Goal: Transaction & Acquisition: Purchase product/service

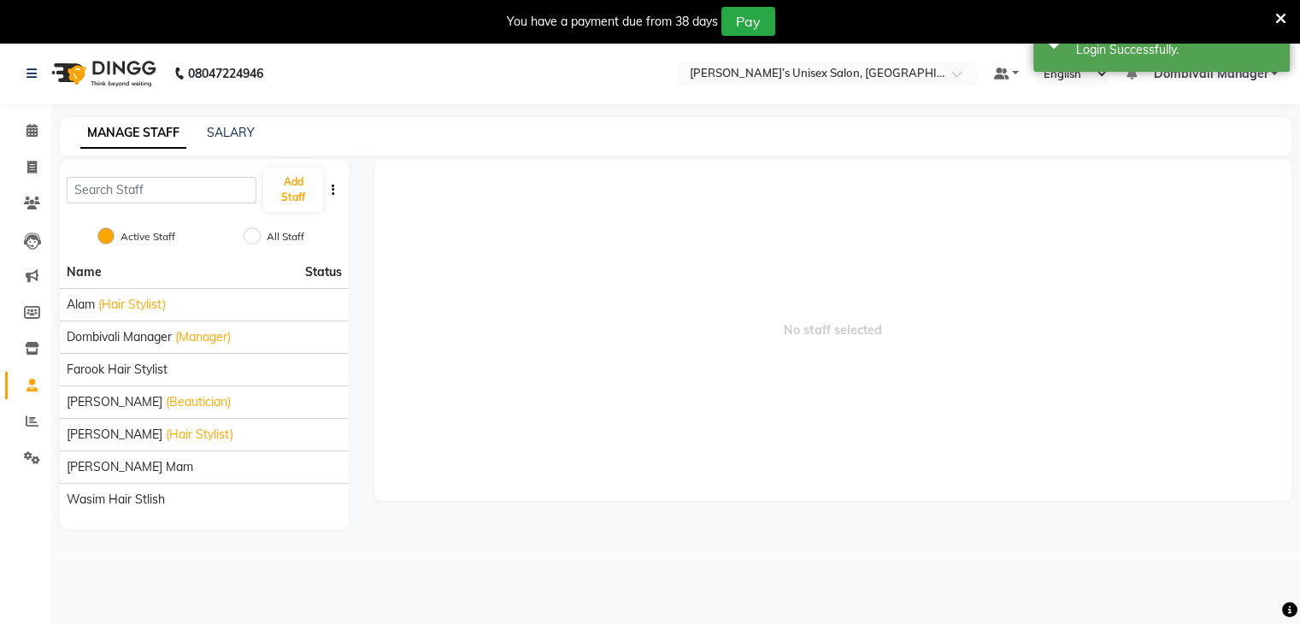
click at [1282, 11] on icon at bounding box center [1281, 18] width 11 height 15
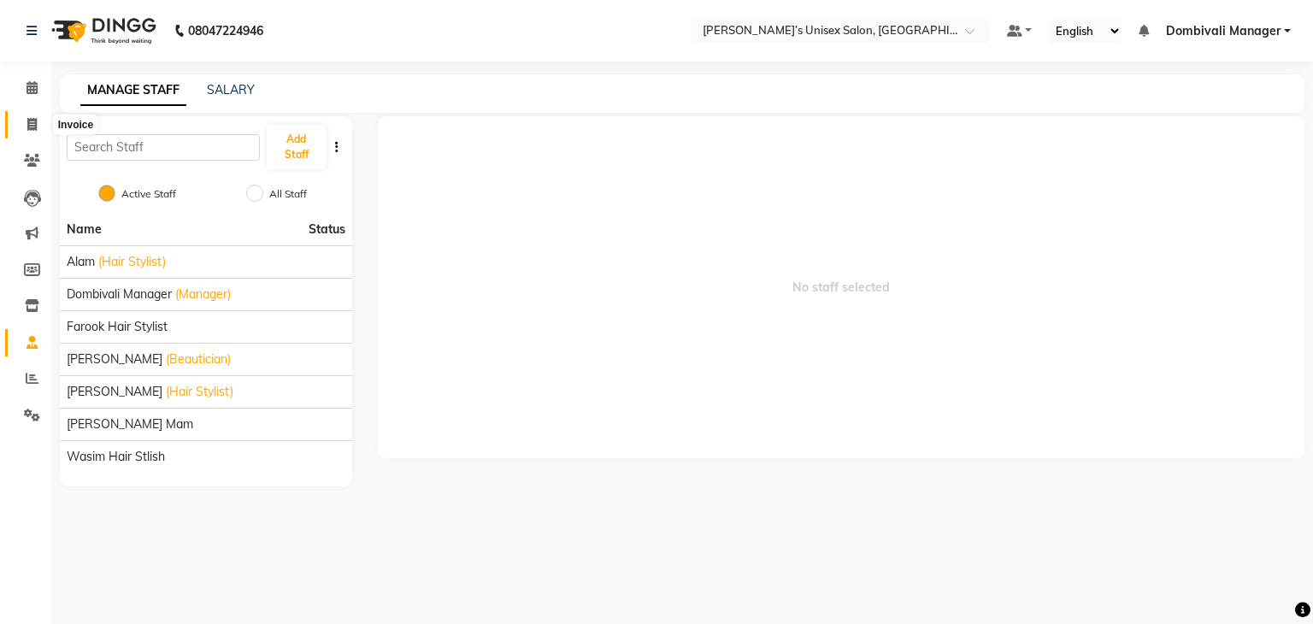
click at [31, 119] on icon at bounding box center [31, 124] width 9 height 13
select select "service"
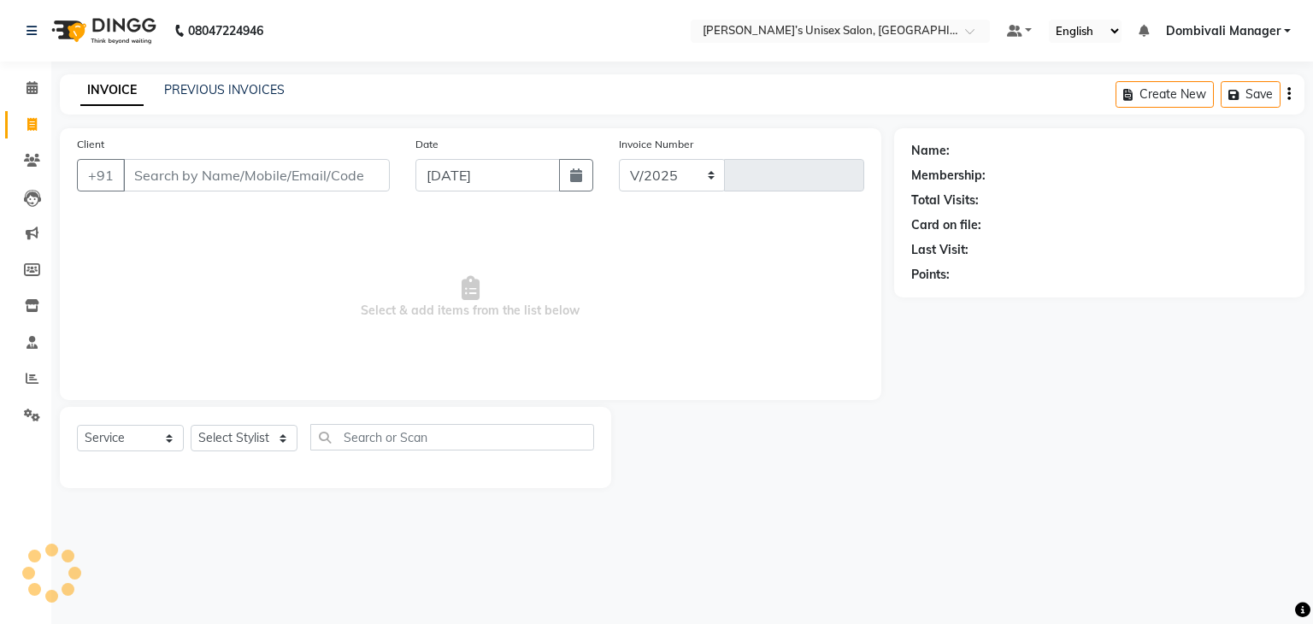
select select "8637"
type input "0765"
click at [433, 172] on input "[DATE]" at bounding box center [488, 175] width 144 height 32
select select "9"
select select "2025"
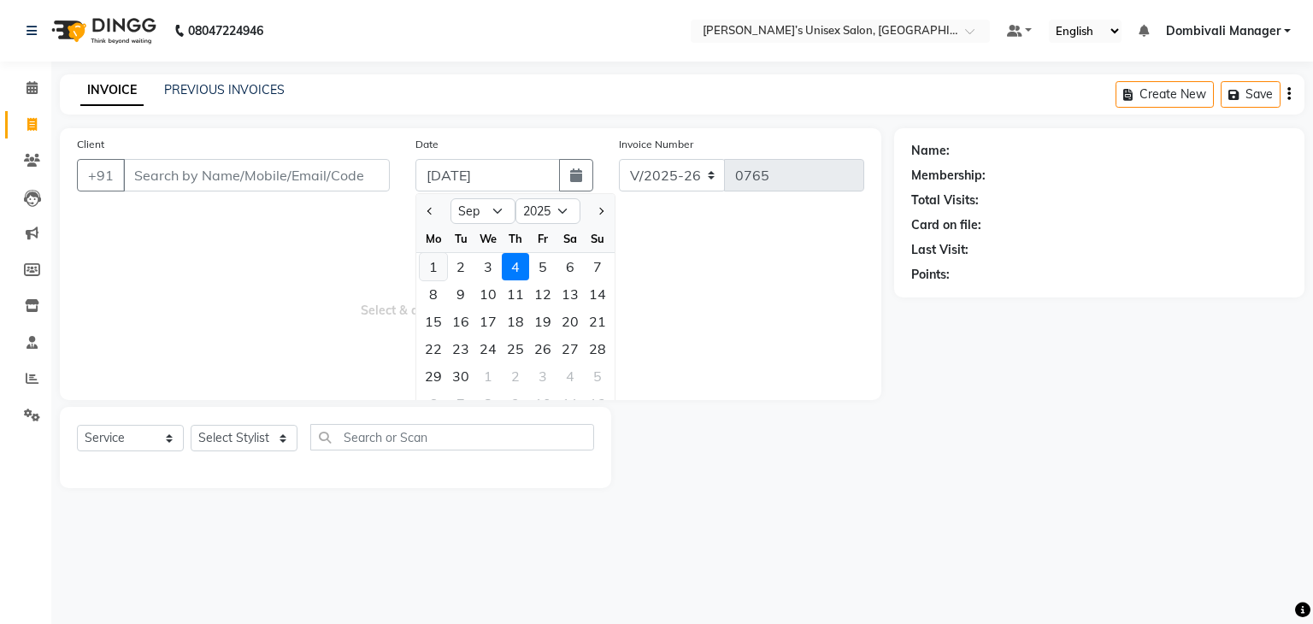
click at [431, 269] on div "1" at bounding box center [433, 266] width 27 height 27
type input "[DATE]"
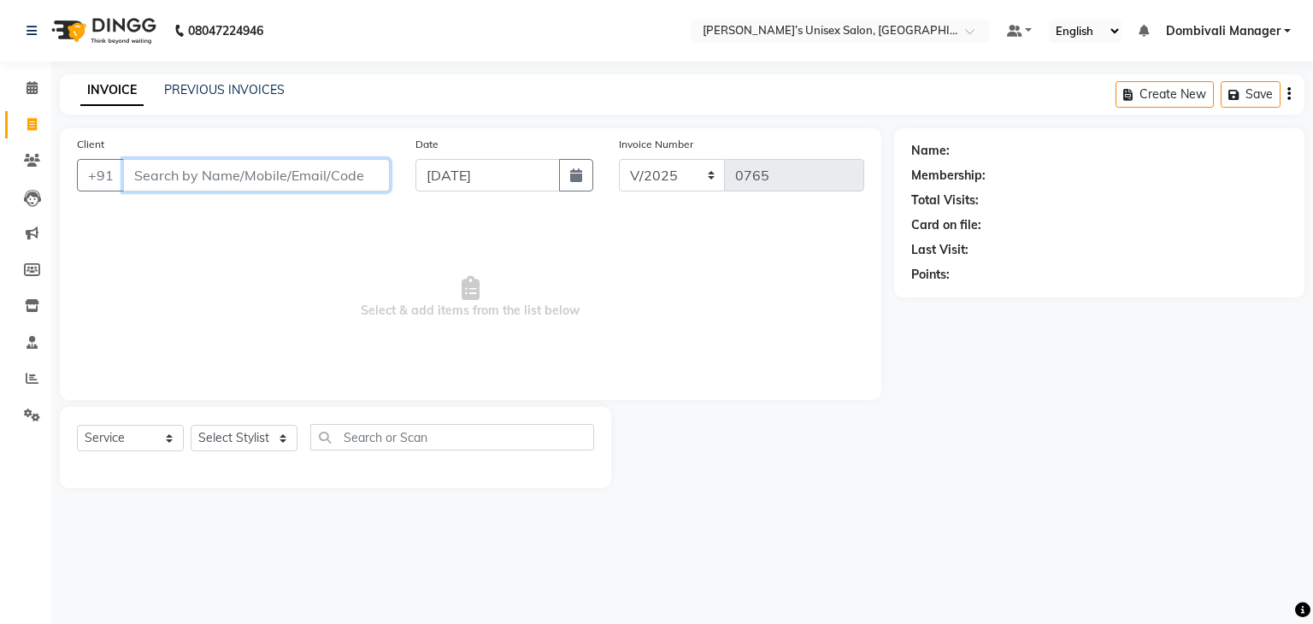
click at [172, 175] on input "Client" at bounding box center [256, 175] width 267 height 32
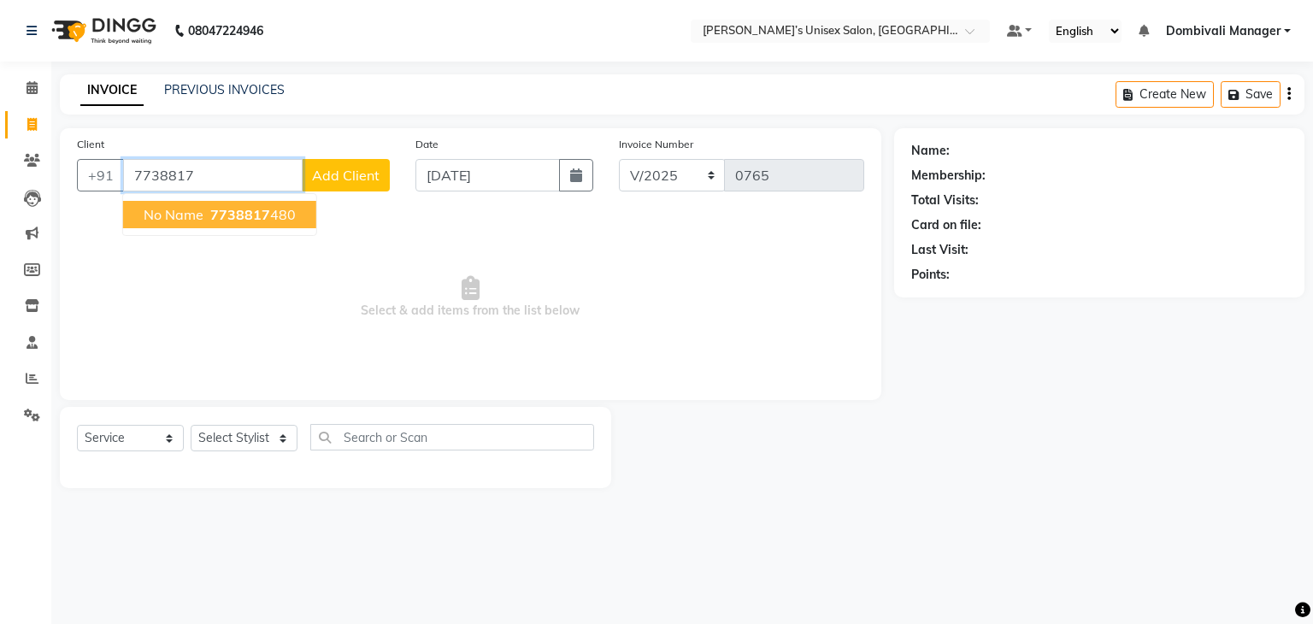
click at [192, 207] on span "no name" at bounding box center [174, 214] width 60 height 17
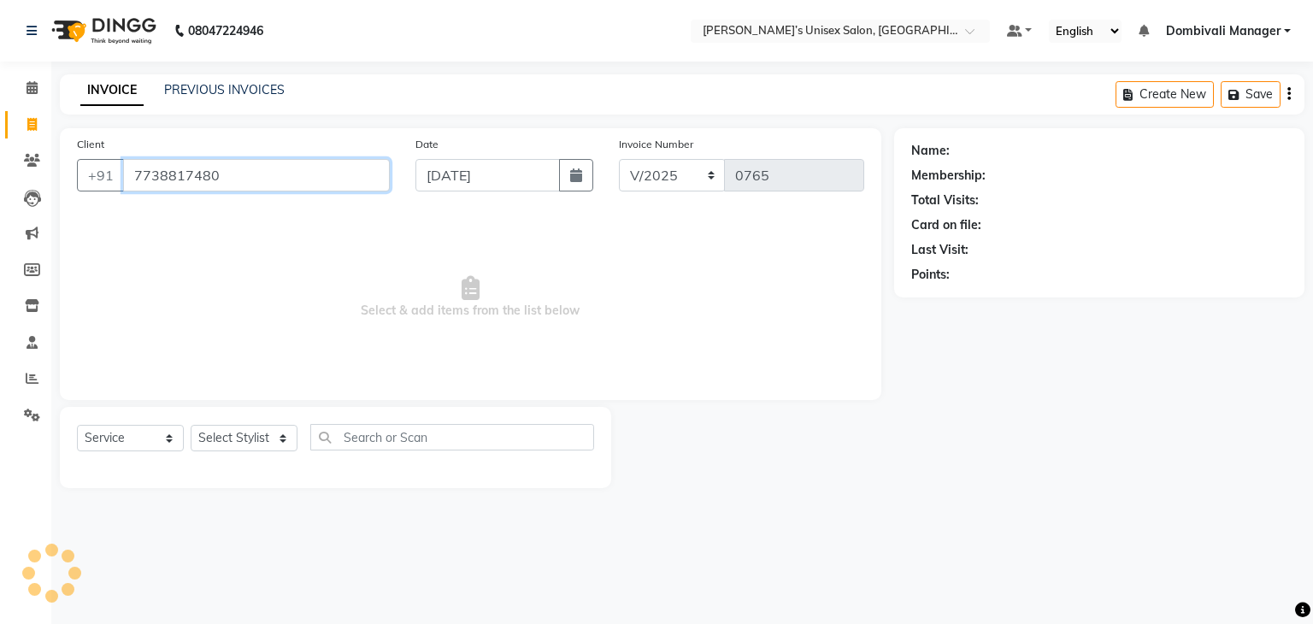
type input "7738817480"
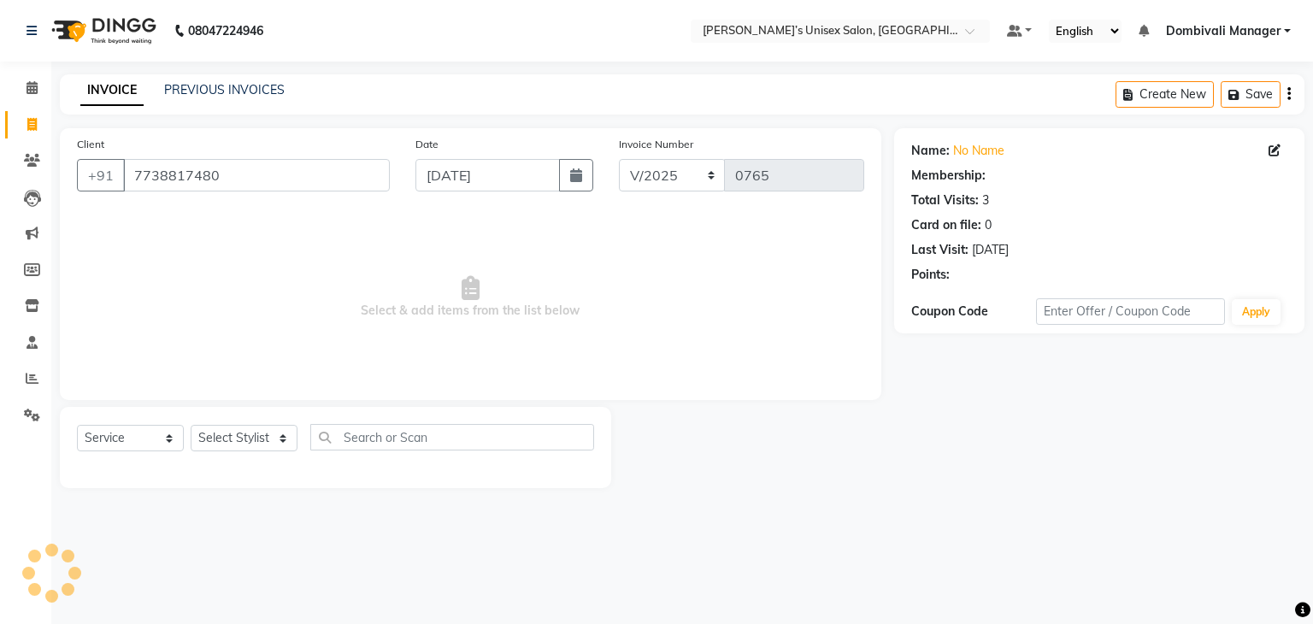
select select "1: Object"
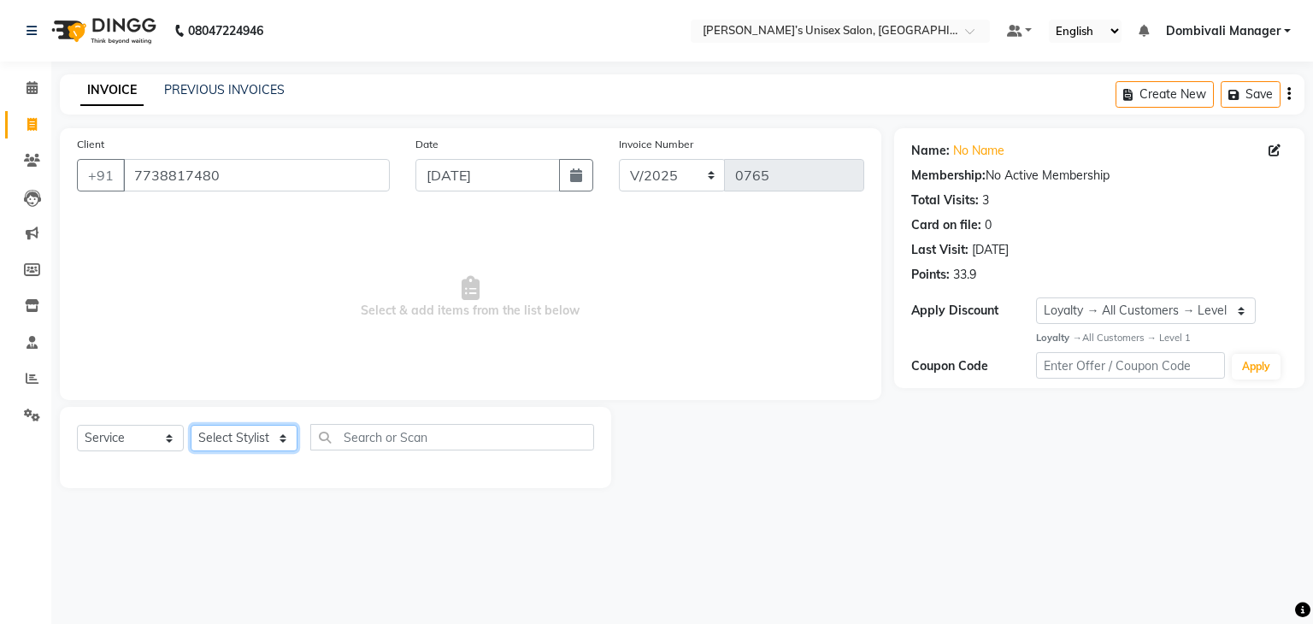
click at [274, 442] on select "Select Stylist Alam Dombivali Manager Farook Hair Stylist [PERSON_NAME] [PERSON…" at bounding box center [244, 438] width 107 height 27
select select "86917"
click at [191, 426] on select "Select Stylist Alam Dombivali Manager Farook Hair Stylist [PERSON_NAME] [PERSON…" at bounding box center [244, 438] width 107 height 27
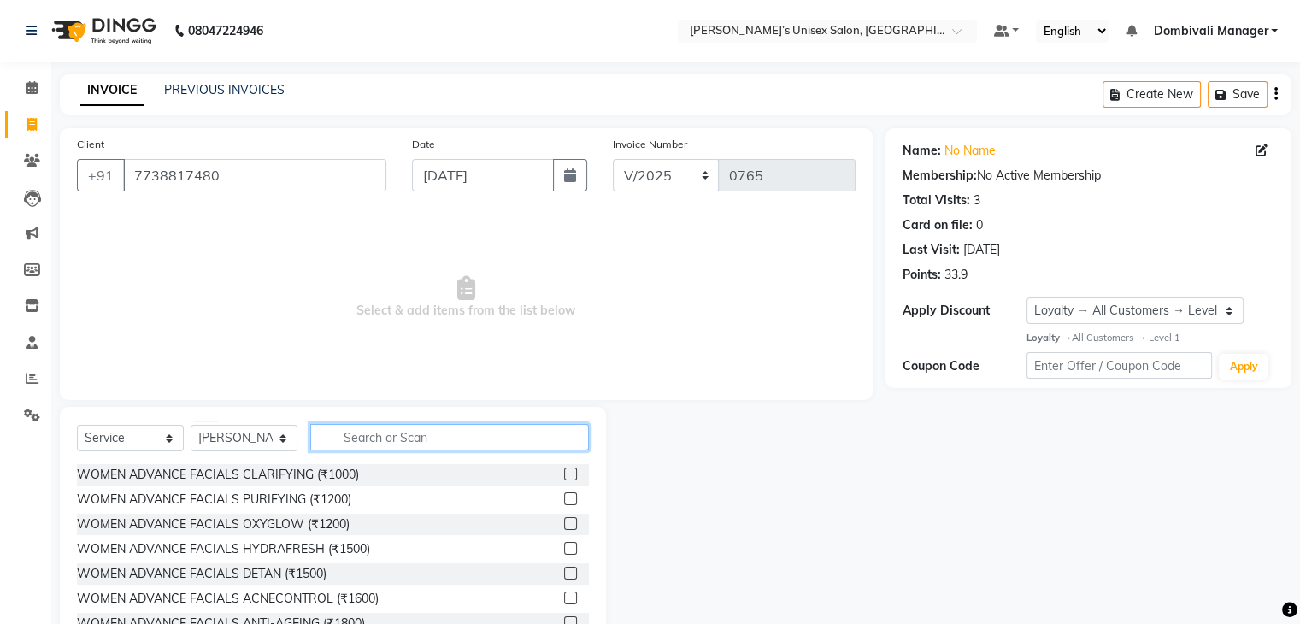
click at [365, 436] on input "text" at bounding box center [449, 437] width 279 height 27
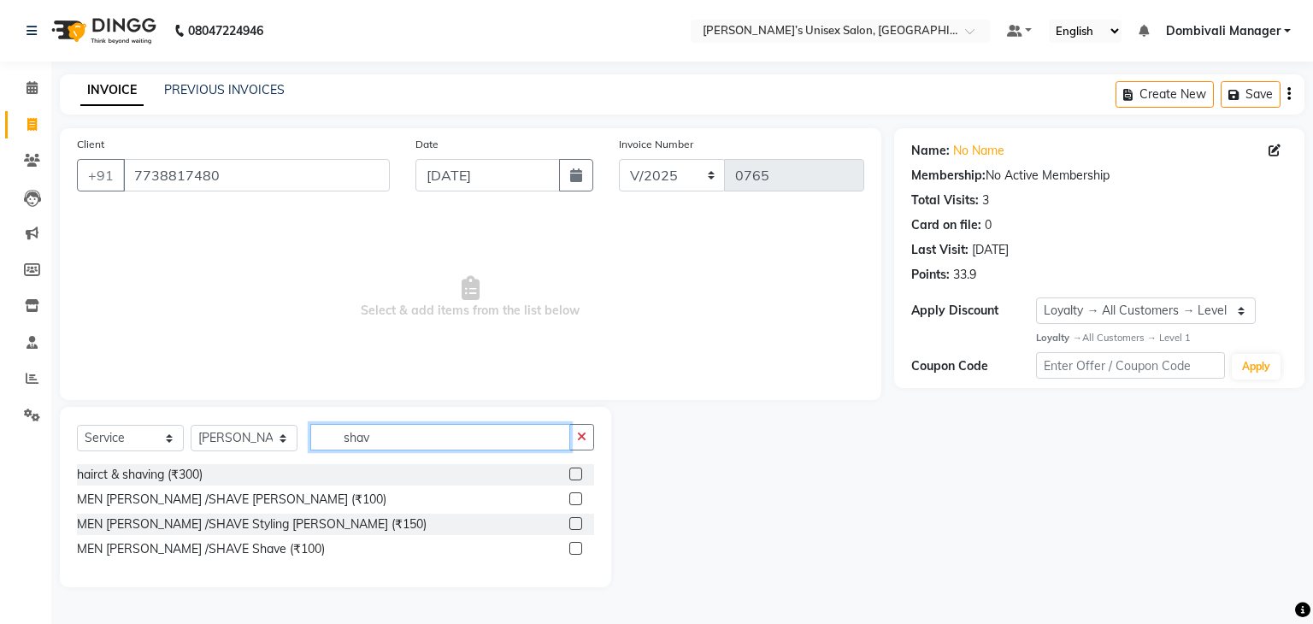
type input "shav"
click at [575, 497] on label at bounding box center [575, 498] width 13 height 13
click at [575, 497] on input "checkbox" at bounding box center [574, 499] width 11 height 11
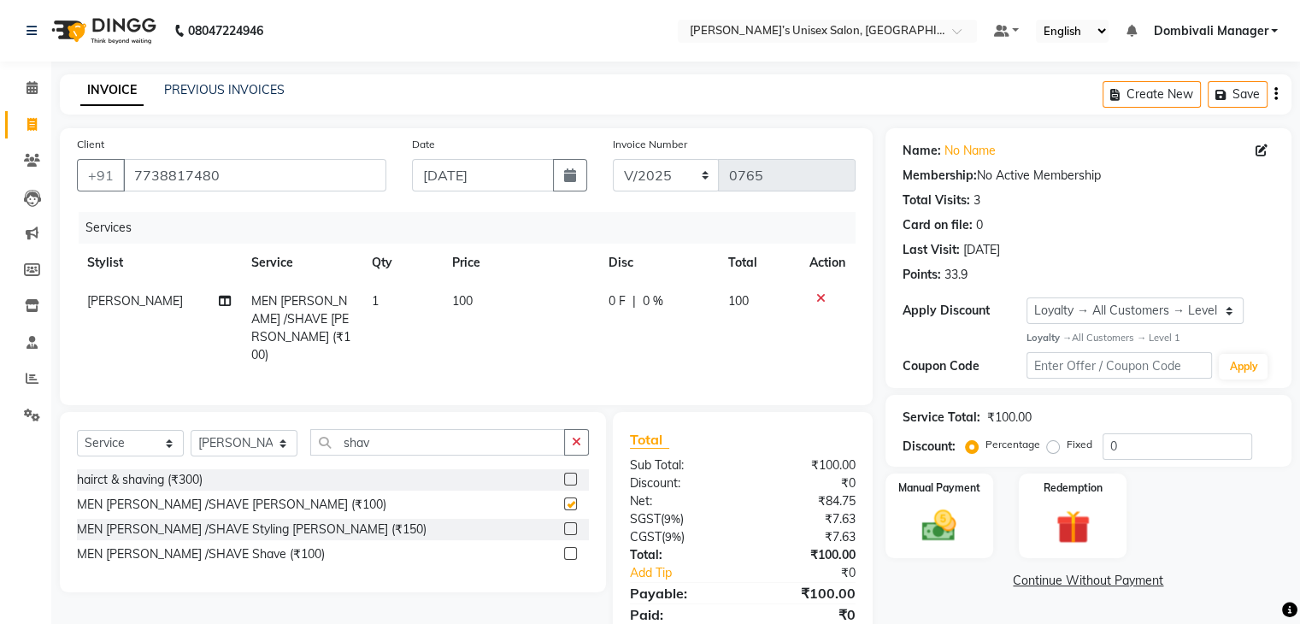
checkbox input "false"
click at [940, 521] on img at bounding box center [939, 525] width 57 height 41
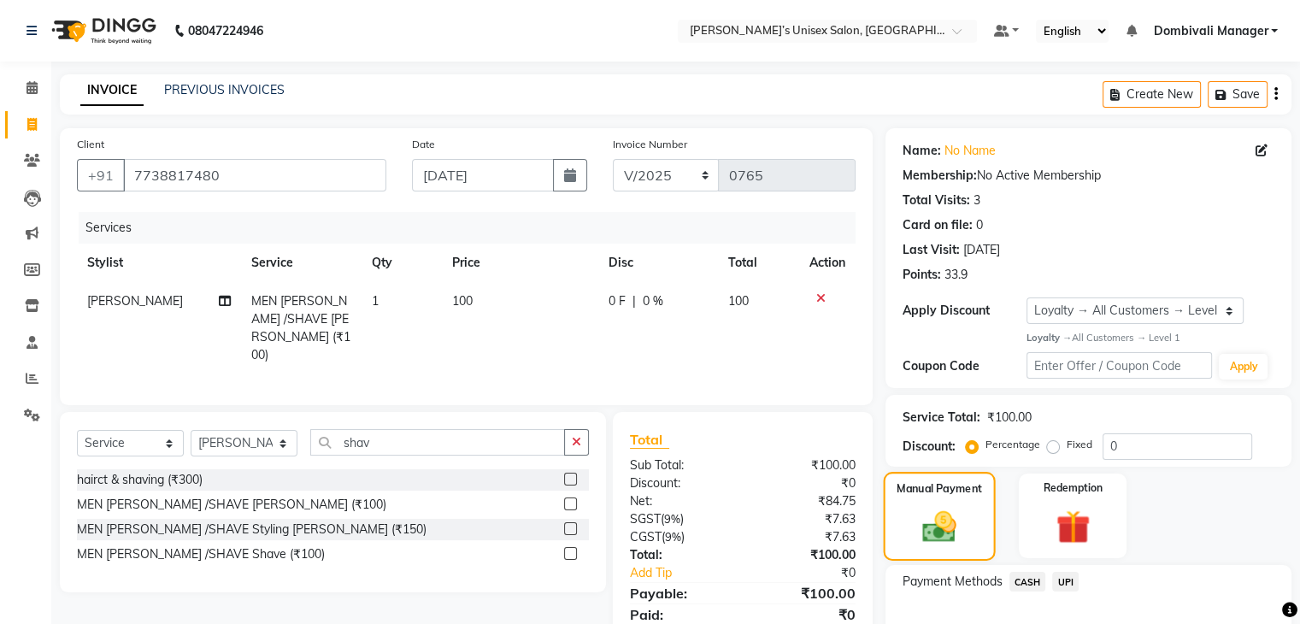
scroll to position [104, 0]
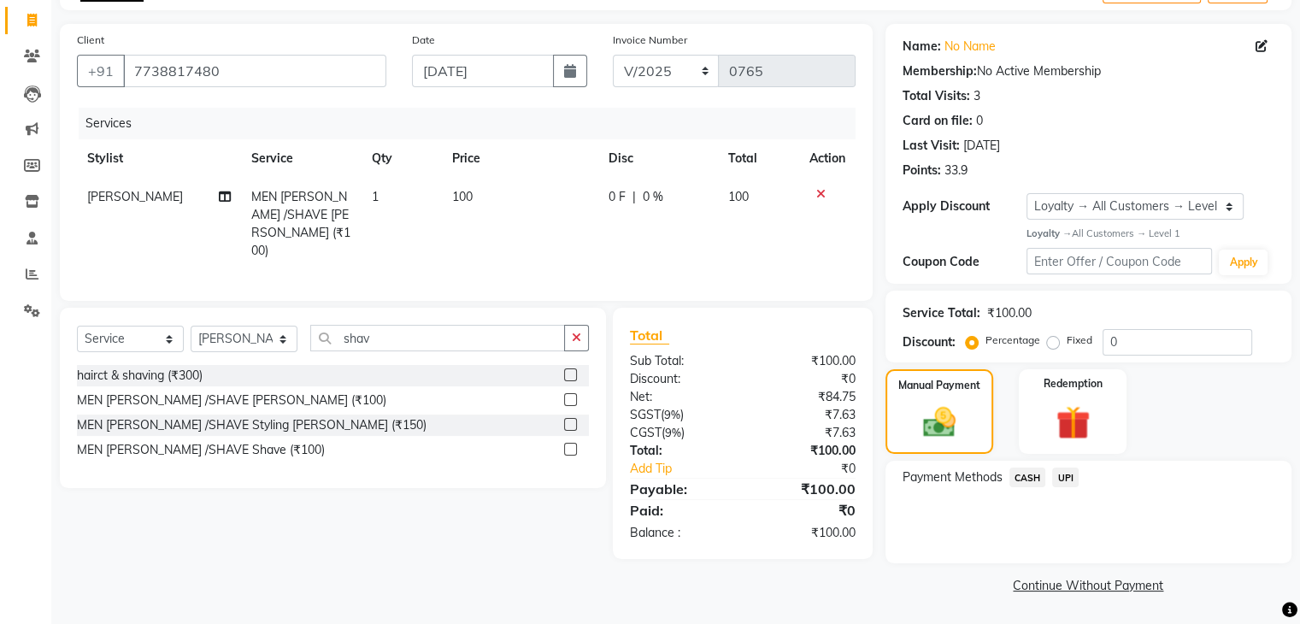
click at [1072, 474] on span "UPI" at bounding box center [1065, 478] width 27 height 20
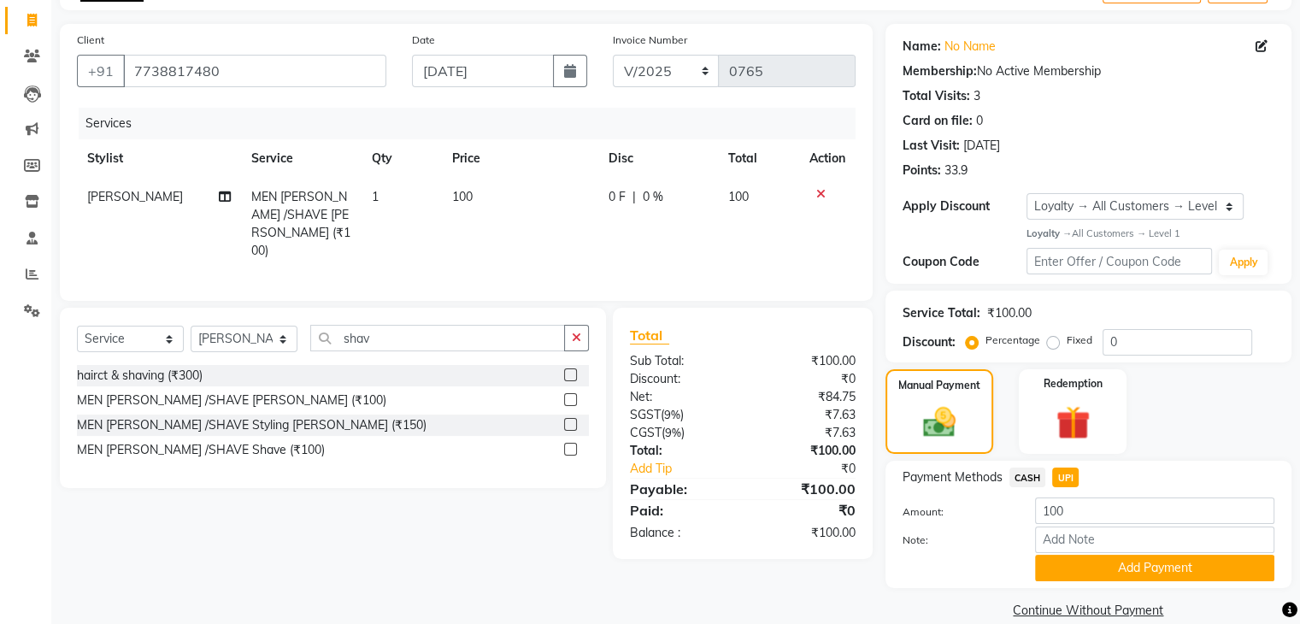
scroll to position [131, 0]
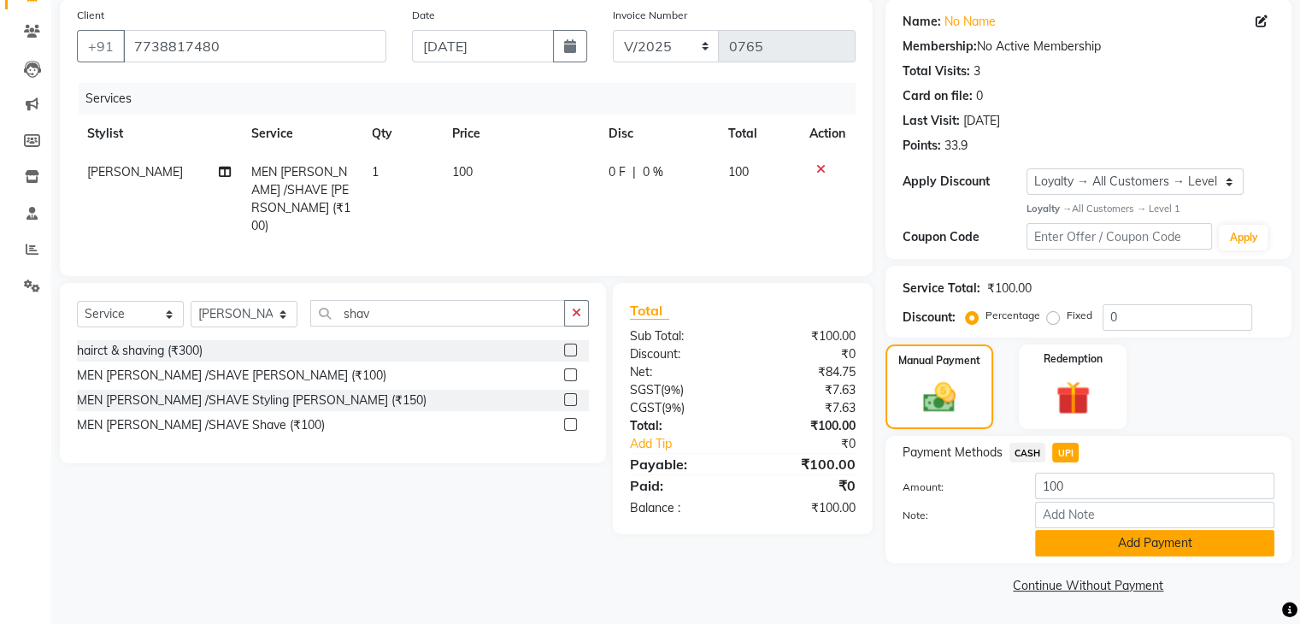
click at [1074, 545] on button "Add Payment" at bounding box center [1154, 543] width 239 height 27
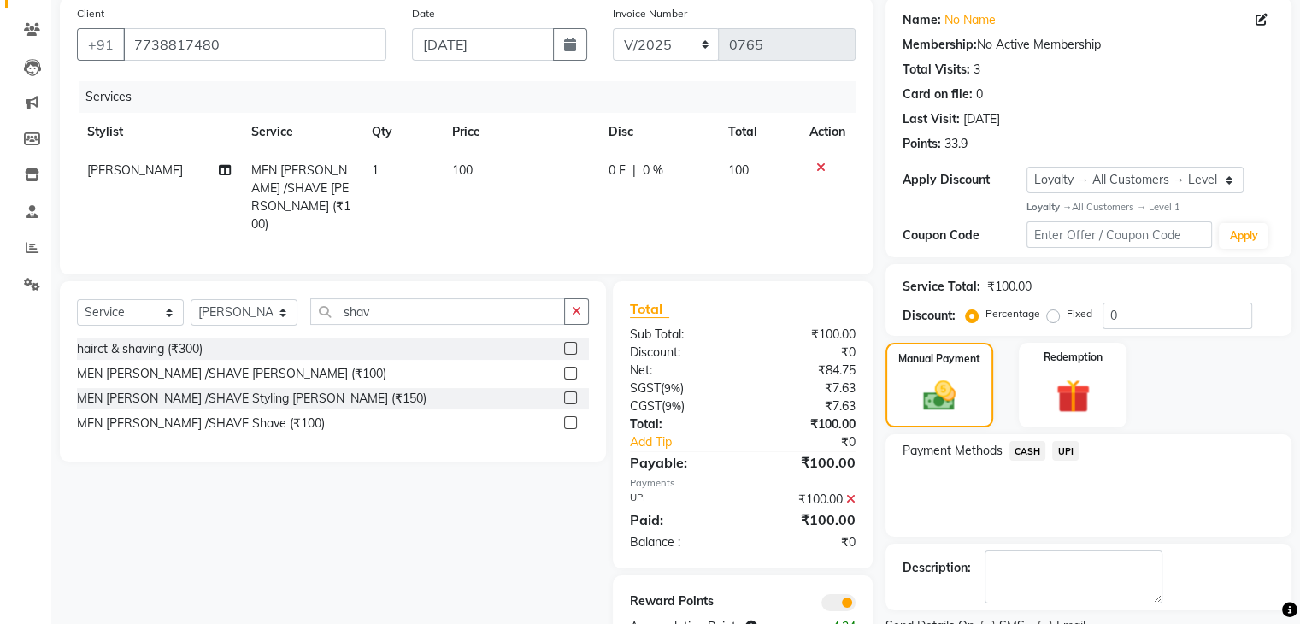
scroll to position [200, 0]
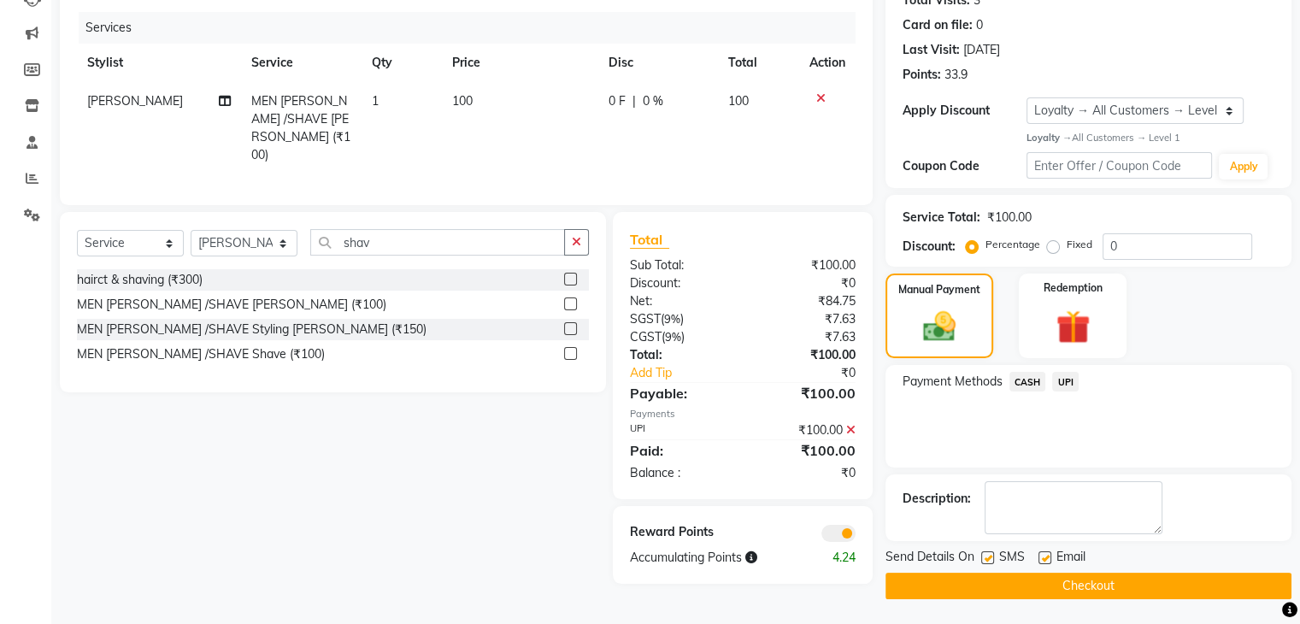
click at [1070, 586] on button "Checkout" at bounding box center [1089, 586] width 406 height 27
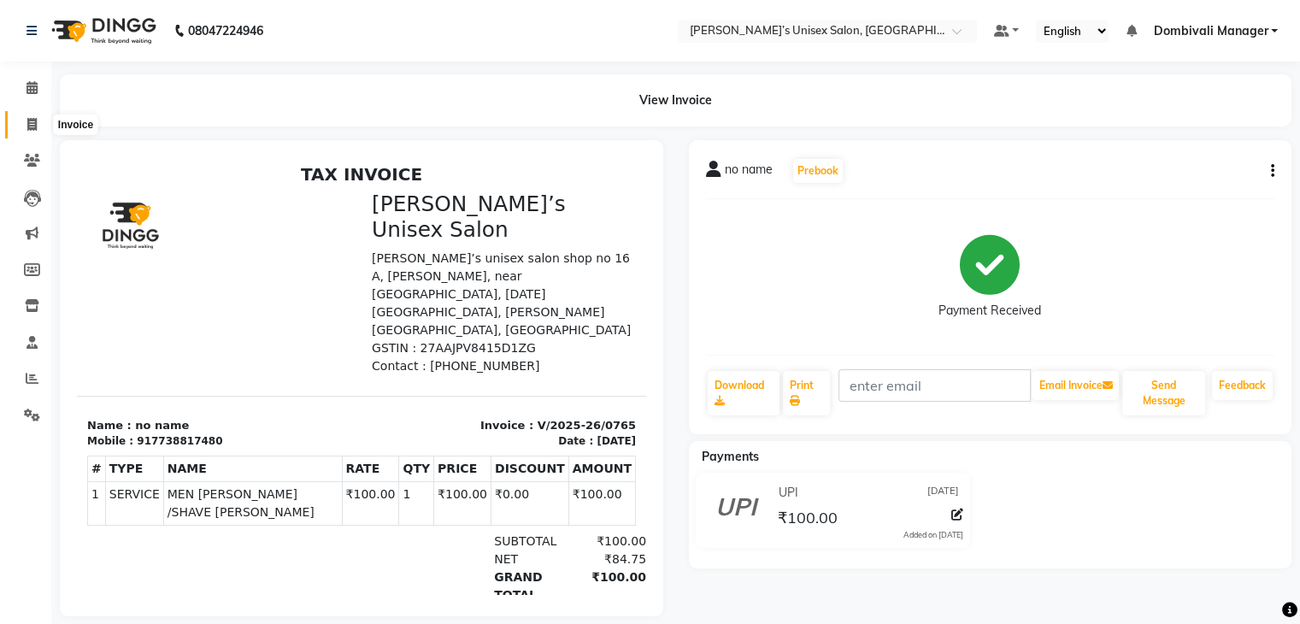
click at [27, 124] on icon at bounding box center [31, 124] width 9 height 13
select select "8637"
select select "service"
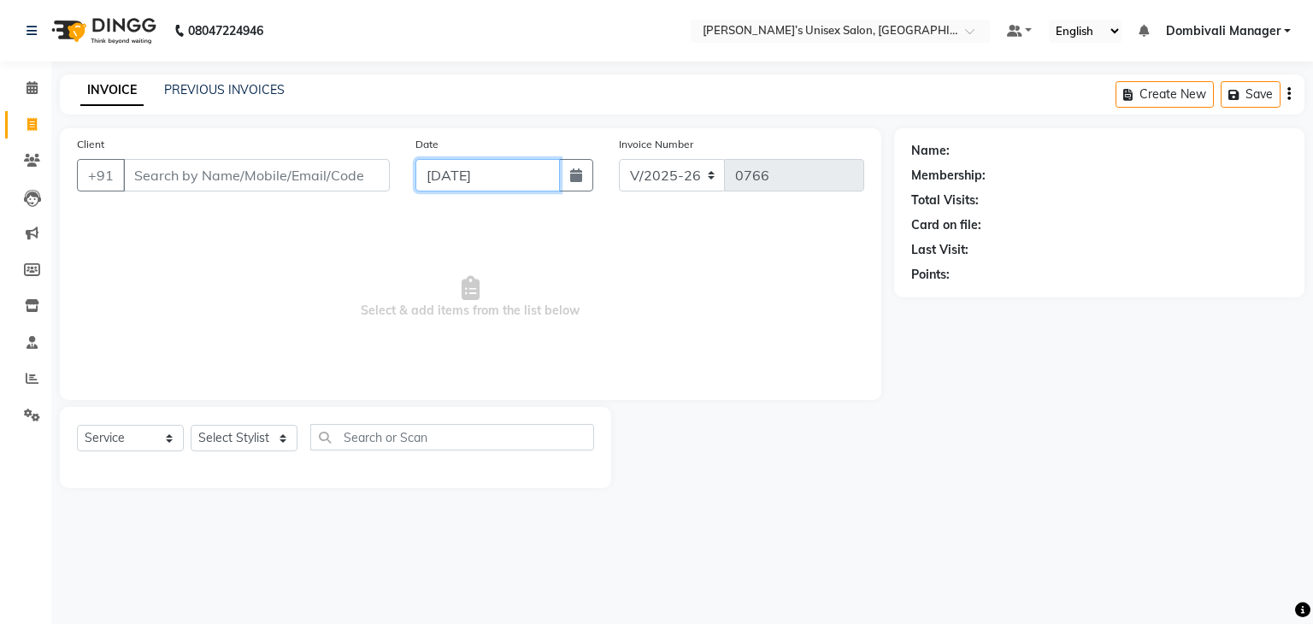
click at [452, 176] on input "[DATE]" at bounding box center [488, 175] width 144 height 32
select select "9"
select select "2025"
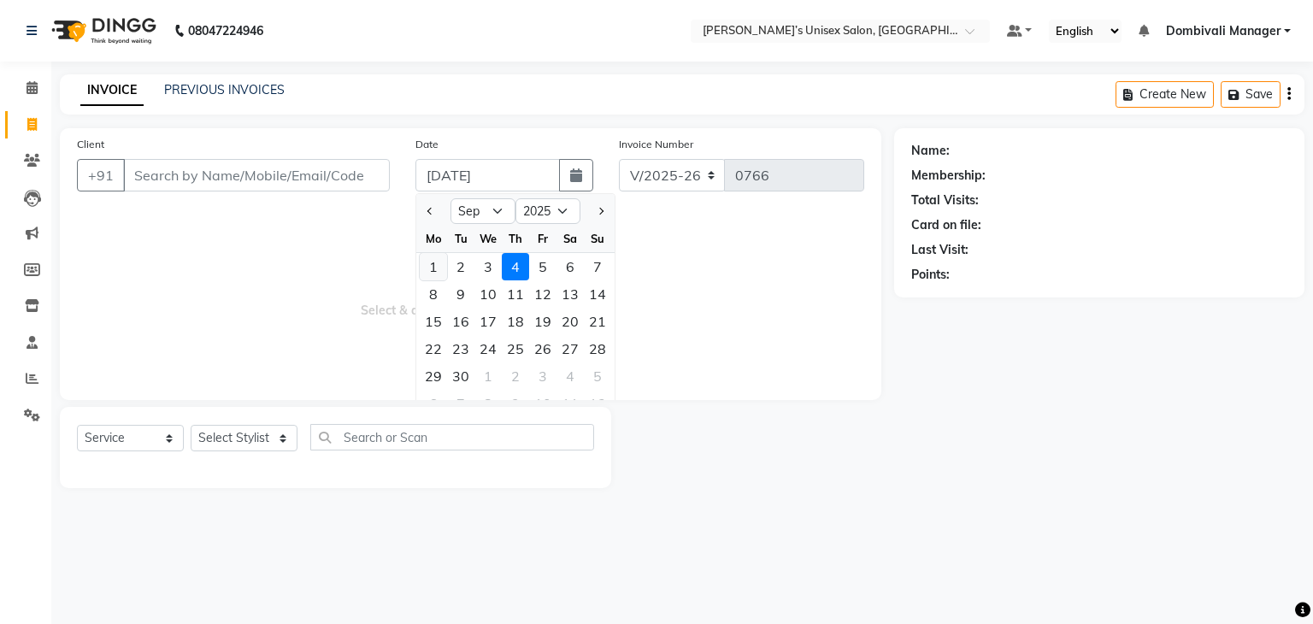
click at [433, 267] on div "1" at bounding box center [433, 266] width 27 height 27
type input "[DATE]"
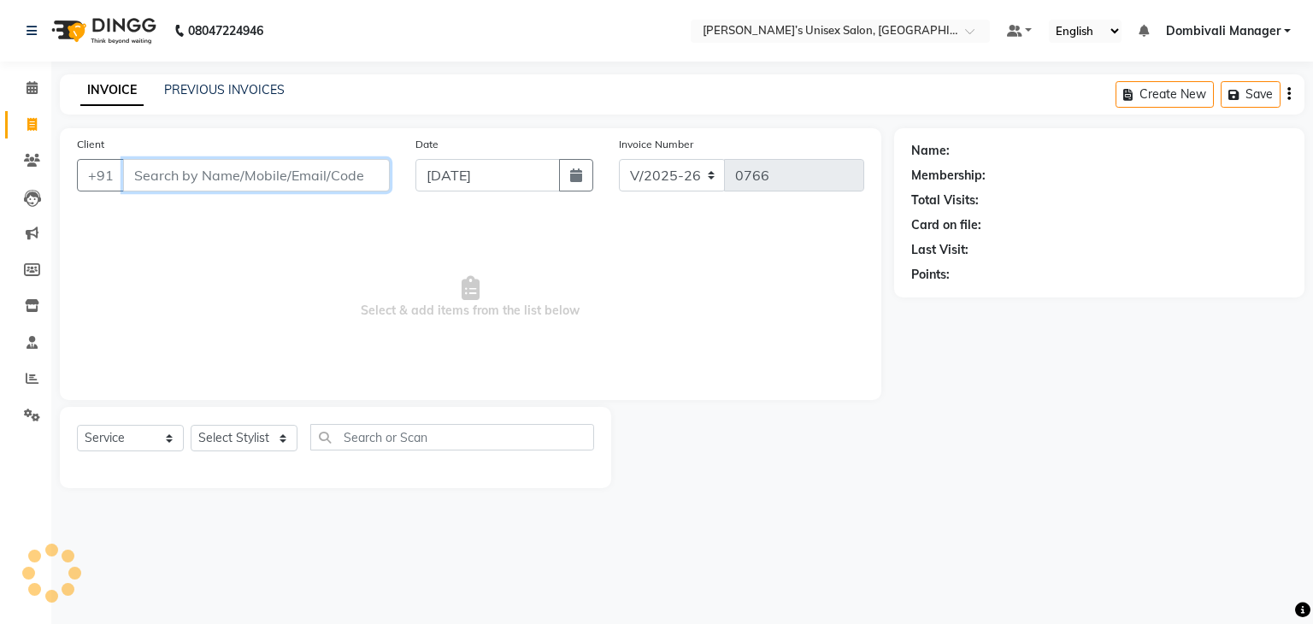
click at [290, 174] on input "Client" at bounding box center [256, 175] width 267 height 32
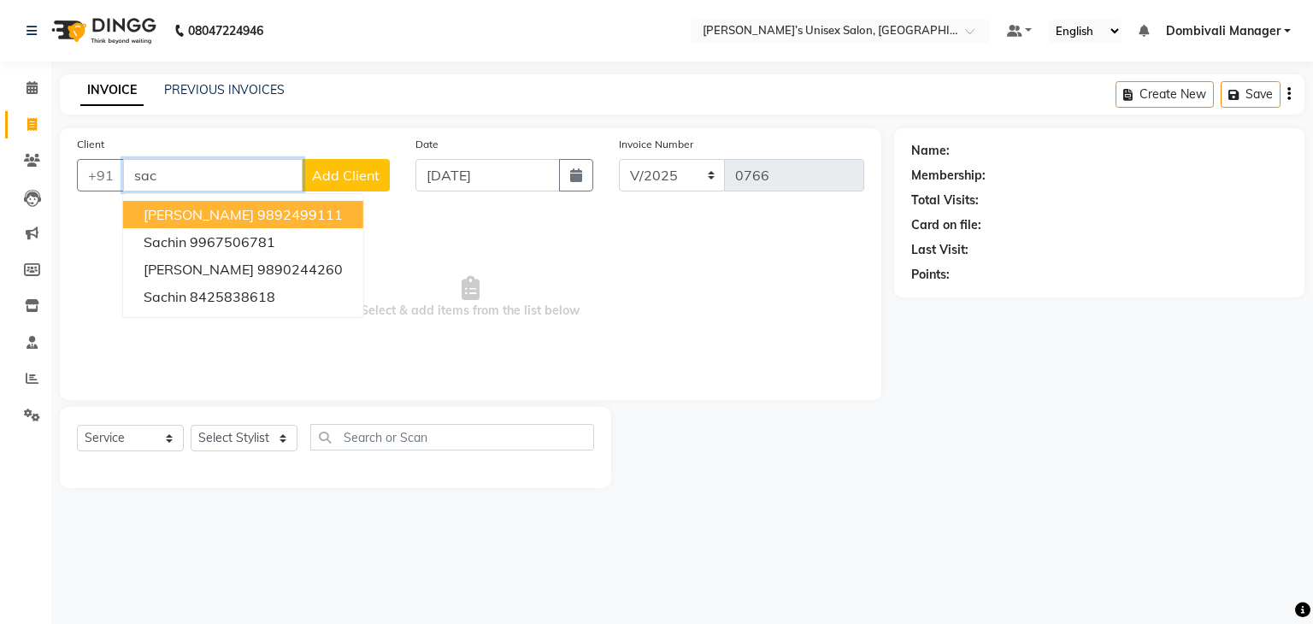
click at [277, 206] on ngb-highlight "9892499111" at bounding box center [299, 214] width 85 height 17
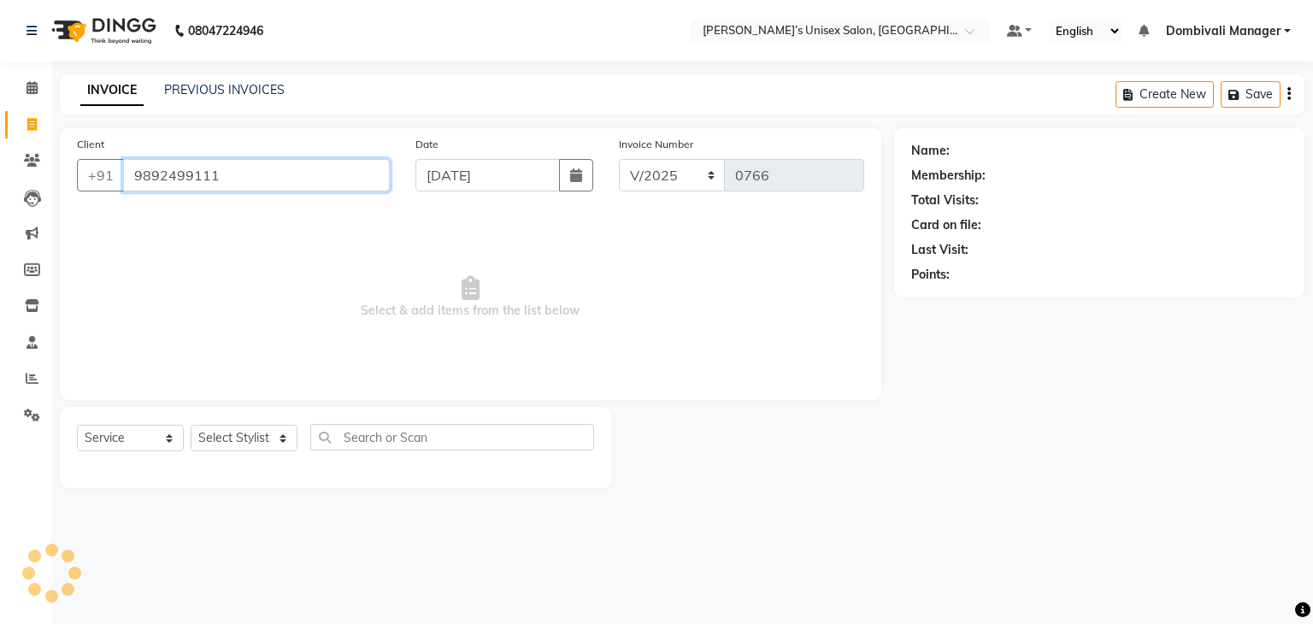
type input "9892499111"
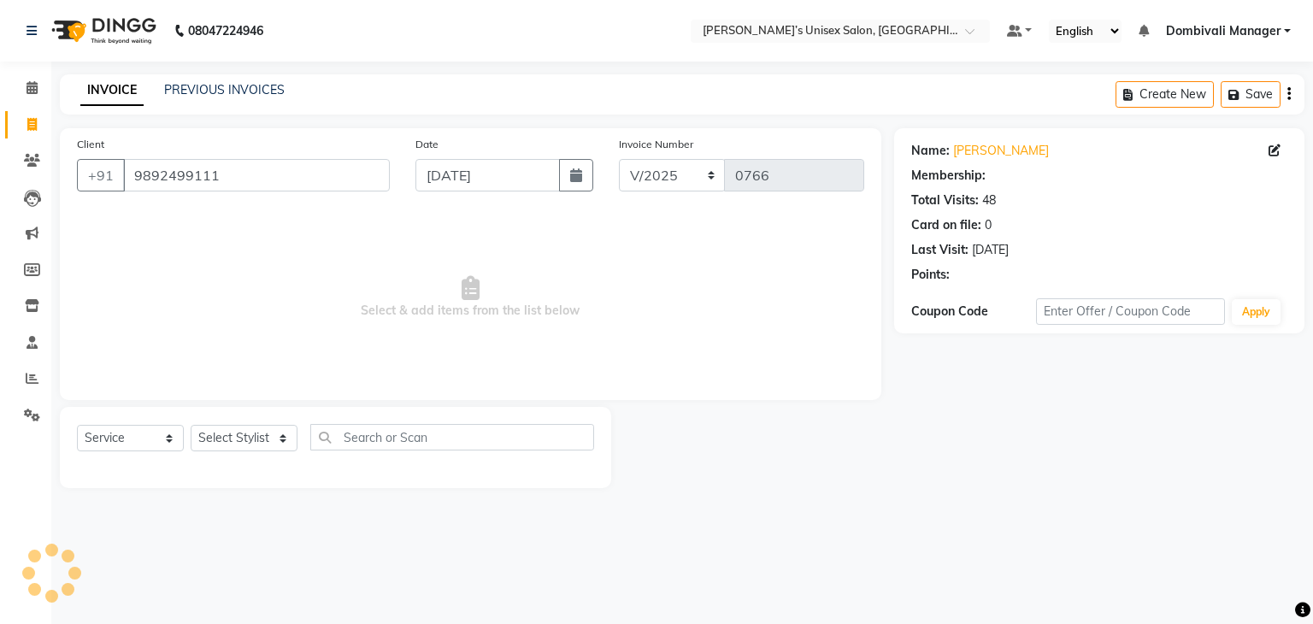
select select "1: Object"
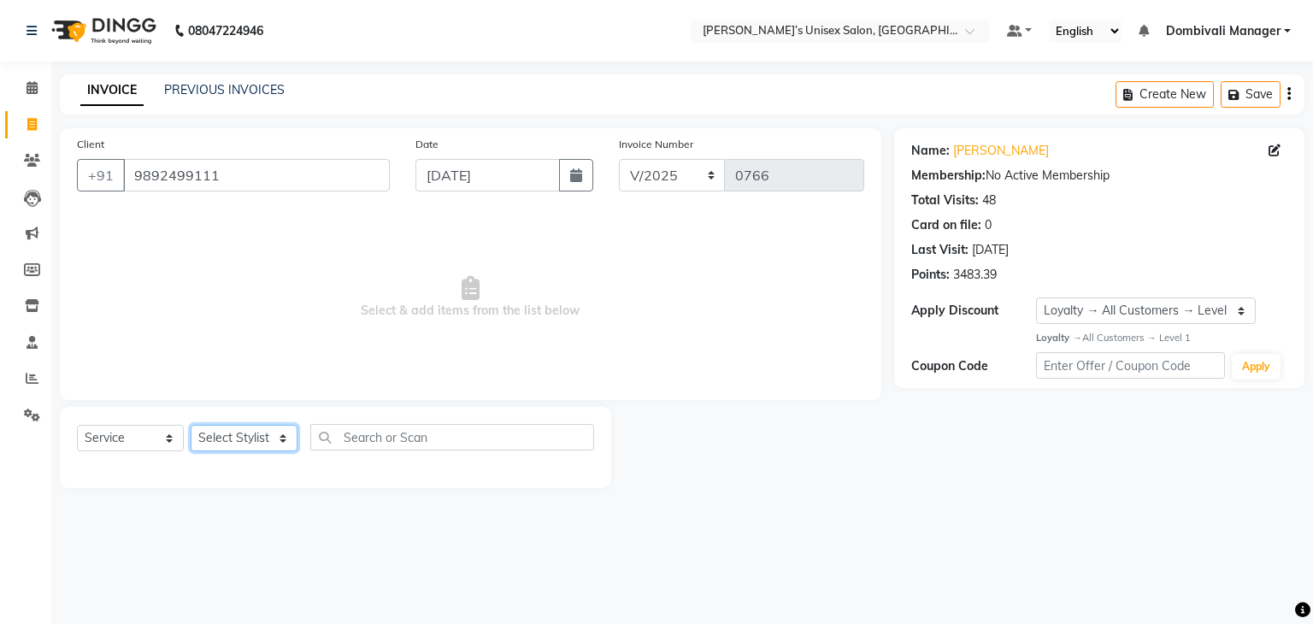
click at [219, 440] on select "Select Stylist Alam Dombivali Manager Farook Hair Stylist [PERSON_NAME] [PERSON…" at bounding box center [244, 438] width 107 height 27
select select "86910"
click at [191, 426] on select "Select Stylist Alam Dombivali Manager Farook Hair Stylist [PERSON_NAME] [PERSON…" at bounding box center [244, 438] width 107 height 27
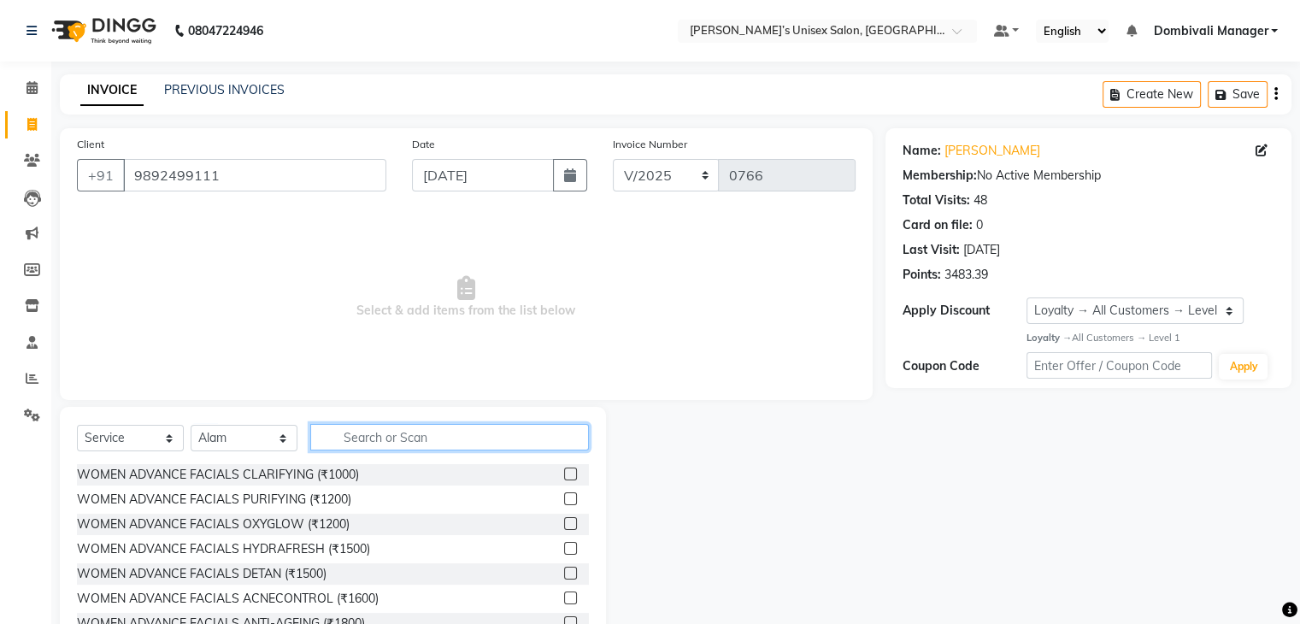
click at [421, 433] on input "text" at bounding box center [449, 437] width 279 height 27
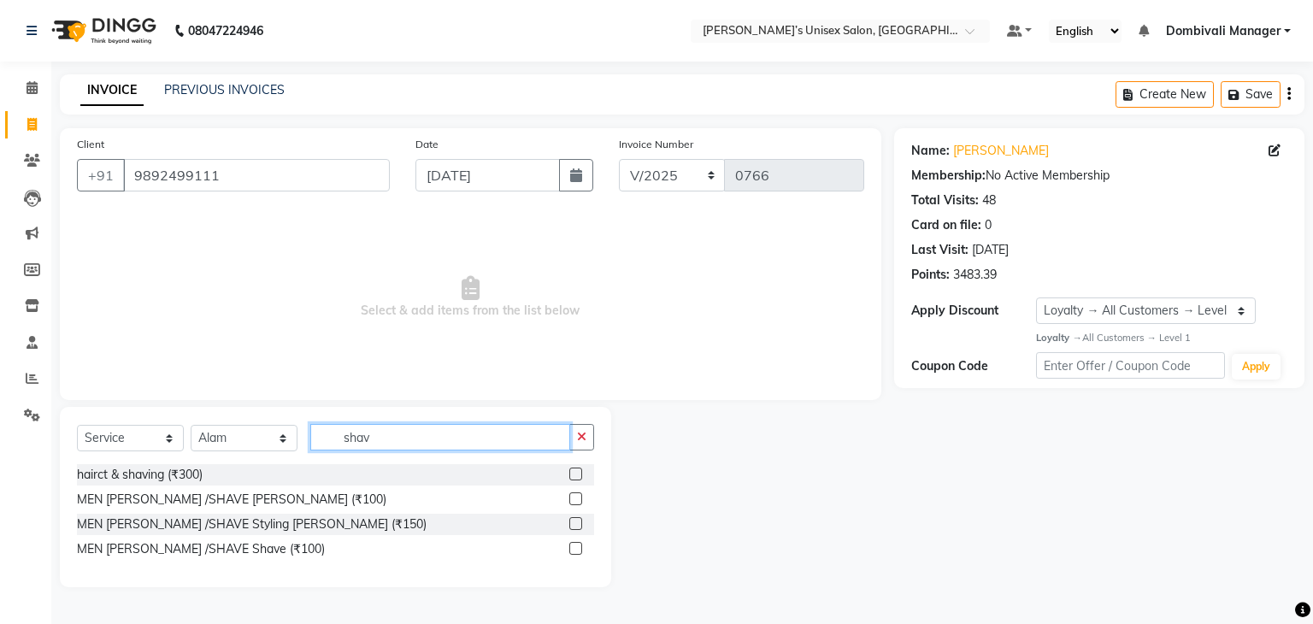
type input "shav"
click at [576, 496] on label at bounding box center [575, 498] width 13 height 13
click at [576, 496] on input "checkbox" at bounding box center [574, 499] width 11 height 11
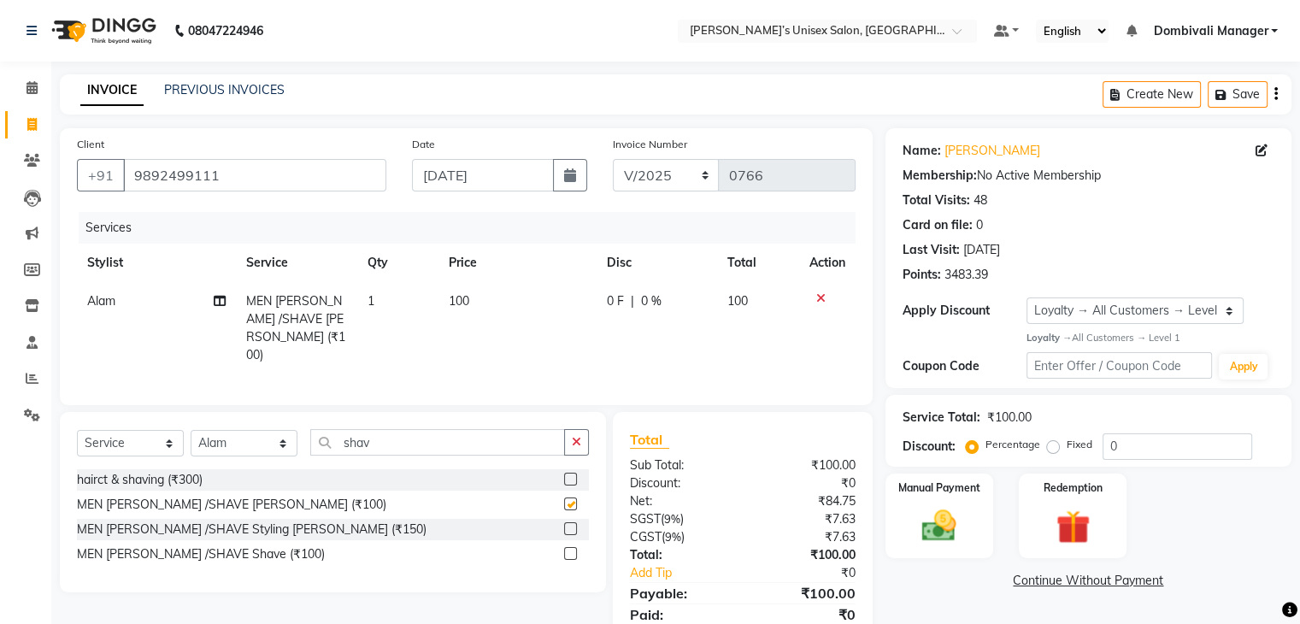
checkbox input "false"
click at [658, 572] on link "Add Tip" at bounding box center [690, 573] width 146 height 18
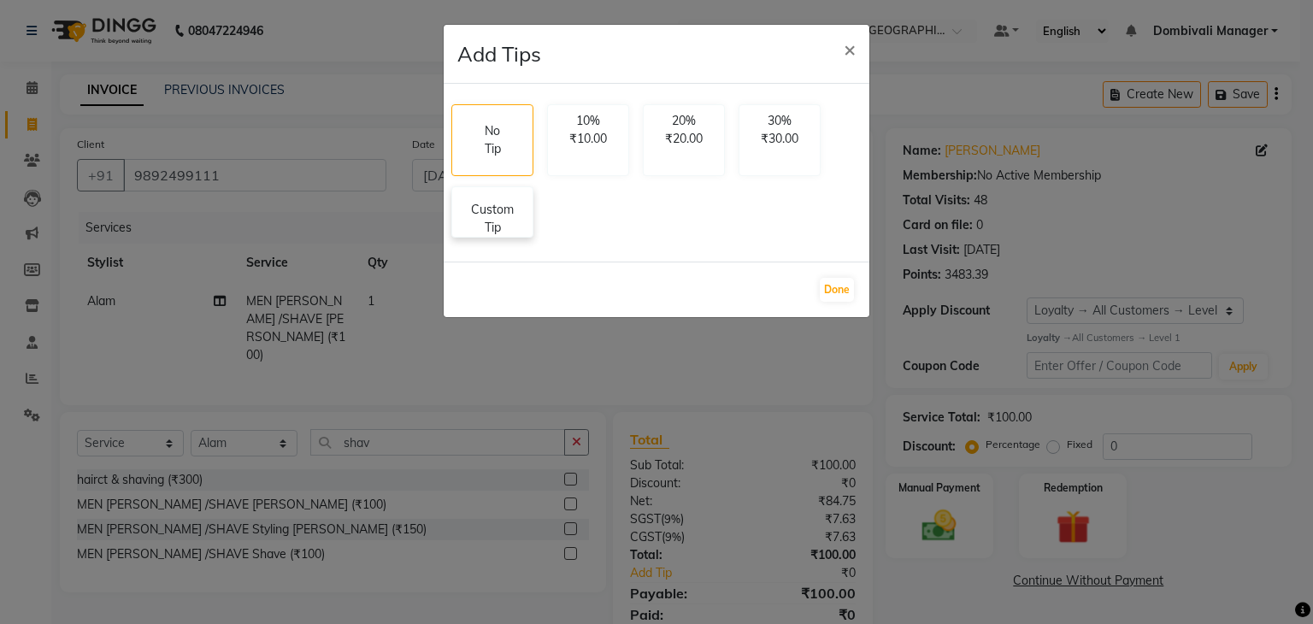
click at [503, 195] on div "Custom Tip" at bounding box center [492, 211] width 82 height 51
select select "86910"
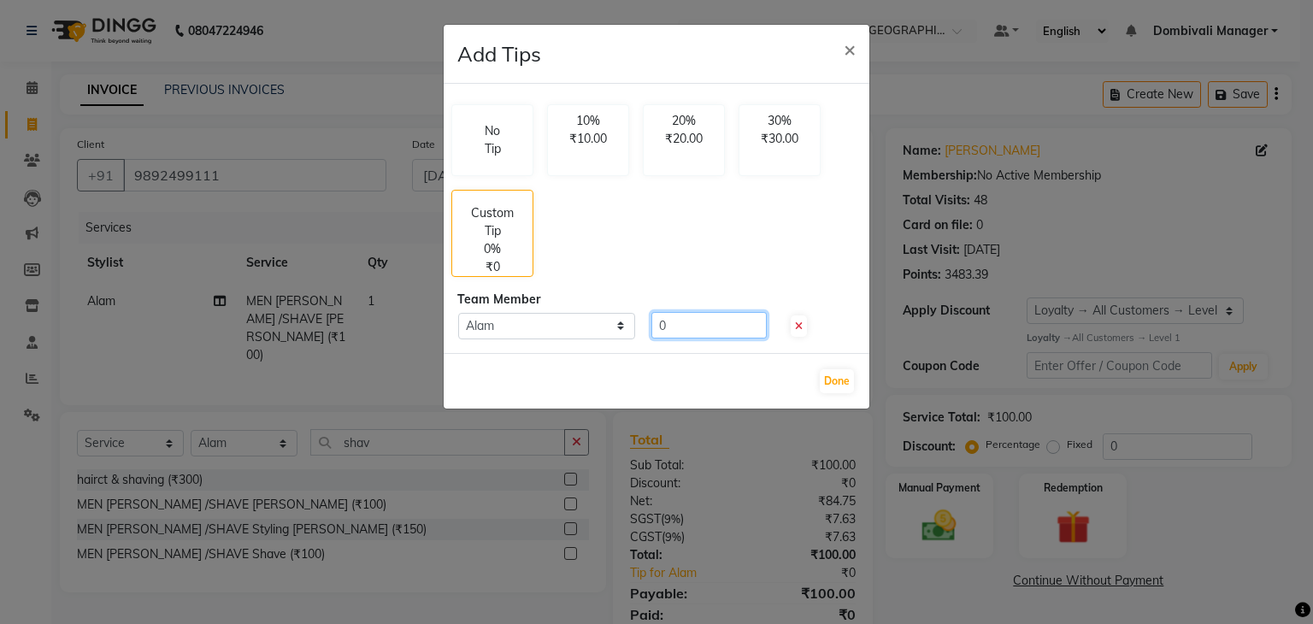
click at [690, 322] on input "0" at bounding box center [708, 325] width 115 height 27
type input "20"
click at [845, 374] on button "Done" at bounding box center [837, 381] width 34 height 24
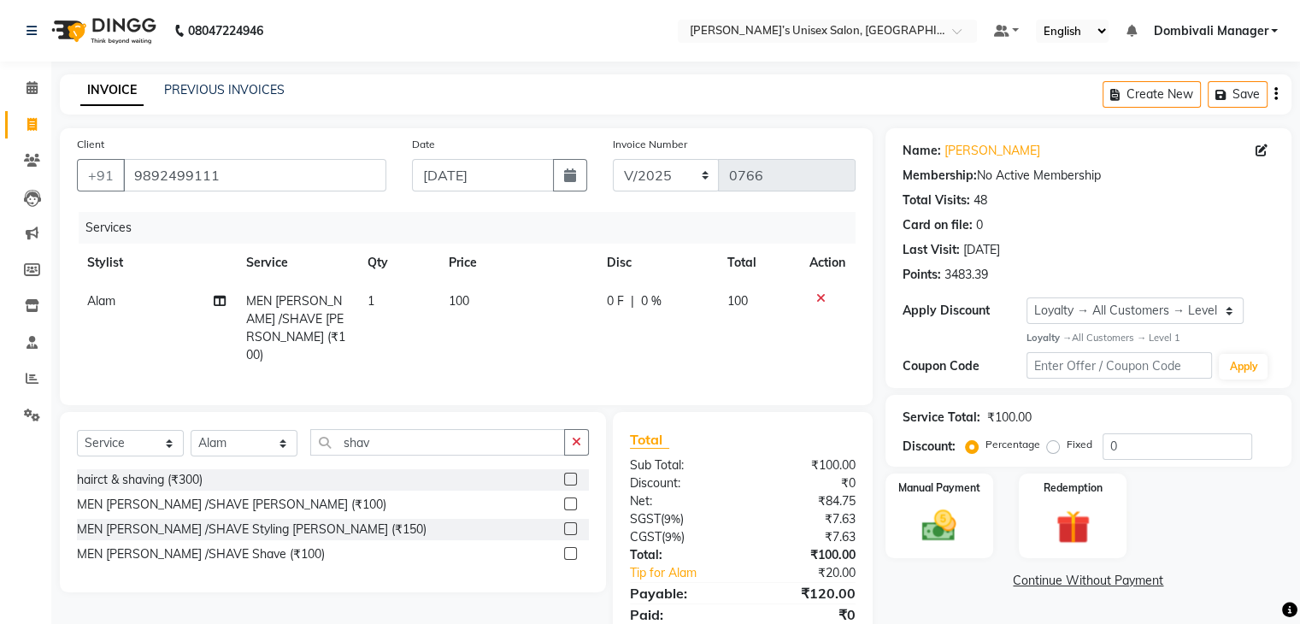
scroll to position [61, 0]
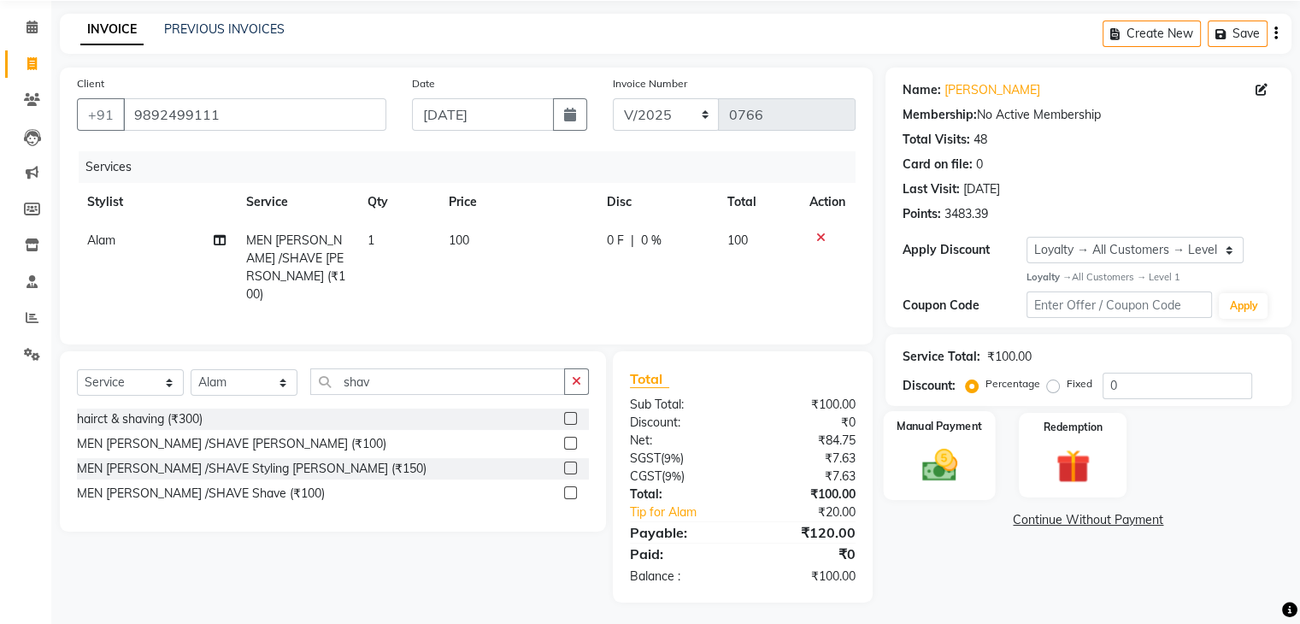
click at [940, 454] on img at bounding box center [939, 465] width 57 height 41
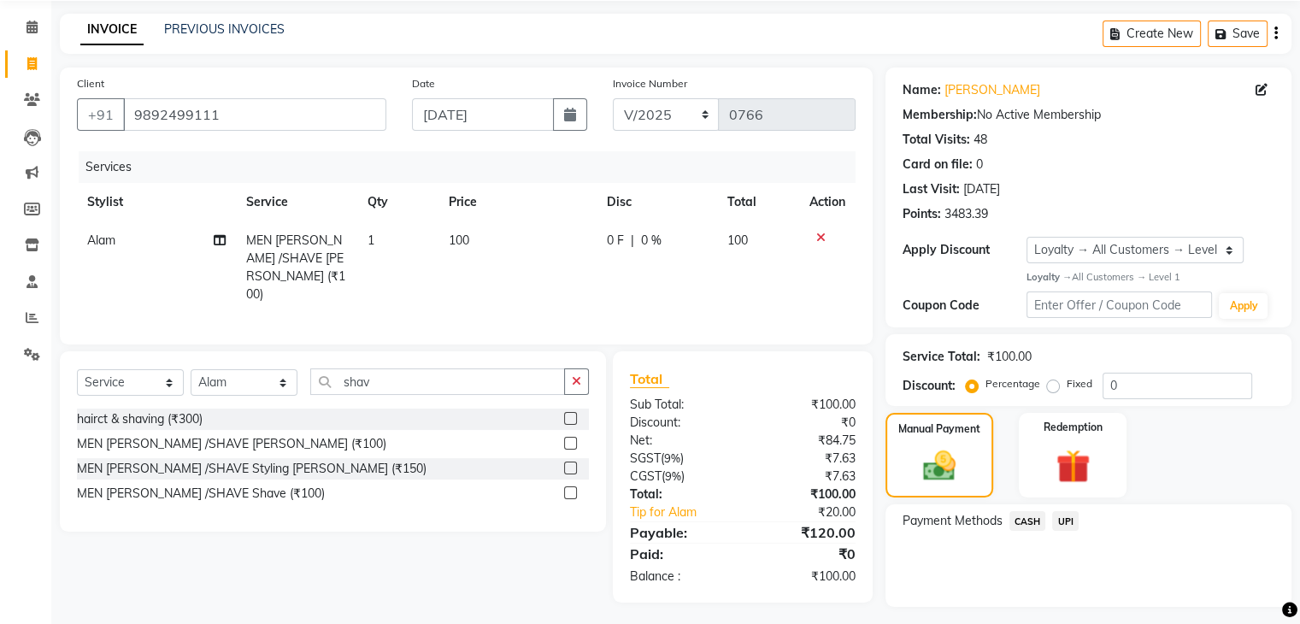
click at [1069, 517] on span "UPI" at bounding box center [1065, 521] width 27 height 20
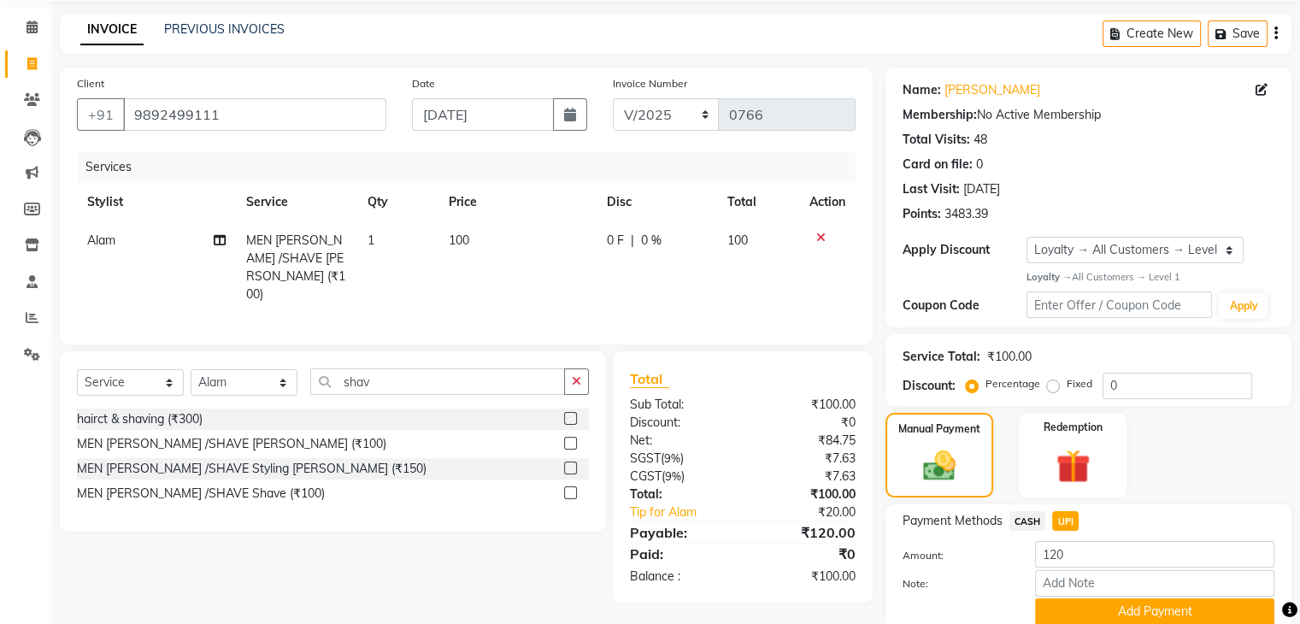
scroll to position [131, 0]
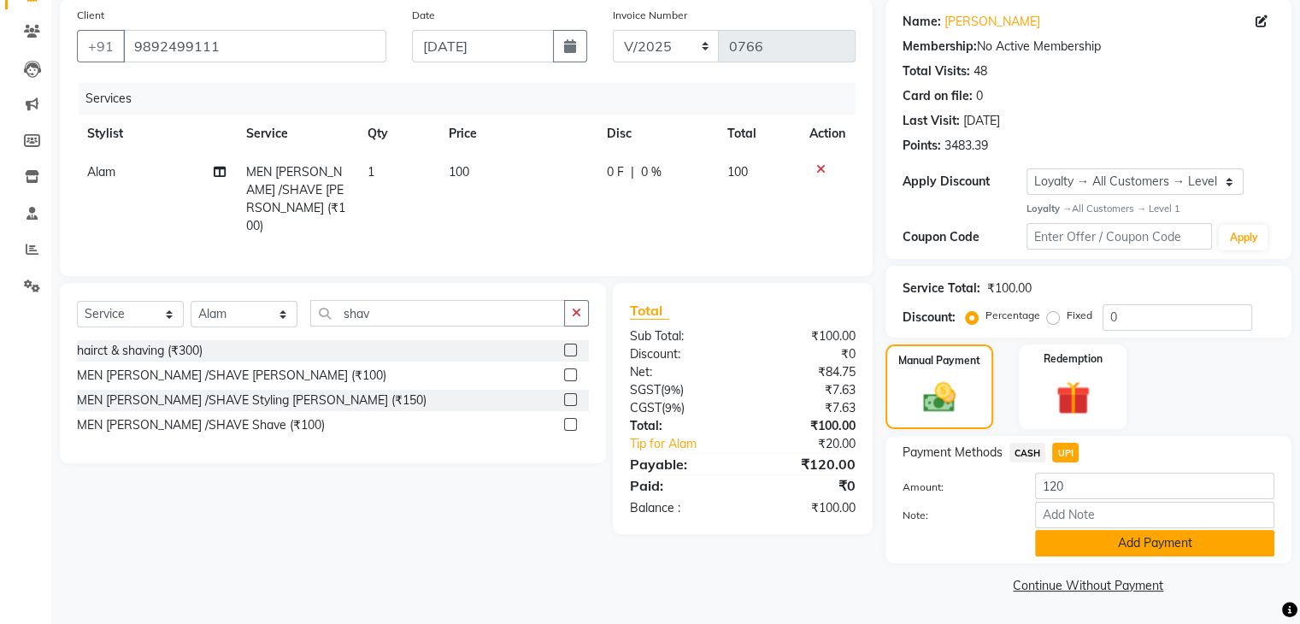
click at [1121, 533] on button "Add Payment" at bounding box center [1154, 543] width 239 height 27
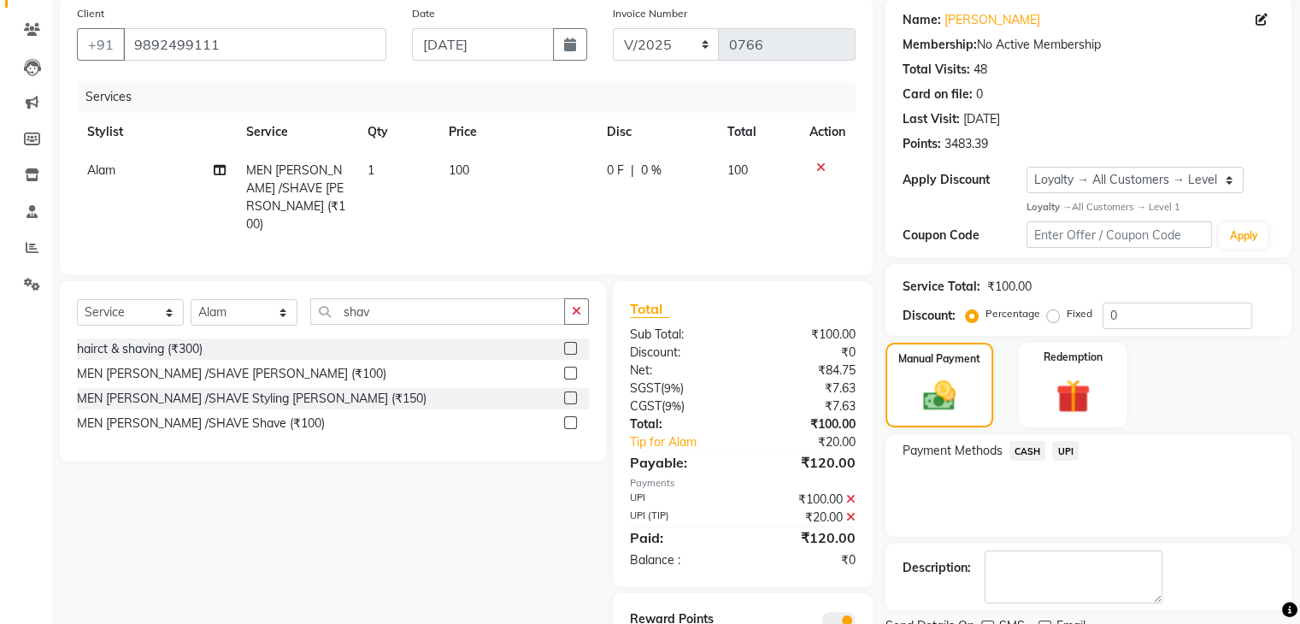
scroll to position [200, 0]
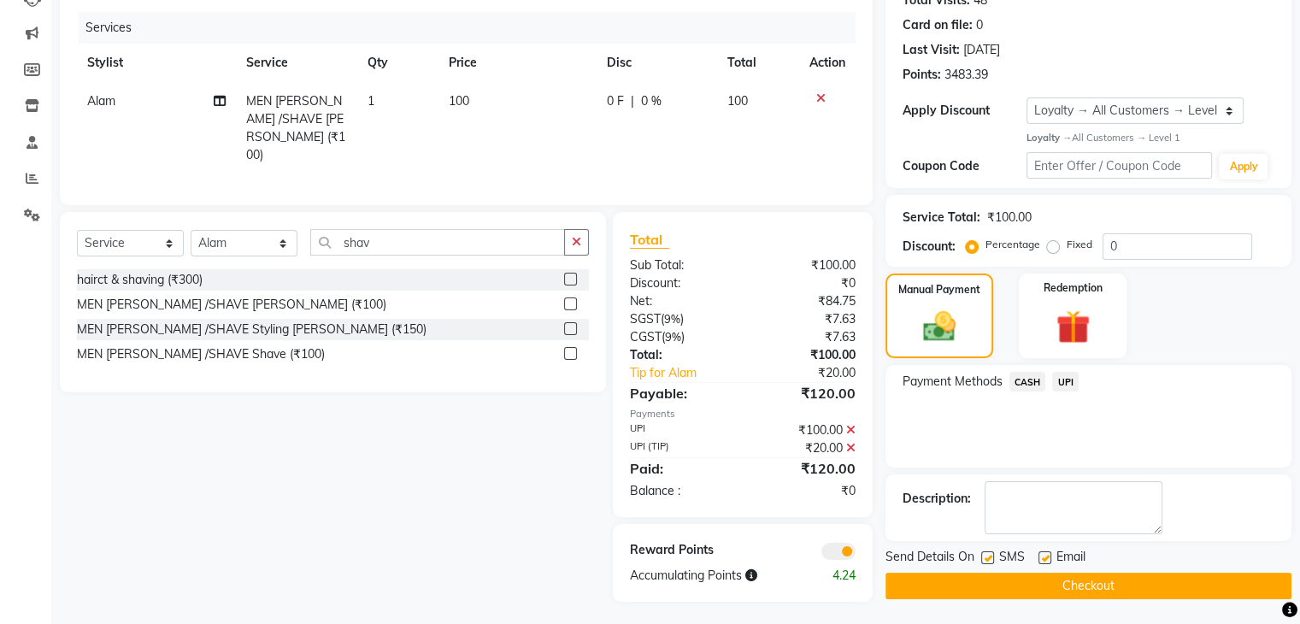
click at [1108, 587] on button "Checkout" at bounding box center [1089, 586] width 406 height 27
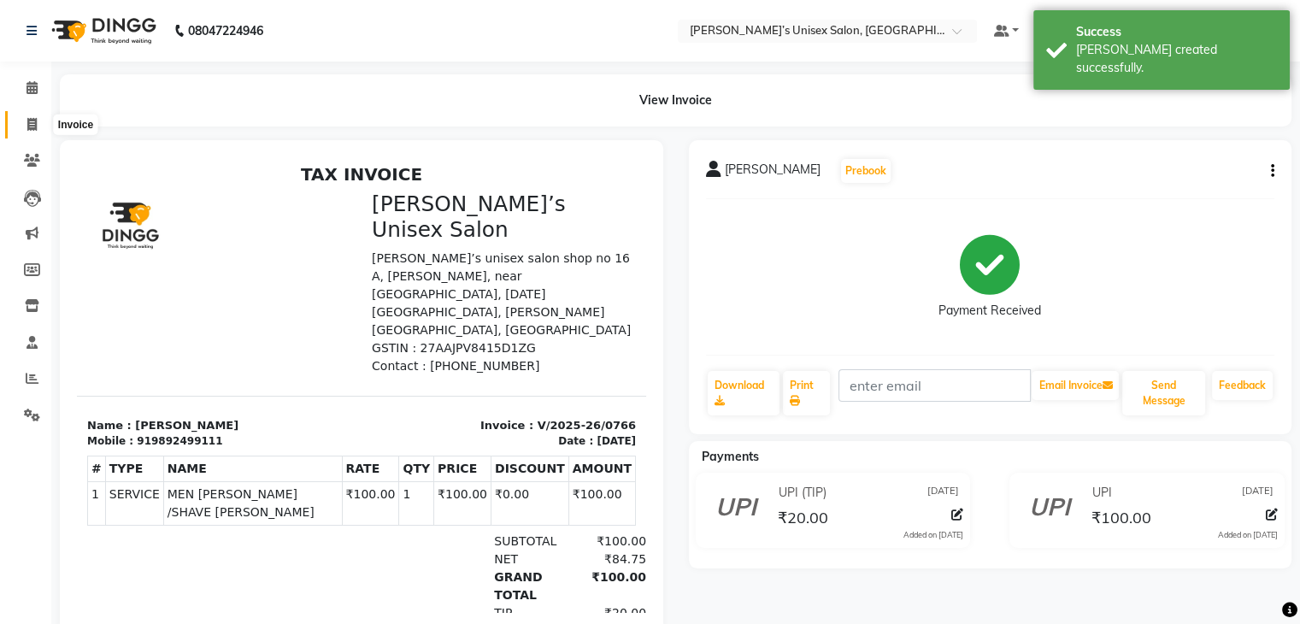
click at [33, 127] on icon at bounding box center [31, 124] width 9 height 13
select select "8637"
select select "service"
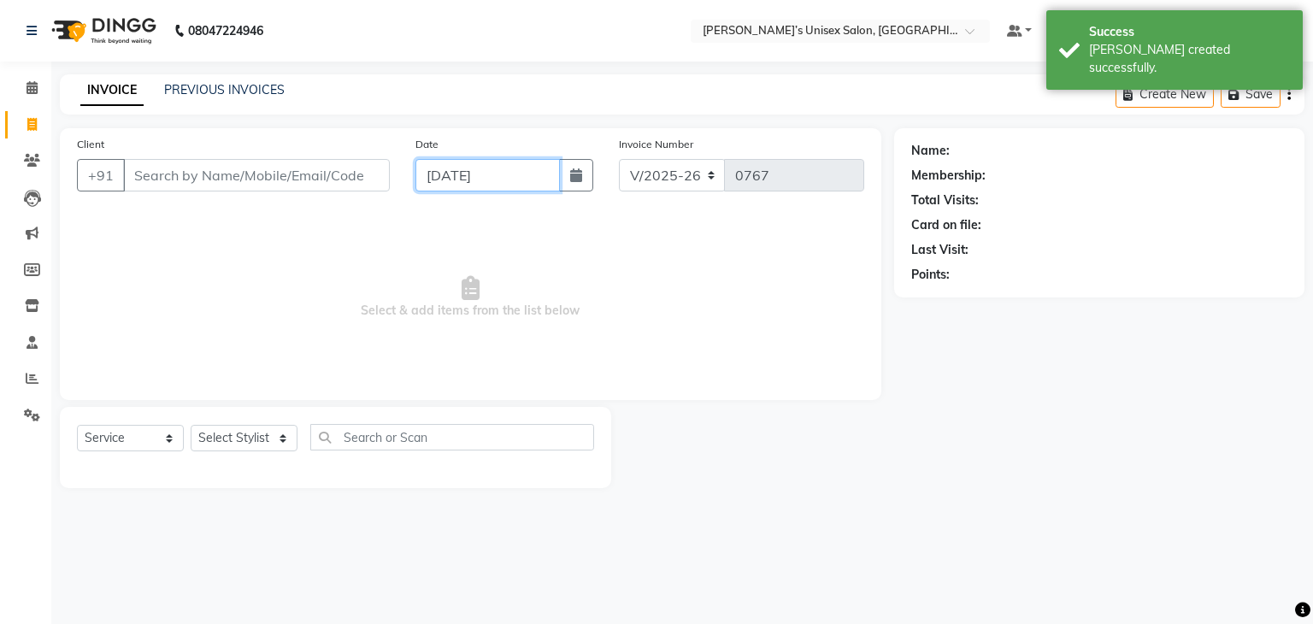
click at [435, 175] on input "[DATE]" at bounding box center [488, 175] width 144 height 32
select select "9"
select select "2025"
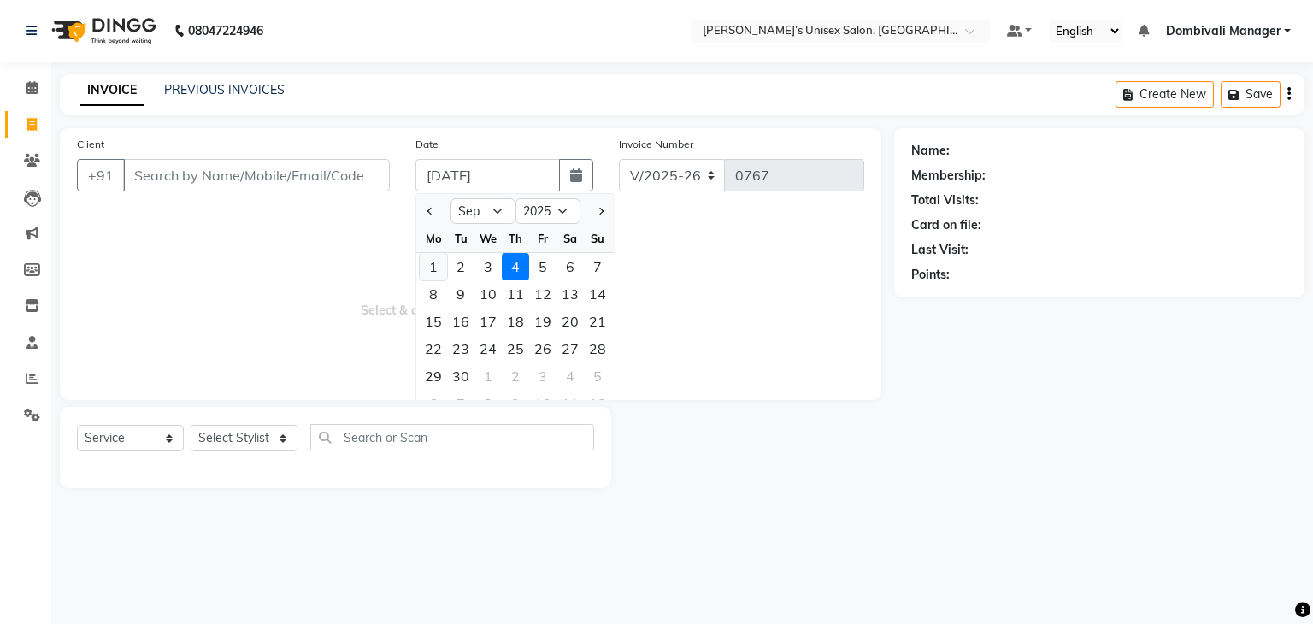
click at [434, 260] on div "1" at bounding box center [433, 266] width 27 height 27
type input "[DATE]"
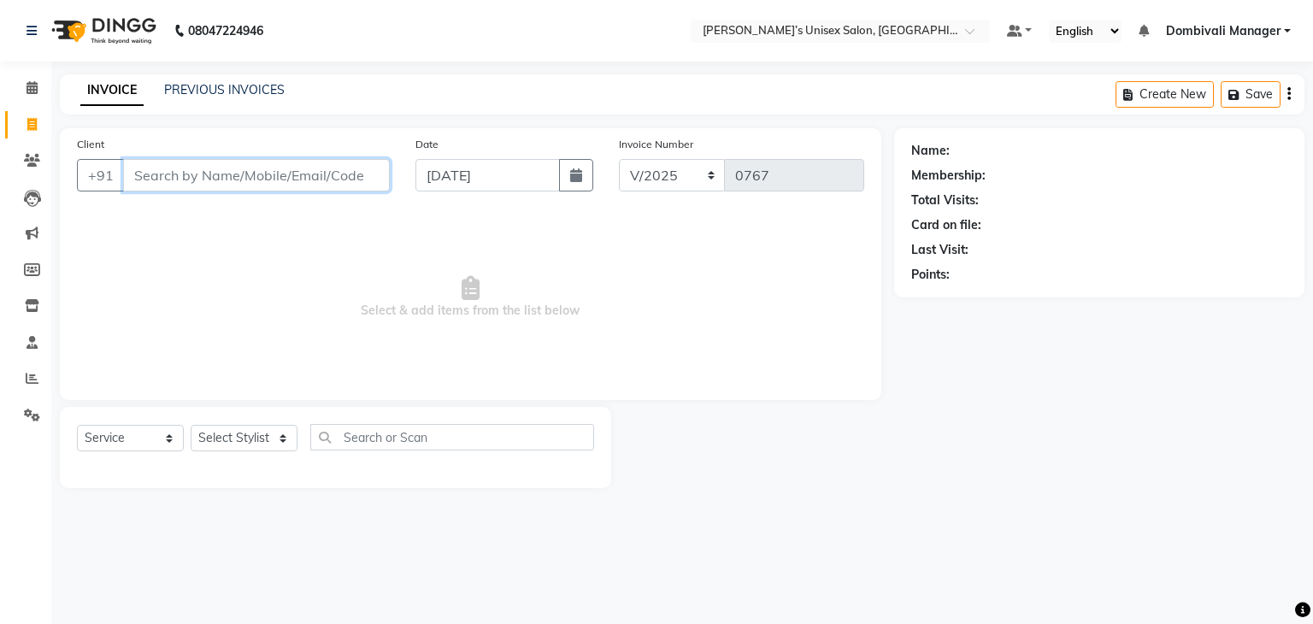
click at [321, 178] on input "Client" at bounding box center [256, 175] width 267 height 32
type input "98336010257"
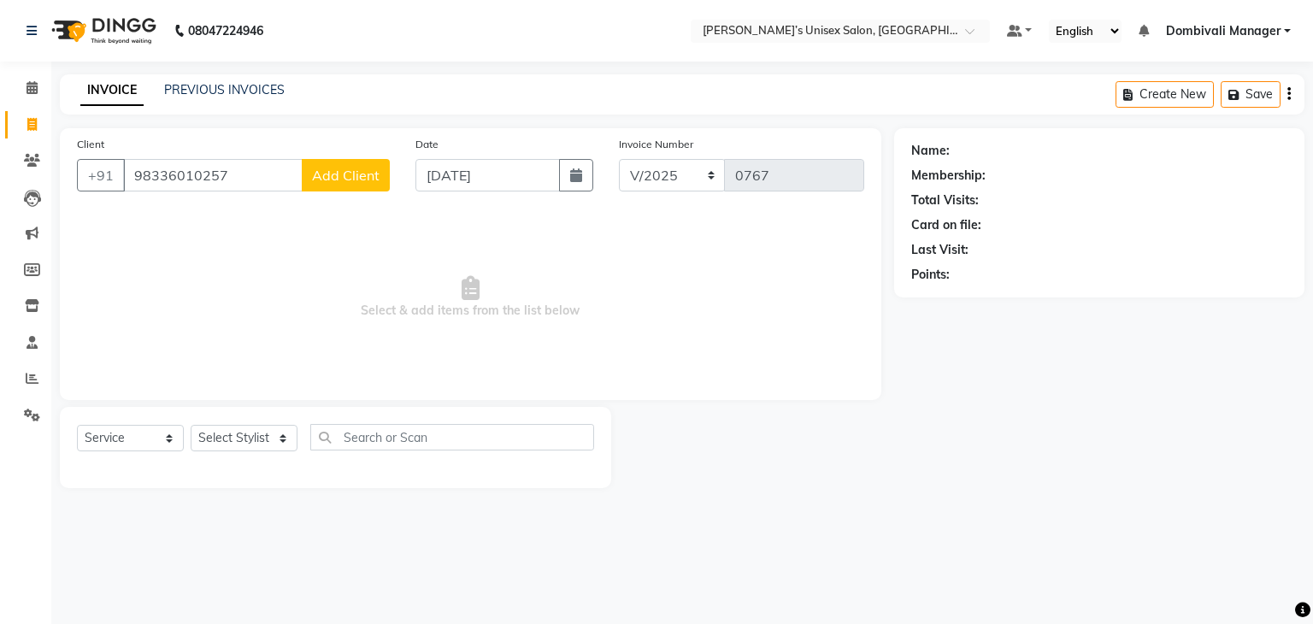
click at [321, 178] on span "Add Client" at bounding box center [346, 175] width 68 height 17
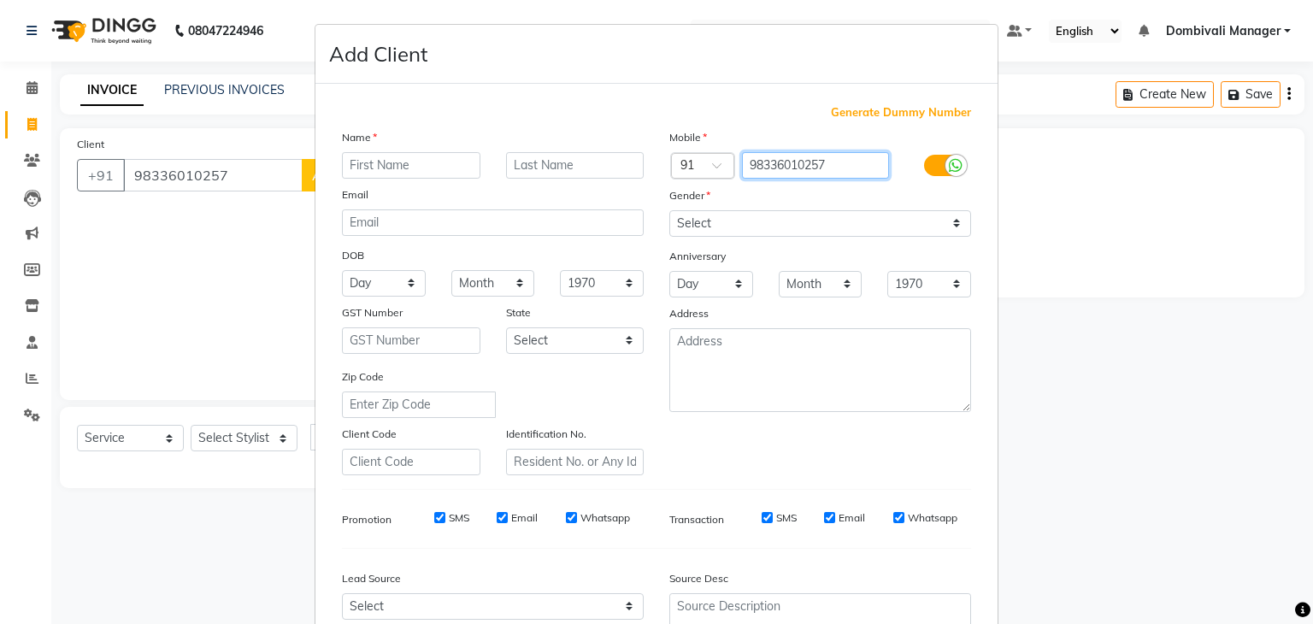
click at [828, 165] on input "98336010257" at bounding box center [816, 165] width 148 height 27
type input "9833610257"
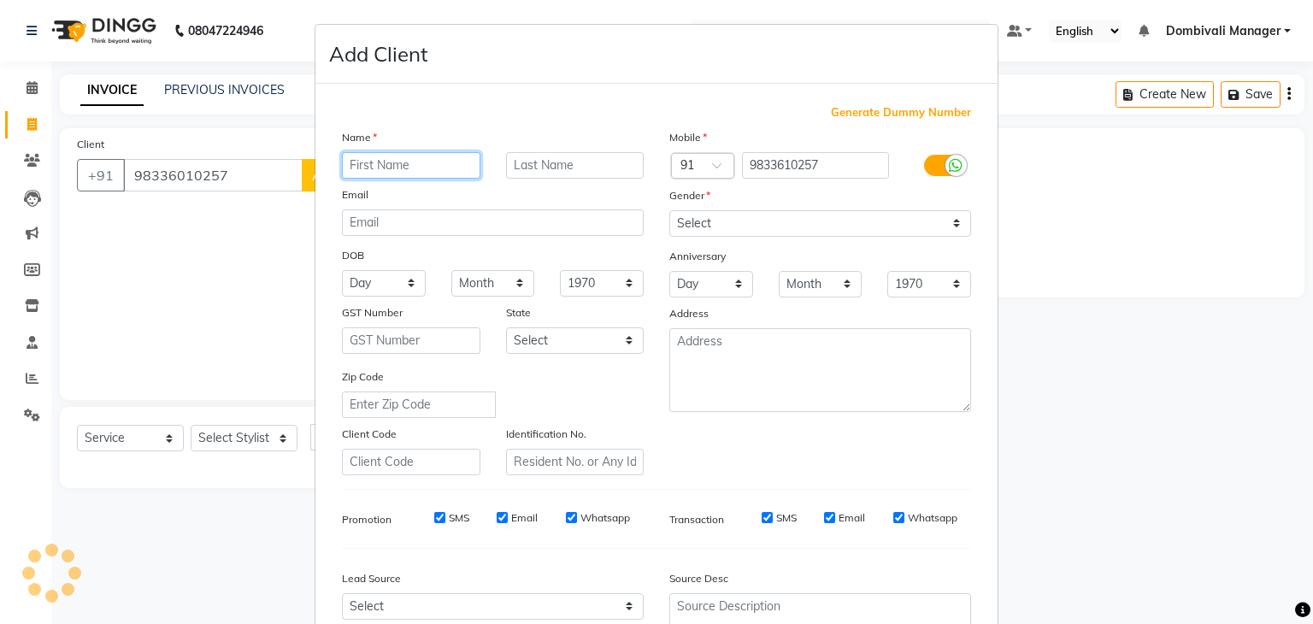
click at [345, 162] on input "text" at bounding box center [411, 165] width 139 height 27
type input "[PERSON_NAME]"
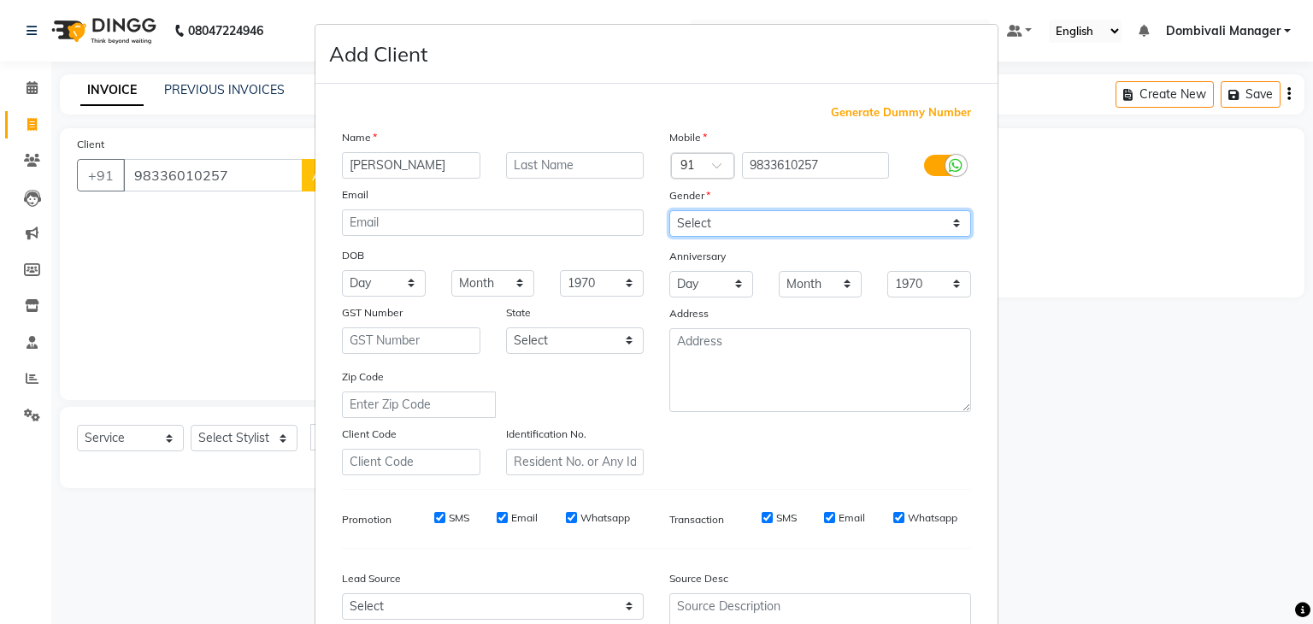
click at [762, 213] on select "Select [DEMOGRAPHIC_DATA] [DEMOGRAPHIC_DATA] Other Prefer Not To Say" at bounding box center [820, 223] width 302 height 27
select select "[DEMOGRAPHIC_DATA]"
click at [669, 211] on select "Select [DEMOGRAPHIC_DATA] [DEMOGRAPHIC_DATA] Other Prefer Not To Say" at bounding box center [820, 223] width 302 height 27
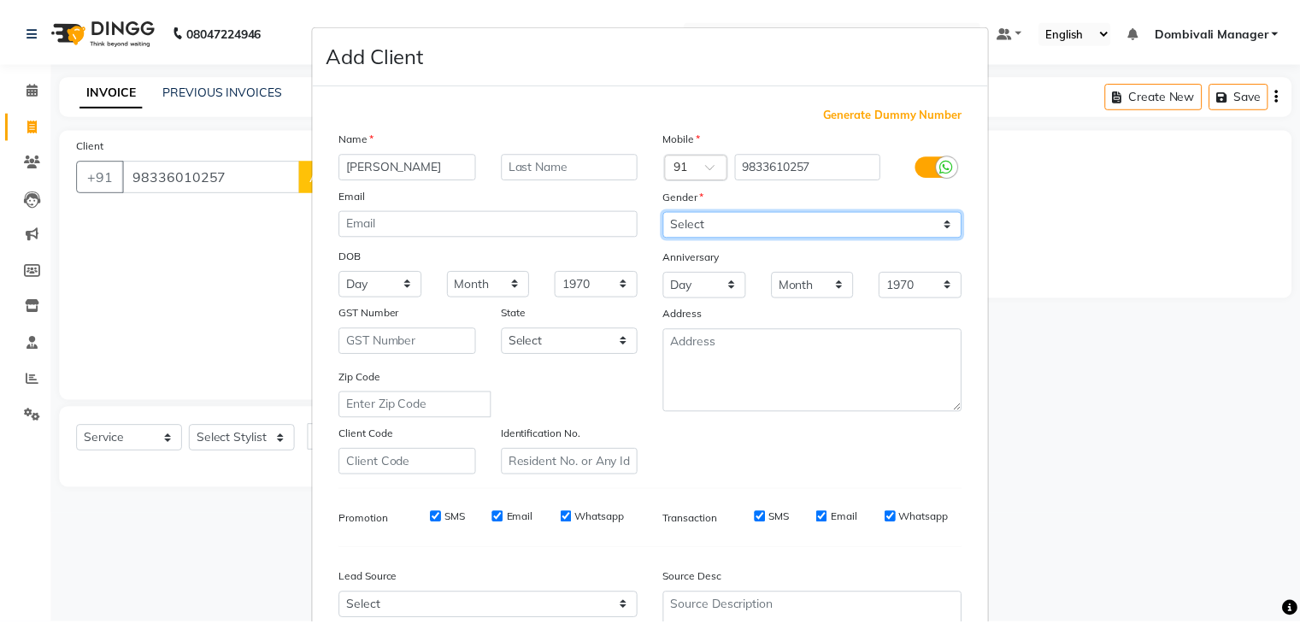
scroll to position [174, 0]
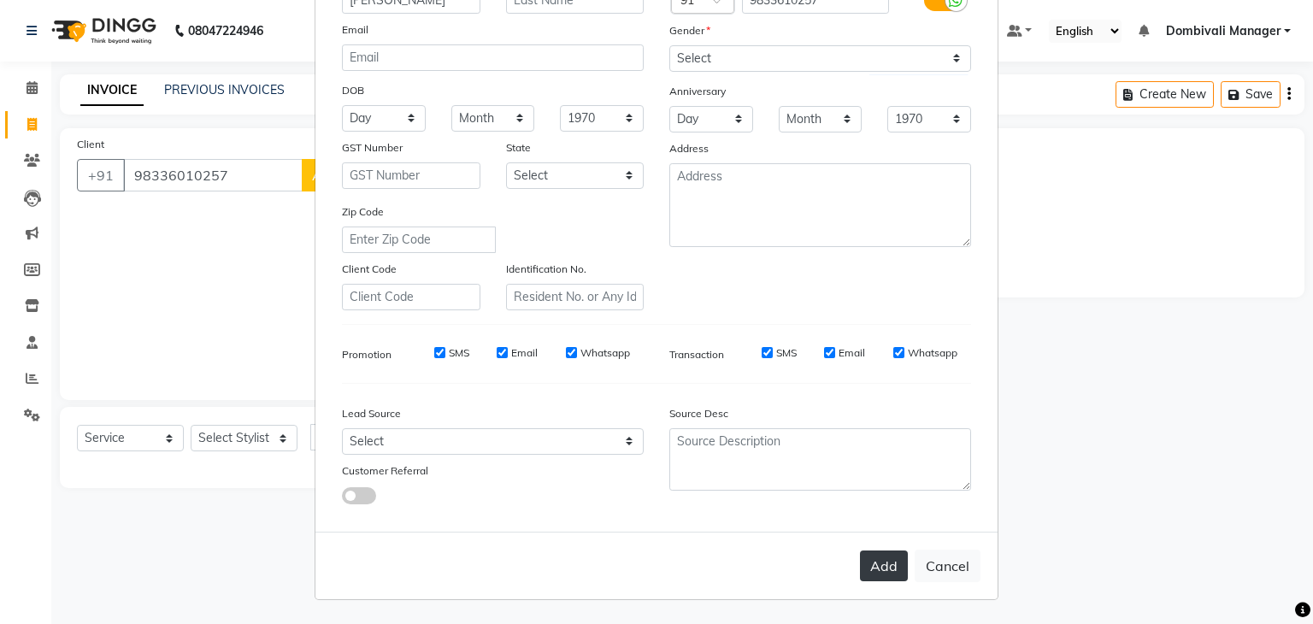
click at [886, 572] on button "Add" at bounding box center [884, 566] width 48 height 31
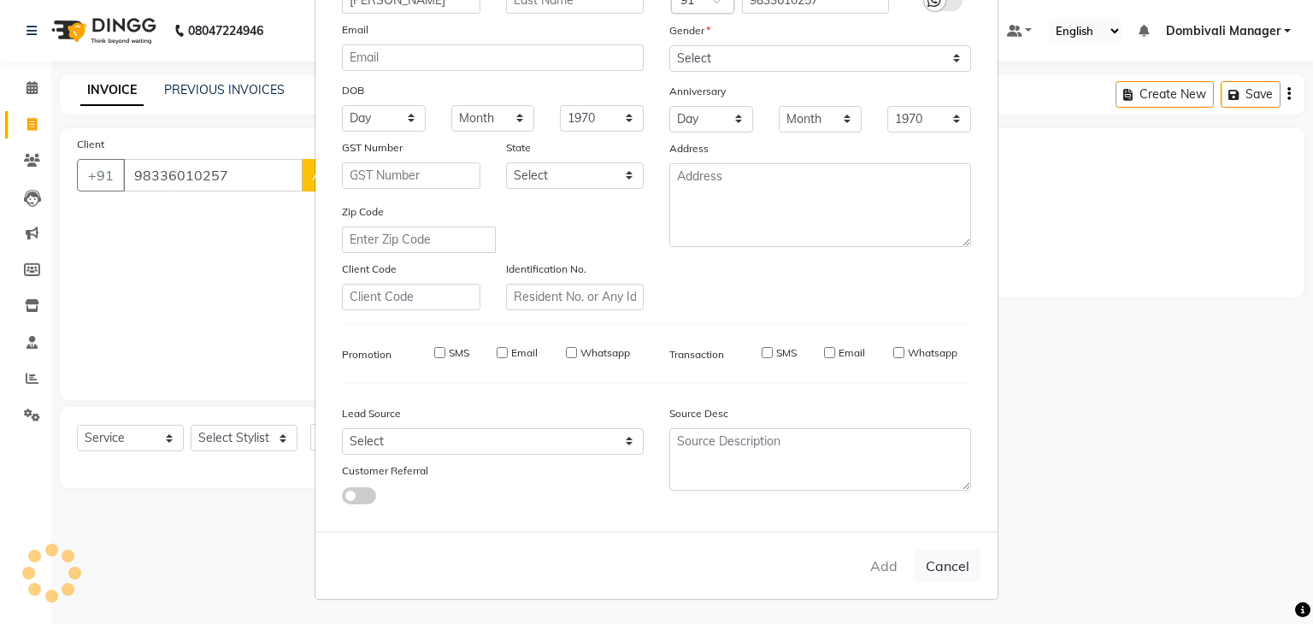
type input "9833610257"
select select
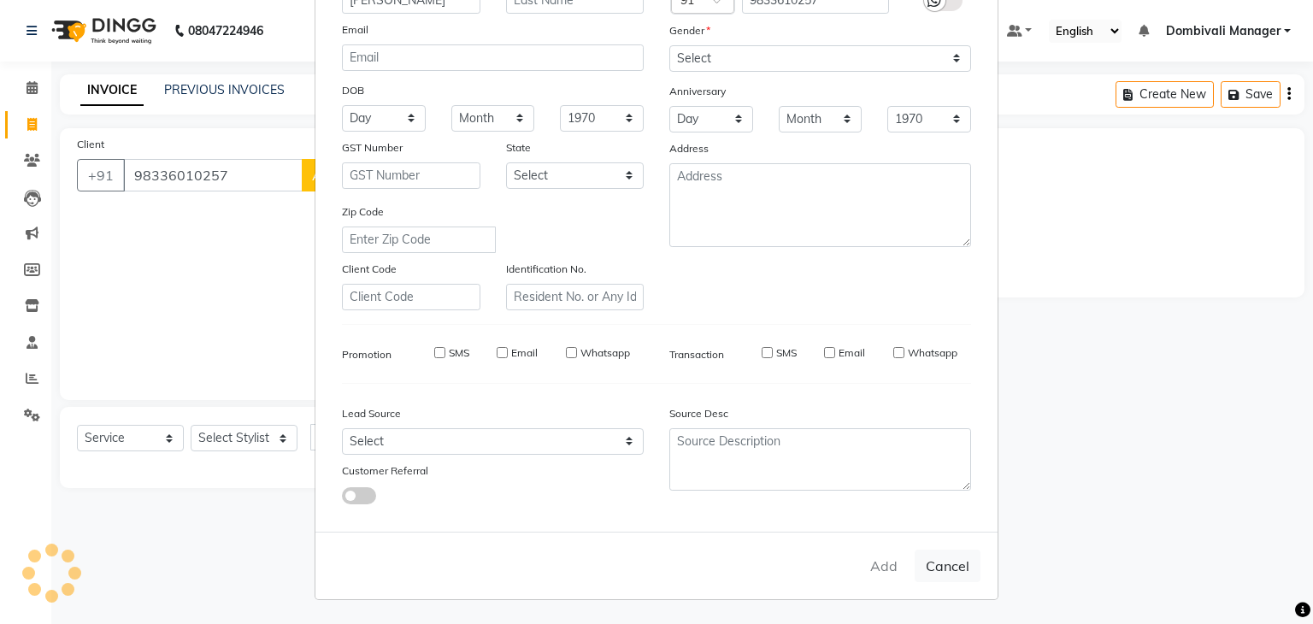
select select
checkbox input "false"
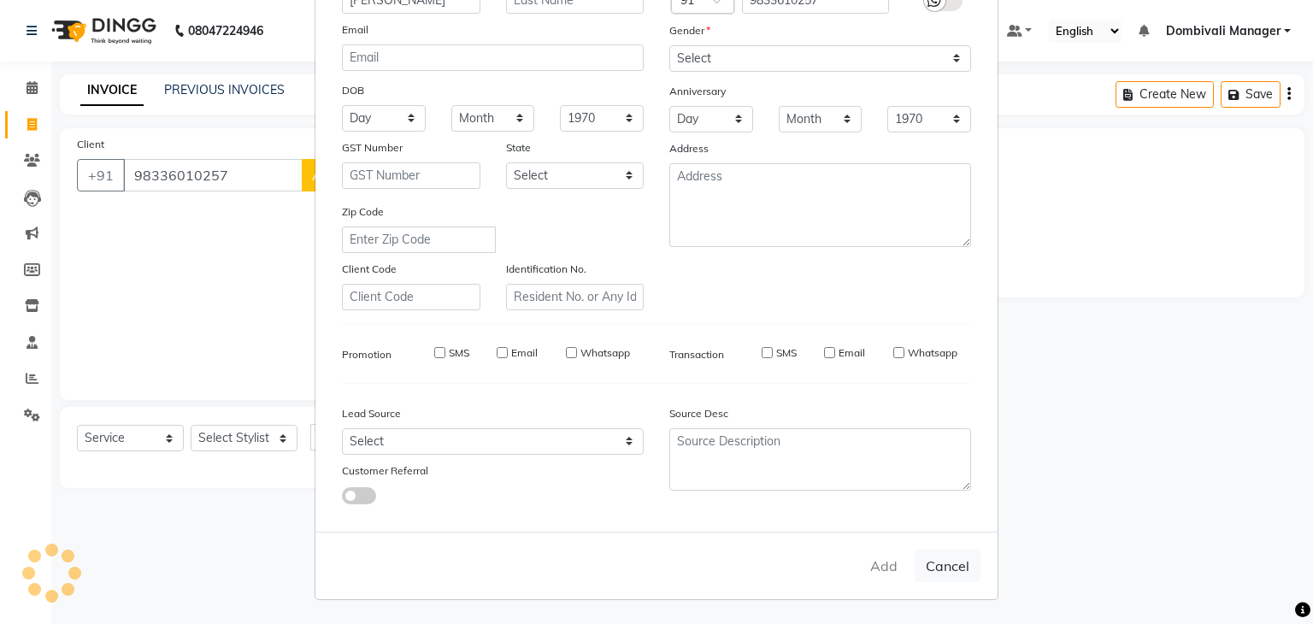
checkbox input "false"
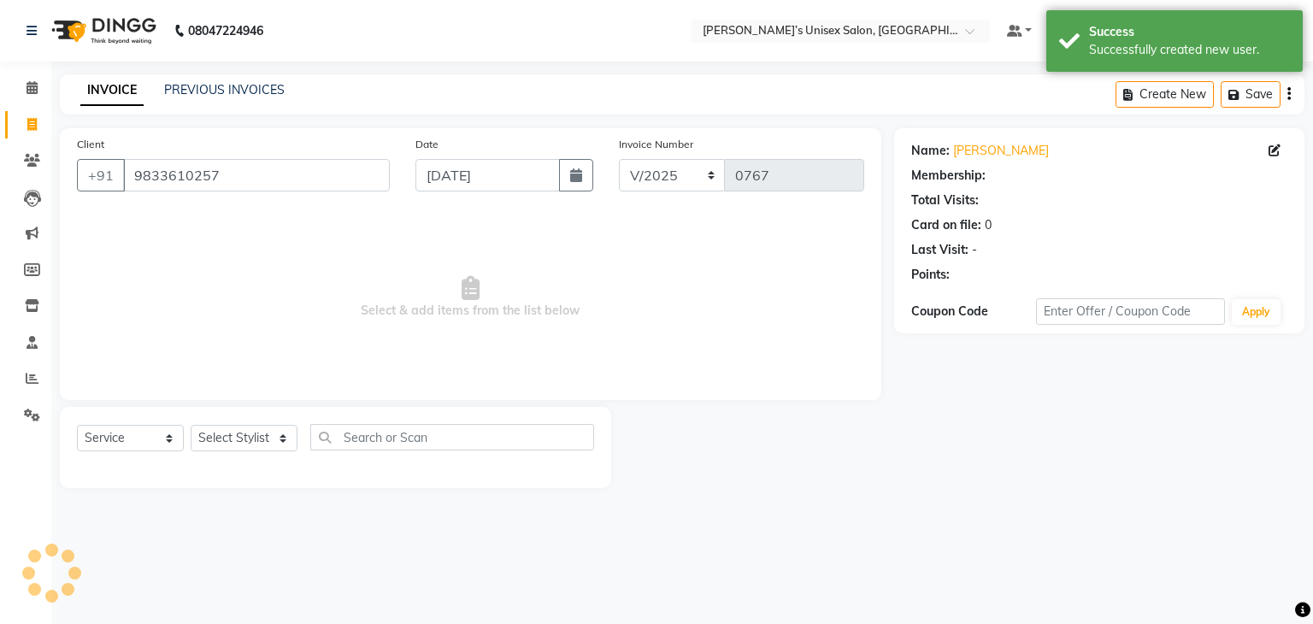
select select "1: Object"
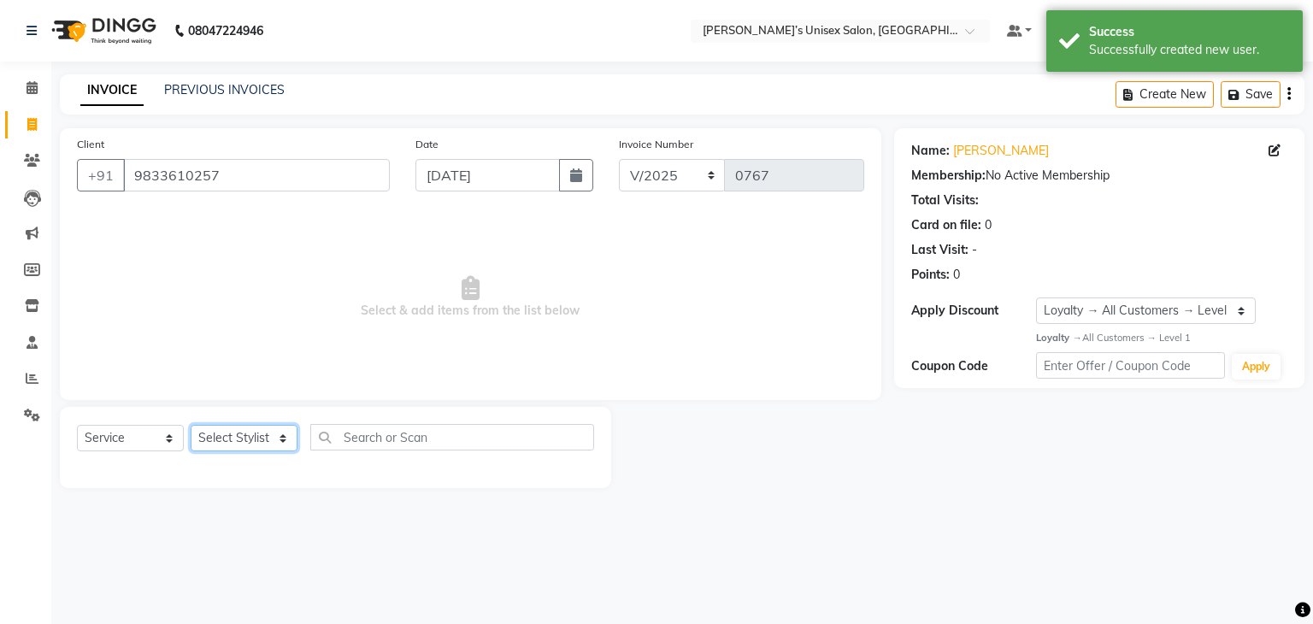
click at [224, 433] on select "Select Stylist Alam Dombivali Manager Farook Hair Stylist [PERSON_NAME] [PERSON…" at bounding box center [244, 438] width 107 height 27
select select "90241"
click at [191, 426] on select "Select Stylist Alam Dombivali Manager Farook Hair Stylist [PERSON_NAME] [PERSON…" at bounding box center [244, 438] width 107 height 27
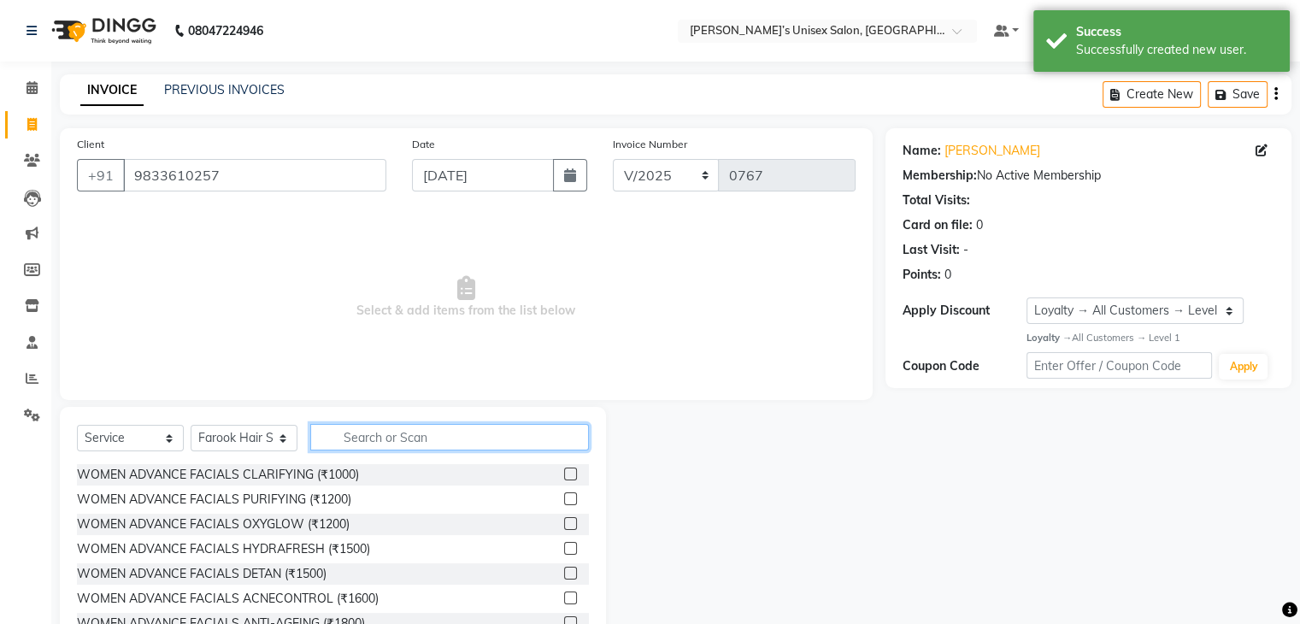
click at [377, 433] on input "text" at bounding box center [449, 437] width 279 height 27
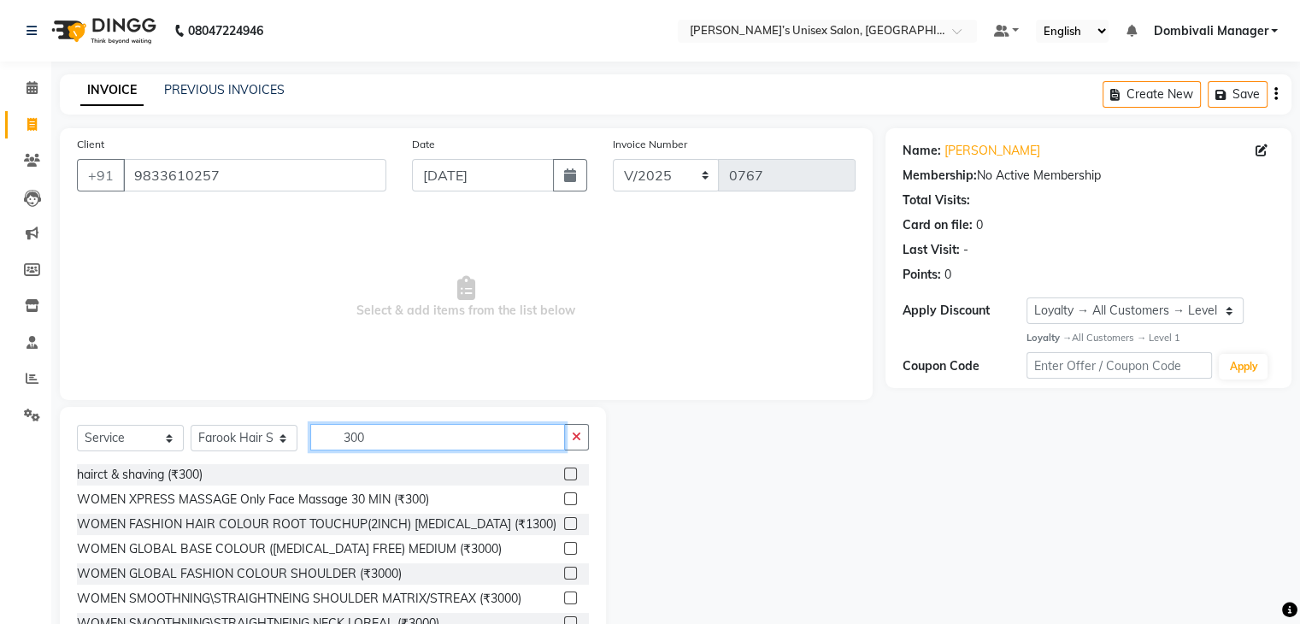
type input "300"
click at [564, 470] on label at bounding box center [570, 474] width 13 height 13
click at [564, 470] on input "checkbox" at bounding box center [569, 474] width 11 height 11
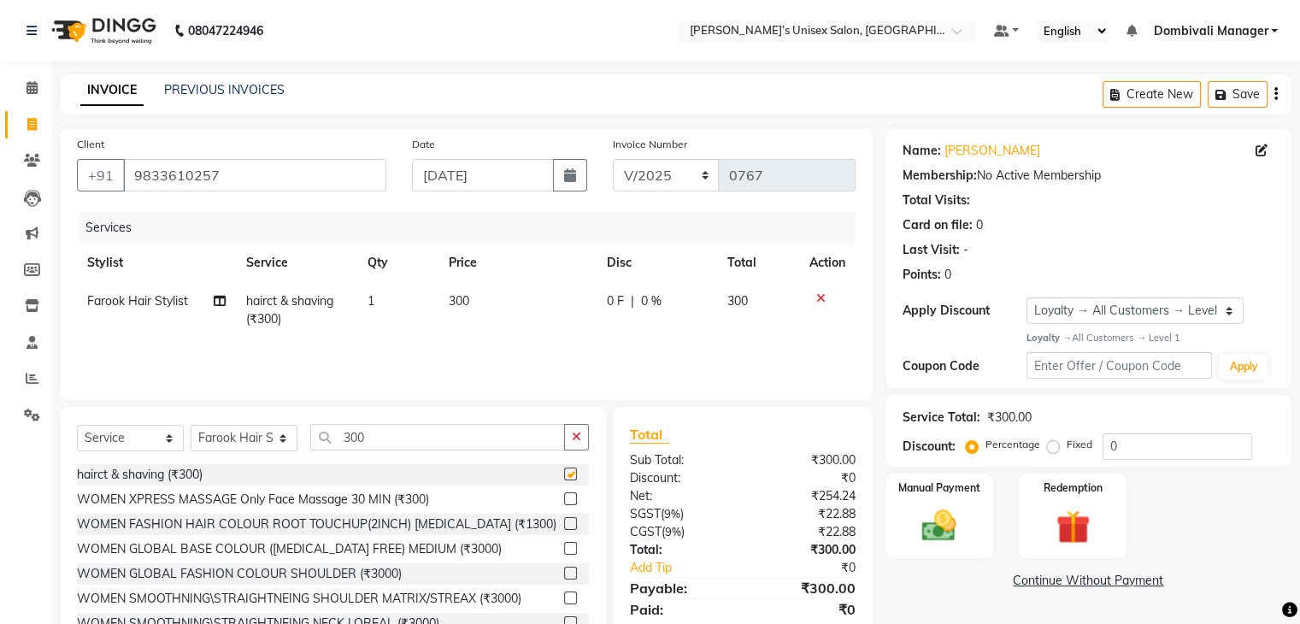
checkbox input "false"
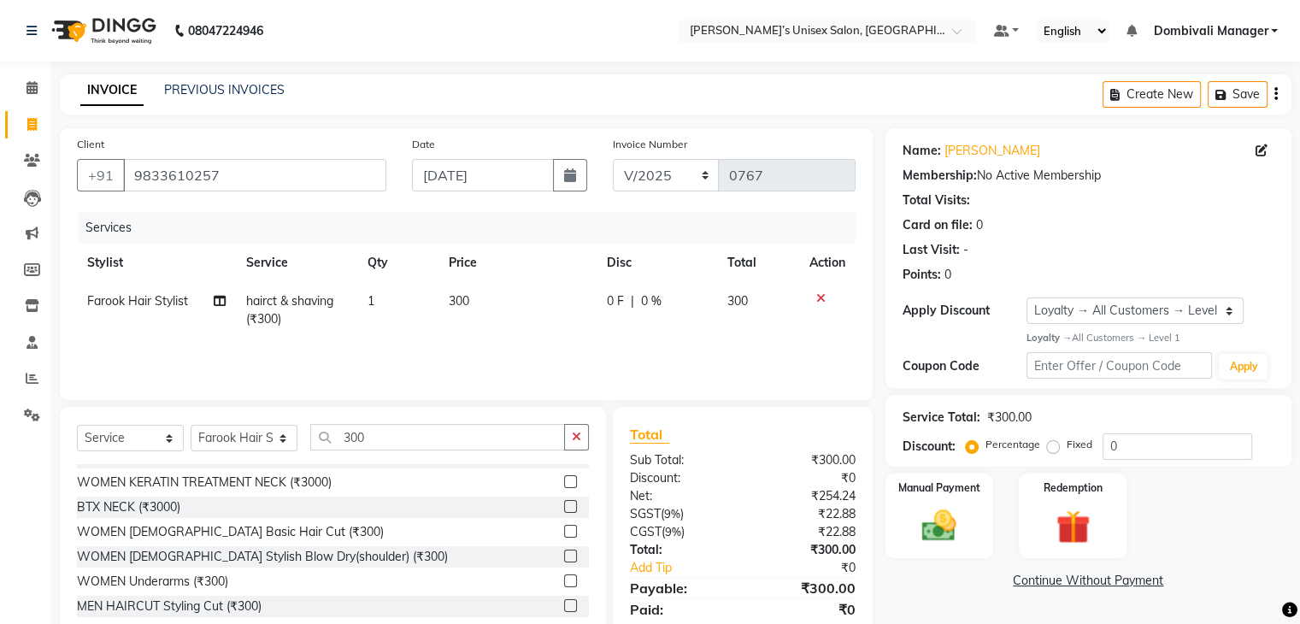
scroll to position [167, 0]
click at [940, 494] on label "Manual Payment" at bounding box center [939, 487] width 85 height 16
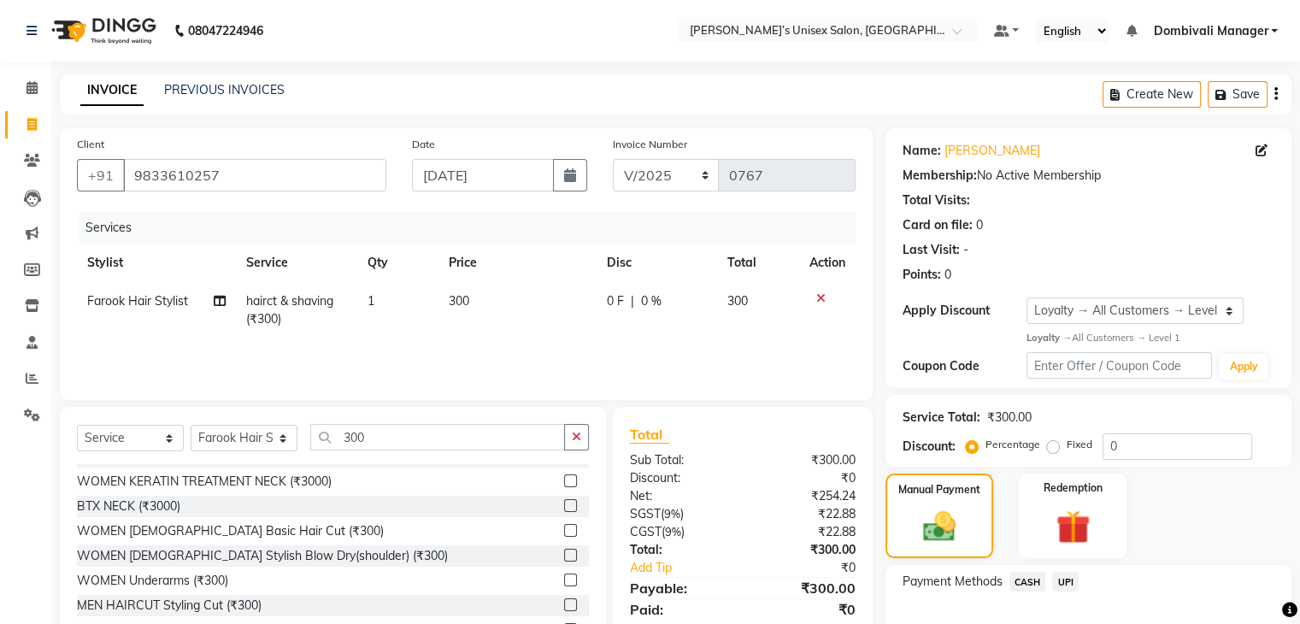
click at [1064, 579] on span "UPI" at bounding box center [1065, 582] width 27 height 20
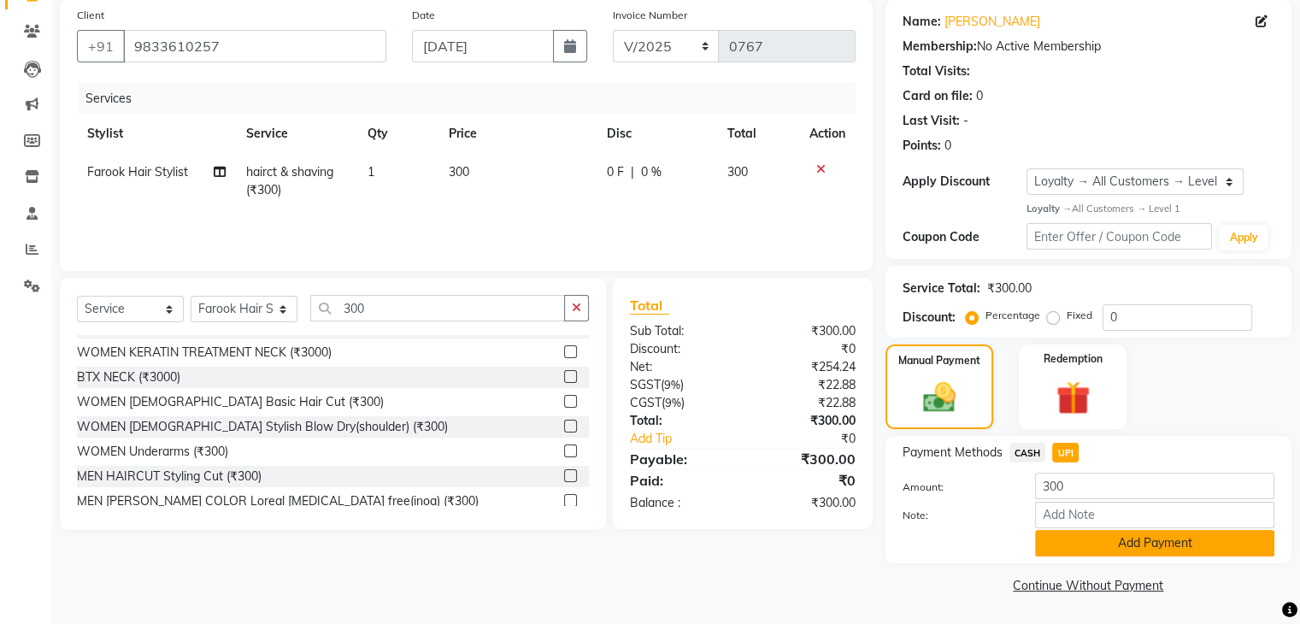
click at [1105, 539] on button "Add Payment" at bounding box center [1154, 543] width 239 height 27
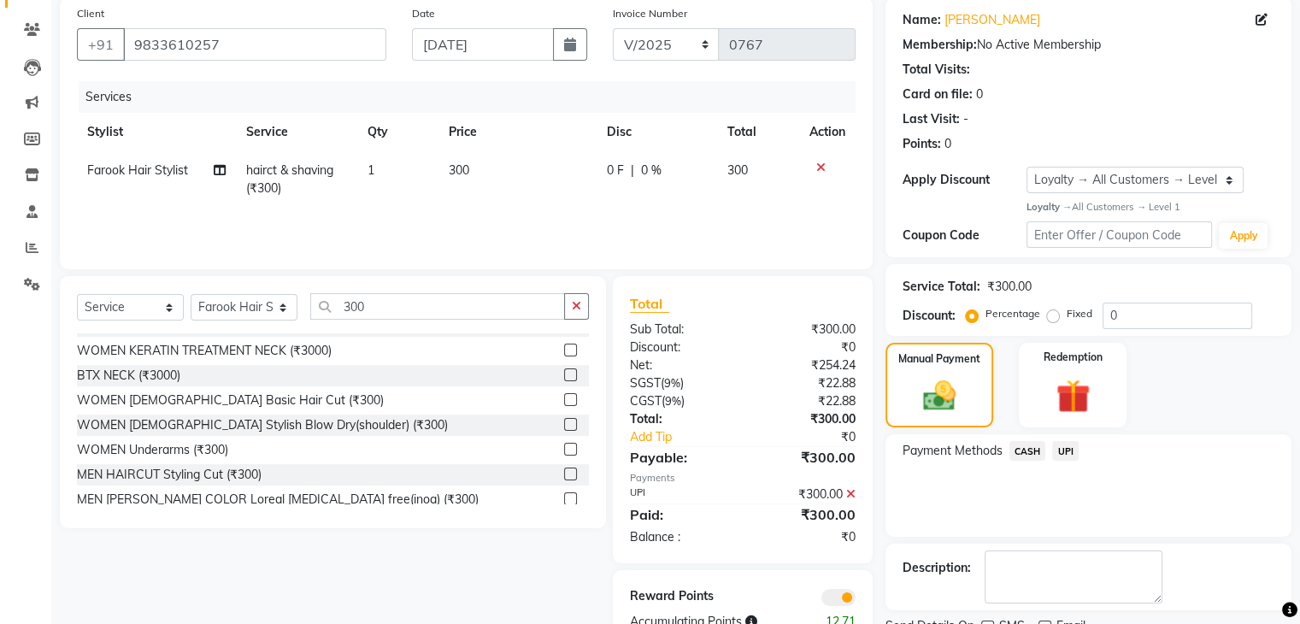
scroll to position [200, 0]
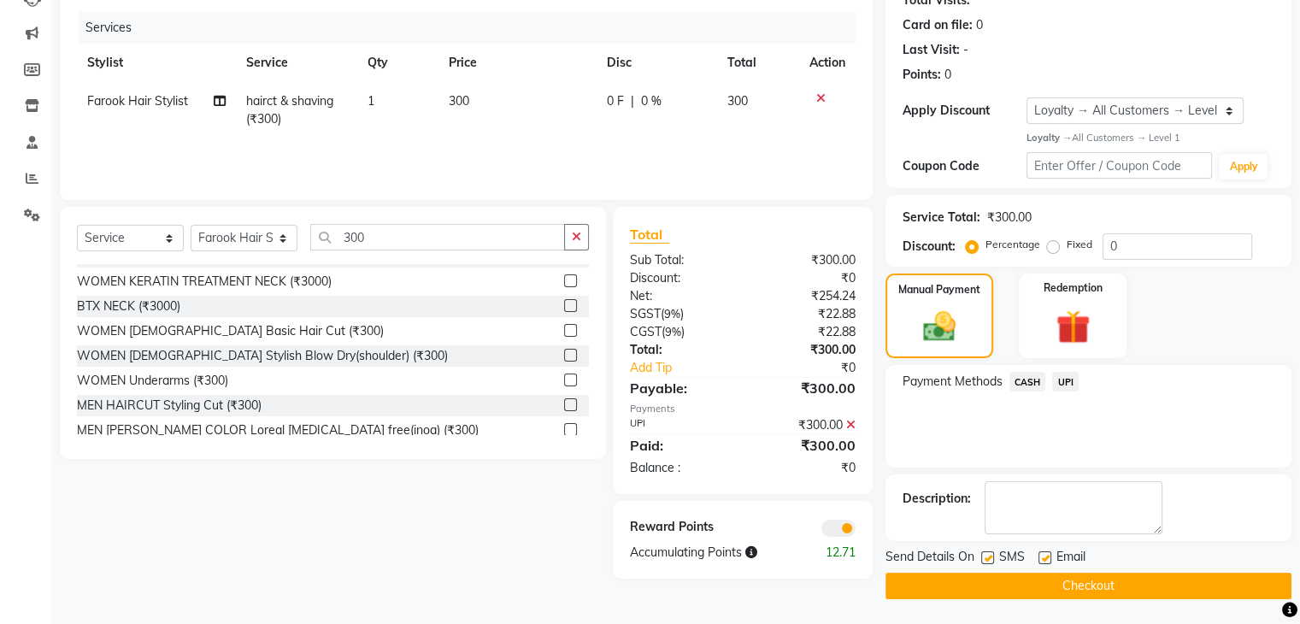
click at [1111, 576] on button "Checkout" at bounding box center [1089, 586] width 406 height 27
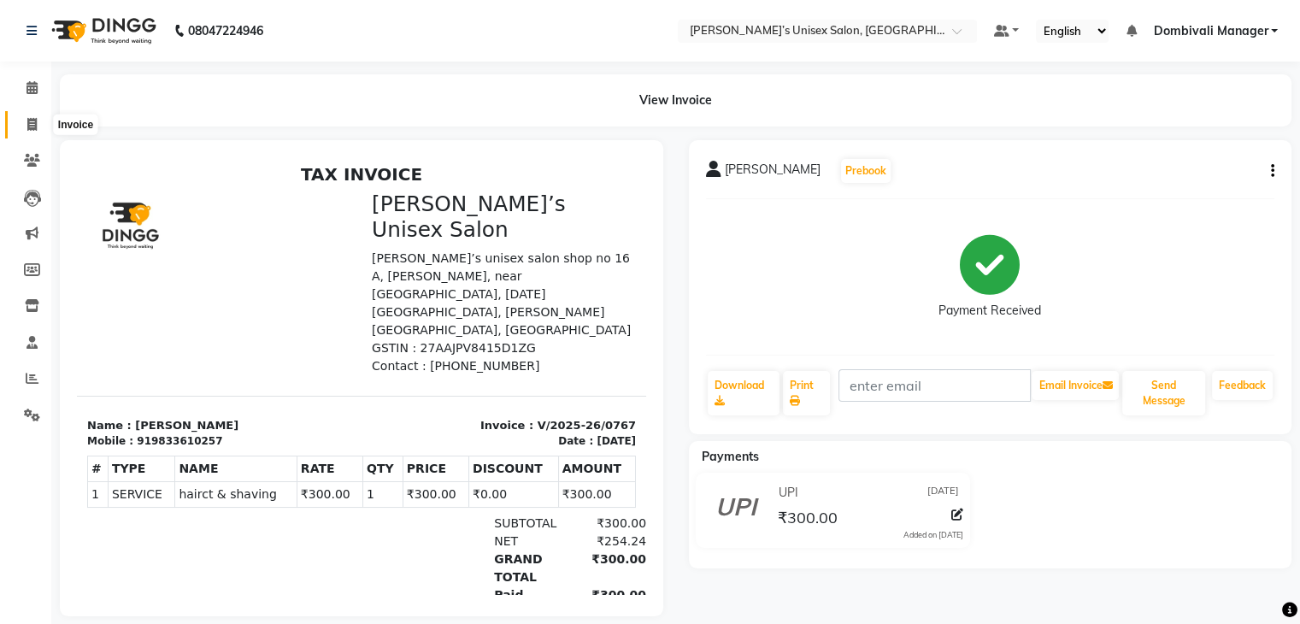
click at [30, 119] on icon at bounding box center [31, 124] width 9 height 13
select select "8637"
select select "service"
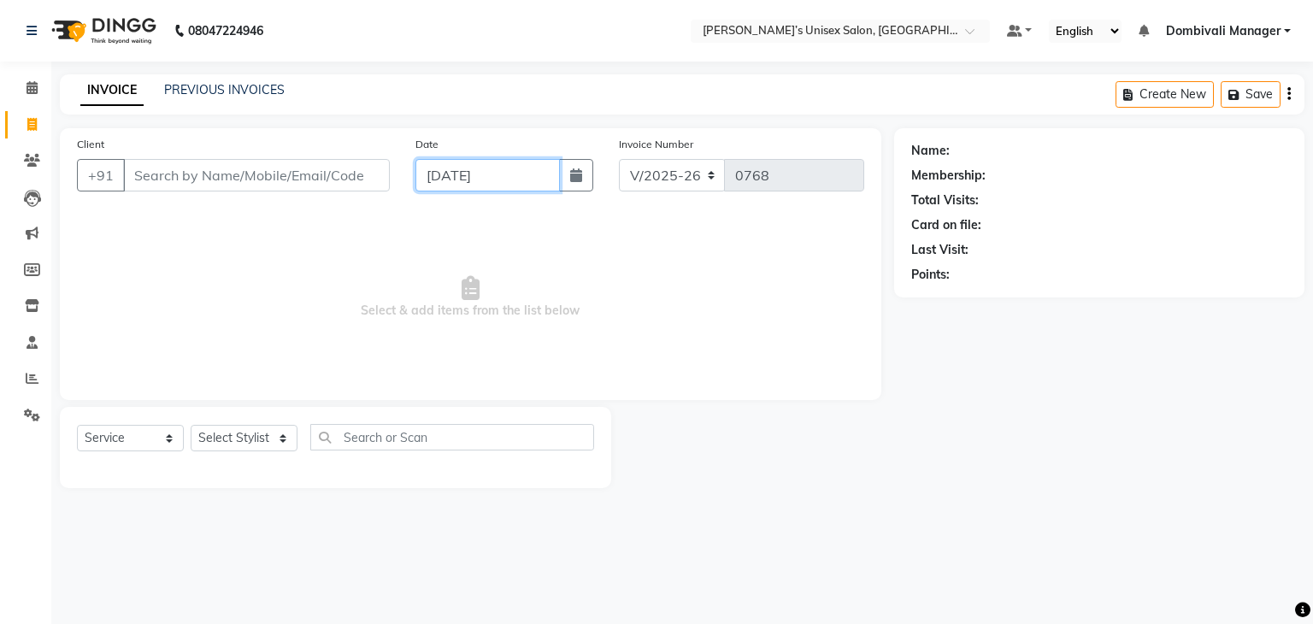
click at [444, 168] on input "[DATE]" at bounding box center [488, 175] width 144 height 32
select select "9"
select select "2025"
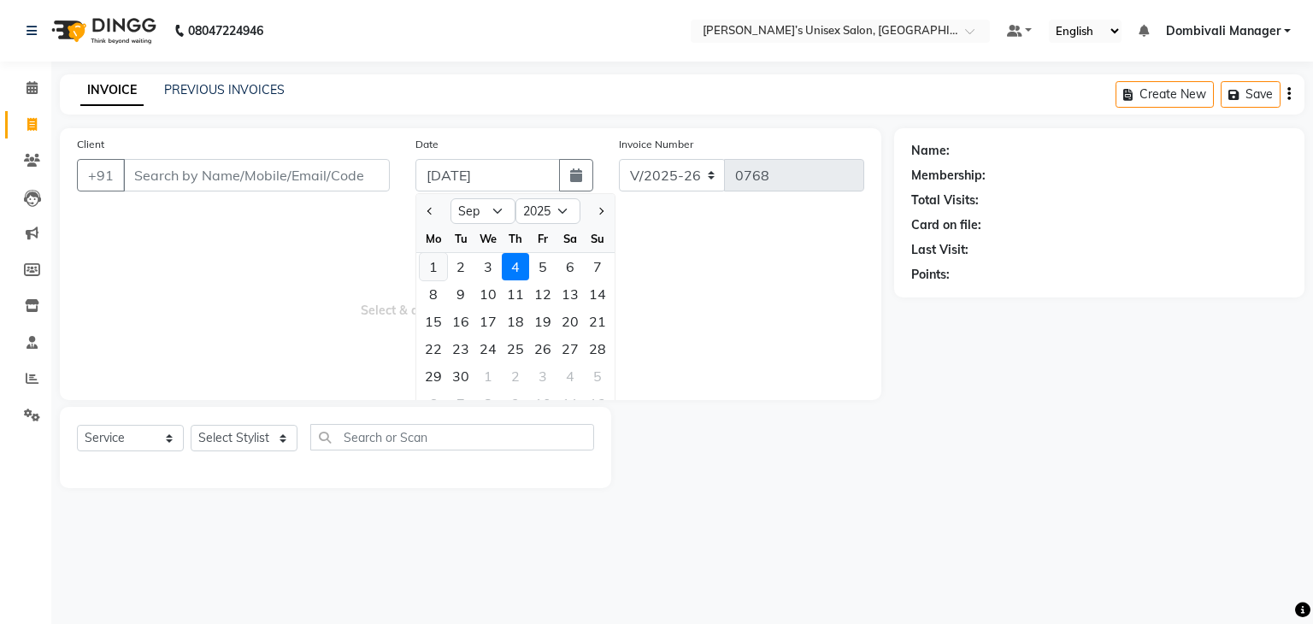
click at [428, 261] on div "1" at bounding box center [433, 266] width 27 height 27
type input "[DATE]"
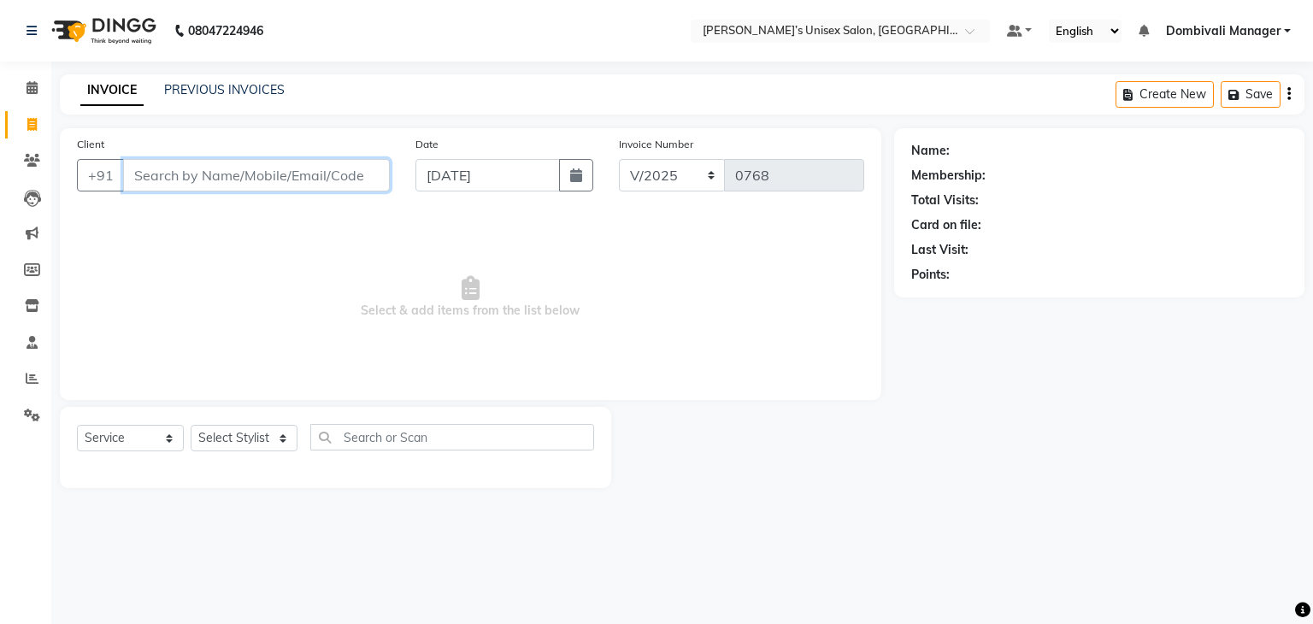
click at [327, 165] on input "Client" at bounding box center [256, 175] width 267 height 32
click at [148, 437] on select "Select Service Product Membership Package Voucher Prepaid Gift Card" at bounding box center [130, 438] width 107 height 27
click at [258, 358] on span "Select & add items from the list below" at bounding box center [470, 297] width 787 height 171
click at [212, 171] on input "Client" at bounding box center [256, 175] width 267 height 32
type input "9870590334"
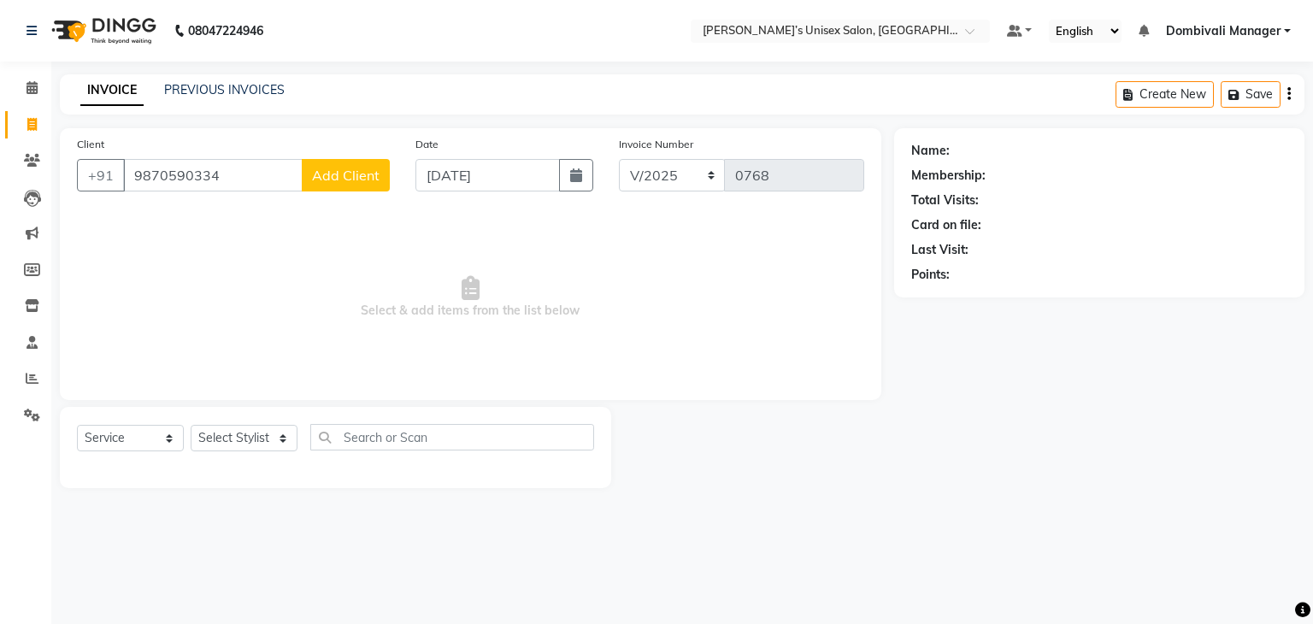
click at [326, 167] on span "Add Client" at bounding box center [346, 175] width 68 height 17
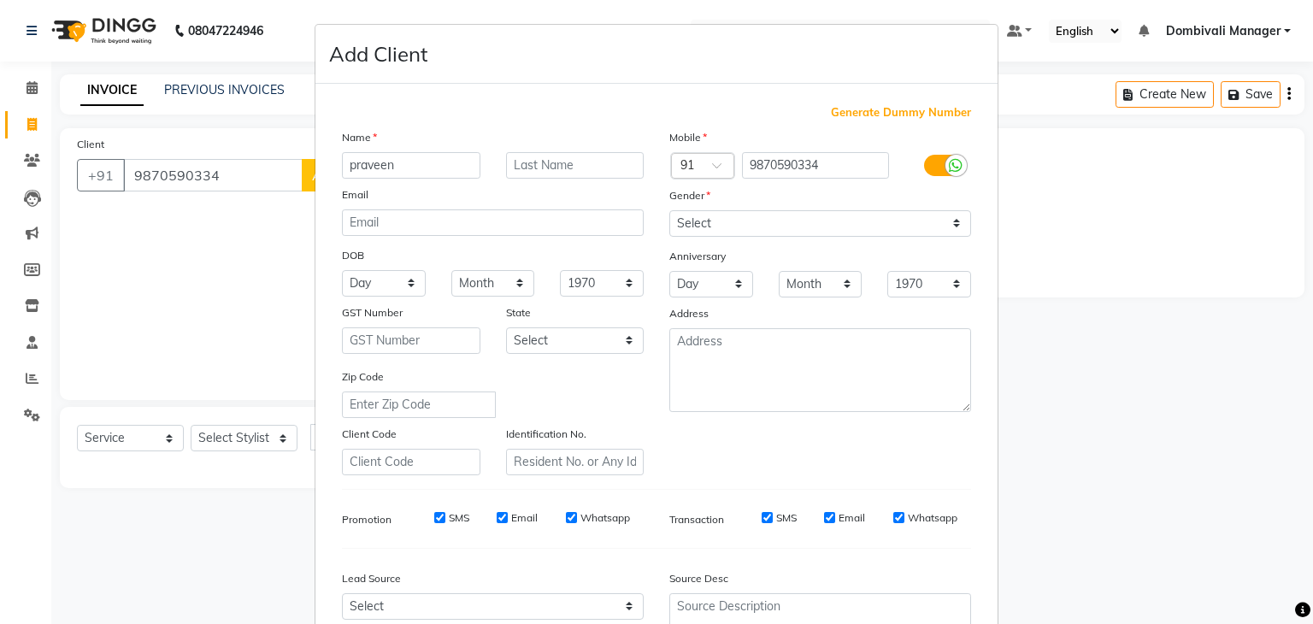
type input "praveen"
click at [720, 221] on select "Select [DEMOGRAPHIC_DATA] [DEMOGRAPHIC_DATA] Other Prefer Not To Say" at bounding box center [820, 223] width 302 height 27
select select "[DEMOGRAPHIC_DATA]"
click at [669, 211] on select "Select [DEMOGRAPHIC_DATA] [DEMOGRAPHIC_DATA] Other Prefer Not To Say" at bounding box center [820, 223] width 302 height 27
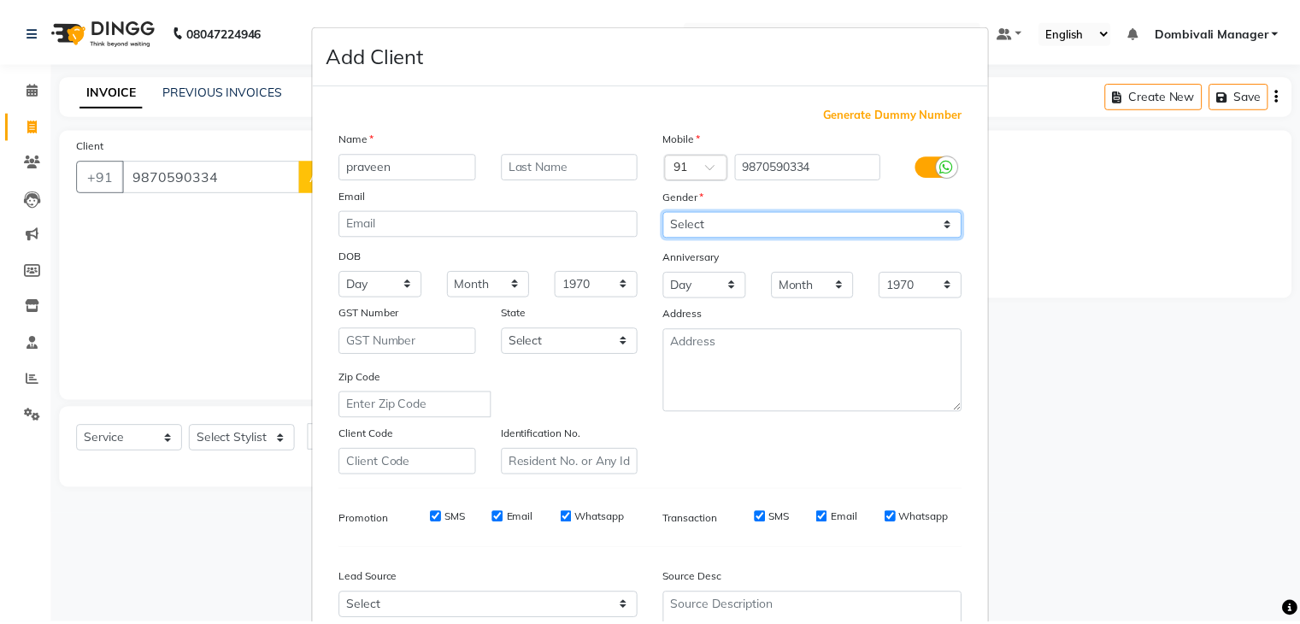
scroll to position [174, 0]
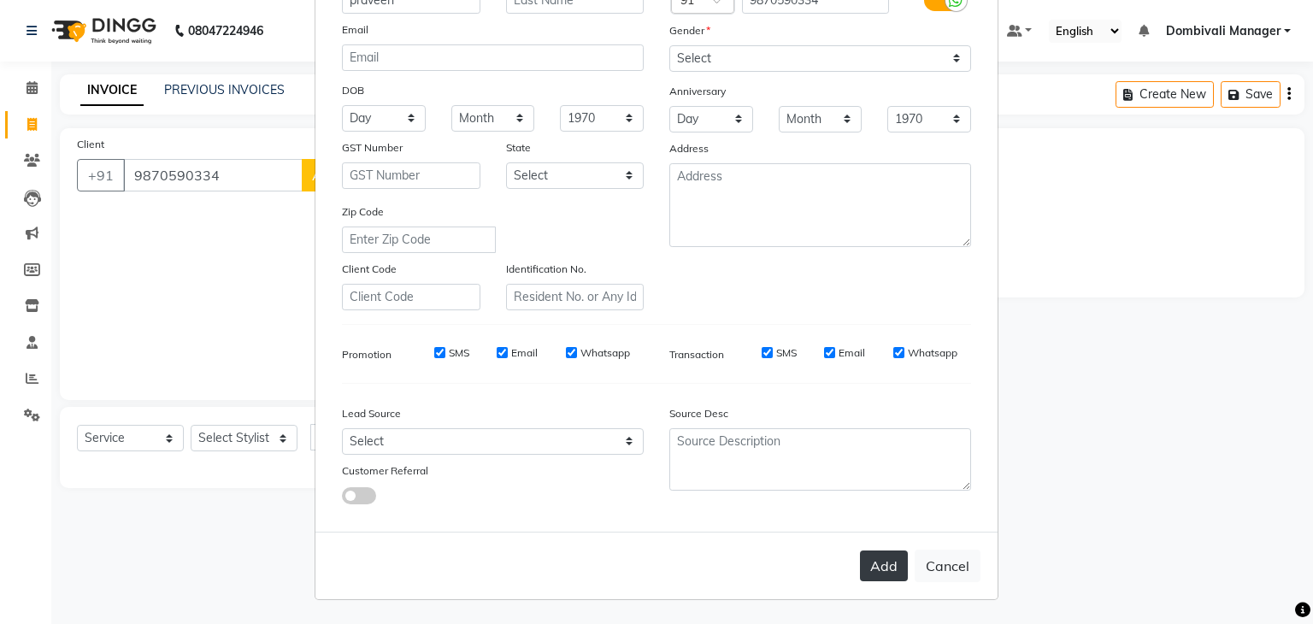
click at [870, 566] on button "Add" at bounding box center [884, 566] width 48 height 31
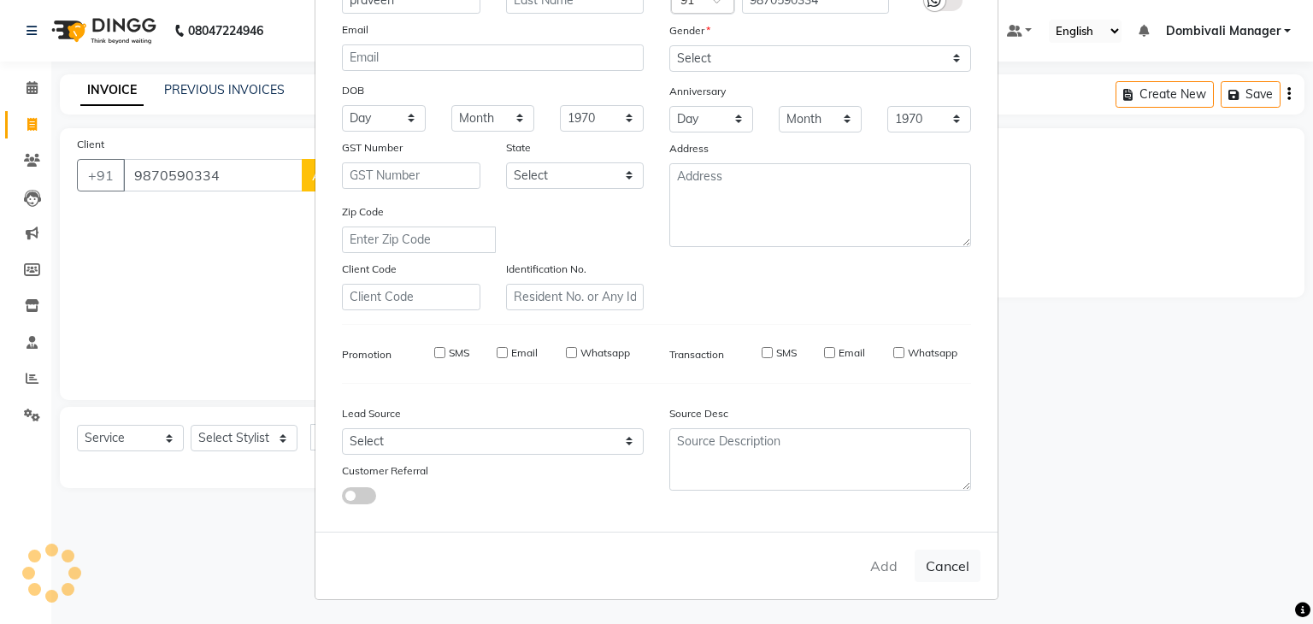
select select
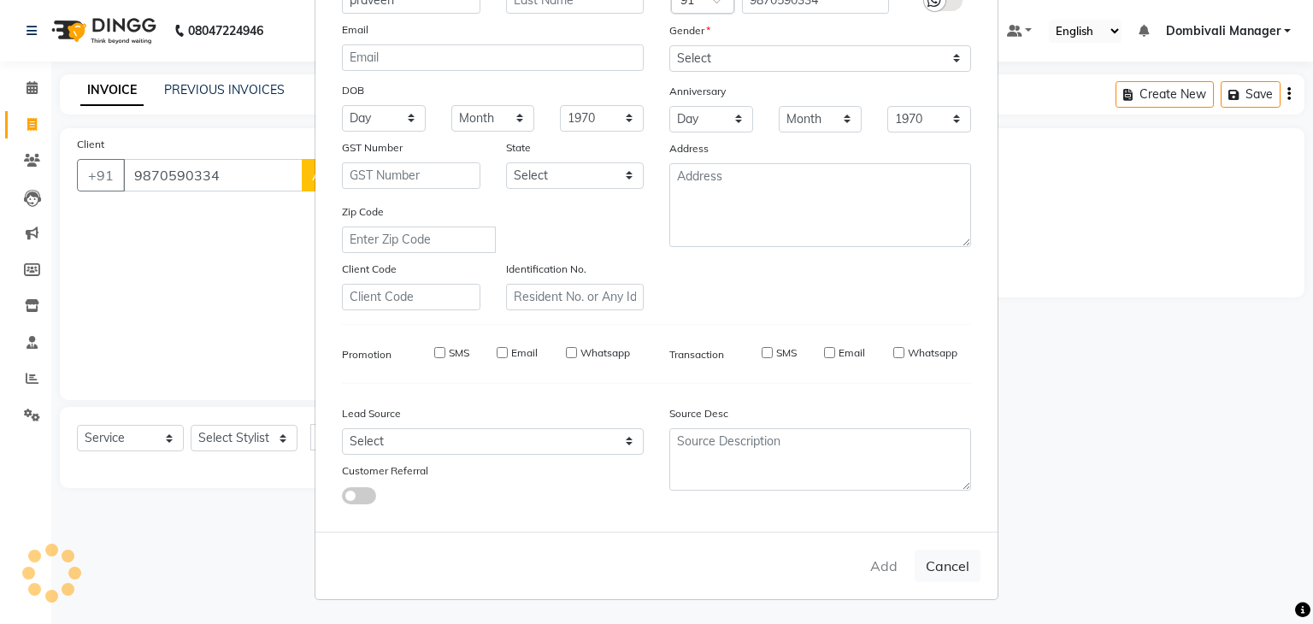
select select
checkbox input "false"
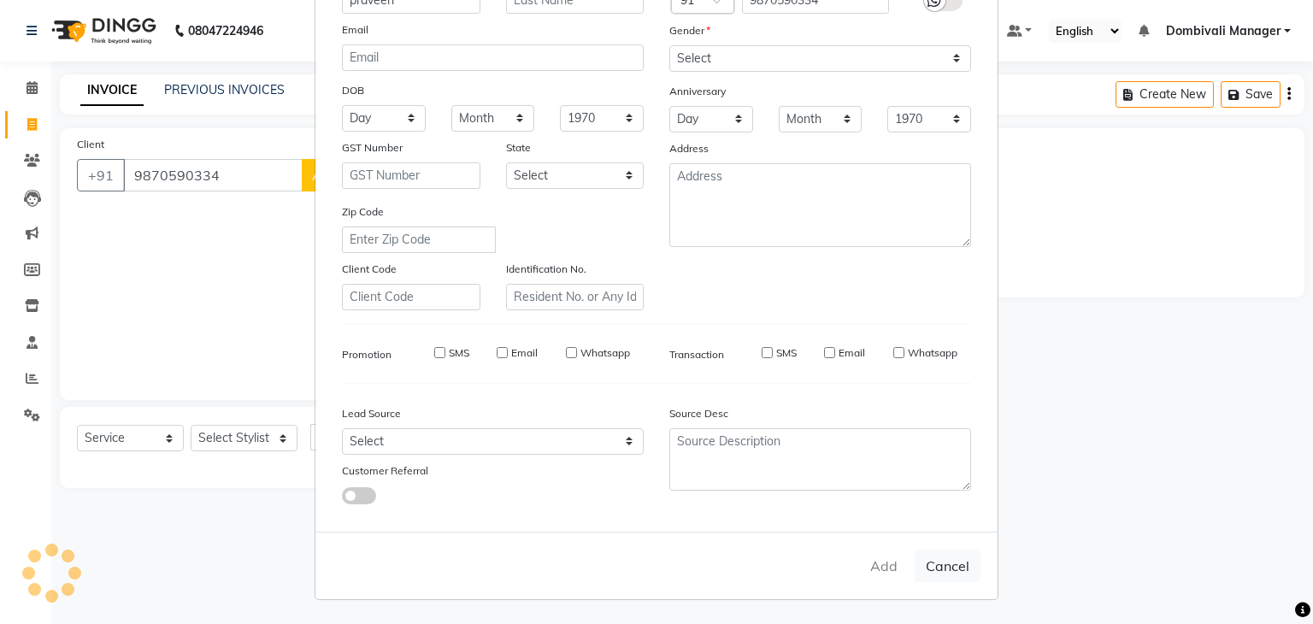
checkbox input "false"
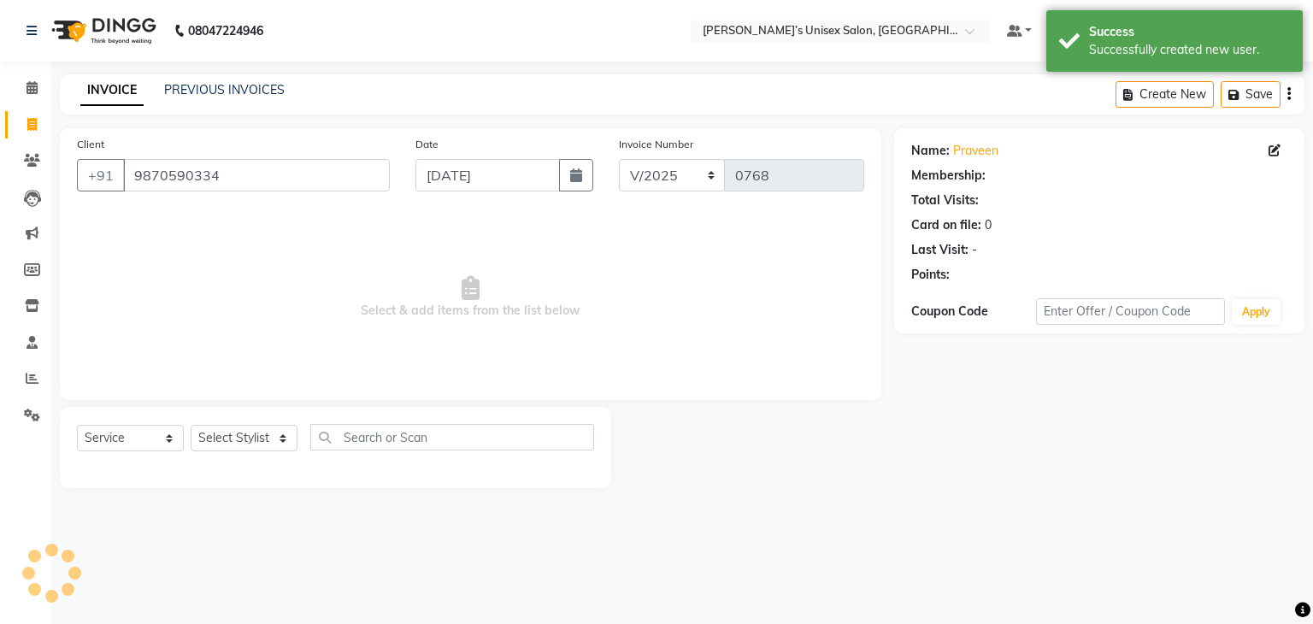
select select "1: Object"
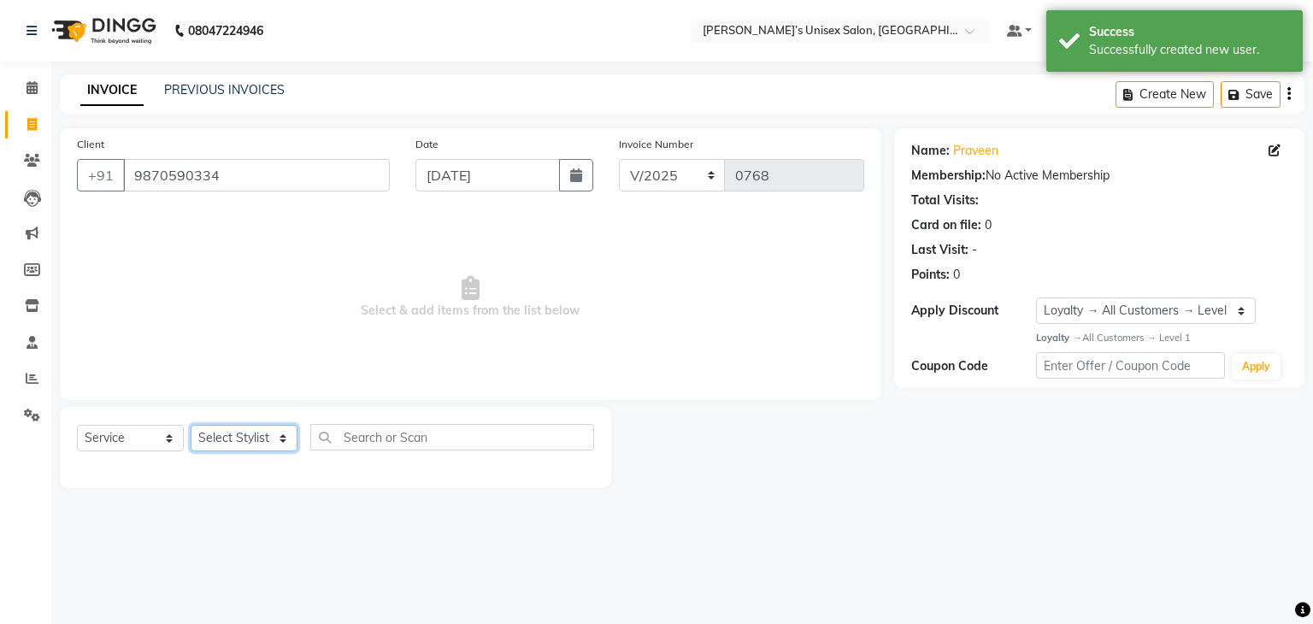
click at [243, 440] on select "Select Stylist Alam Dombivali Manager Farook Hair Stylist [PERSON_NAME] [PERSON…" at bounding box center [244, 438] width 107 height 27
select select "86910"
click at [191, 426] on select "Select Stylist Alam Dombivali Manager Farook Hair Stylist [PERSON_NAME] [PERSON…" at bounding box center [244, 438] width 107 height 27
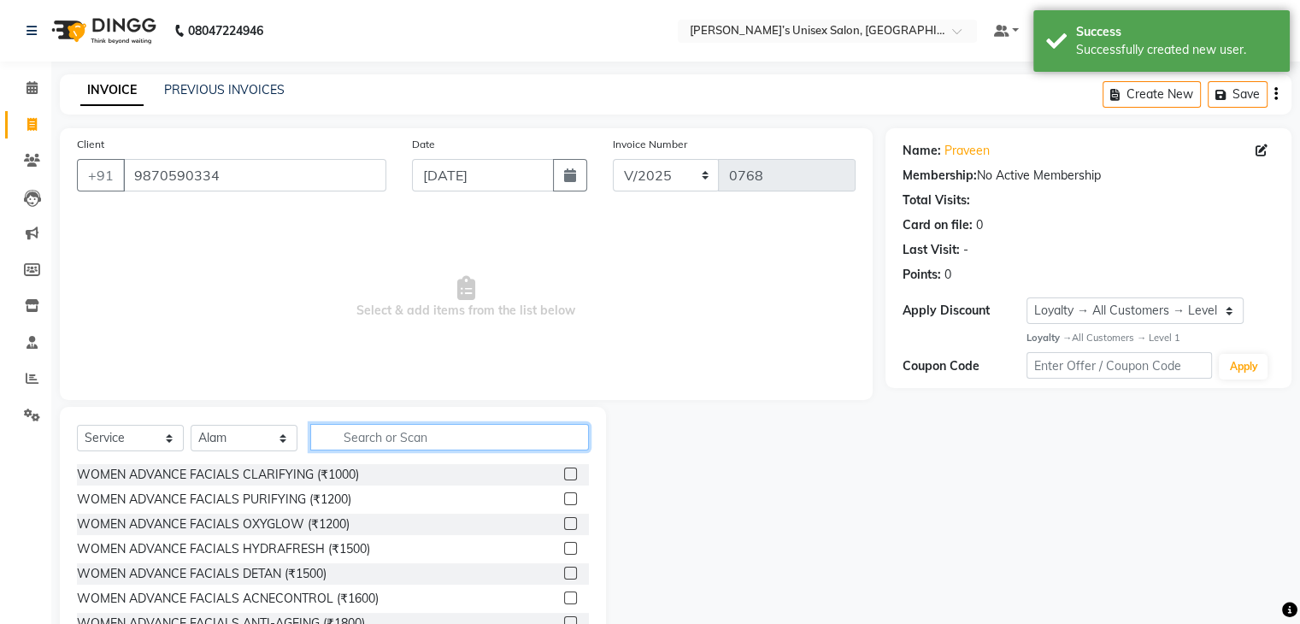
click at [409, 433] on input "text" at bounding box center [449, 437] width 279 height 27
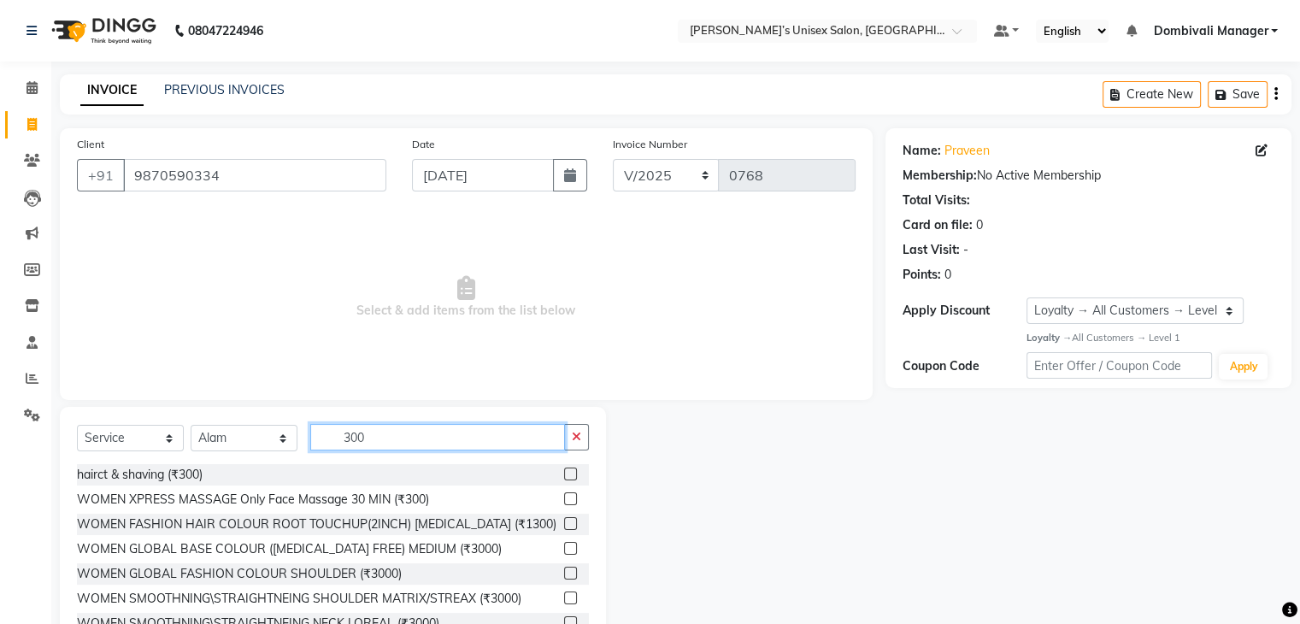
type input "300"
click at [564, 472] on label at bounding box center [570, 474] width 13 height 13
click at [564, 472] on input "checkbox" at bounding box center [569, 474] width 11 height 11
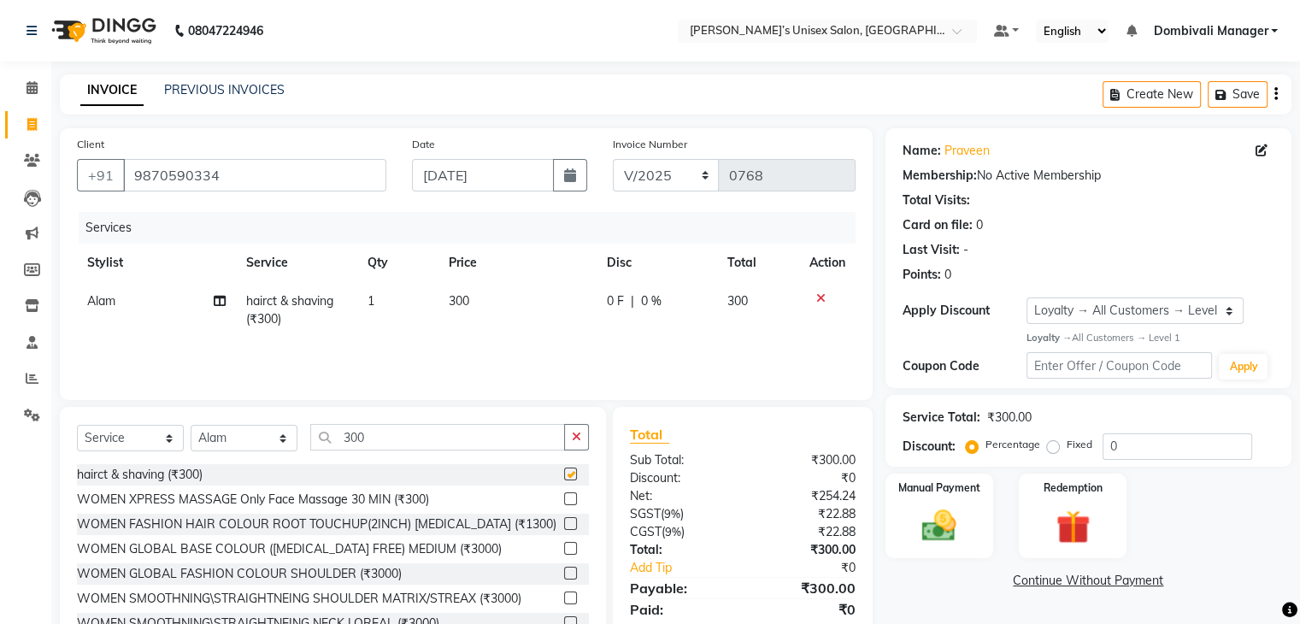
checkbox input "false"
click at [957, 502] on div "Manual Payment" at bounding box center [939, 516] width 112 height 88
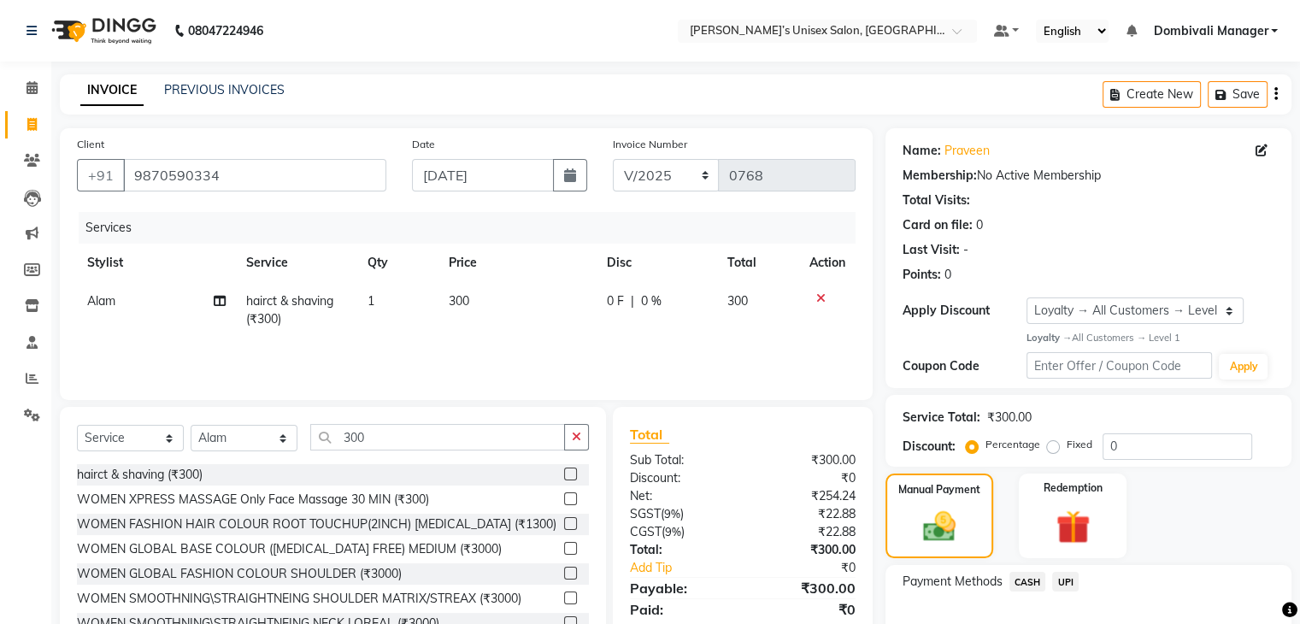
click at [1073, 577] on span "UPI" at bounding box center [1065, 582] width 27 height 20
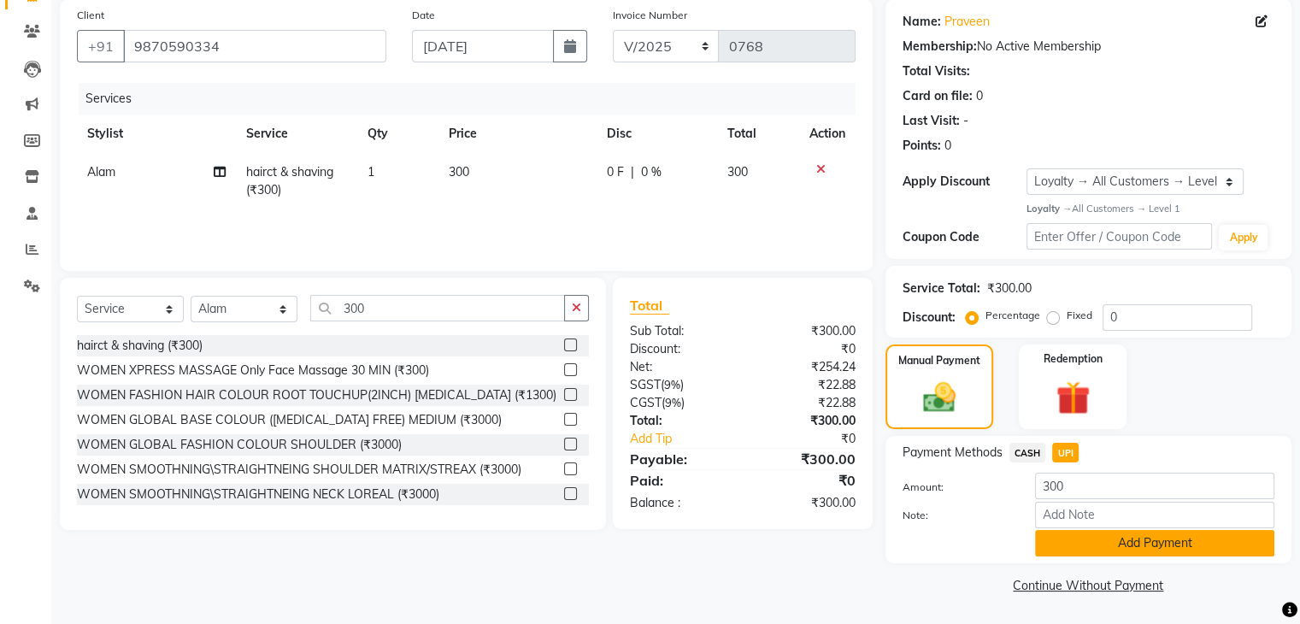
click at [1112, 538] on button "Add Payment" at bounding box center [1154, 543] width 239 height 27
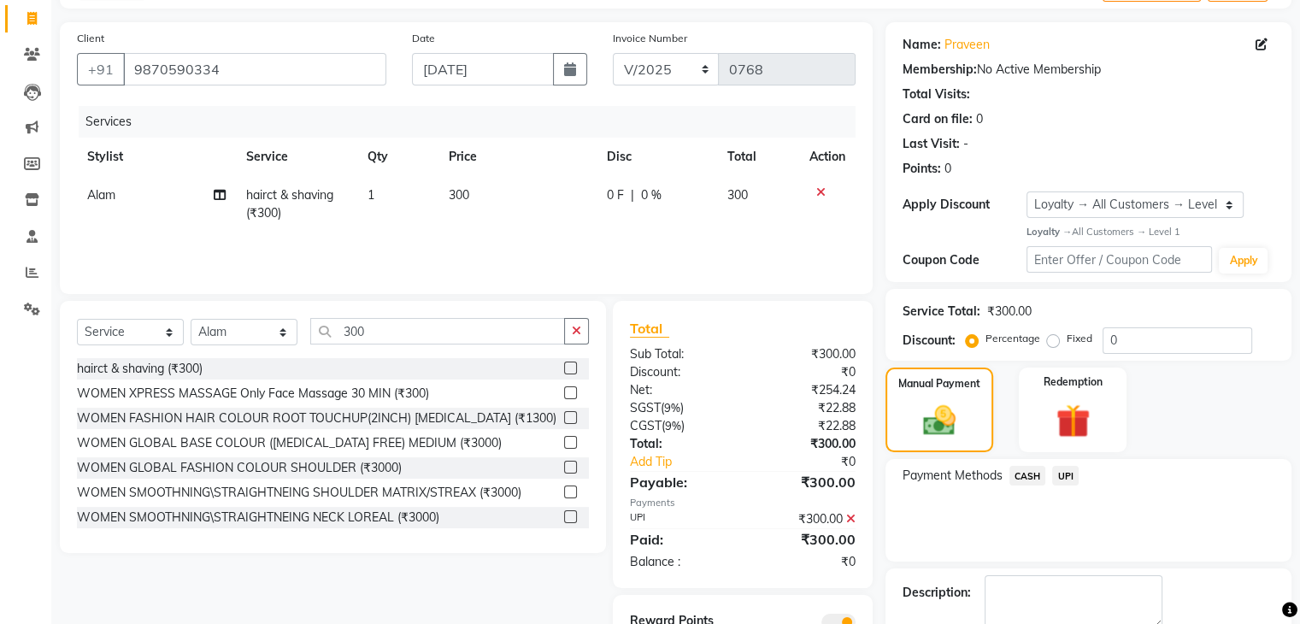
scroll to position [200, 0]
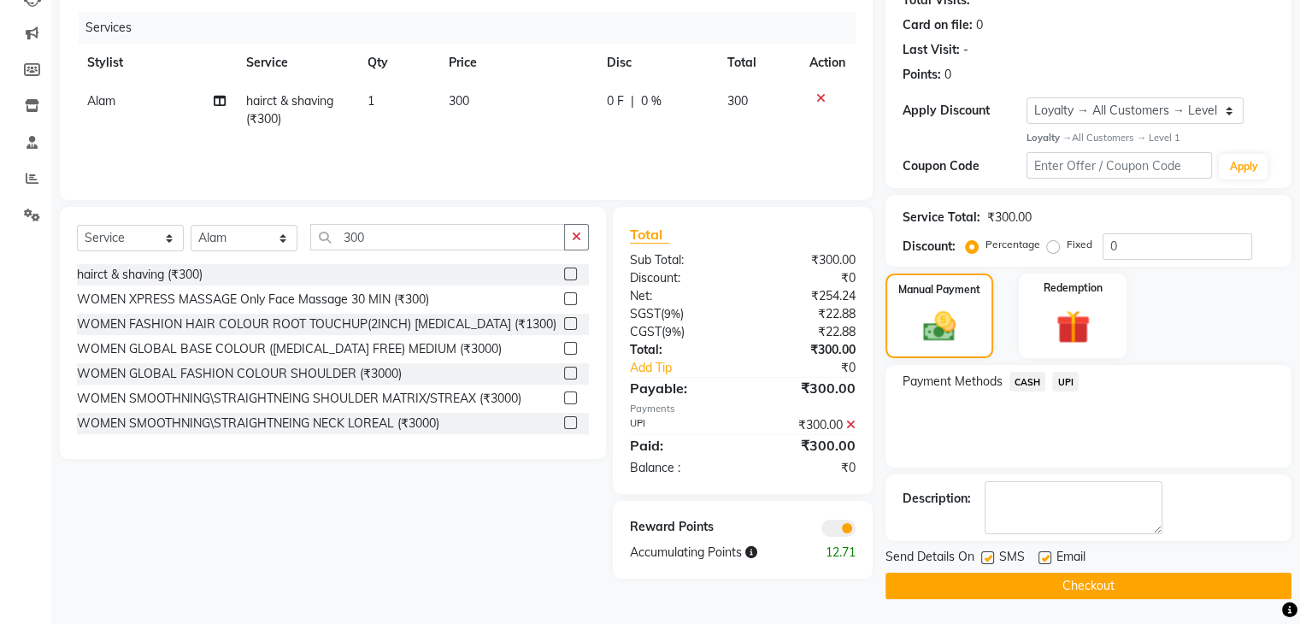
click at [1111, 580] on button "Checkout" at bounding box center [1089, 586] width 406 height 27
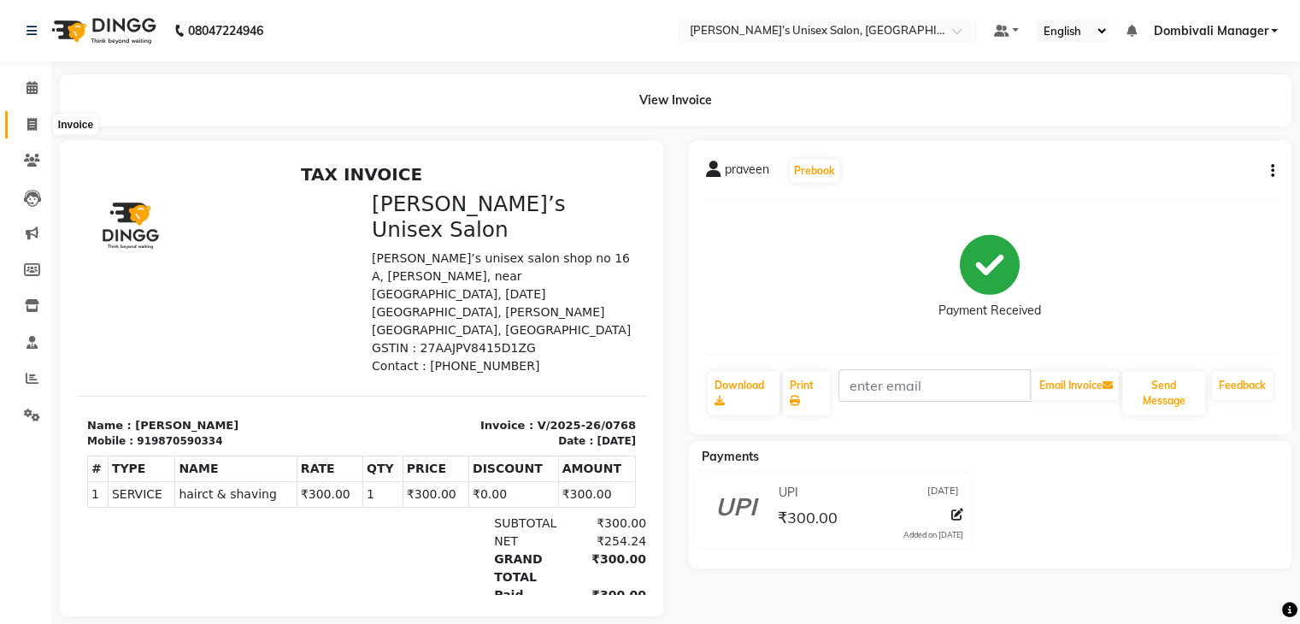
click at [28, 126] on icon at bounding box center [31, 124] width 9 height 13
select select "service"
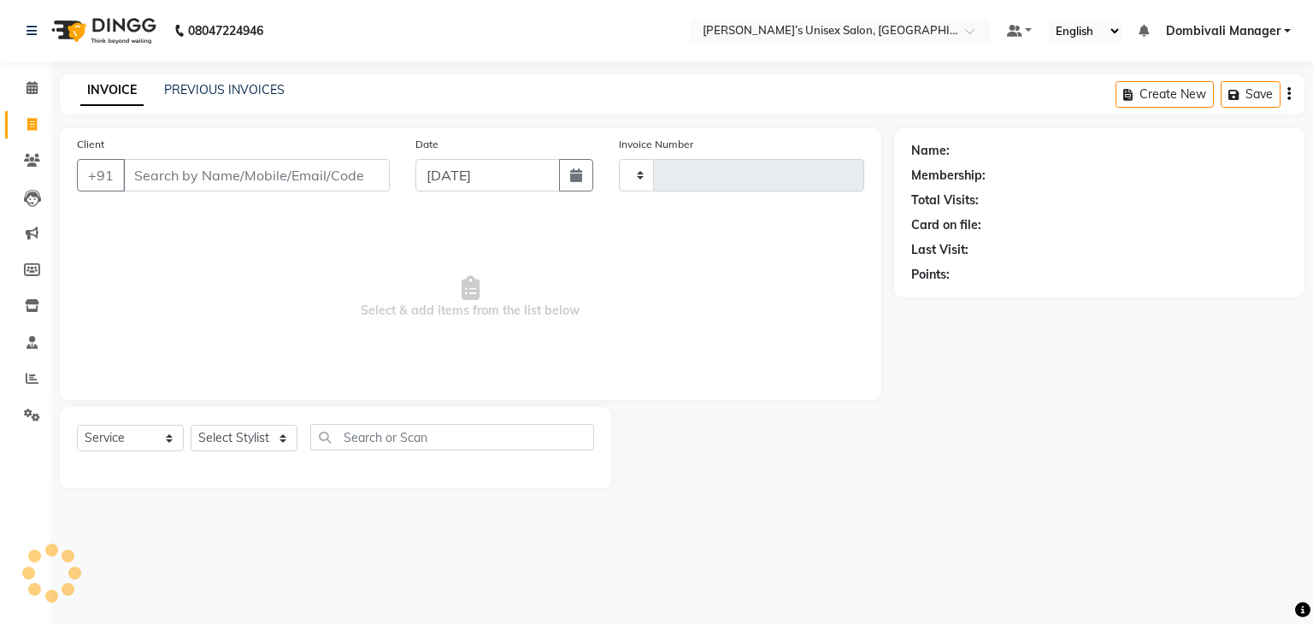
type input "0769"
select select "8637"
click at [463, 171] on input "[DATE]" at bounding box center [488, 175] width 144 height 32
select select "9"
select select "2025"
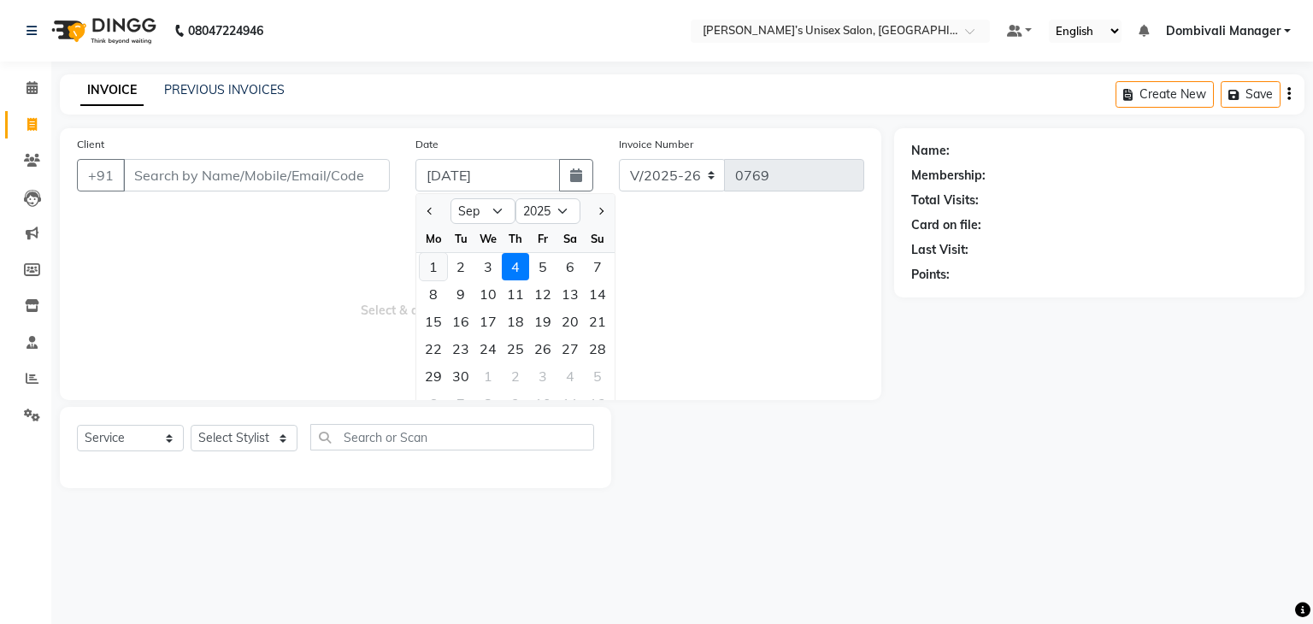
click at [435, 257] on div "1" at bounding box center [433, 266] width 27 height 27
type input "[DATE]"
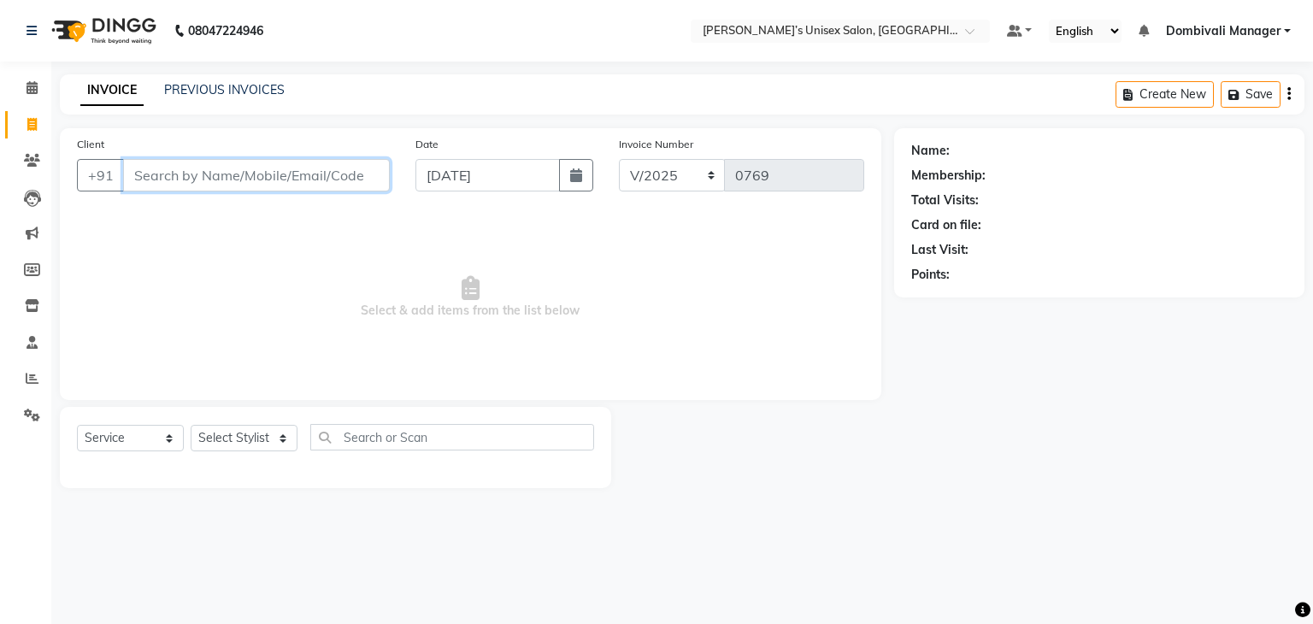
click at [262, 183] on input "Client" at bounding box center [256, 175] width 267 height 32
type input "9619928832"
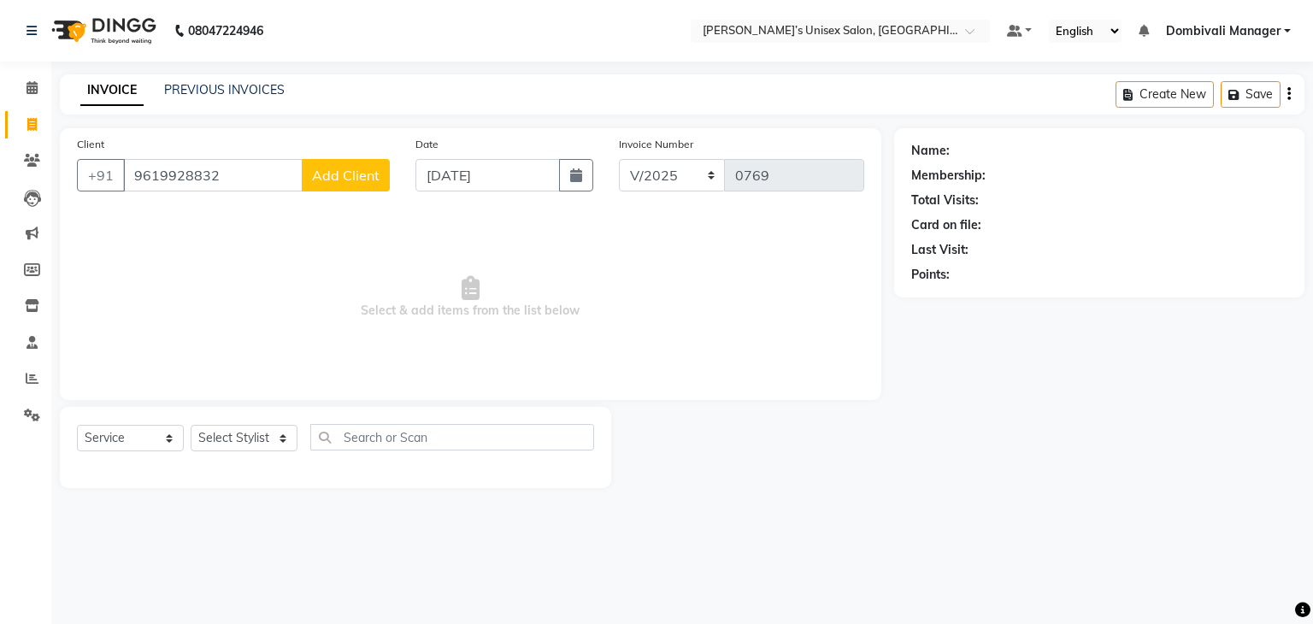
click at [339, 169] on span "Add Client" at bounding box center [346, 175] width 68 height 17
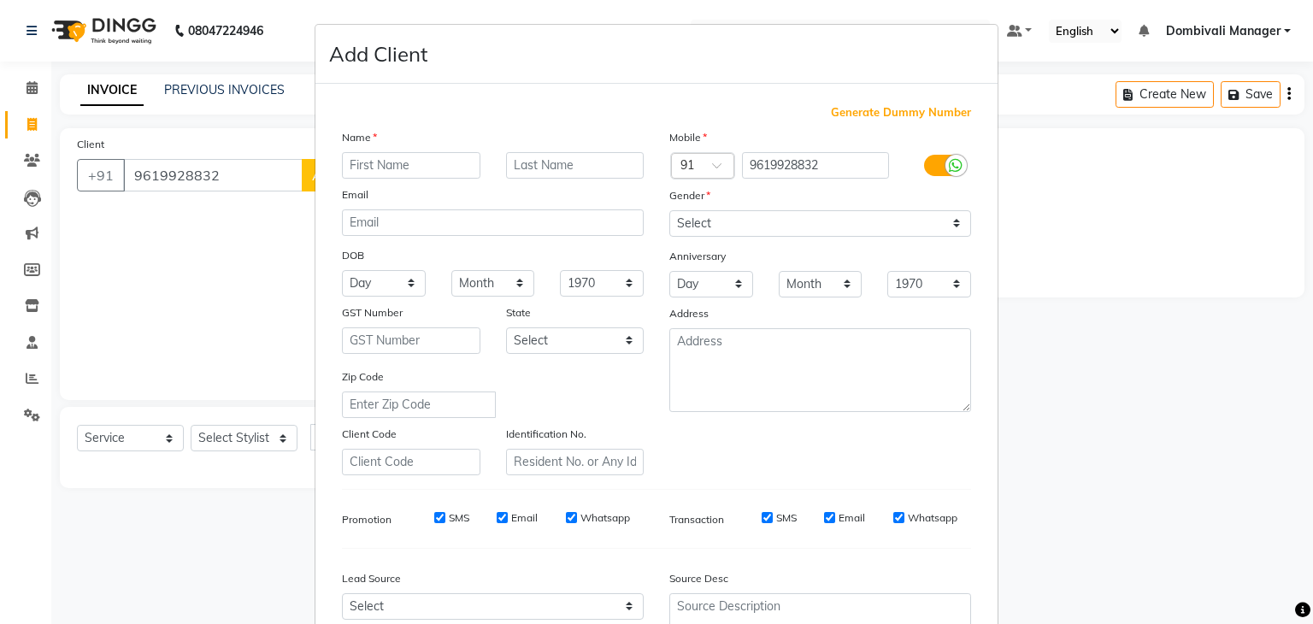
click at [377, 163] on input "text" at bounding box center [411, 165] width 139 height 27
click at [377, 163] on input "p" at bounding box center [411, 165] width 139 height 27
type input "p"
type input "😊"
click at [734, 215] on select "Select [DEMOGRAPHIC_DATA] [DEMOGRAPHIC_DATA] Other Prefer Not To Say" at bounding box center [820, 223] width 302 height 27
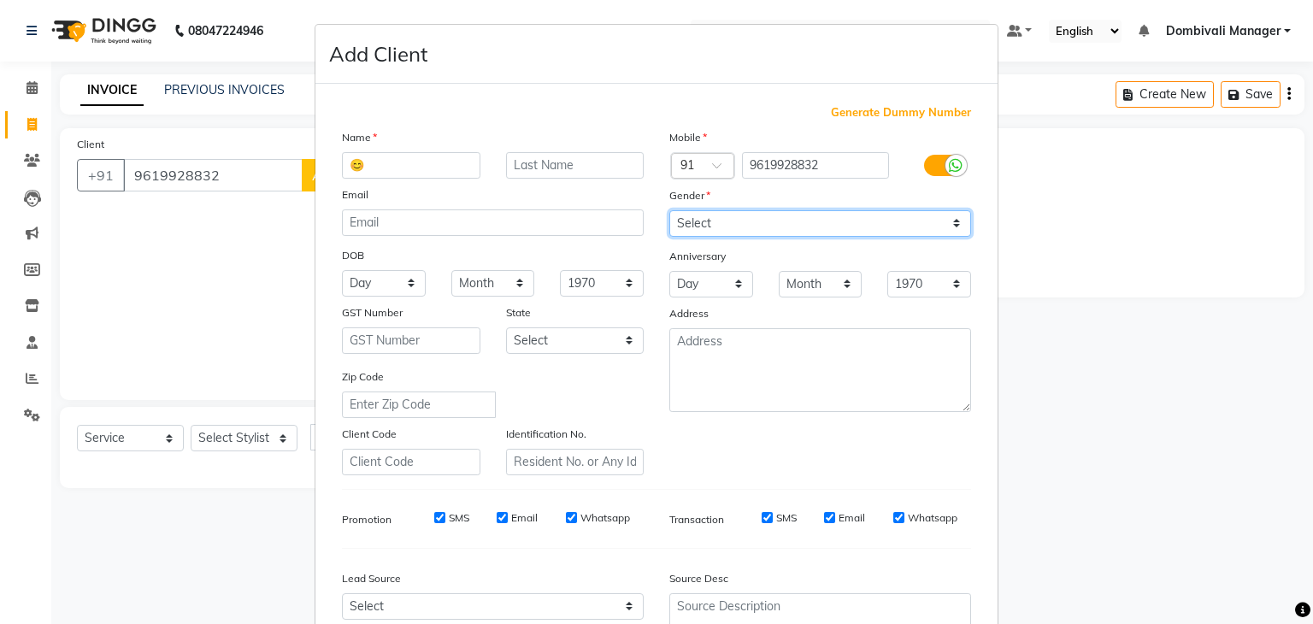
select select "[DEMOGRAPHIC_DATA]"
click at [669, 211] on select "Select [DEMOGRAPHIC_DATA] [DEMOGRAPHIC_DATA] Other Prefer Not To Say" at bounding box center [820, 223] width 302 height 27
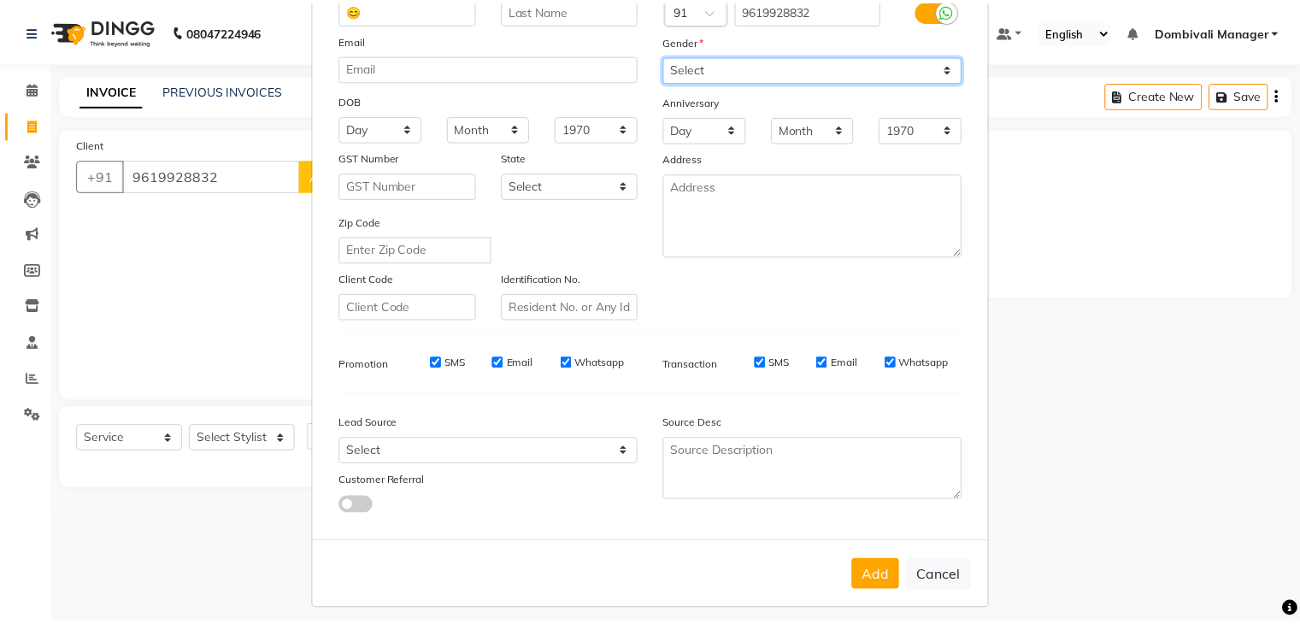
scroll to position [174, 0]
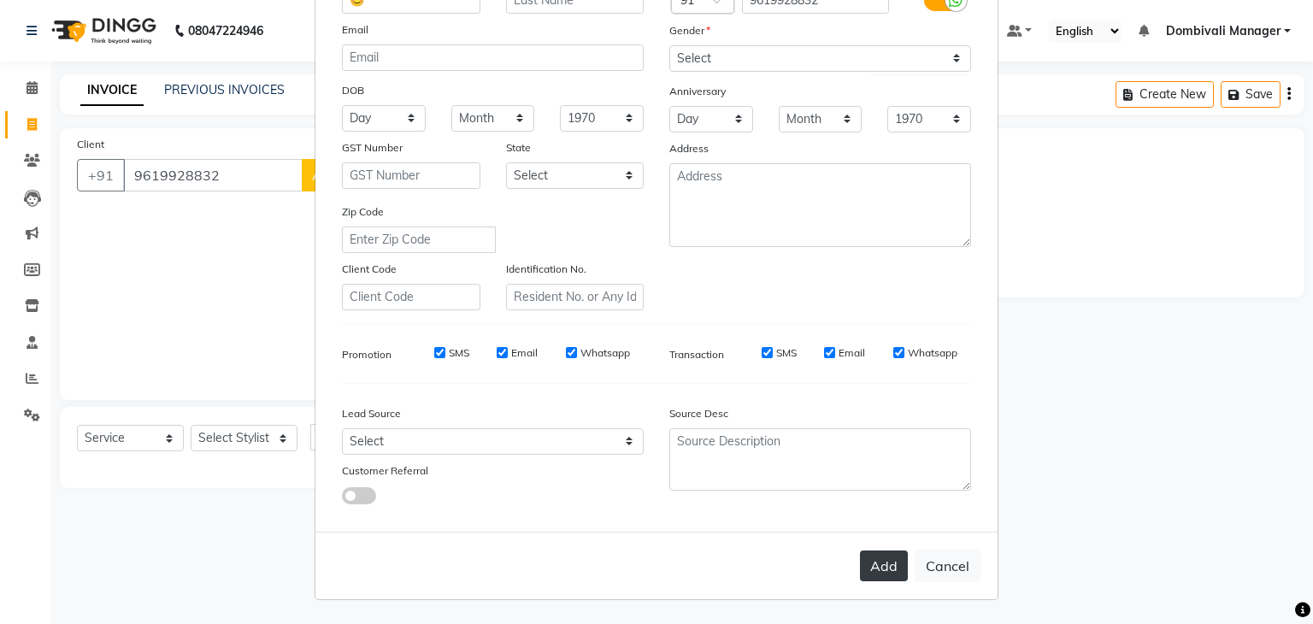
click at [884, 562] on button "Add" at bounding box center [884, 566] width 48 height 31
select select
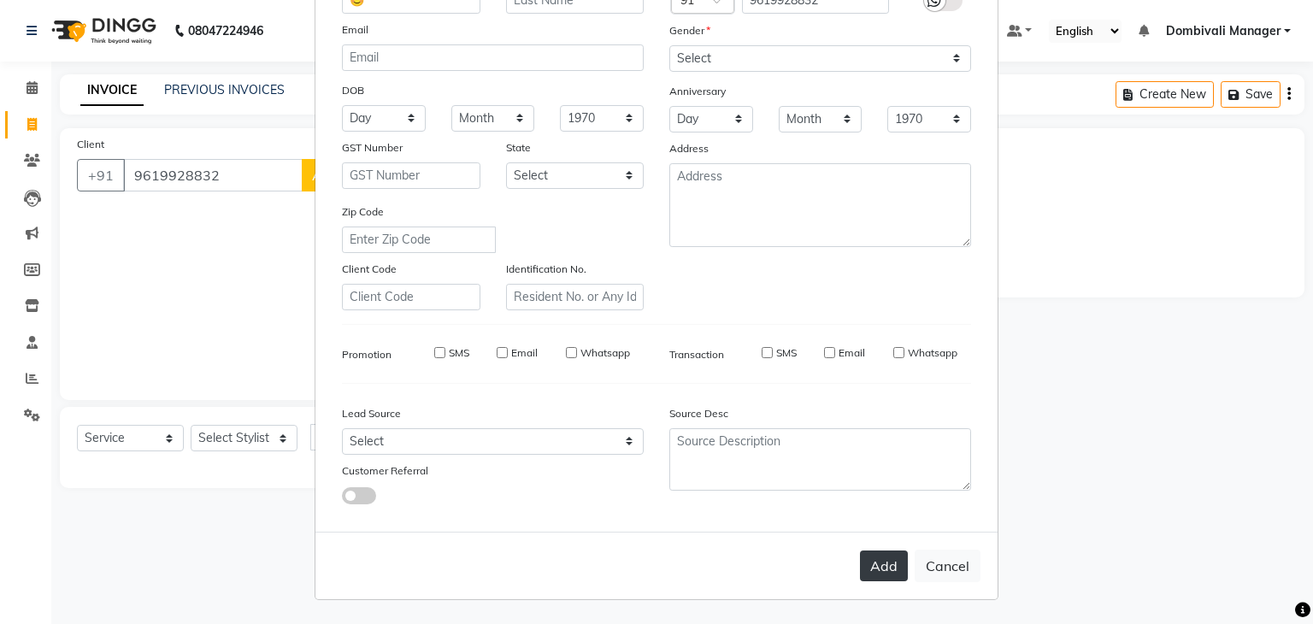
select select
checkbox input "false"
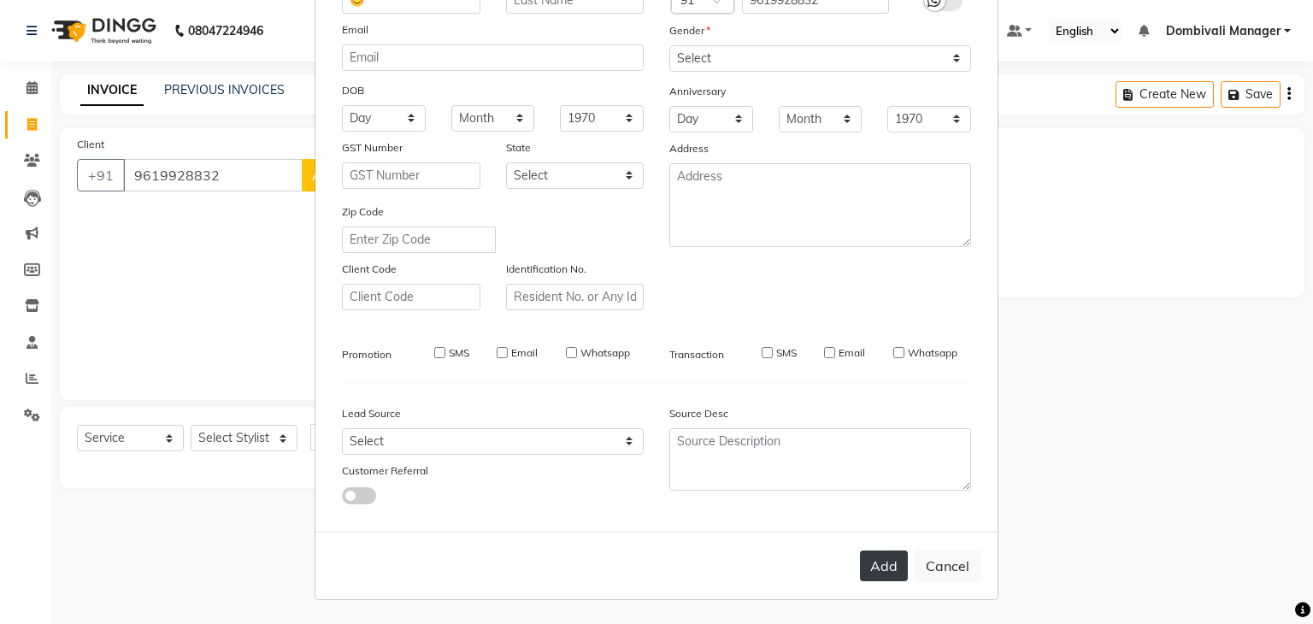
checkbox input "false"
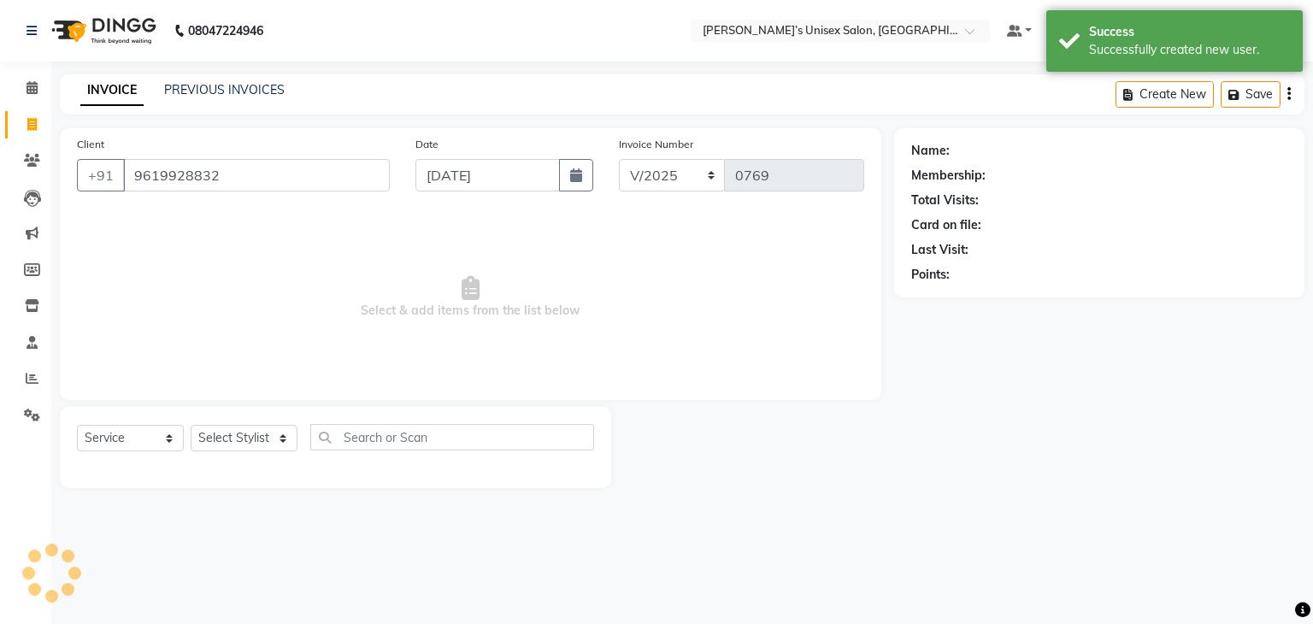
select select "1: Object"
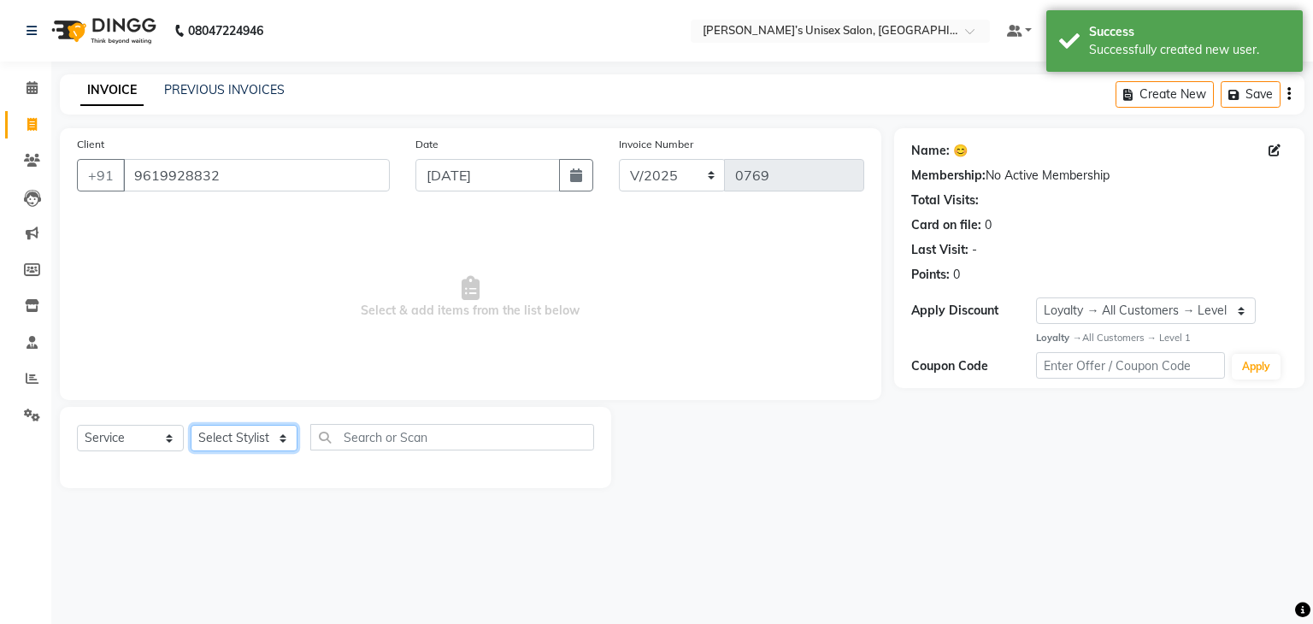
click at [285, 435] on select "Select Stylist Alam Dombivali Manager Farook Hair Stylist [PERSON_NAME] [PERSON…" at bounding box center [244, 438] width 107 height 27
select select "90241"
click at [191, 426] on select "Select Stylist Alam Dombivali Manager Farook Hair Stylist [PERSON_NAME] [PERSON…" at bounding box center [244, 438] width 107 height 27
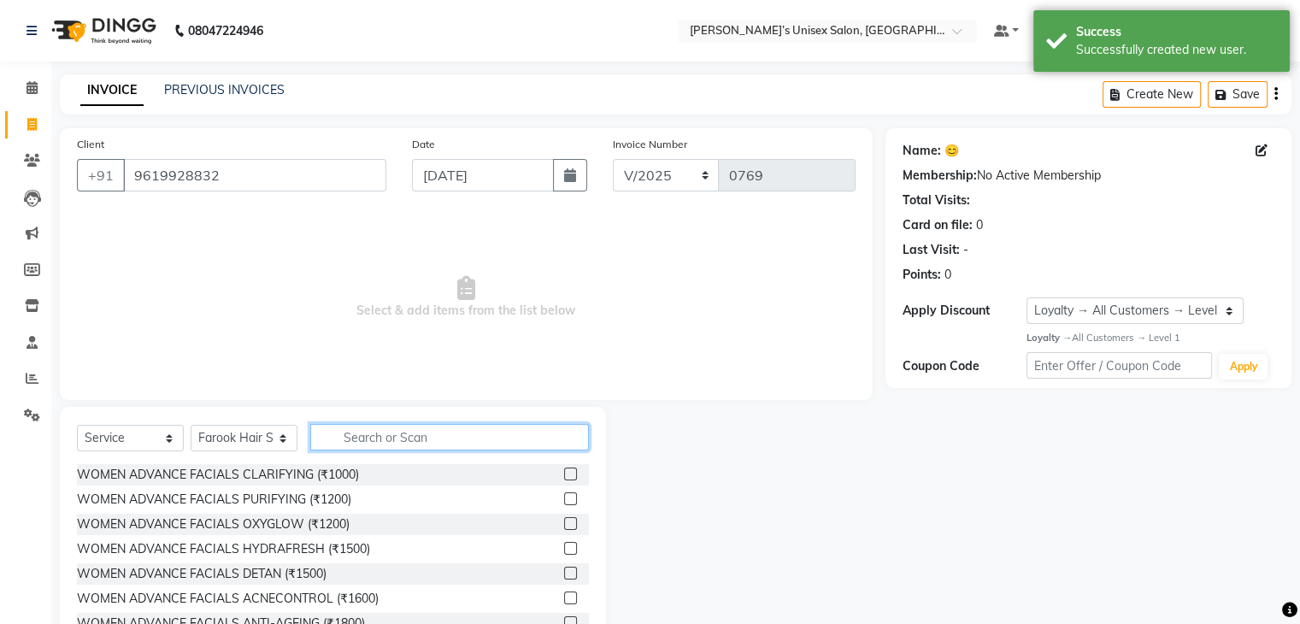
click at [380, 447] on input "text" at bounding box center [449, 437] width 279 height 27
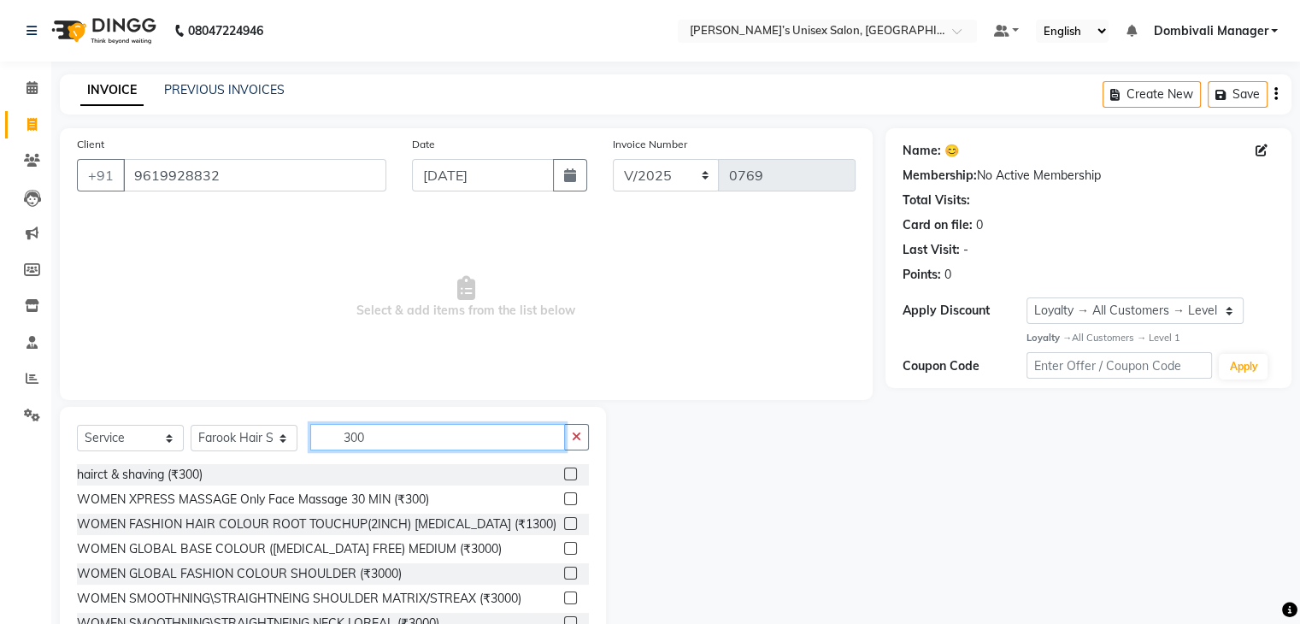
type input "300"
click at [564, 476] on label at bounding box center [570, 474] width 13 height 13
click at [564, 476] on input "checkbox" at bounding box center [569, 474] width 11 height 11
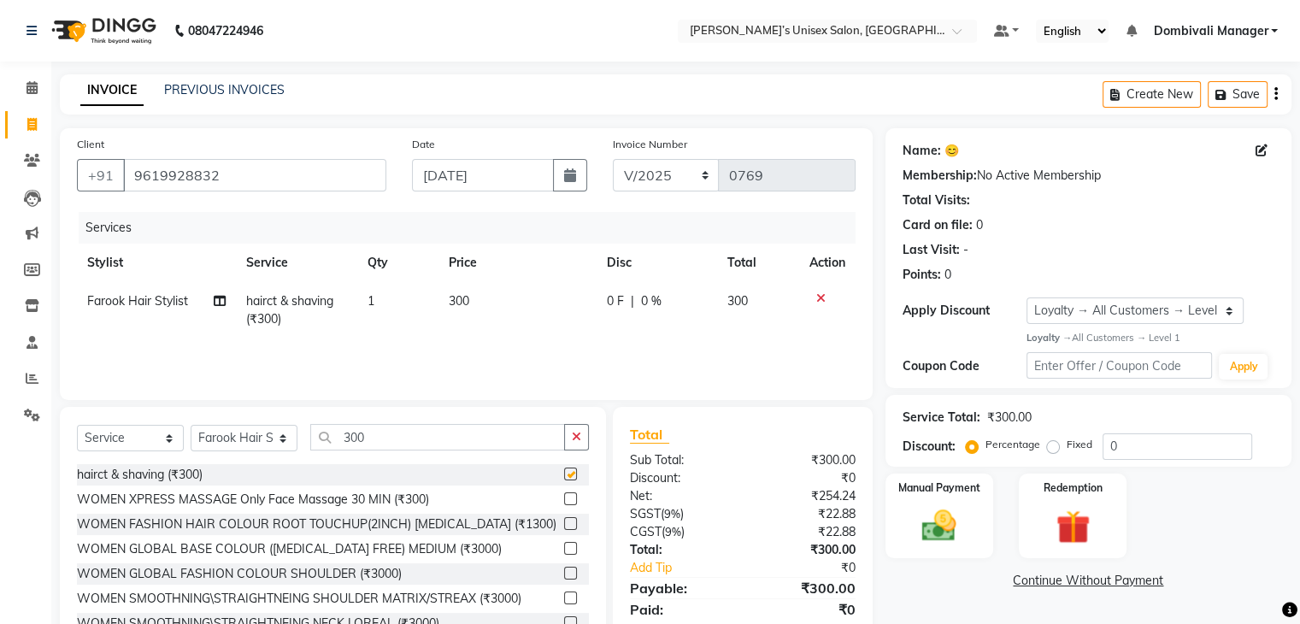
checkbox input "false"
click at [962, 507] on img at bounding box center [939, 525] width 57 height 41
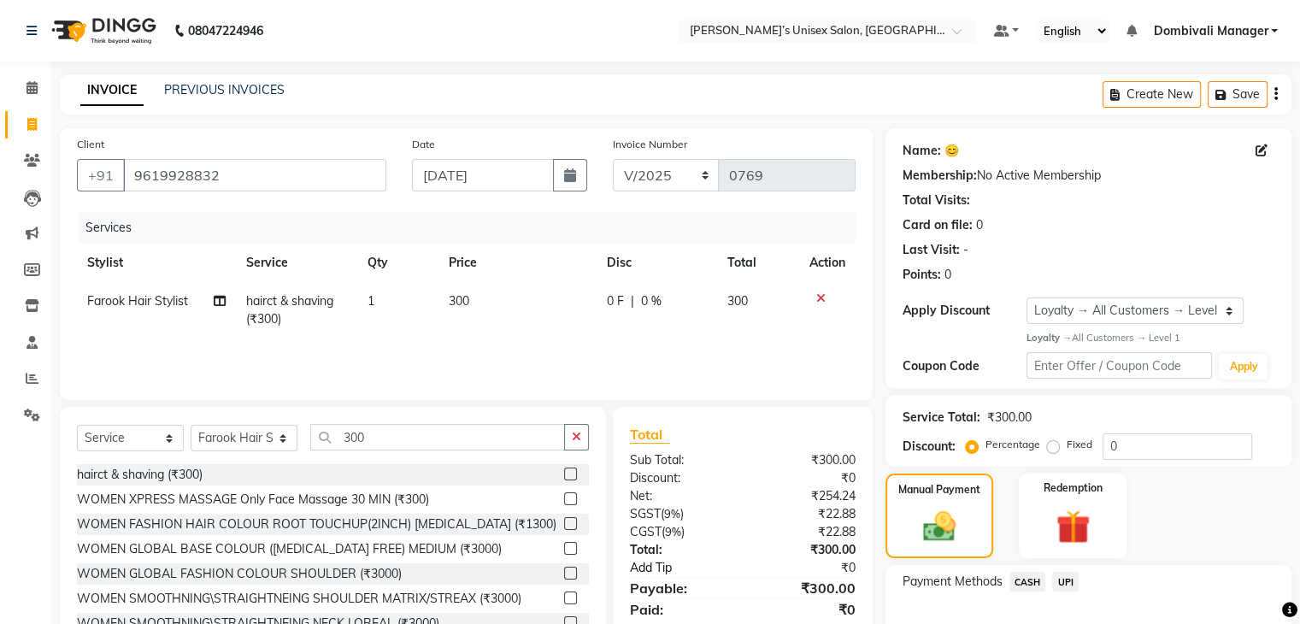
click at [642, 574] on link "Add Tip" at bounding box center [690, 568] width 146 height 18
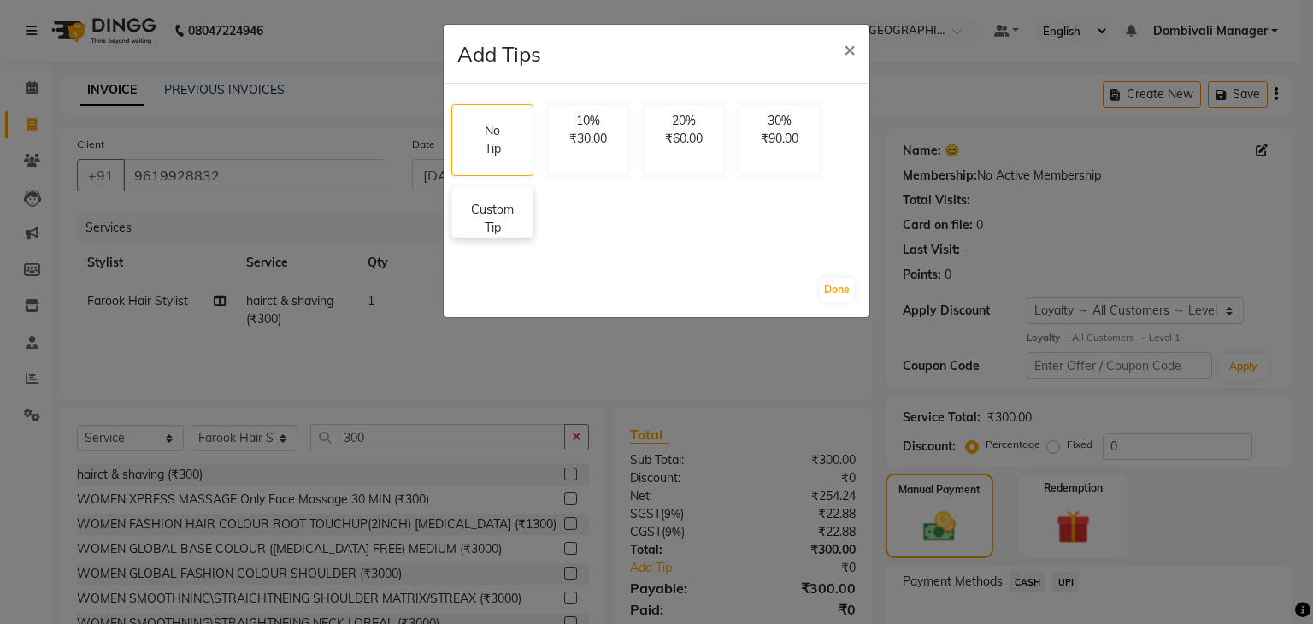
click at [499, 201] on p "Custom Tip" at bounding box center [493, 219] width 60 height 36
select select "90241"
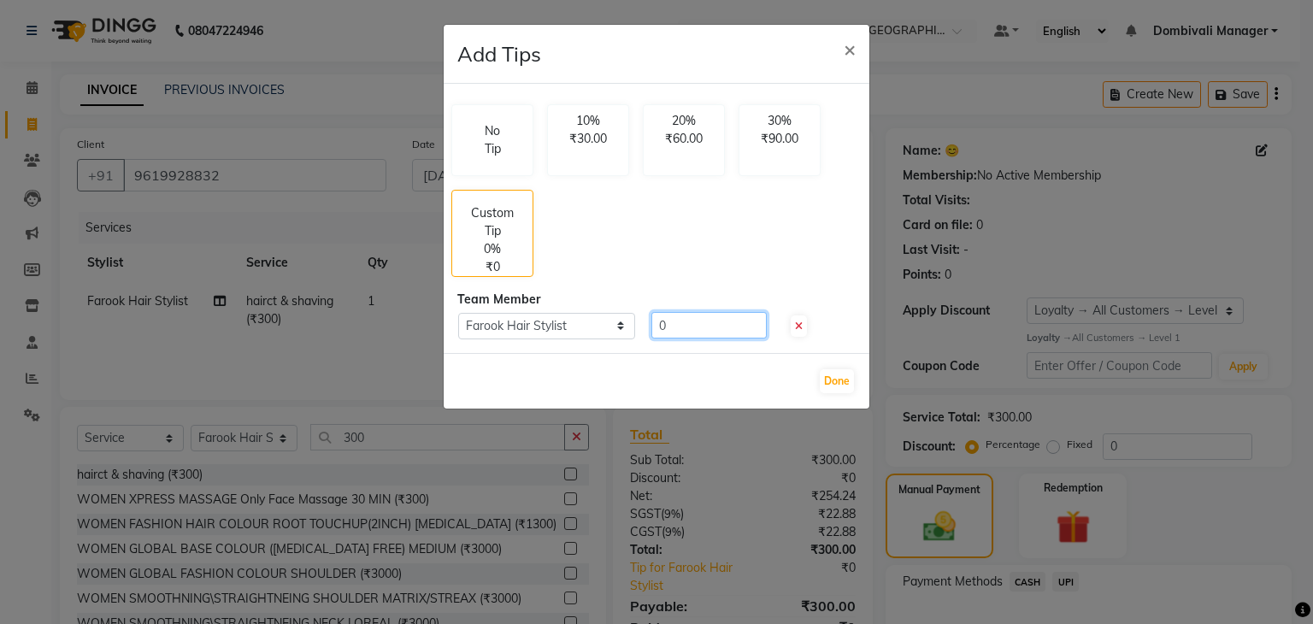
click at [732, 327] on input "0" at bounding box center [708, 325] width 115 height 27
type input "50"
click at [834, 380] on button "Done" at bounding box center [837, 381] width 34 height 24
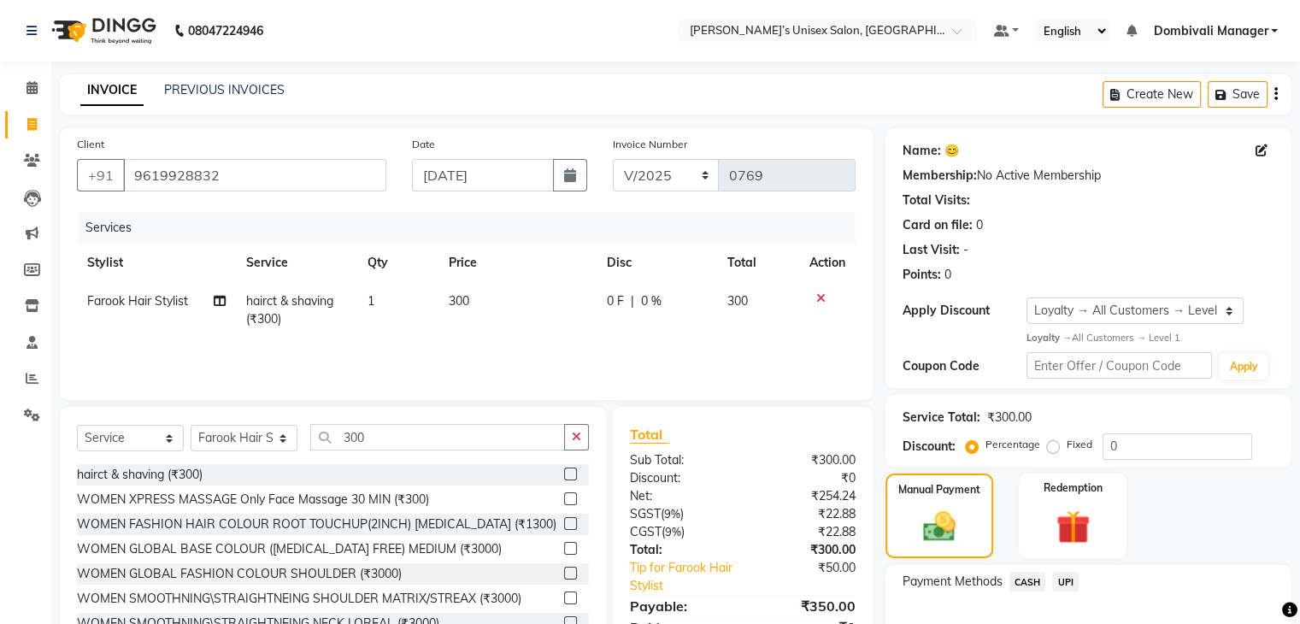
scroll to position [104, 0]
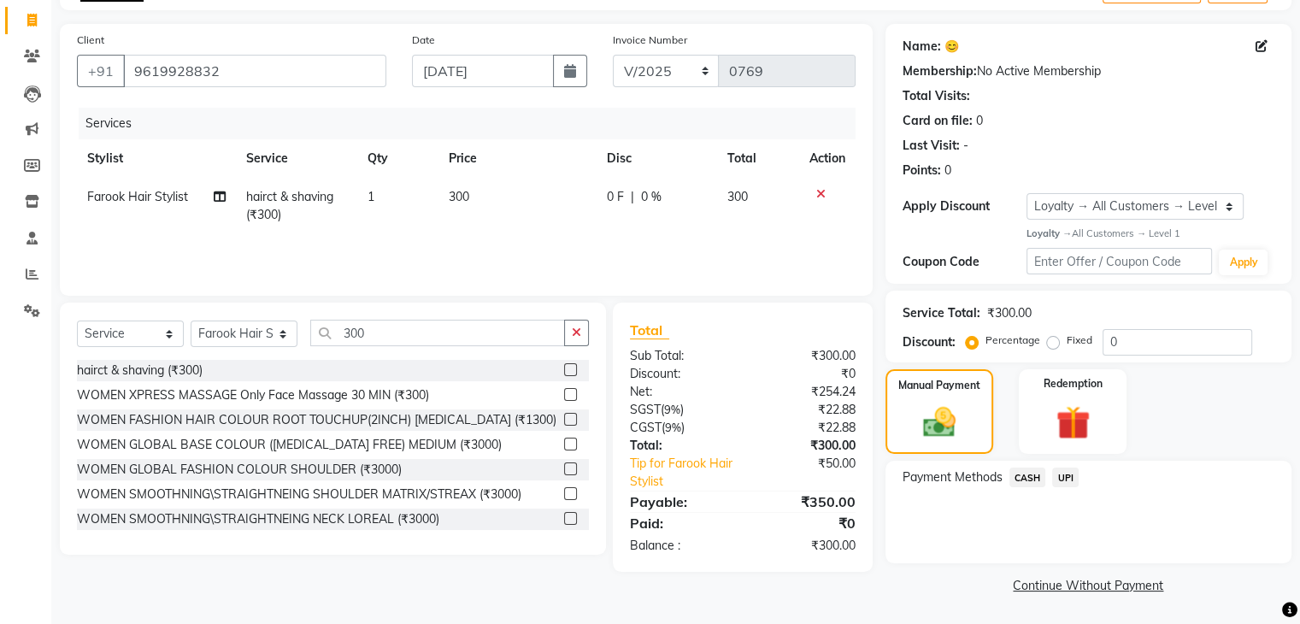
click at [1064, 473] on span "UPI" at bounding box center [1065, 478] width 27 height 20
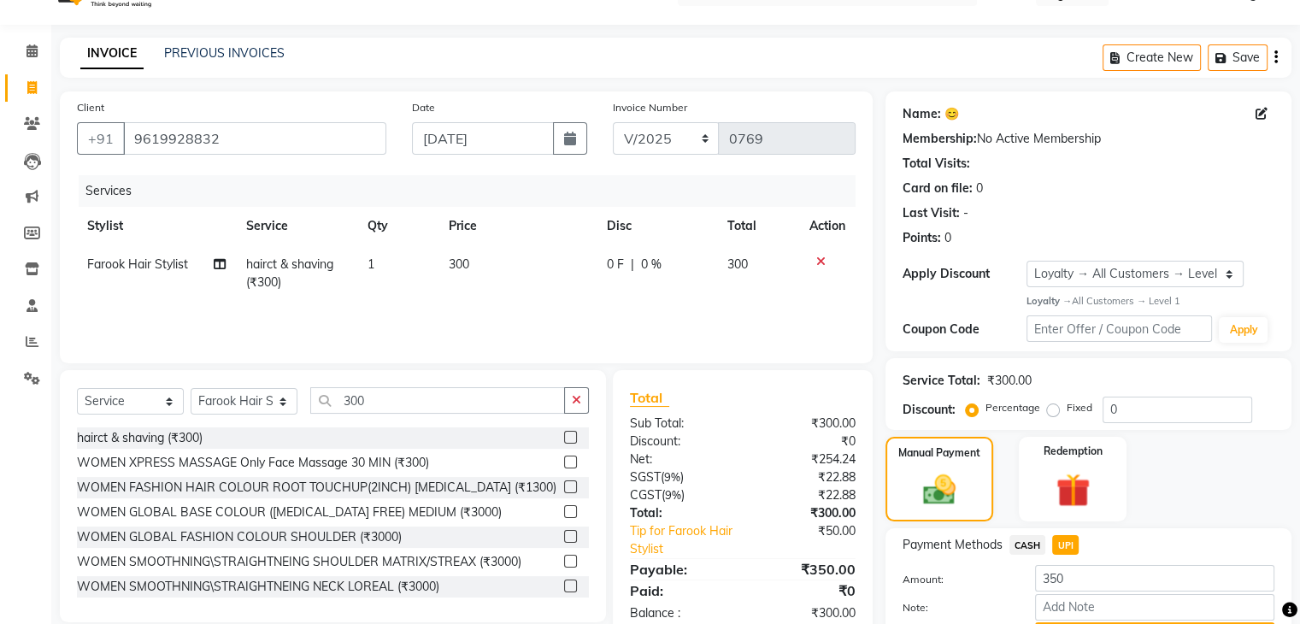
scroll to position [131, 0]
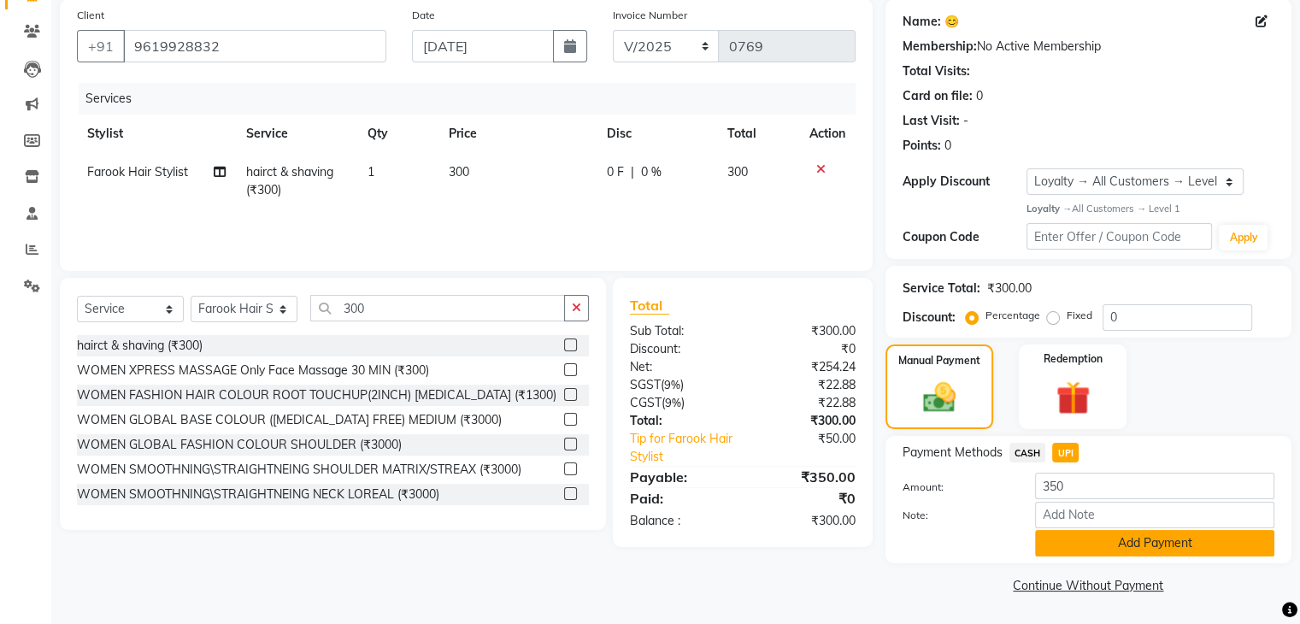
click at [1098, 545] on button "Add Payment" at bounding box center [1154, 543] width 239 height 27
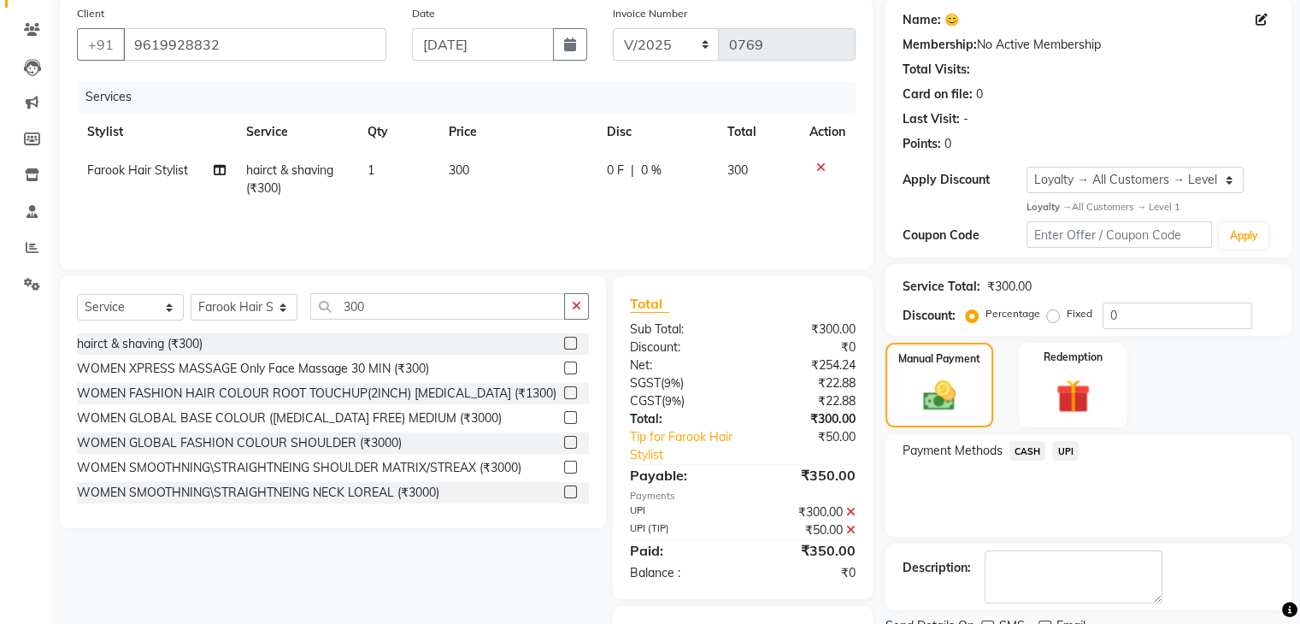
scroll to position [218, 0]
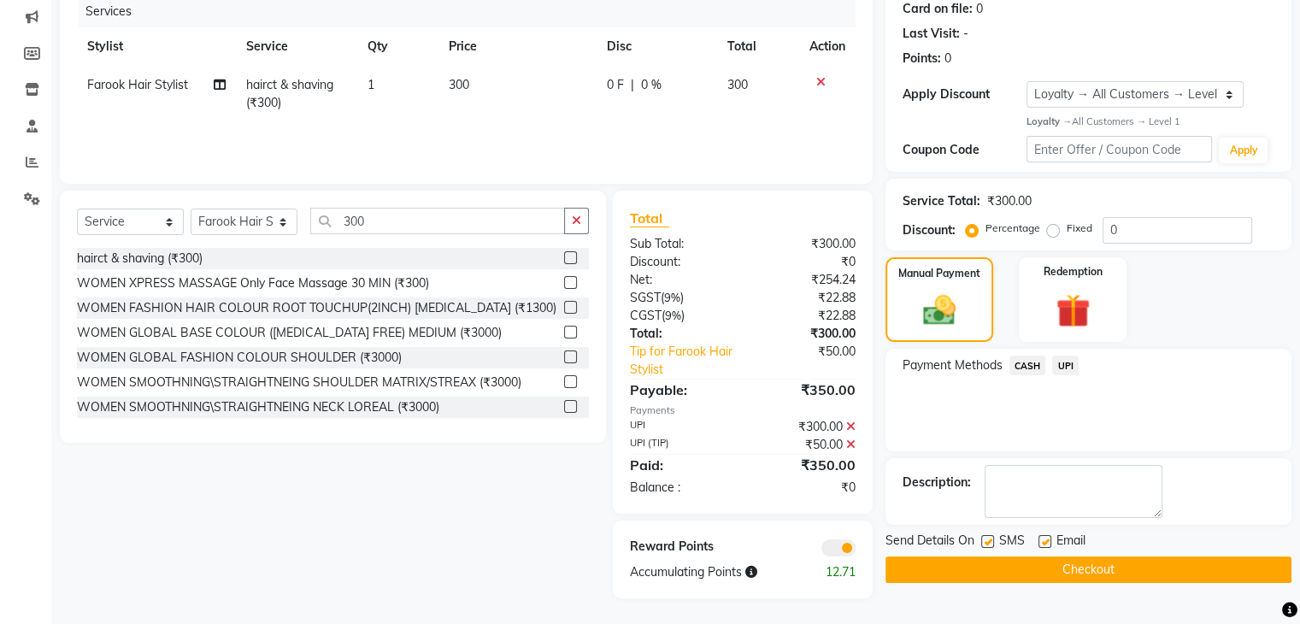
click at [1099, 565] on button "Checkout" at bounding box center [1089, 570] width 406 height 27
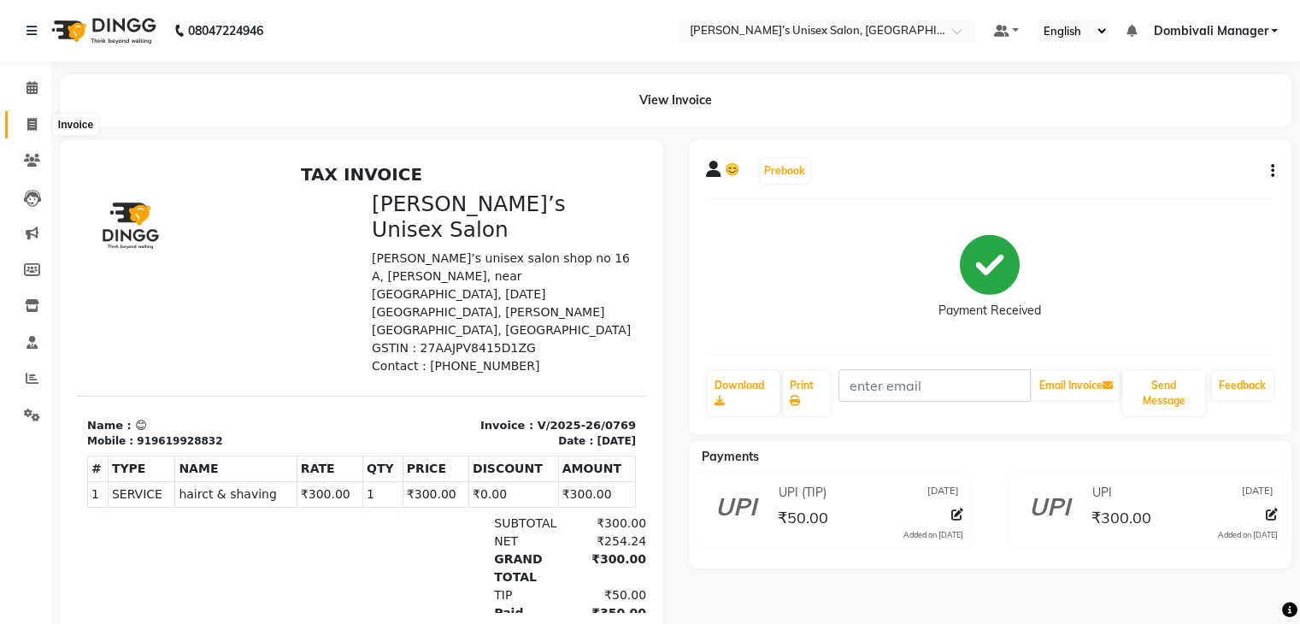
click at [32, 120] on icon at bounding box center [31, 124] width 9 height 13
select select "service"
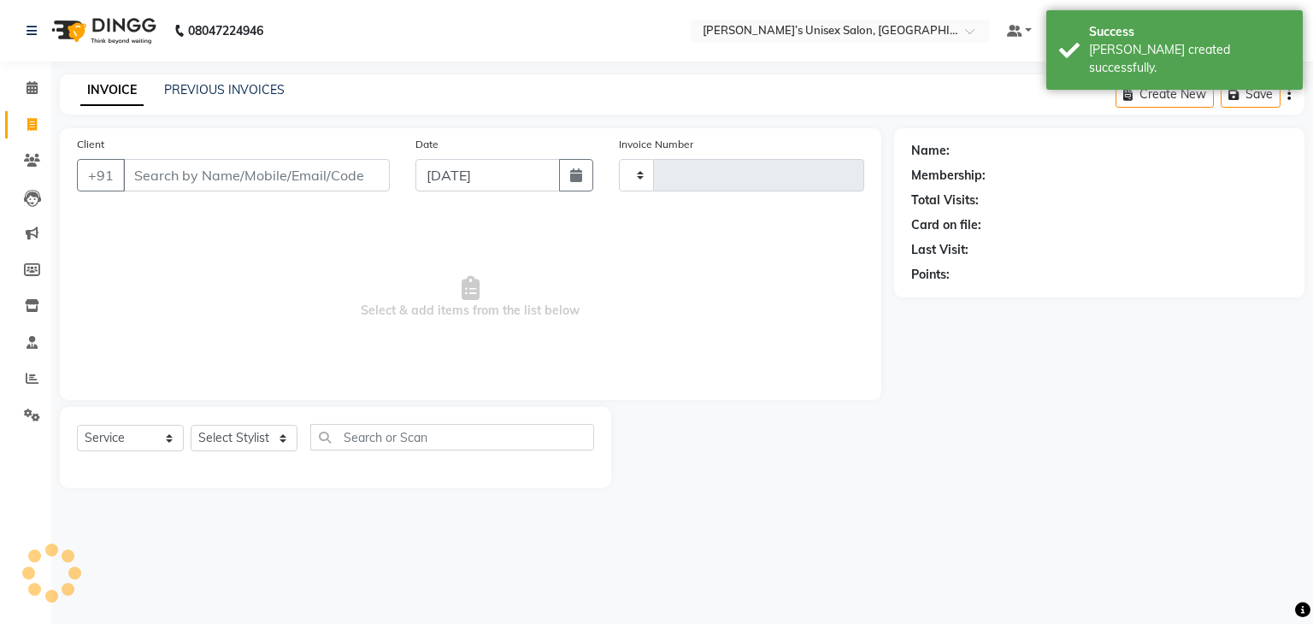
type input "0770"
select select "8637"
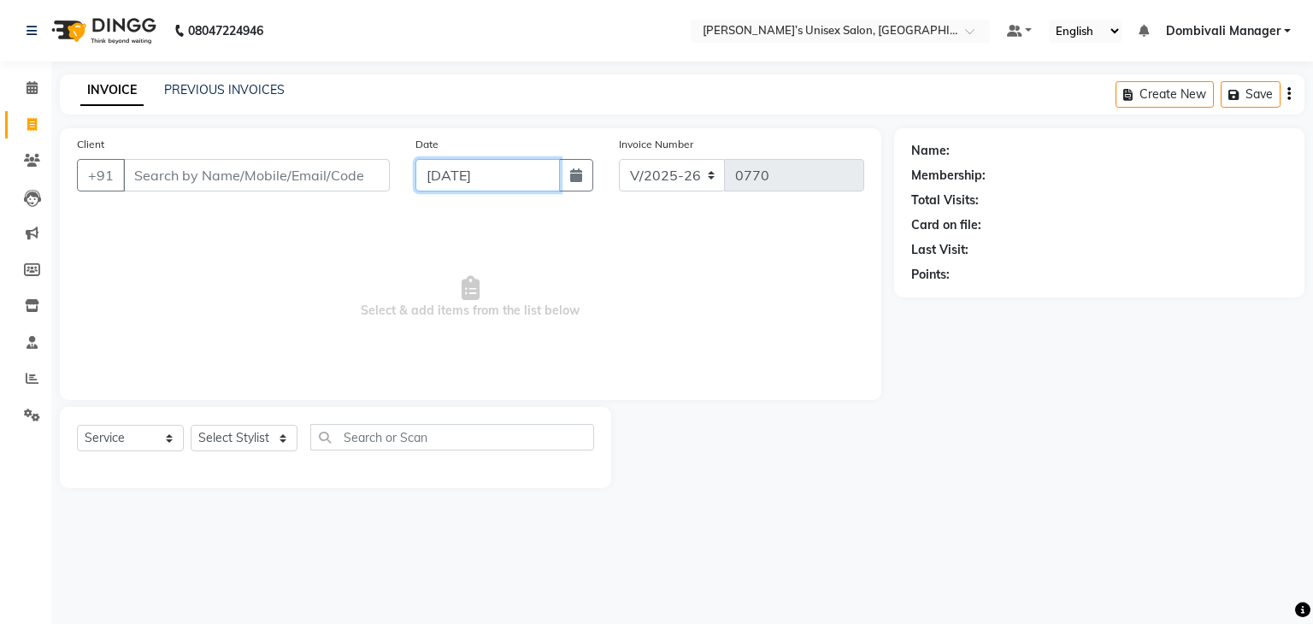
click at [460, 180] on input "[DATE]" at bounding box center [488, 175] width 144 height 32
select select "9"
select select "2025"
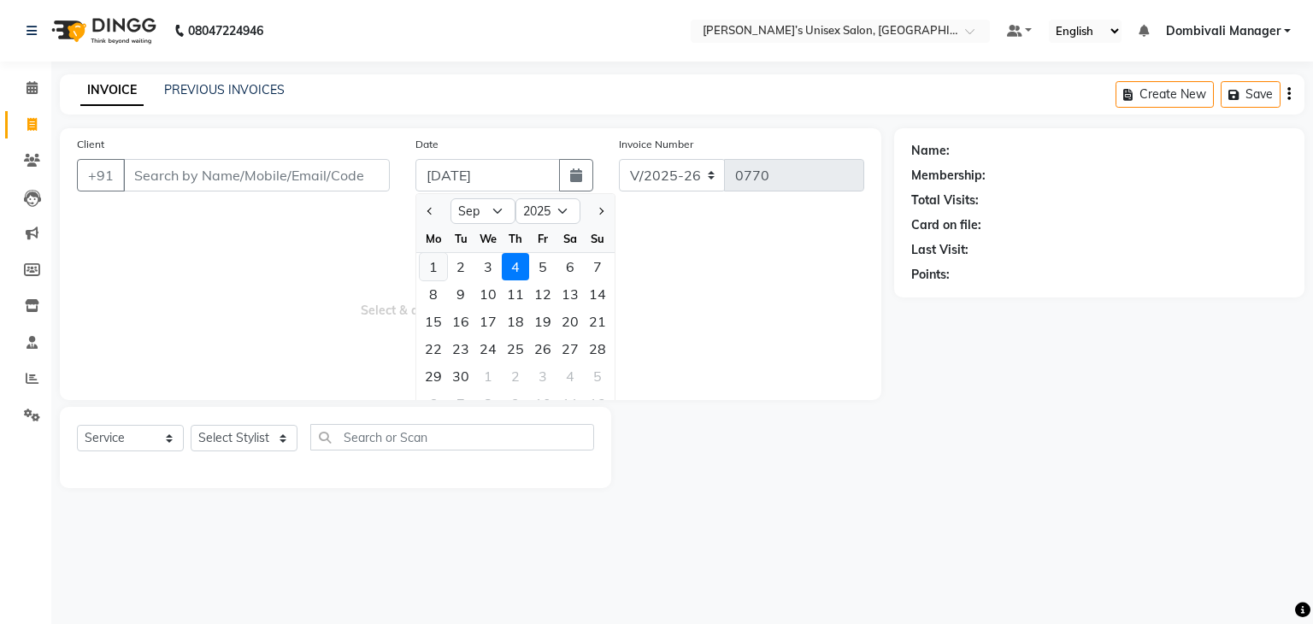
click at [432, 258] on div "1" at bounding box center [433, 266] width 27 height 27
type input "[DATE]"
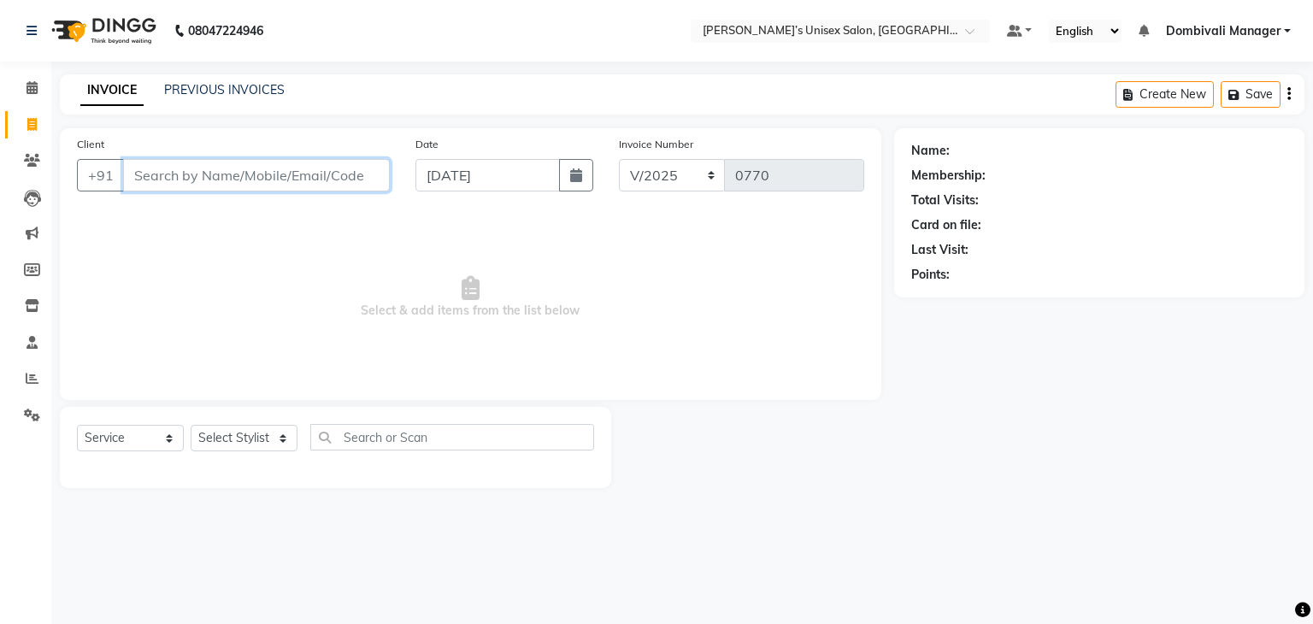
click at [298, 175] on input "Client" at bounding box center [256, 175] width 267 height 32
type input "3"
type input "8309798325"
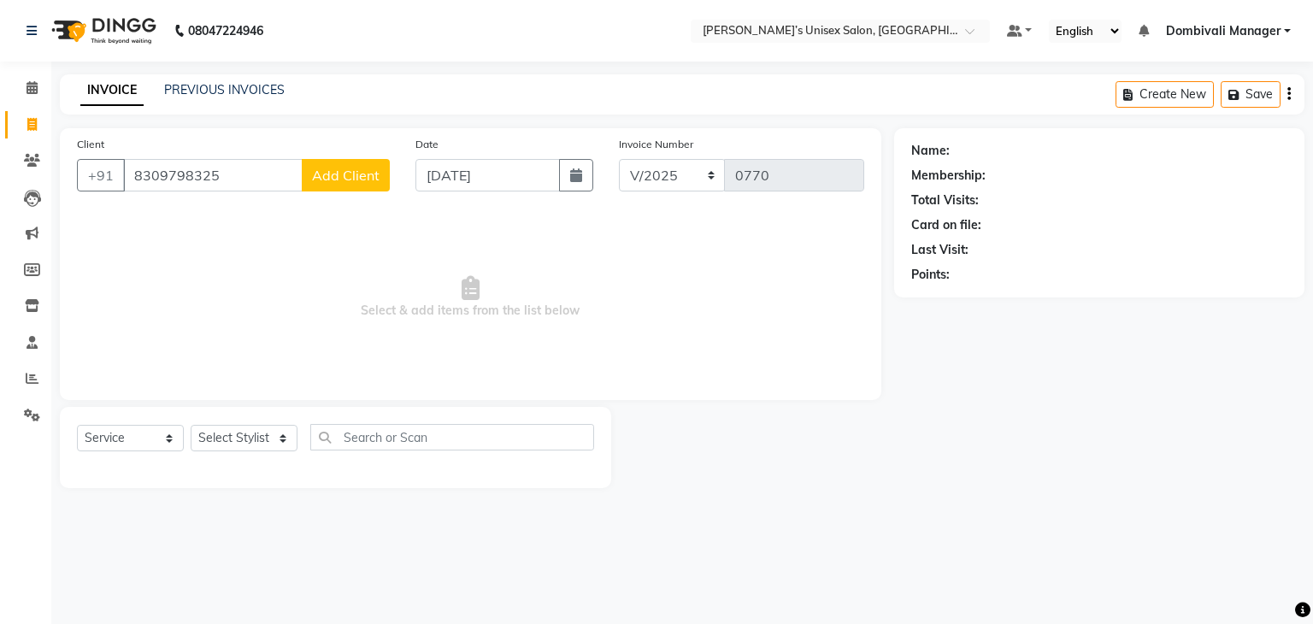
click at [351, 182] on span "Add Client" at bounding box center [346, 175] width 68 height 17
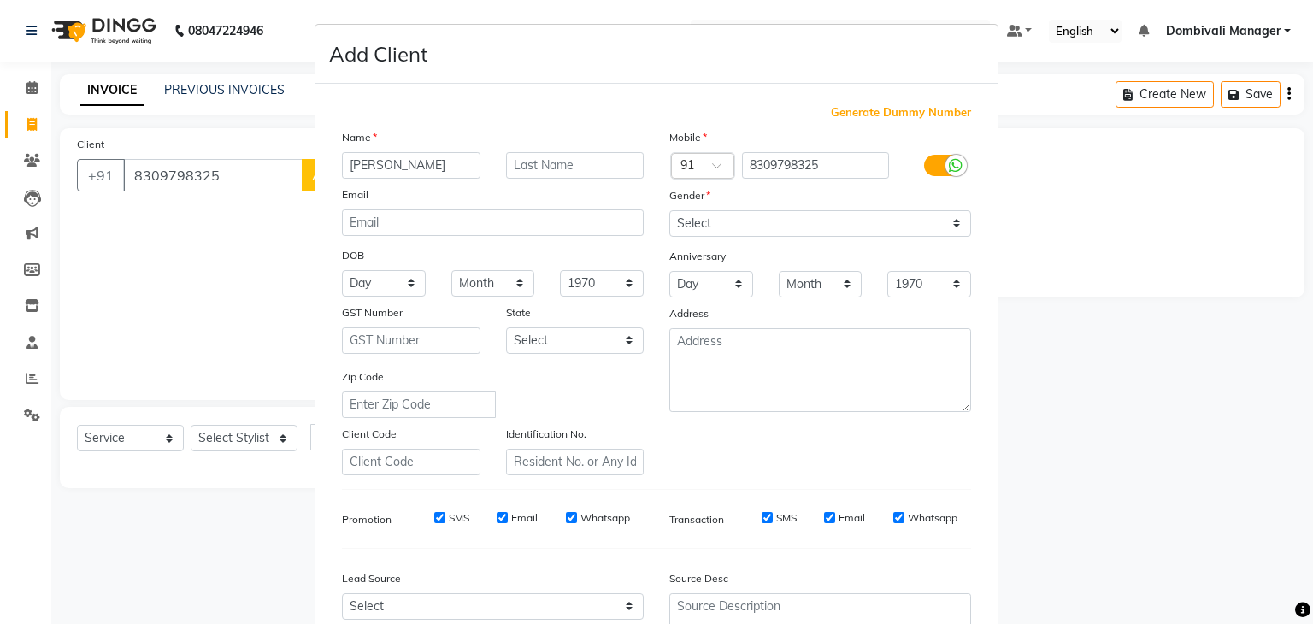
type input "[PERSON_NAME]"
click at [714, 217] on select "Select [DEMOGRAPHIC_DATA] [DEMOGRAPHIC_DATA] Other Prefer Not To Say" at bounding box center [820, 223] width 302 height 27
select select "[DEMOGRAPHIC_DATA]"
click at [669, 211] on select "Select [DEMOGRAPHIC_DATA] [DEMOGRAPHIC_DATA] Other Prefer Not To Say" at bounding box center [820, 223] width 302 height 27
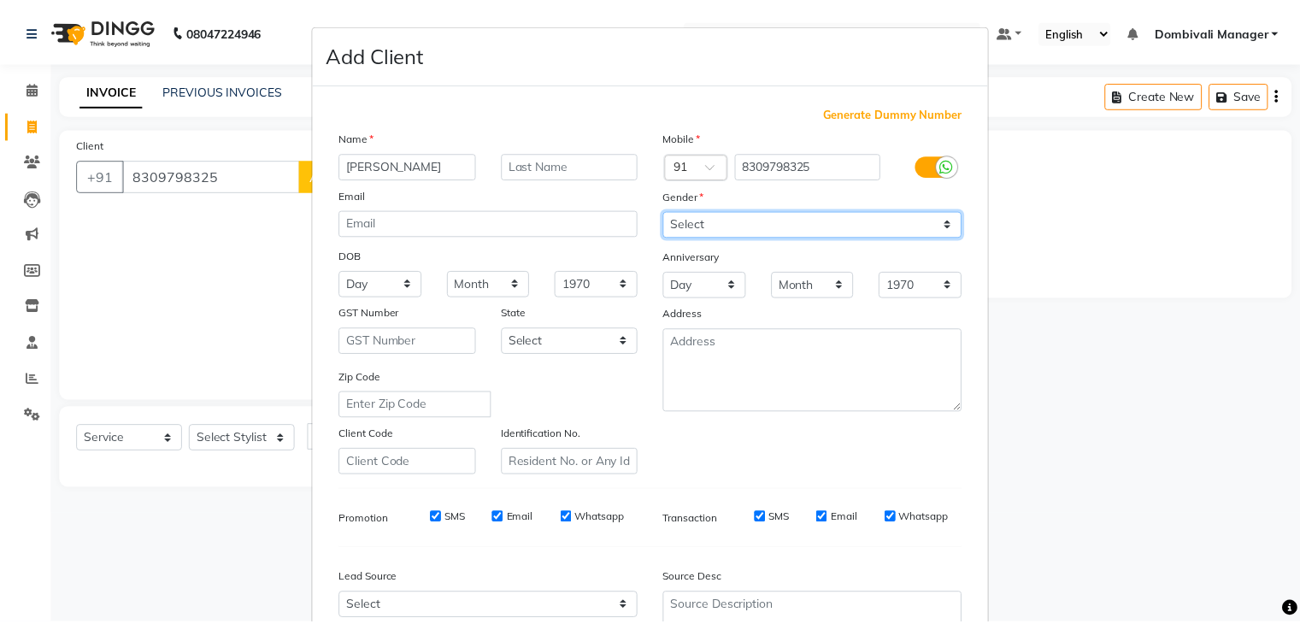
scroll to position [174, 0]
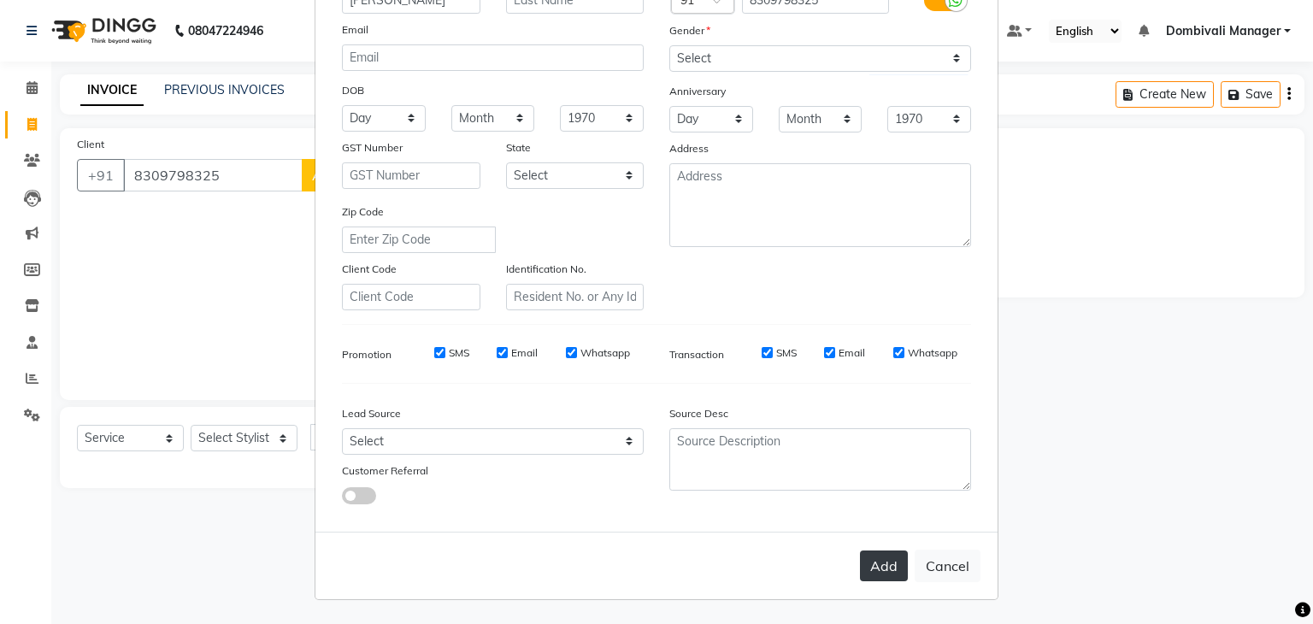
click at [881, 562] on button "Add" at bounding box center [884, 566] width 48 height 31
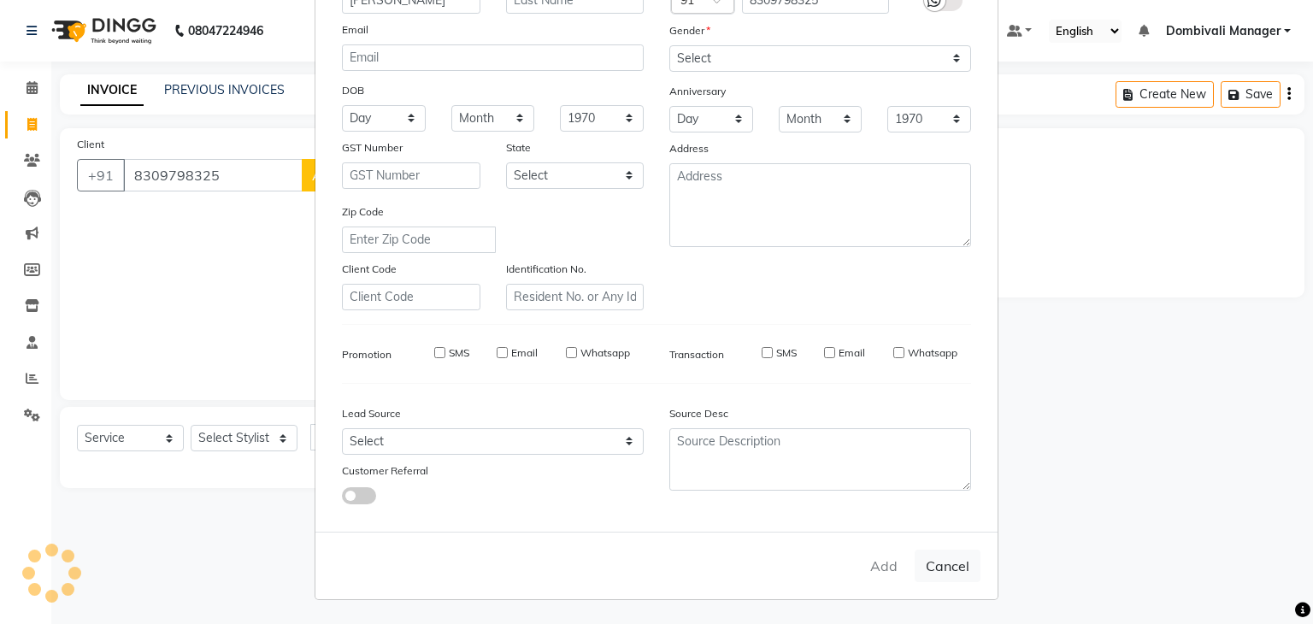
select select
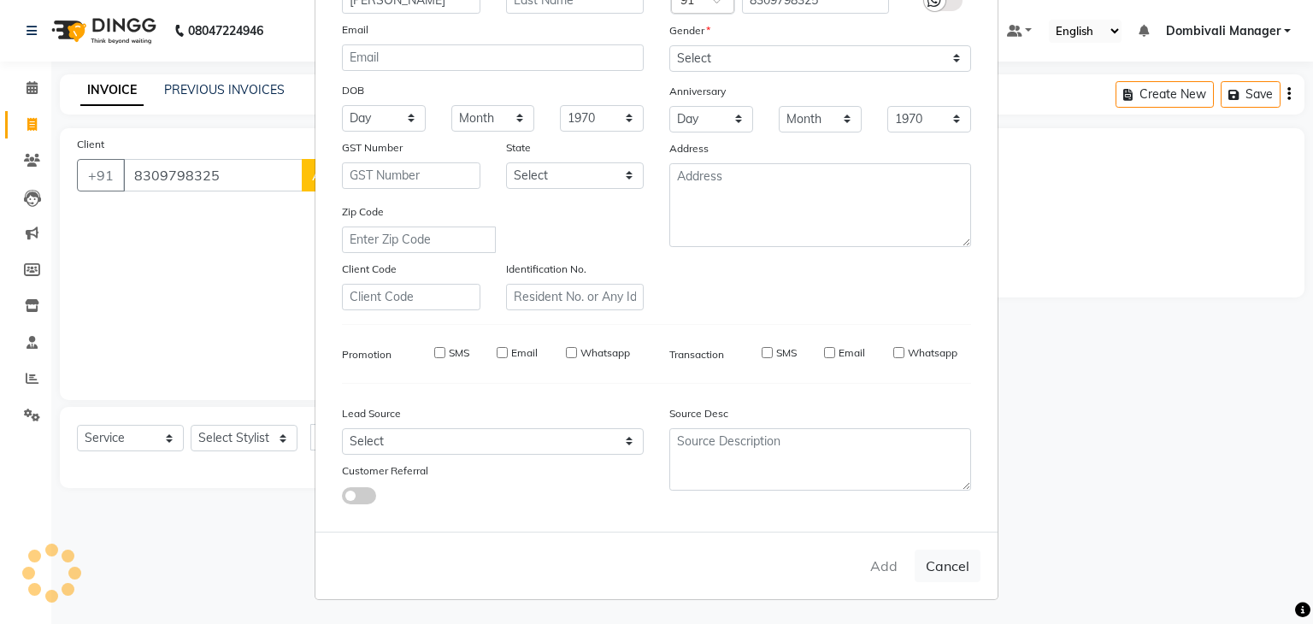
select select
checkbox input "false"
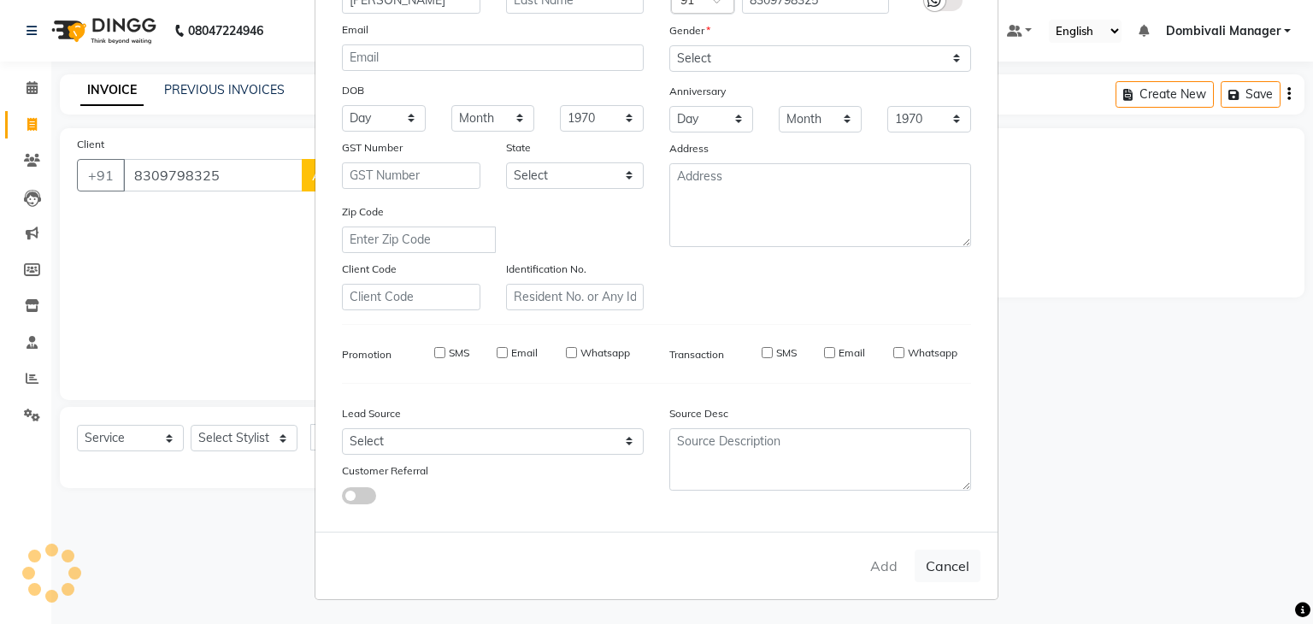
checkbox input "false"
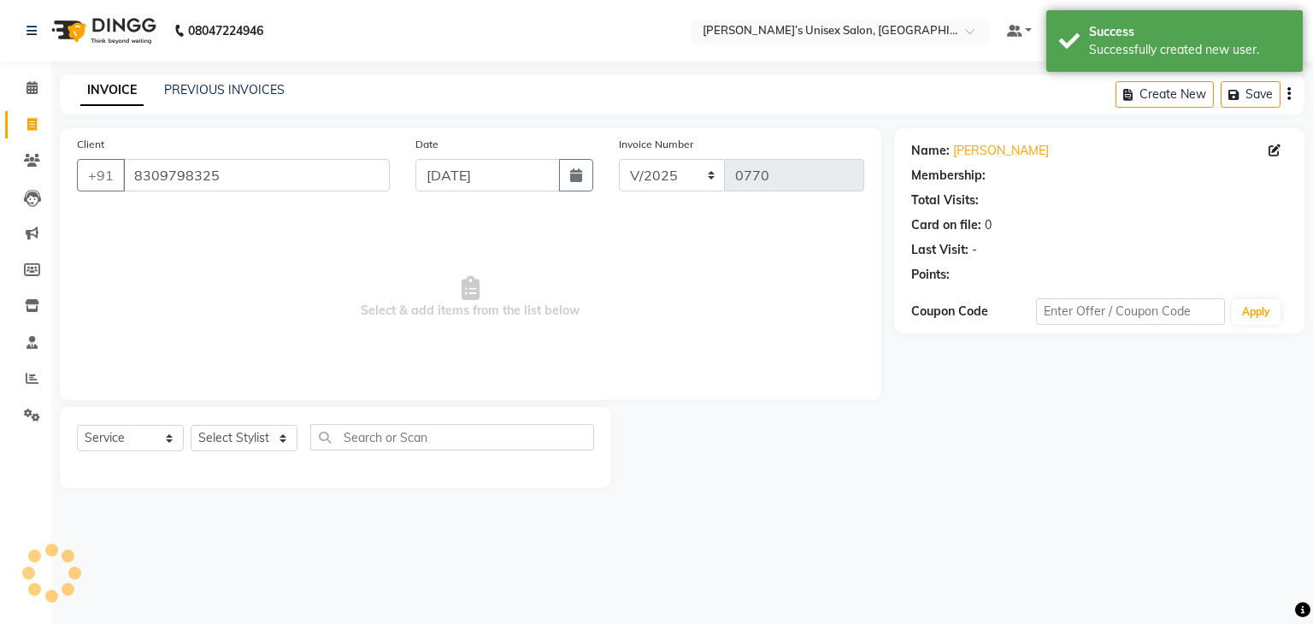
select select "1: Object"
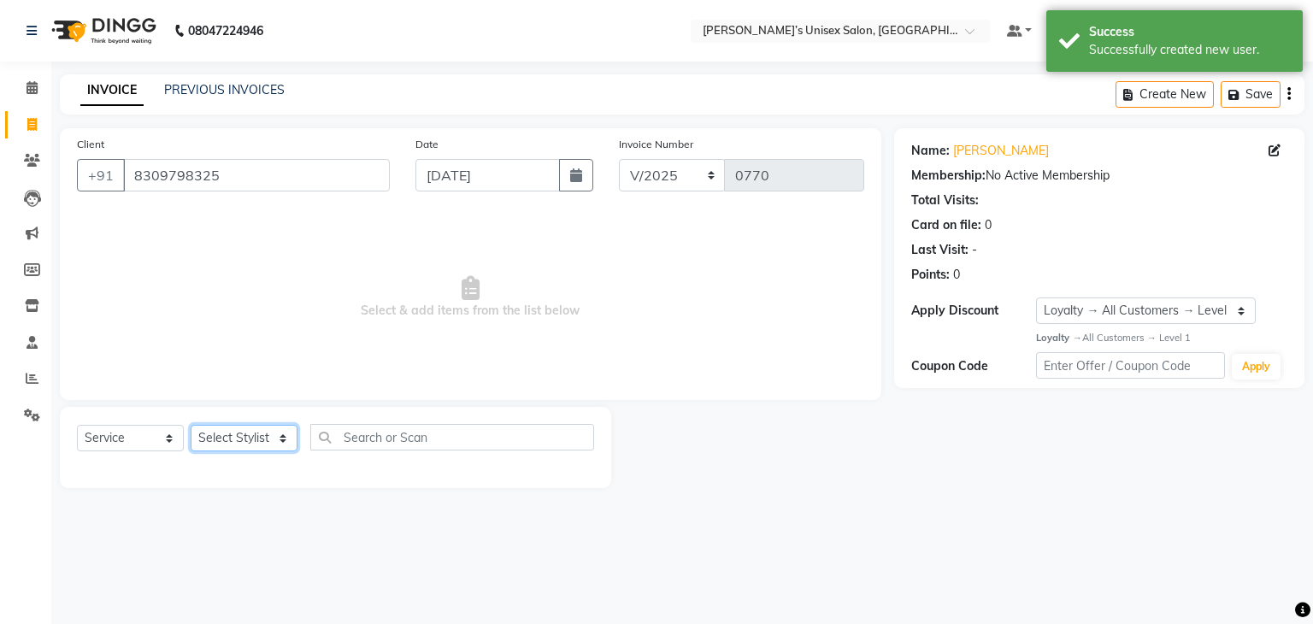
click at [270, 435] on select "Select Stylist Alam Dombivali Manager Farook Hair Stylist [PERSON_NAME] [PERSON…" at bounding box center [244, 438] width 107 height 27
select select "86911"
click at [191, 426] on select "Select Stylist Alam Dombivali Manager Farook Hair Stylist [PERSON_NAME] [PERSON…" at bounding box center [244, 438] width 107 height 27
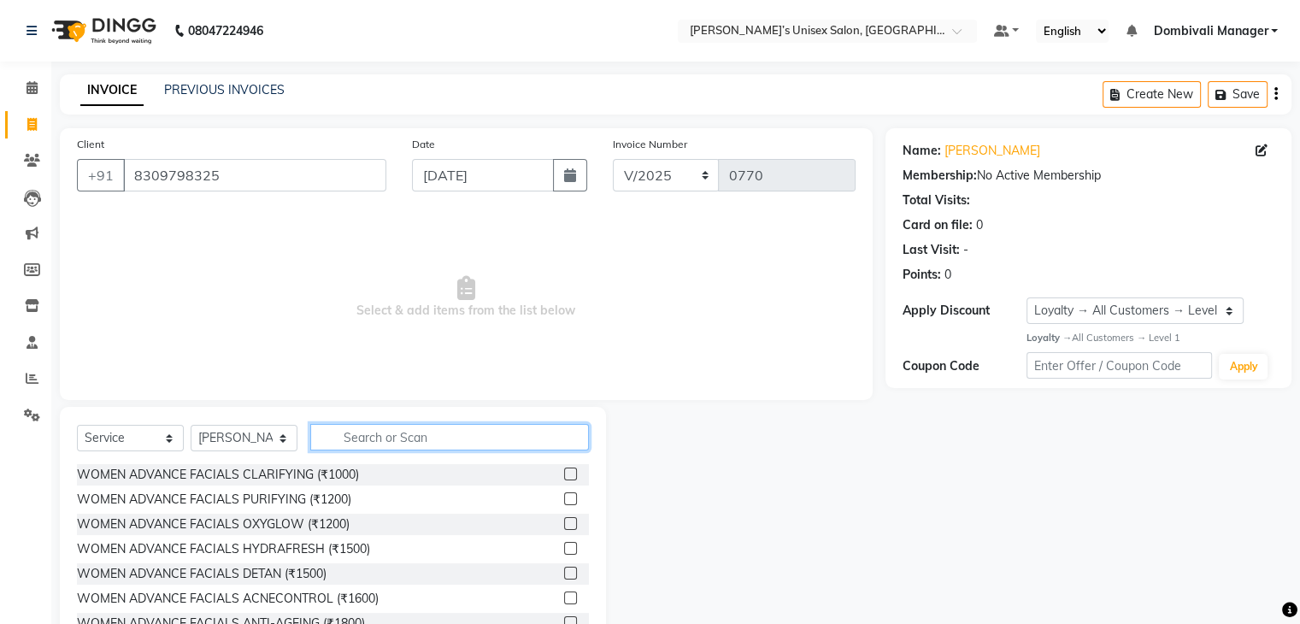
click at [410, 441] on input "text" at bounding box center [449, 437] width 279 height 27
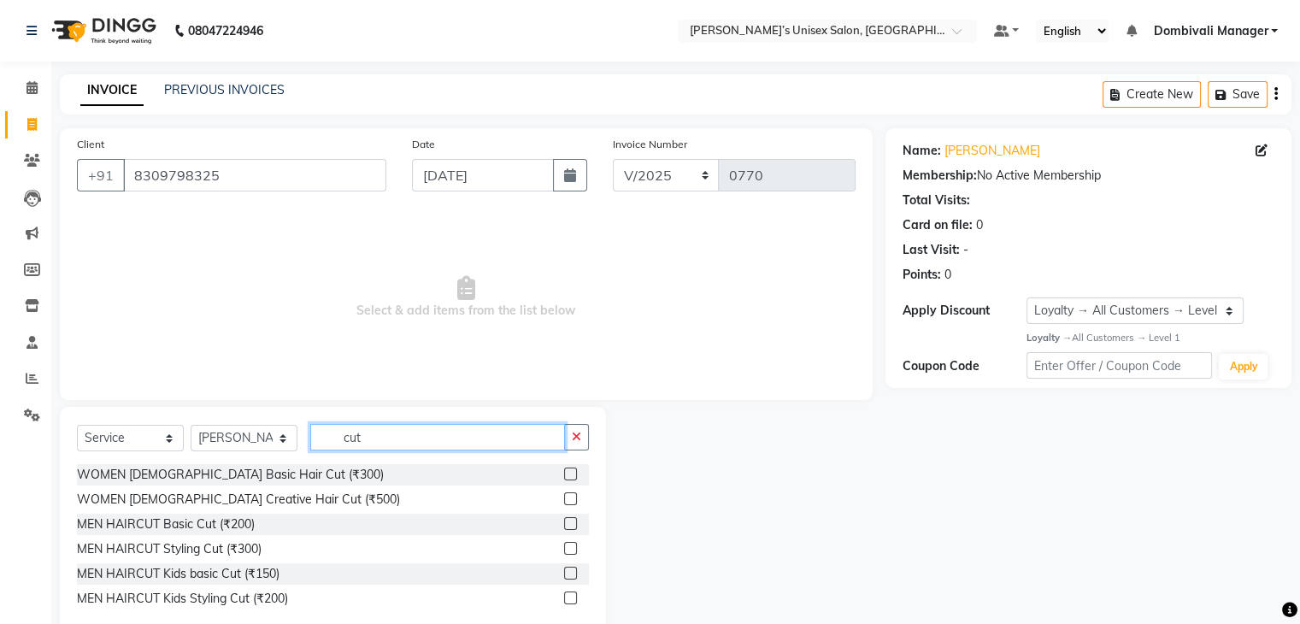
type input "cut"
click at [569, 469] on label at bounding box center [570, 474] width 13 height 13
click at [569, 469] on input "checkbox" at bounding box center [569, 474] width 11 height 11
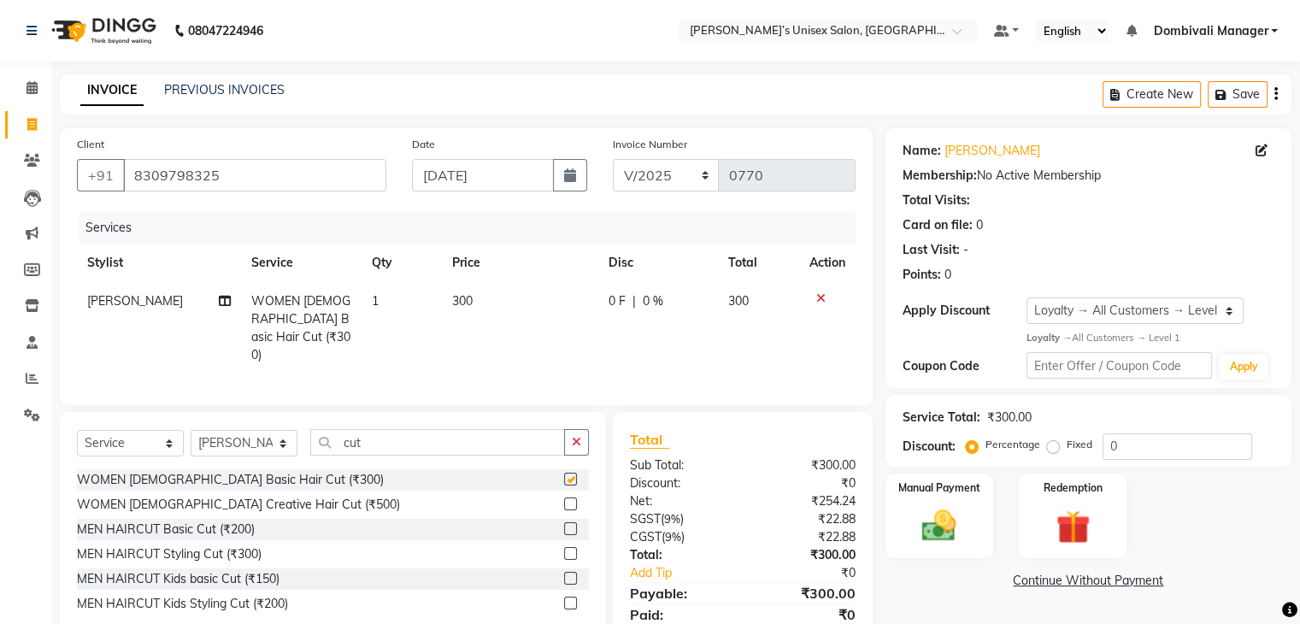
checkbox input "false"
click at [579, 436] on icon "button" at bounding box center [576, 442] width 9 height 12
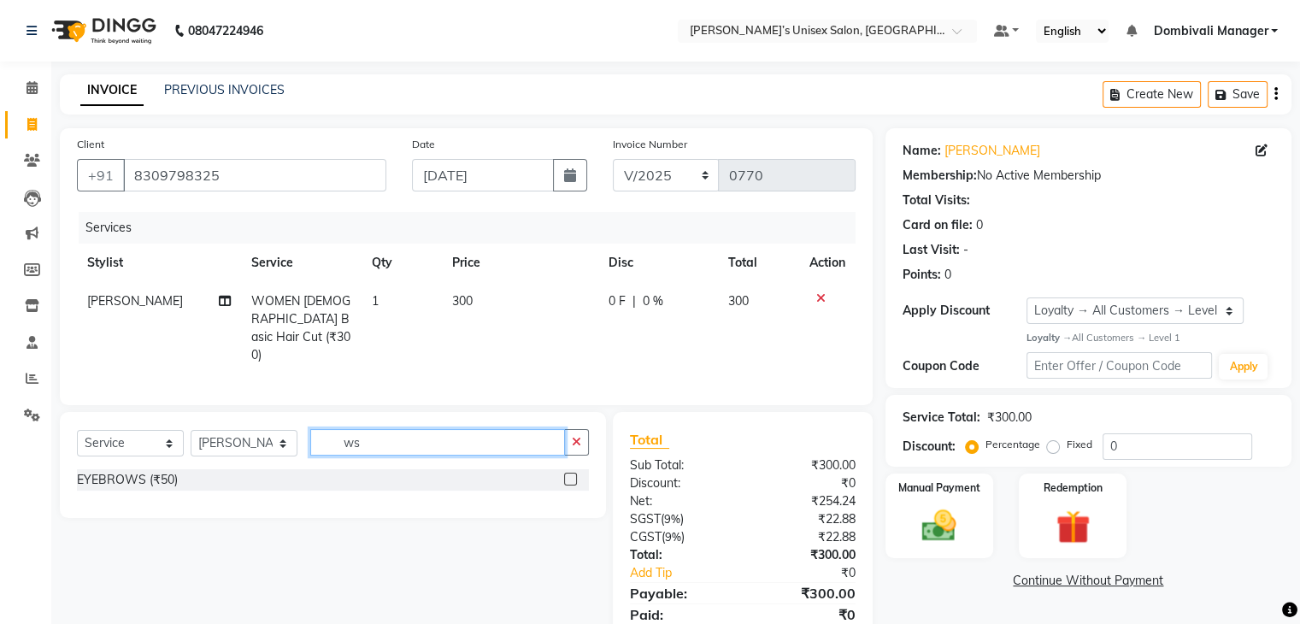
type input "w"
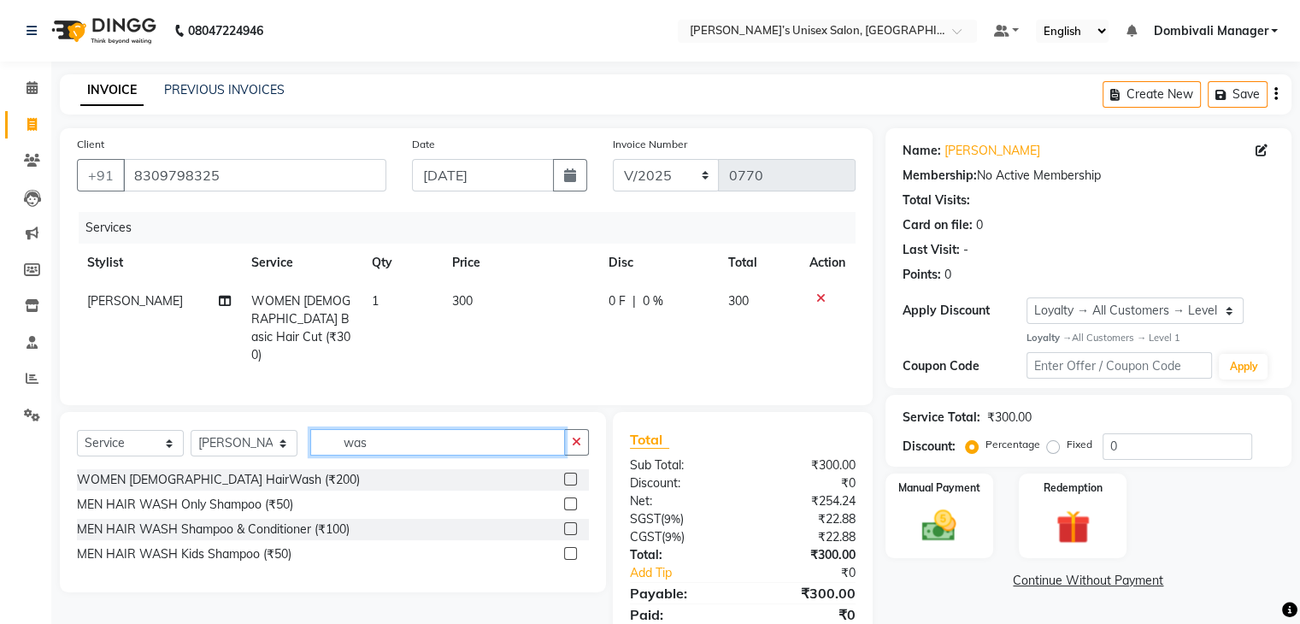
type input "was"
click at [575, 473] on label at bounding box center [570, 479] width 13 height 13
click at [575, 475] on input "checkbox" at bounding box center [569, 480] width 11 height 11
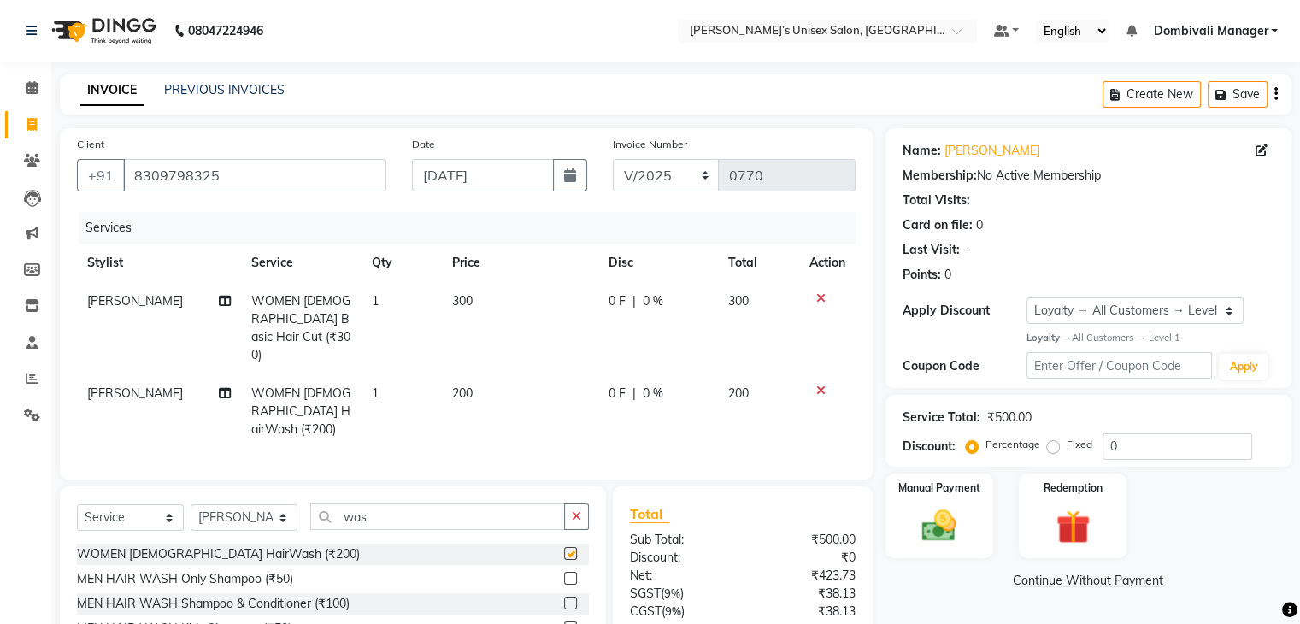
checkbox input "false"
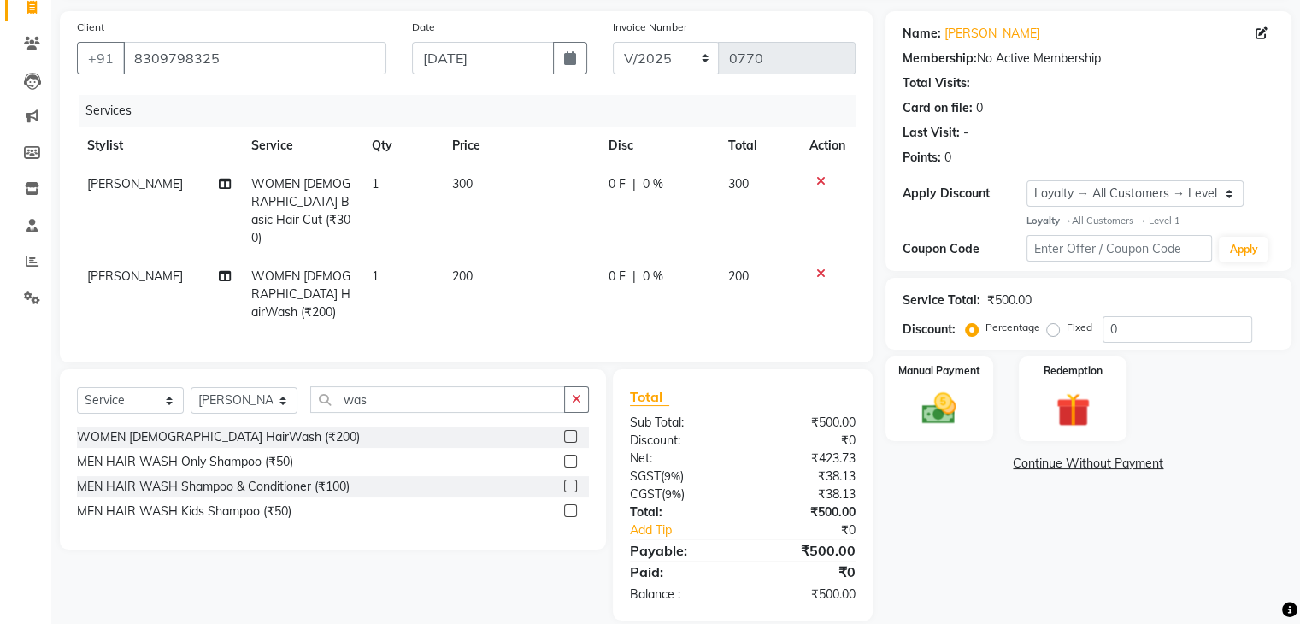
click at [570, 480] on label at bounding box center [570, 486] width 13 height 13
click at [570, 481] on input "checkbox" at bounding box center [569, 486] width 11 height 11
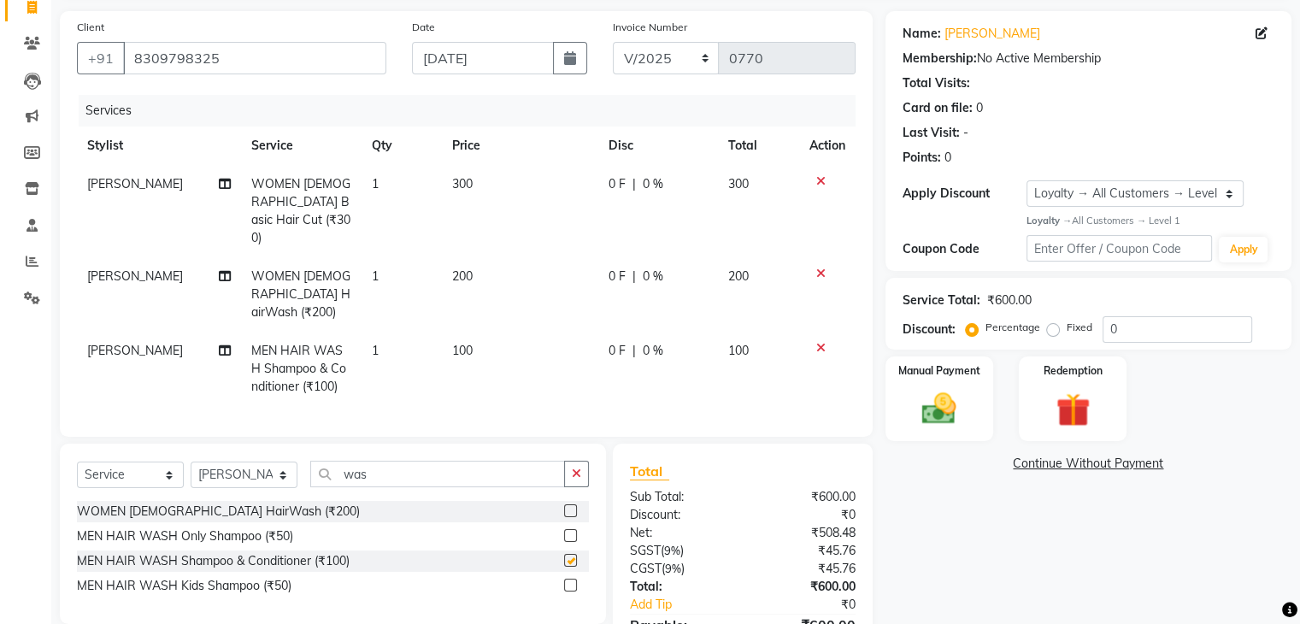
checkbox input "false"
click at [1152, 317] on input "0" at bounding box center [1178, 329] width 150 height 27
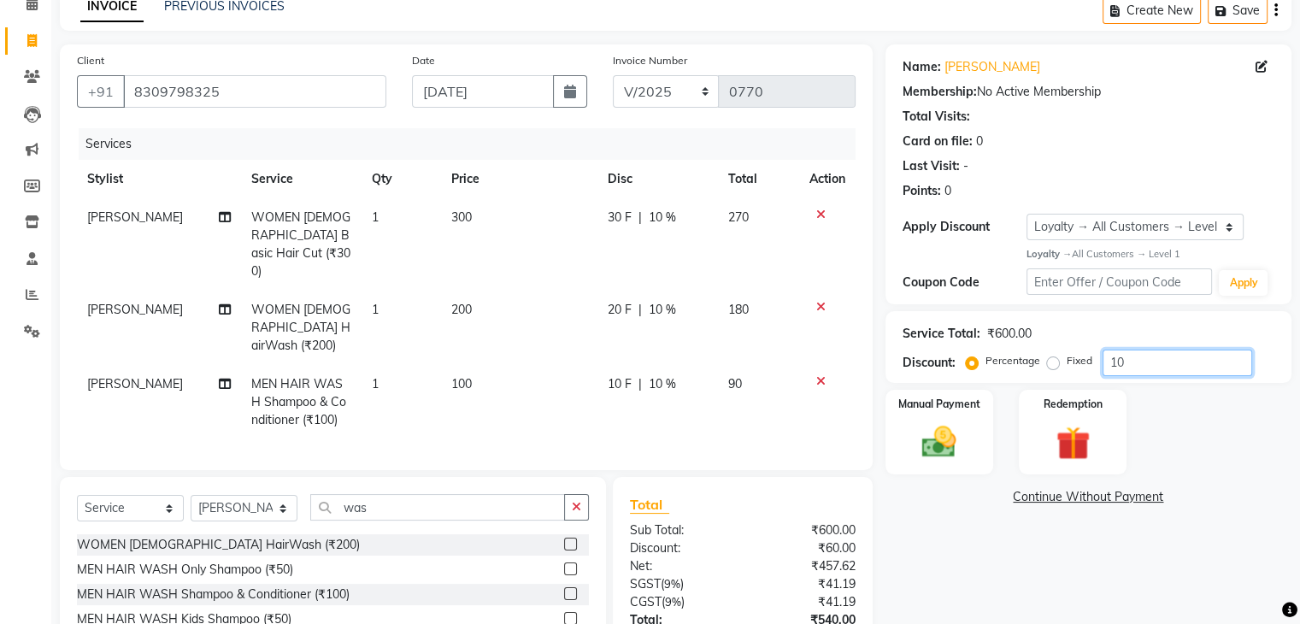
scroll to position [192, 0]
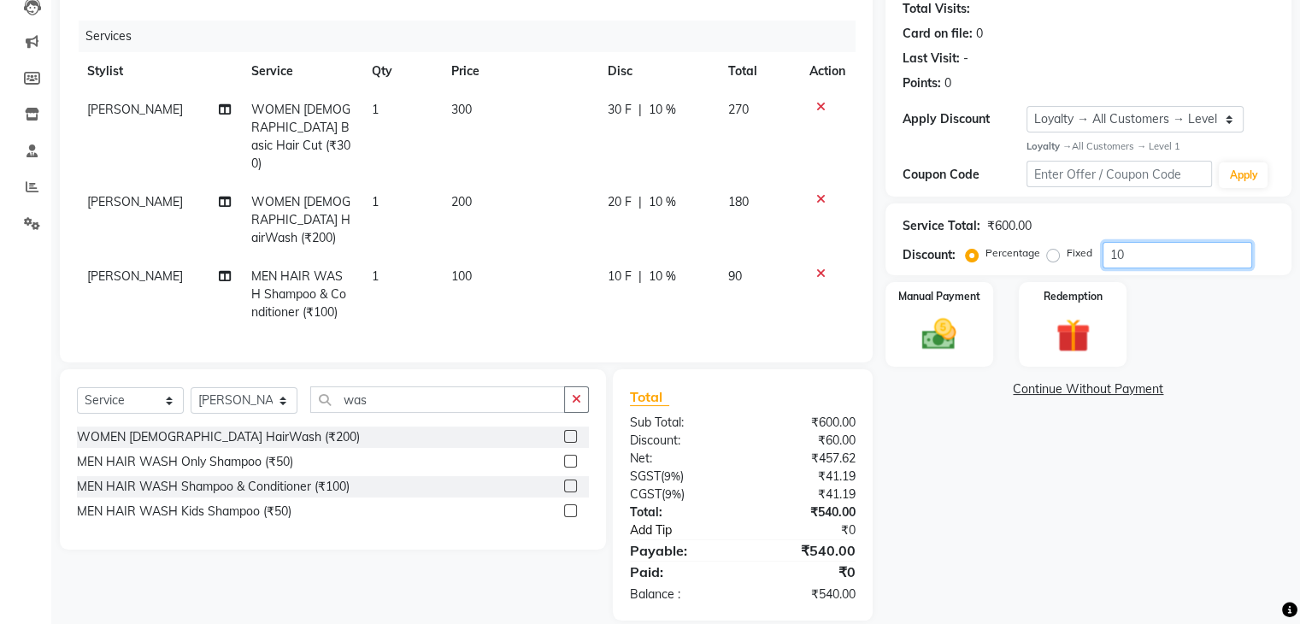
type input "10"
click at [663, 522] on link "Add Tip" at bounding box center [690, 531] width 146 height 18
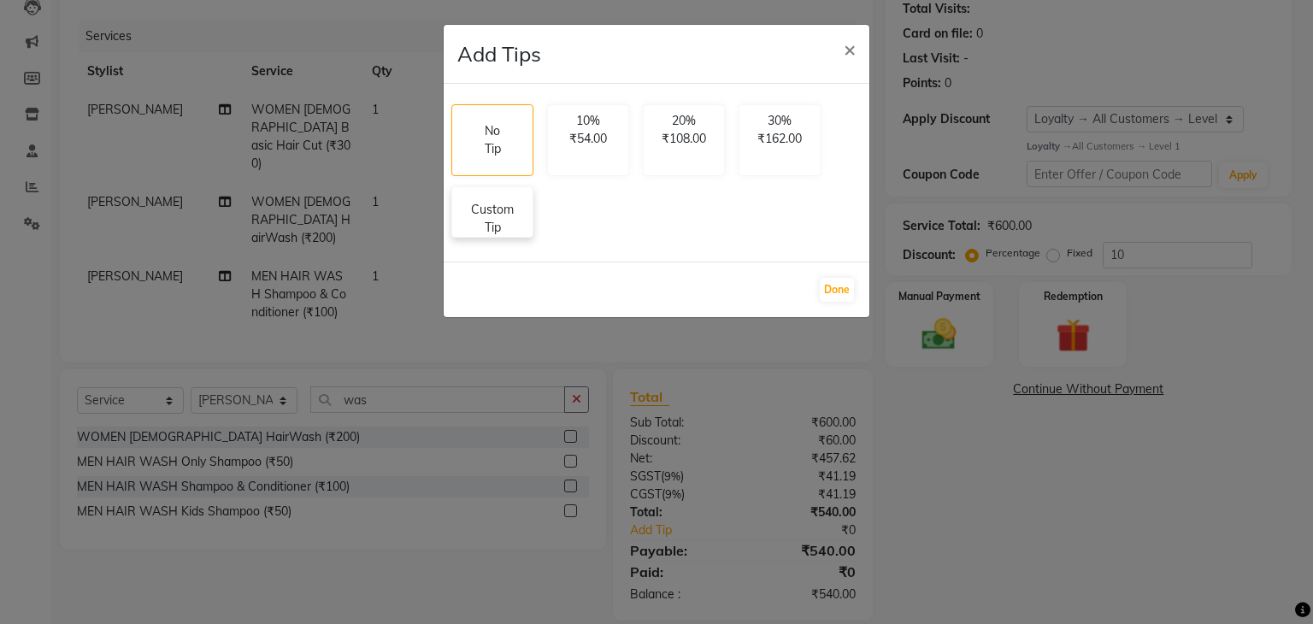
click at [496, 213] on p "Custom Tip" at bounding box center [493, 219] width 60 height 36
select select "86911"
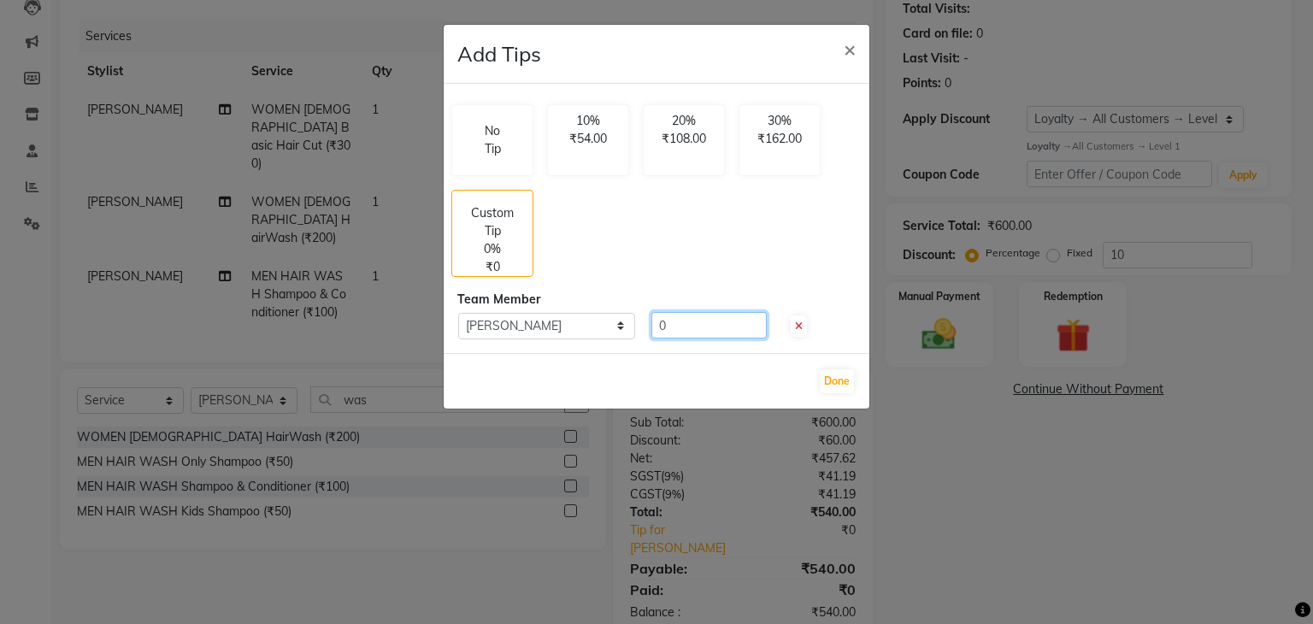
click at [725, 321] on input "0" at bounding box center [708, 325] width 115 height 27
type input "10"
click at [826, 373] on button "Done" at bounding box center [837, 381] width 34 height 24
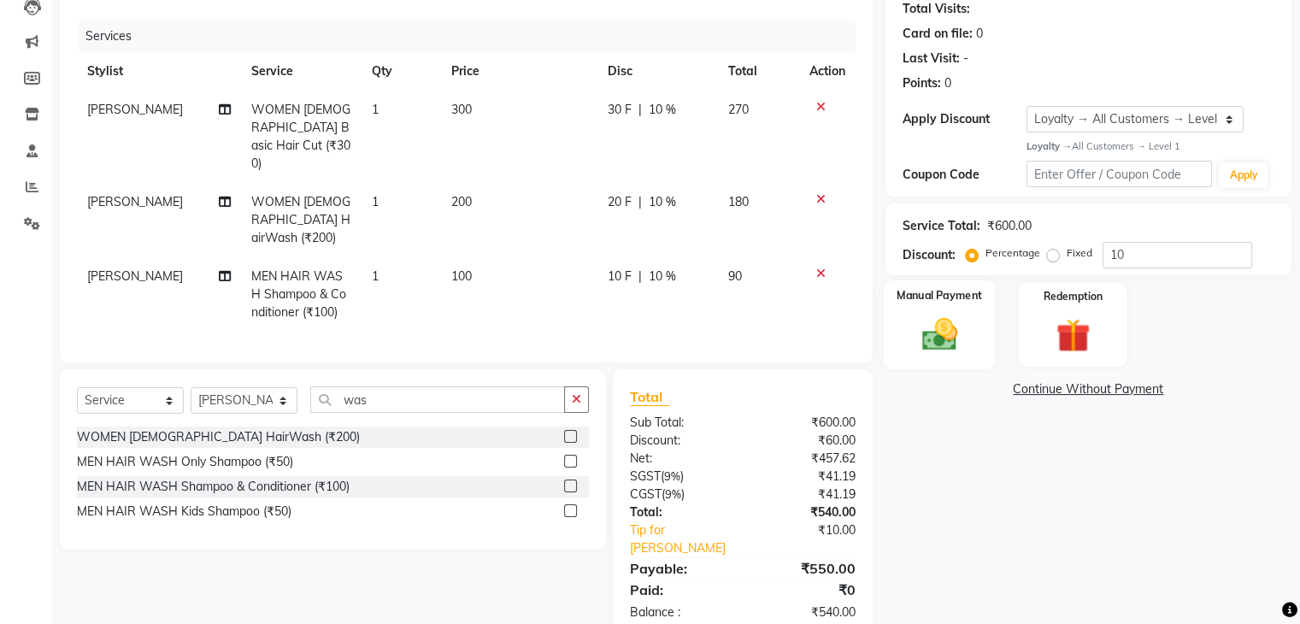
click at [944, 319] on img at bounding box center [939, 334] width 57 height 41
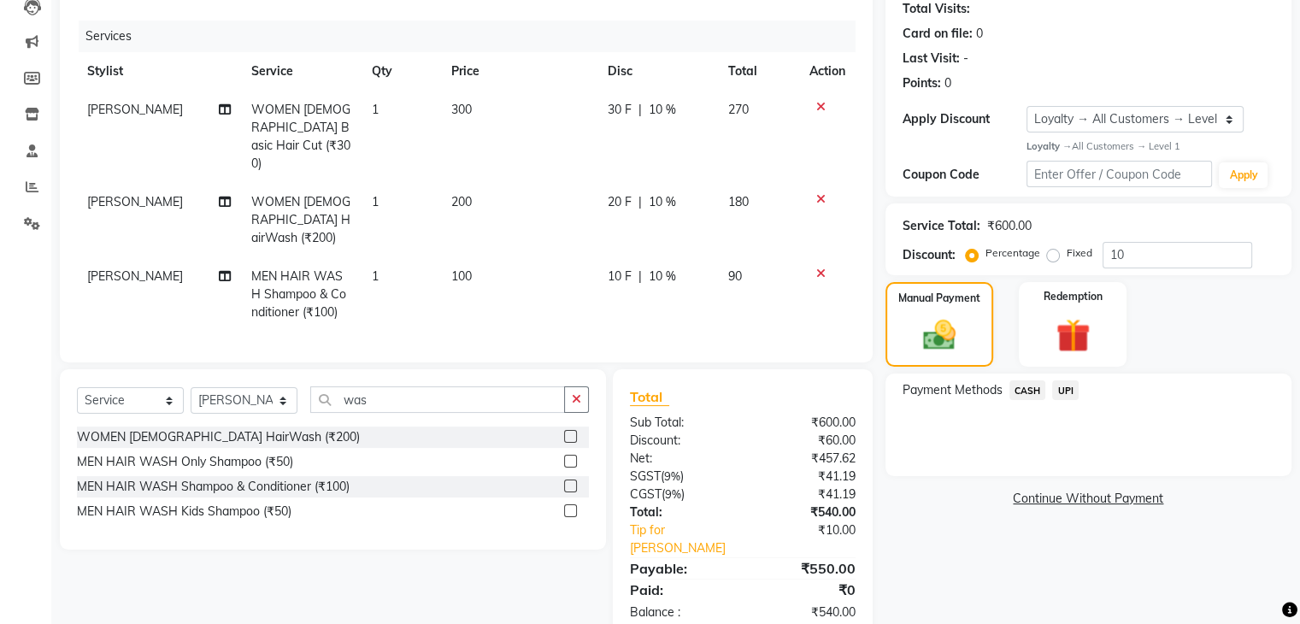
click at [1058, 384] on span "UPI" at bounding box center [1065, 390] width 27 height 20
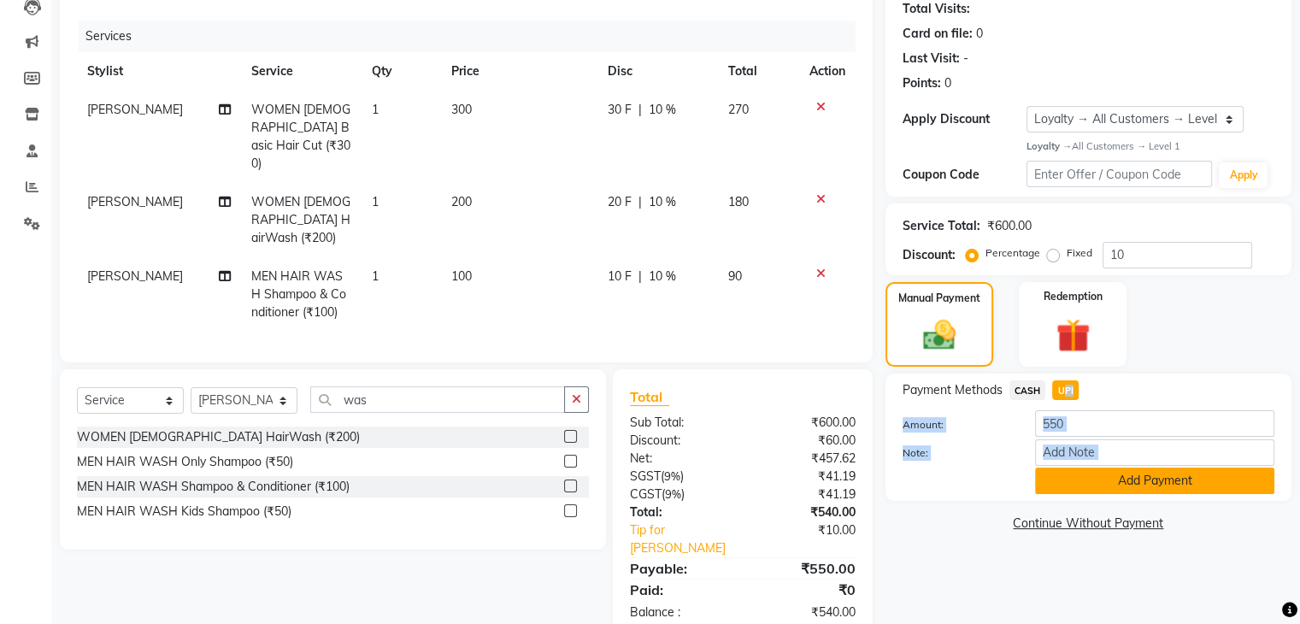
drag, startPoint x: 1058, startPoint y: 384, endPoint x: 1122, endPoint y: 481, distance: 116.7
click at [1122, 481] on div "Payment Methods CASH UPI Amount: 550 Note: Add Payment" at bounding box center [1089, 437] width 372 height 114
click at [1122, 481] on button "Add Payment" at bounding box center [1154, 481] width 239 height 27
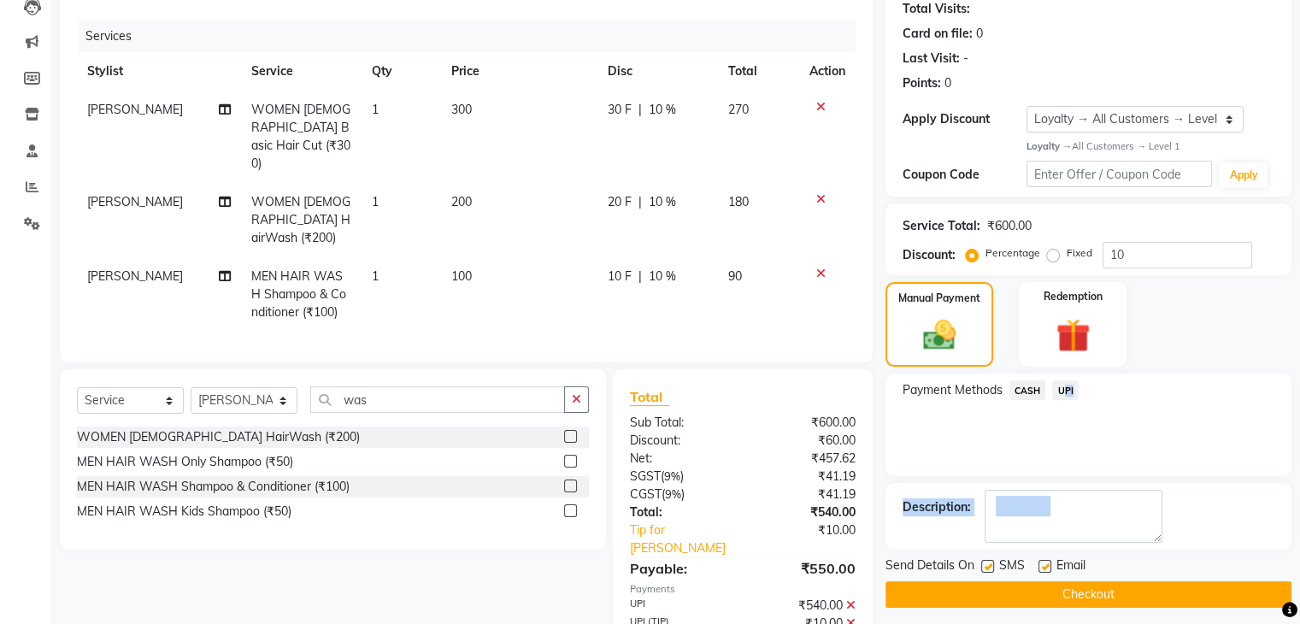
scroll to position [331, 0]
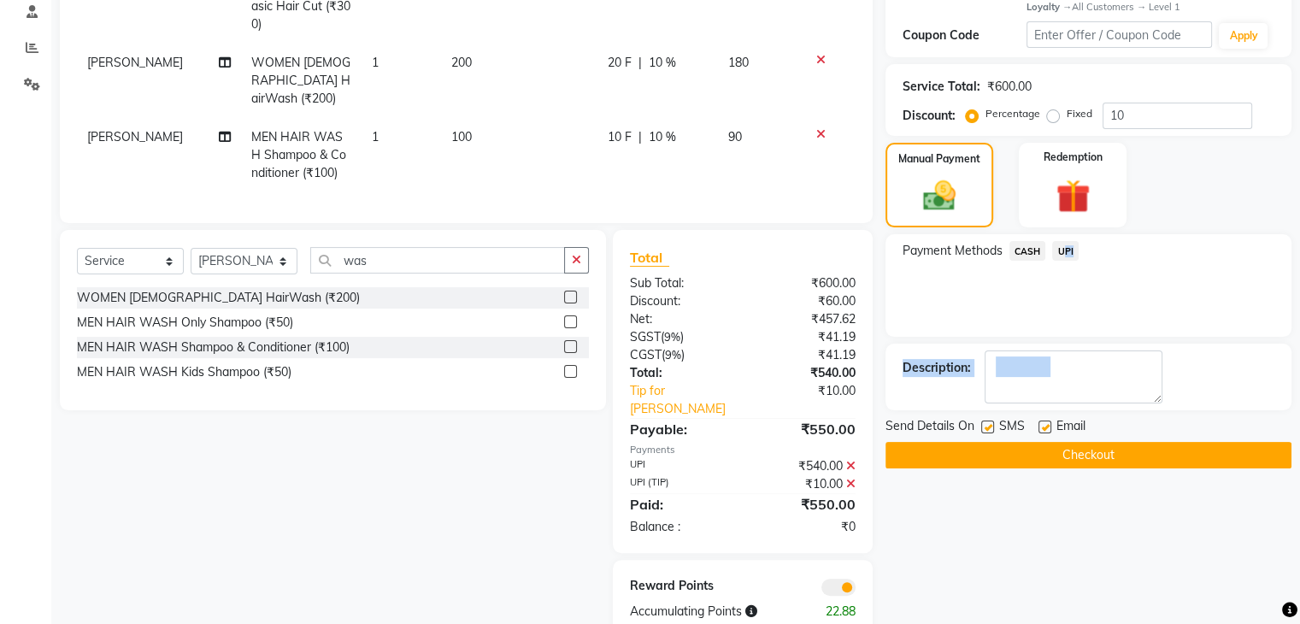
click at [1122, 457] on button "Checkout" at bounding box center [1089, 455] width 406 height 27
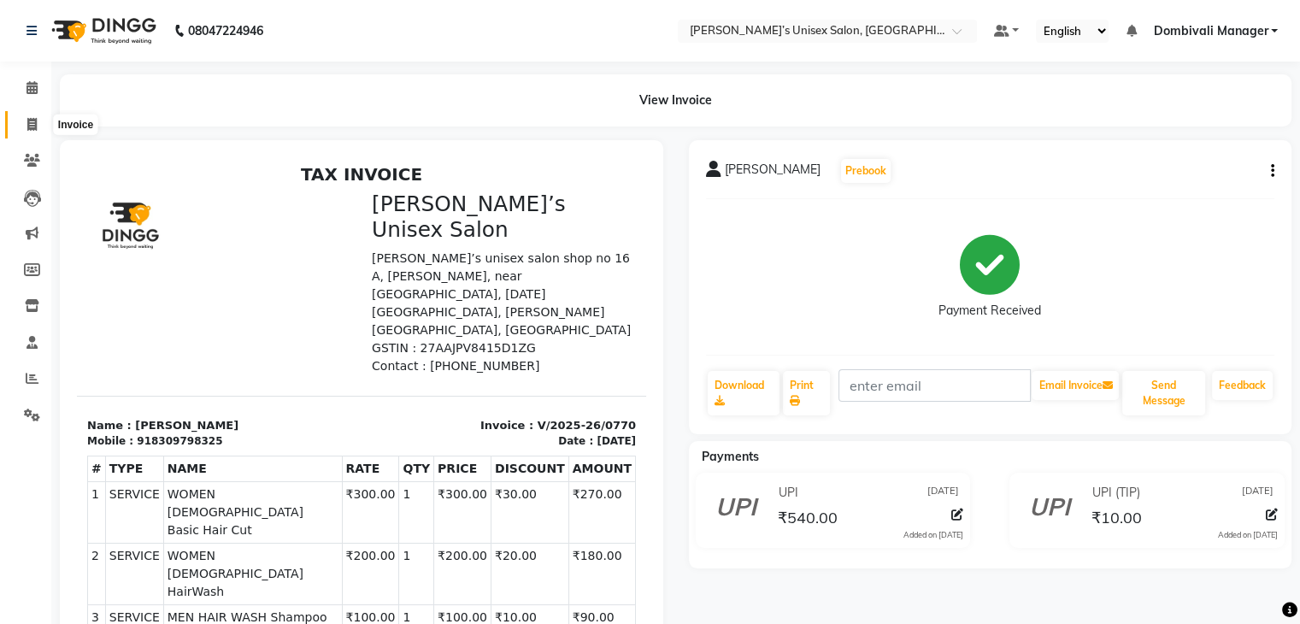
click at [28, 119] on icon at bounding box center [31, 124] width 9 height 13
select select "service"
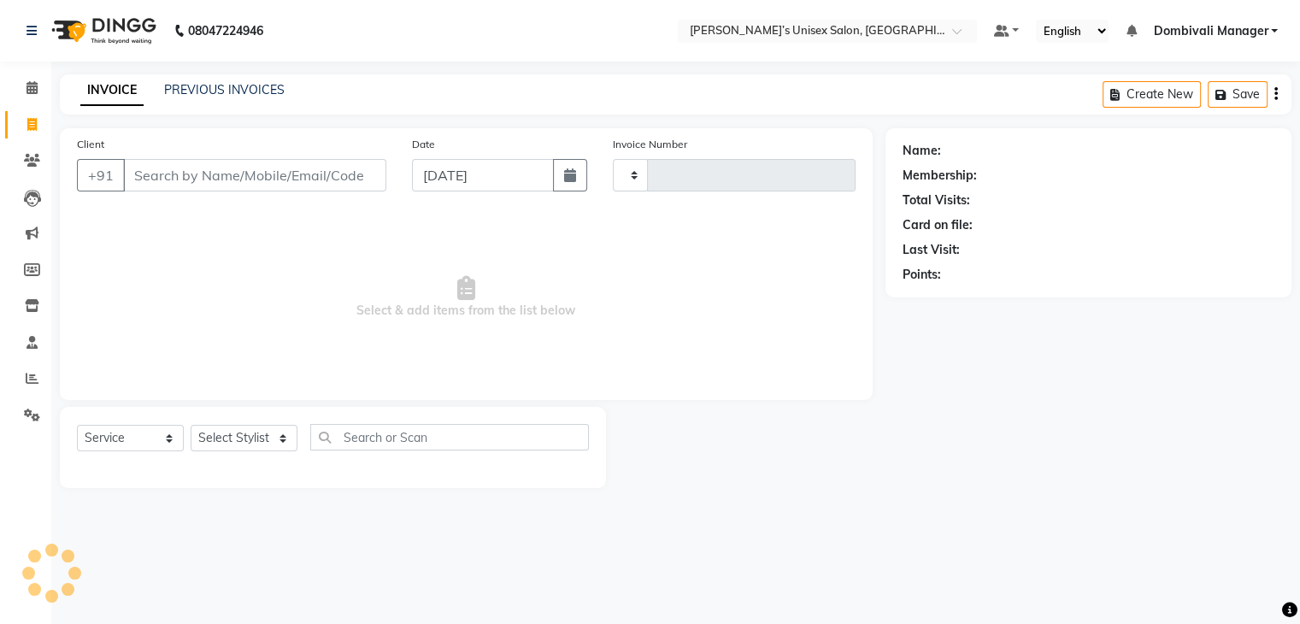
type input "0771"
select select "8637"
click at [444, 175] on input "[DATE]" at bounding box center [488, 175] width 144 height 32
select select "9"
select select "2025"
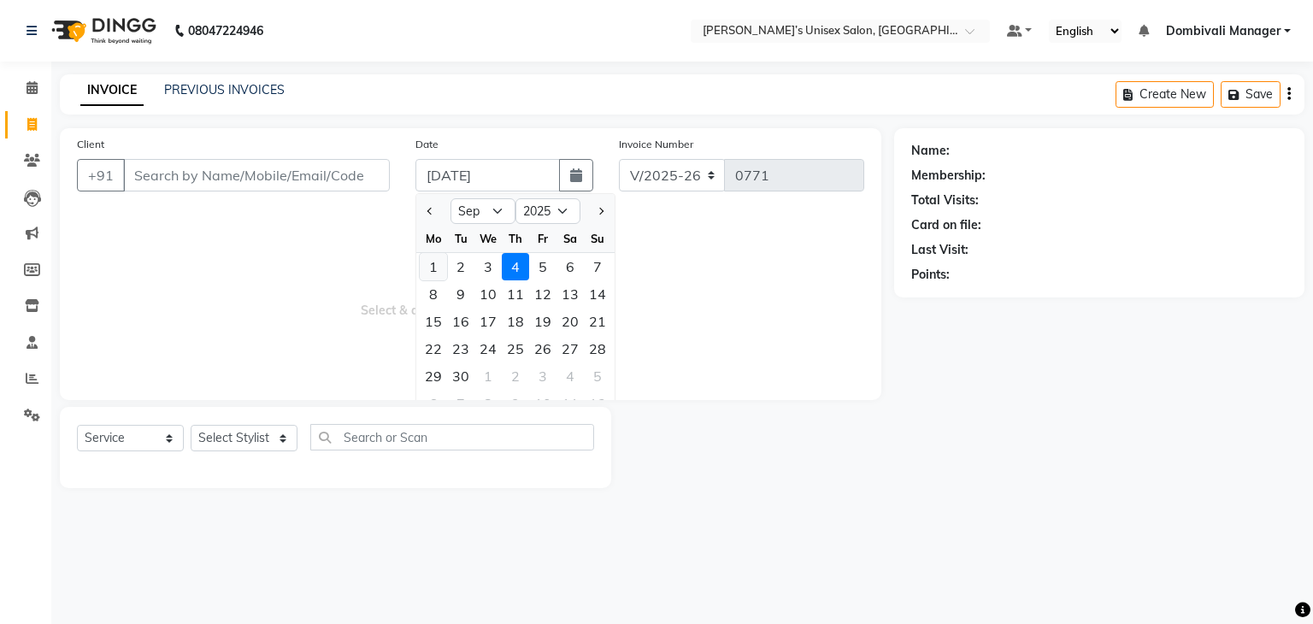
click at [434, 265] on div "1" at bounding box center [433, 266] width 27 height 27
type input "[DATE]"
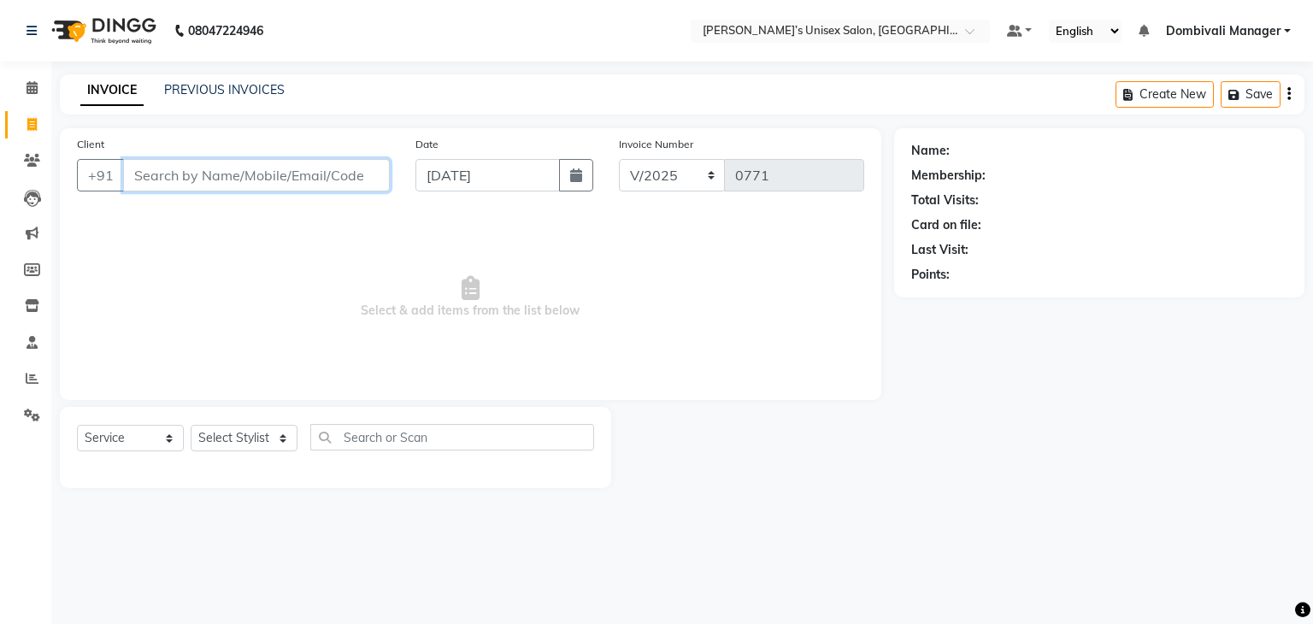
click at [288, 177] on input "Client" at bounding box center [256, 175] width 267 height 32
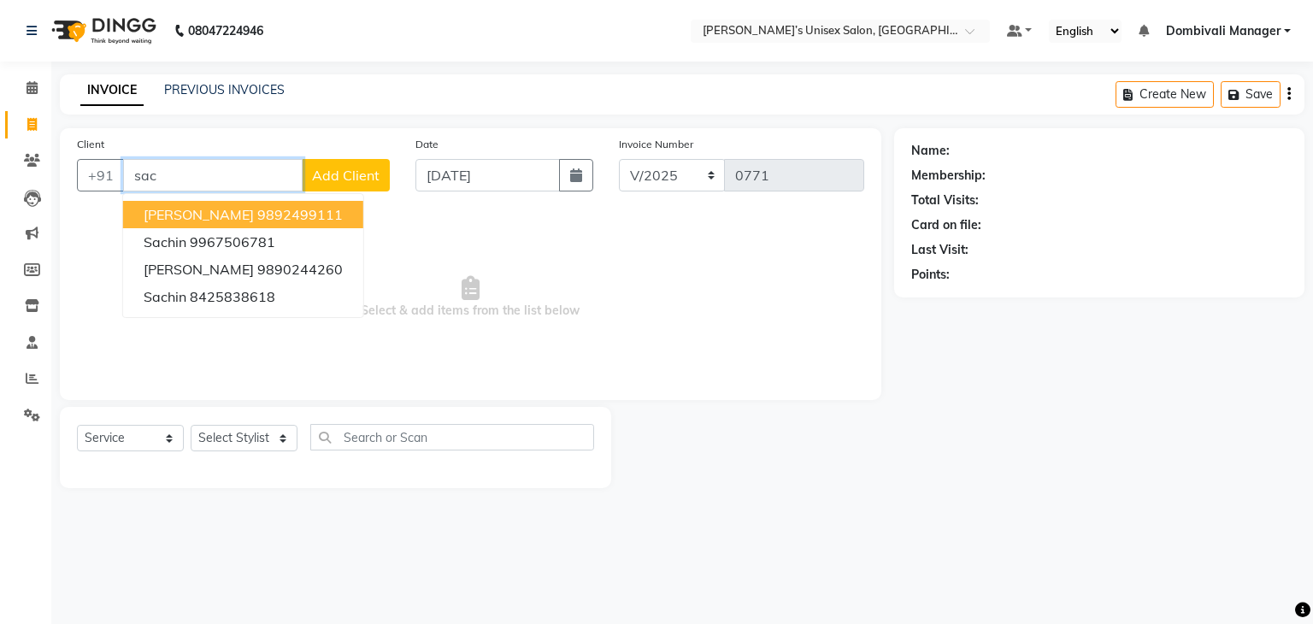
click at [262, 205] on button "[PERSON_NAME] 9892499111" at bounding box center [243, 214] width 240 height 27
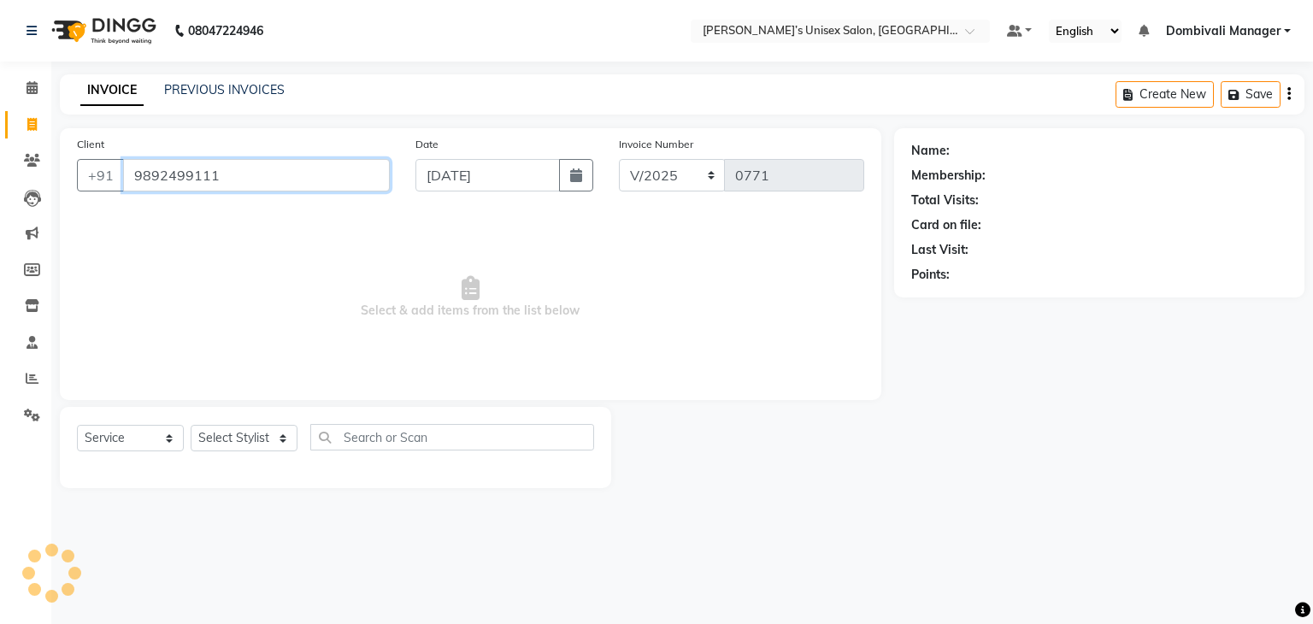
type input "9892499111"
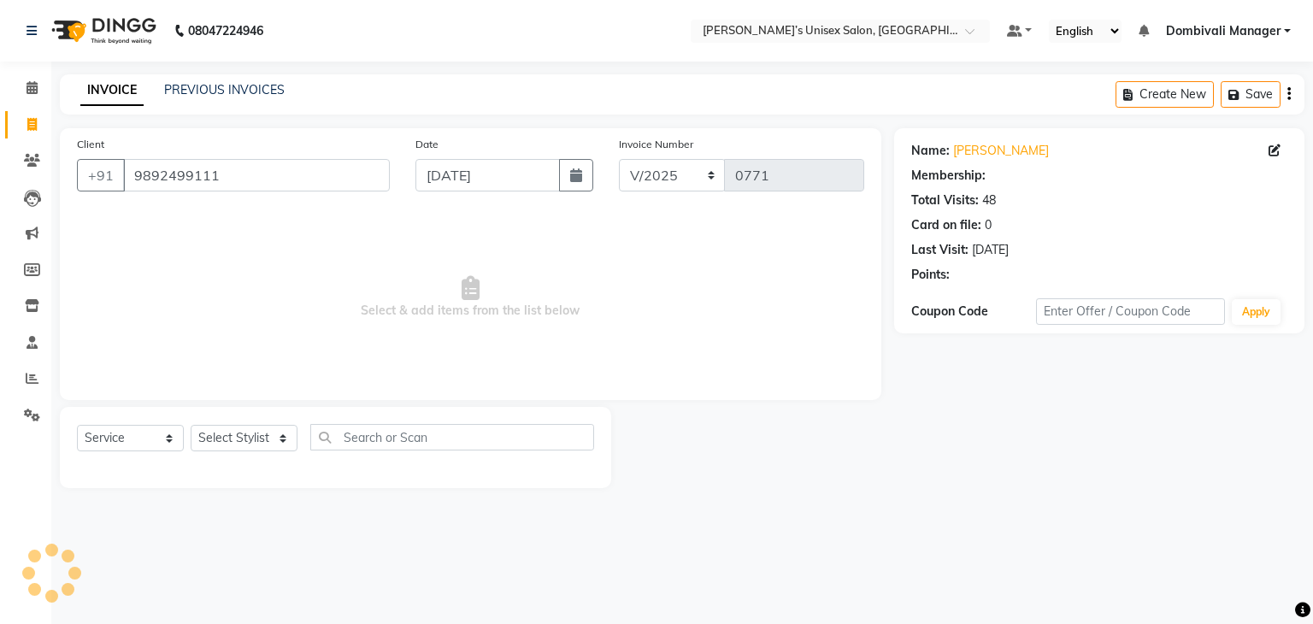
select select "1: Object"
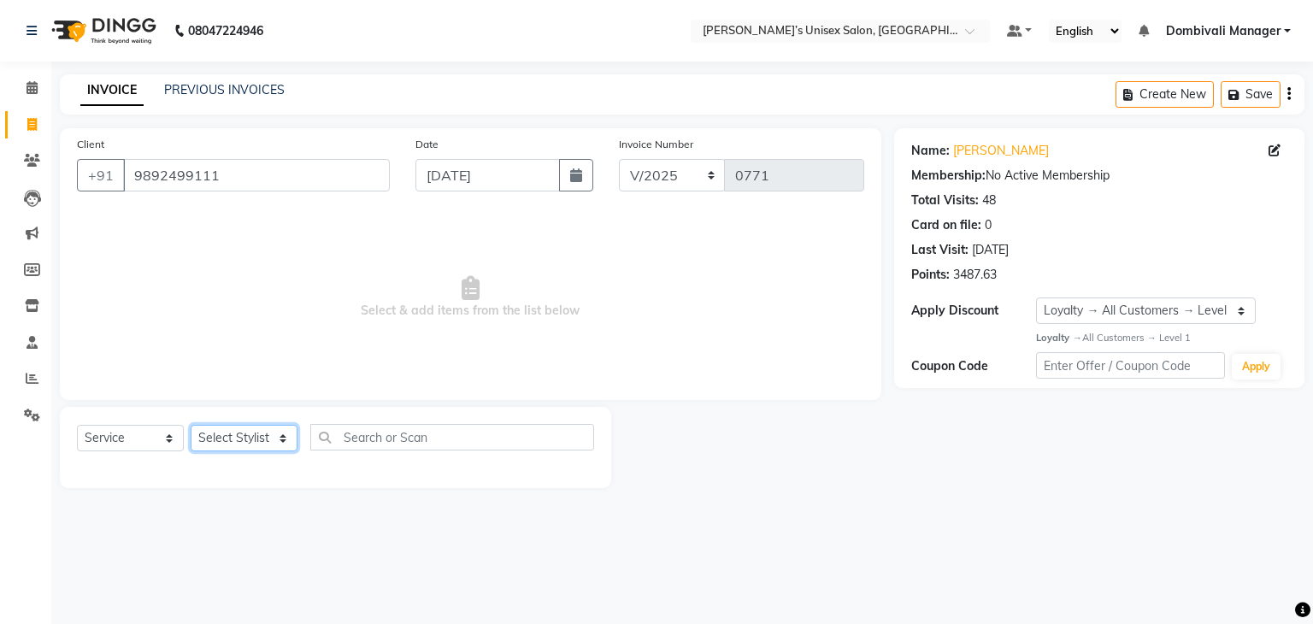
click at [213, 440] on select "Select Stylist Alam Dombivali Manager Farook Hair Stylist [PERSON_NAME] [PERSON…" at bounding box center [244, 438] width 107 height 27
select select "86910"
click at [191, 426] on select "Select Stylist Alam Dombivali Manager Farook Hair Stylist [PERSON_NAME] [PERSON…" at bounding box center [244, 438] width 107 height 27
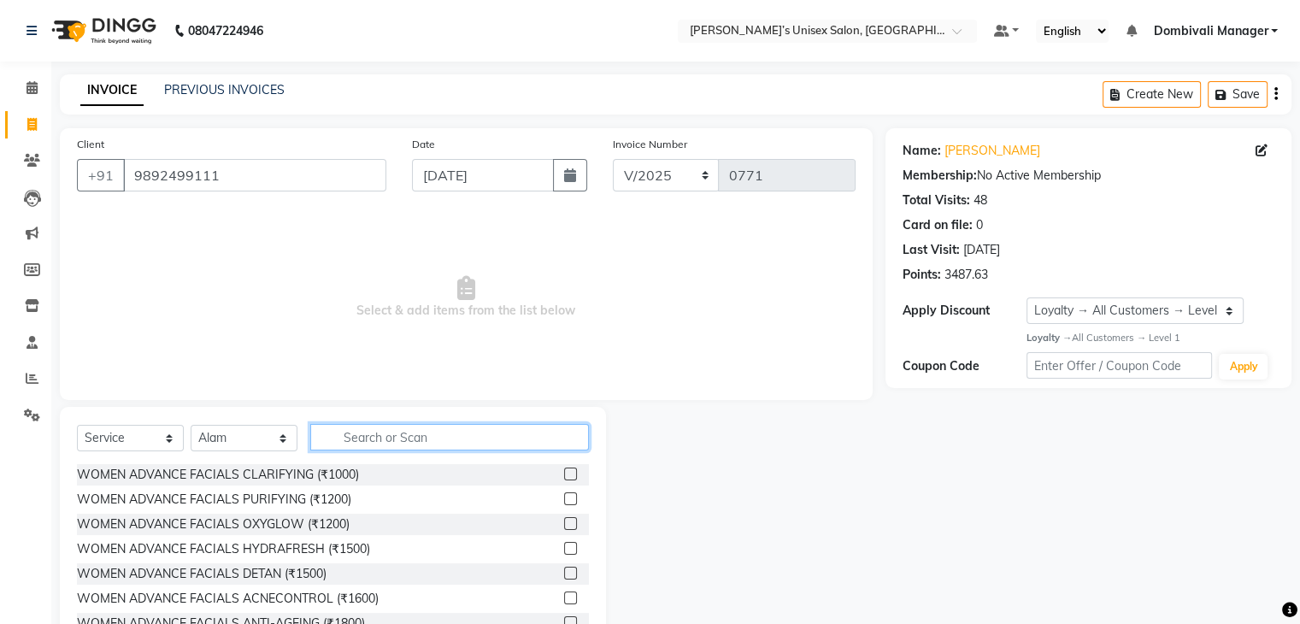
click at [369, 440] on input "text" at bounding box center [449, 437] width 279 height 27
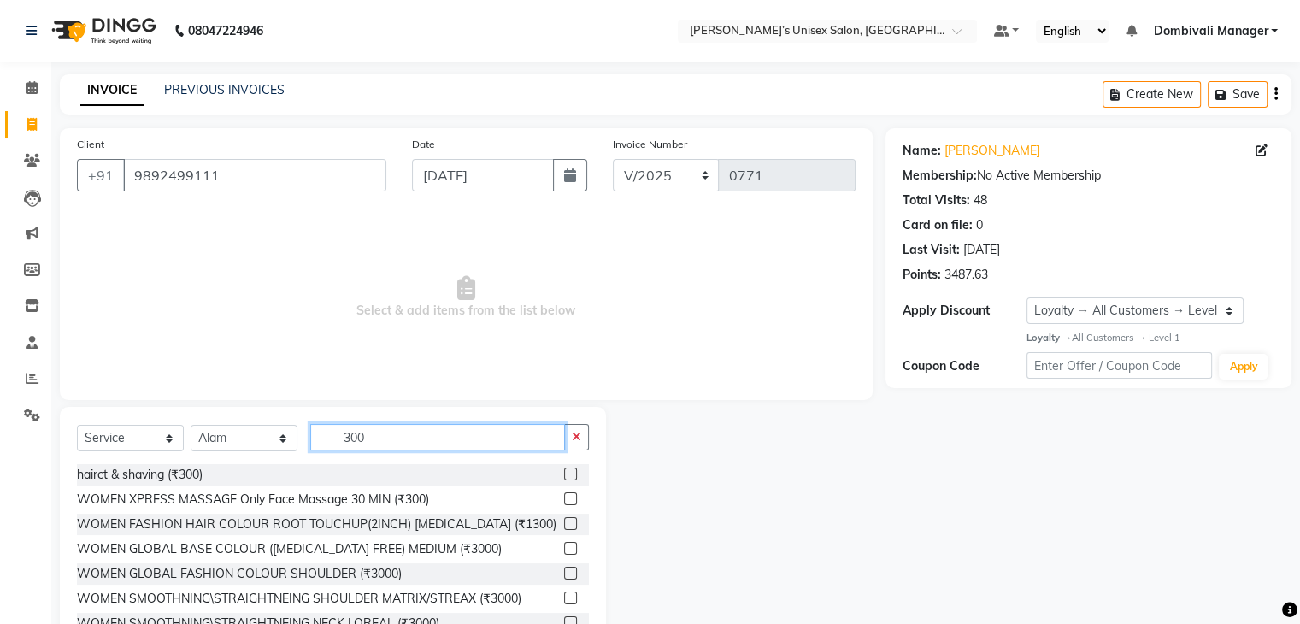
type input "300"
click at [564, 471] on label at bounding box center [570, 474] width 13 height 13
click at [564, 471] on input "checkbox" at bounding box center [569, 474] width 11 height 11
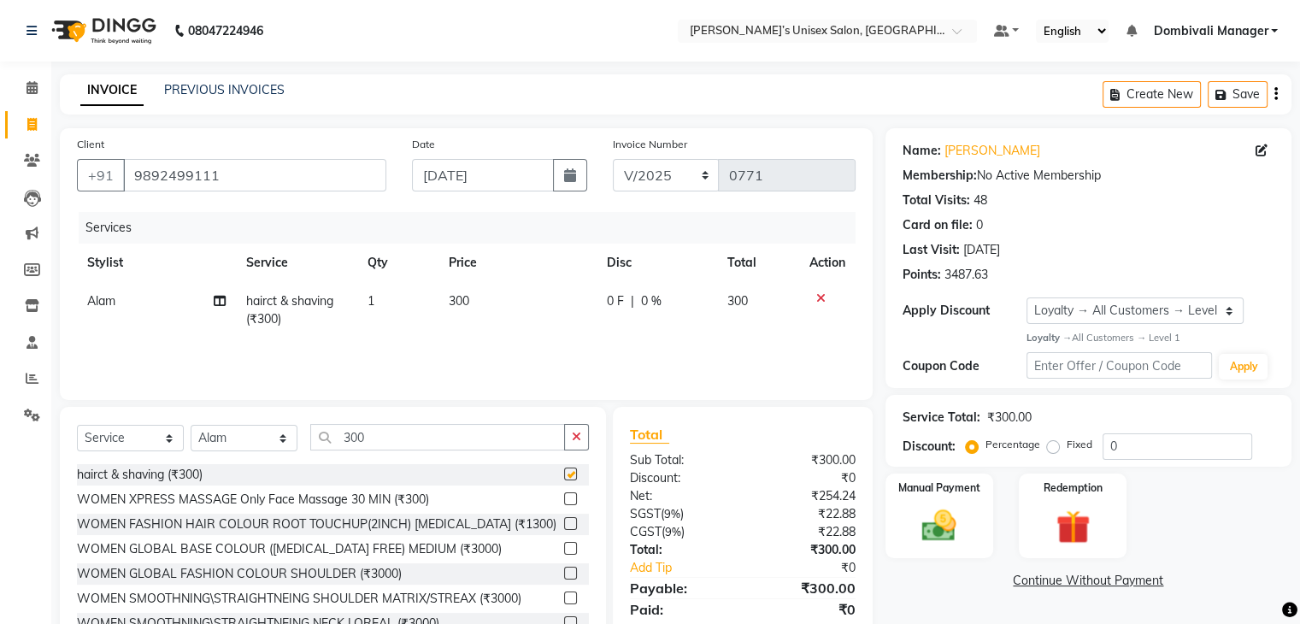
checkbox input "false"
click at [925, 510] on img at bounding box center [939, 525] width 57 height 41
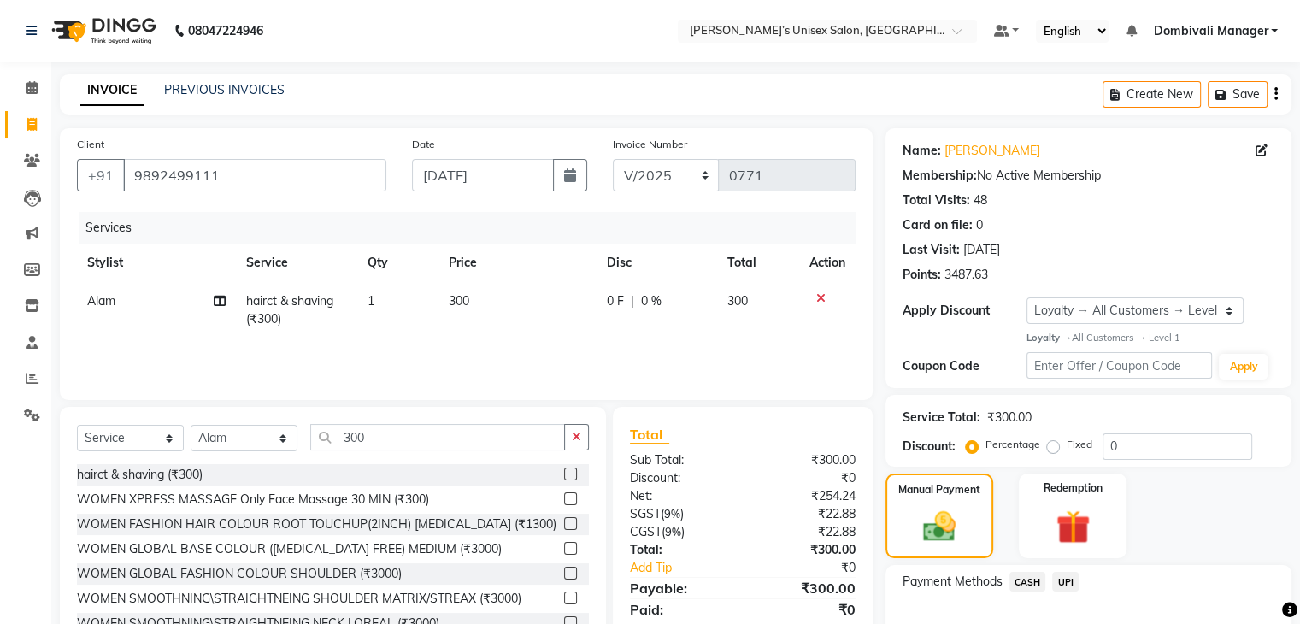
click at [1071, 580] on span "UPI" at bounding box center [1065, 582] width 27 height 20
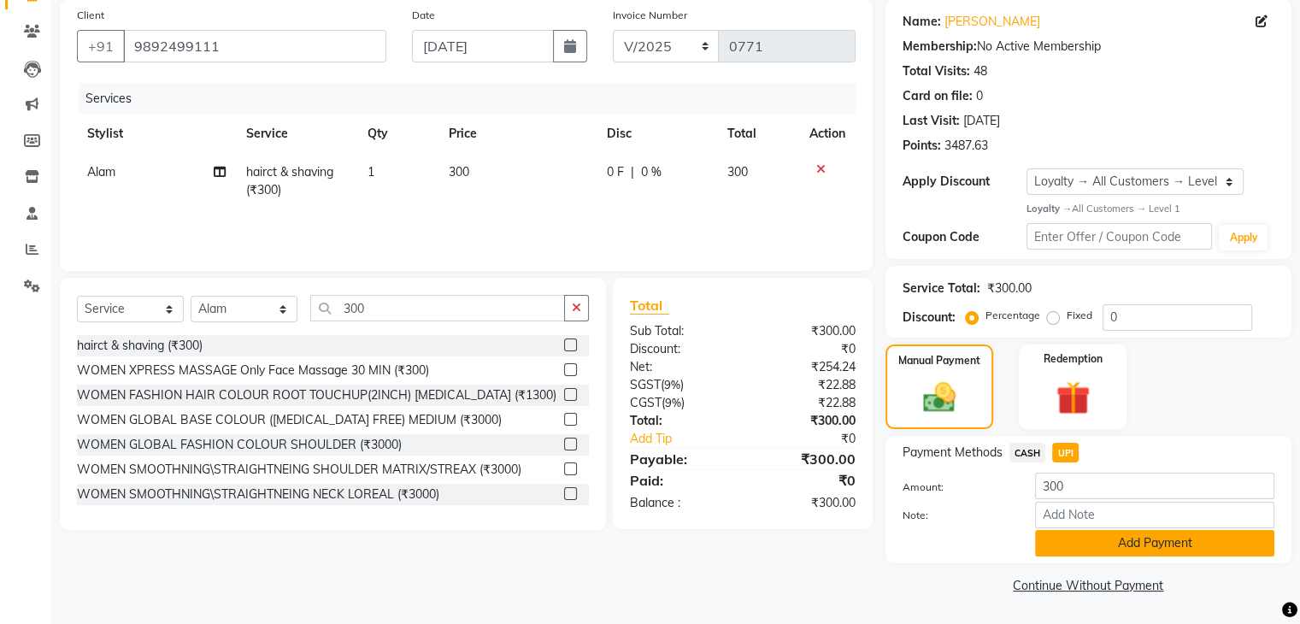
click at [1094, 539] on button "Add Payment" at bounding box center [1154, 543] width 239 height 27
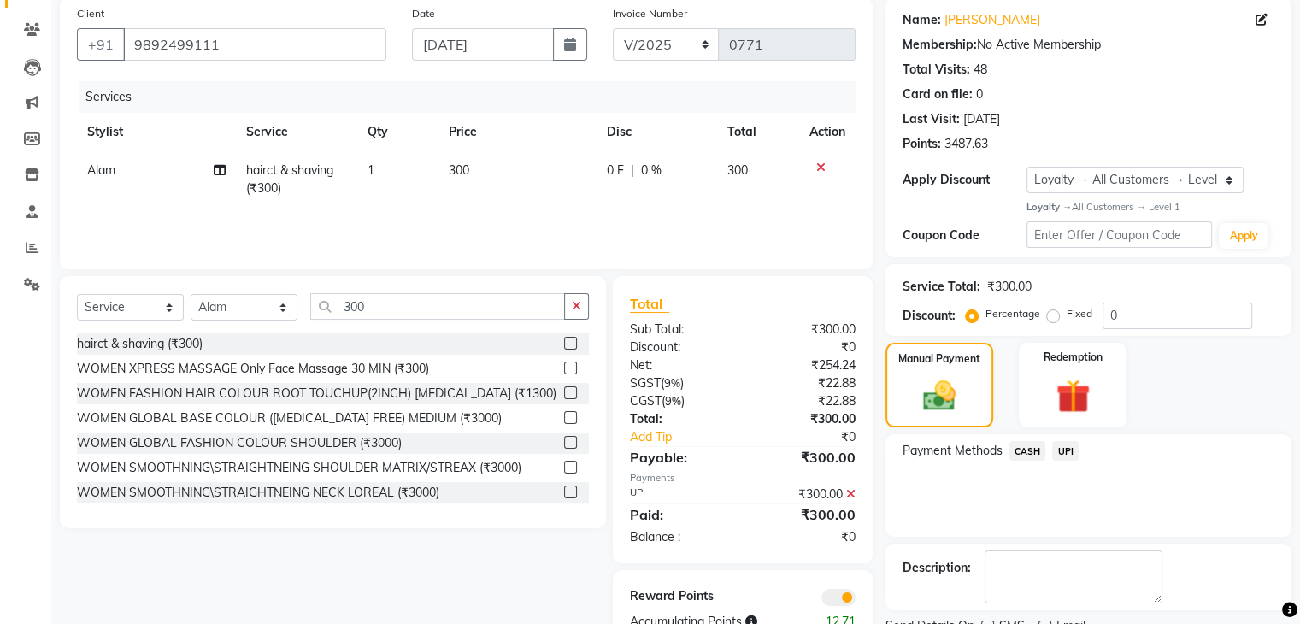
scroll to position [200, 0]
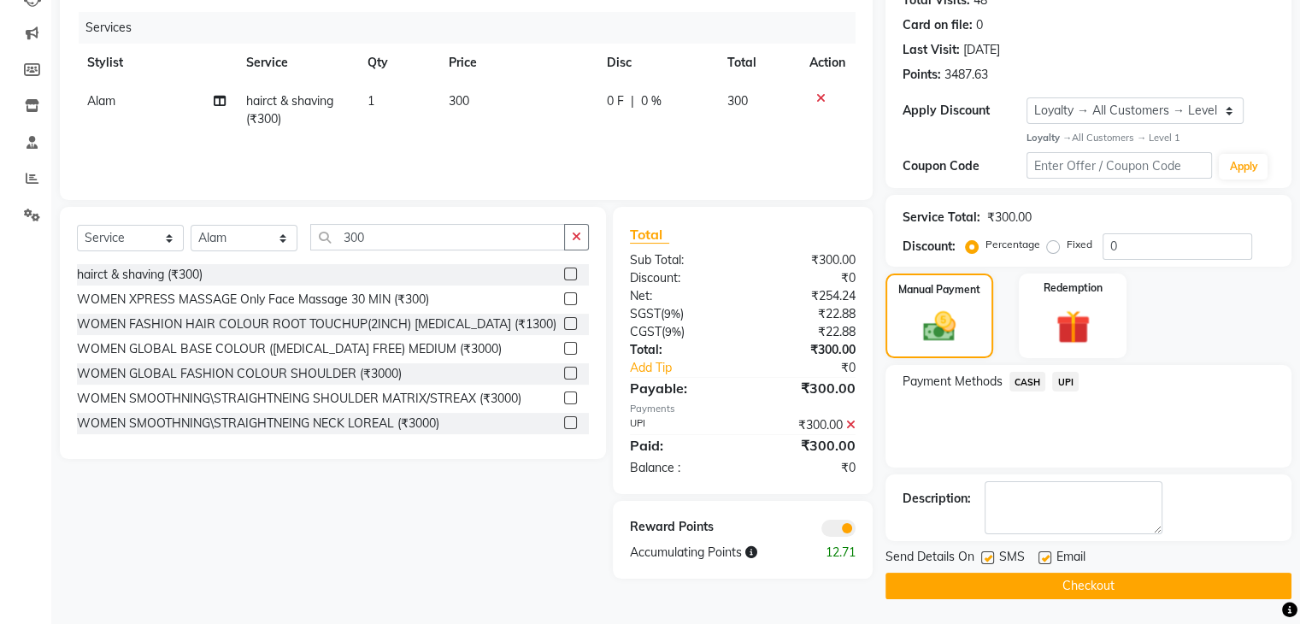
click at [1091, 586] on button "Checkout" at bounding box center [1089, 586] width 406 height 27
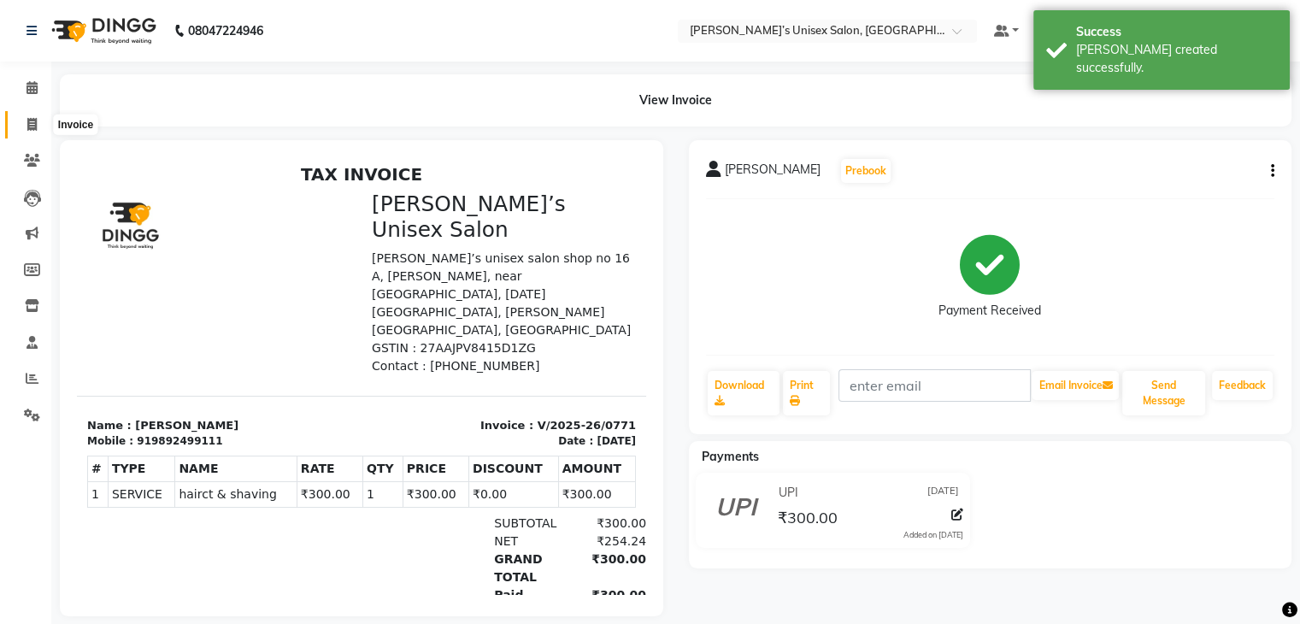
click at [32, 118] on icon at bounding box center [31, 124] width 9 height 13
select select "service"
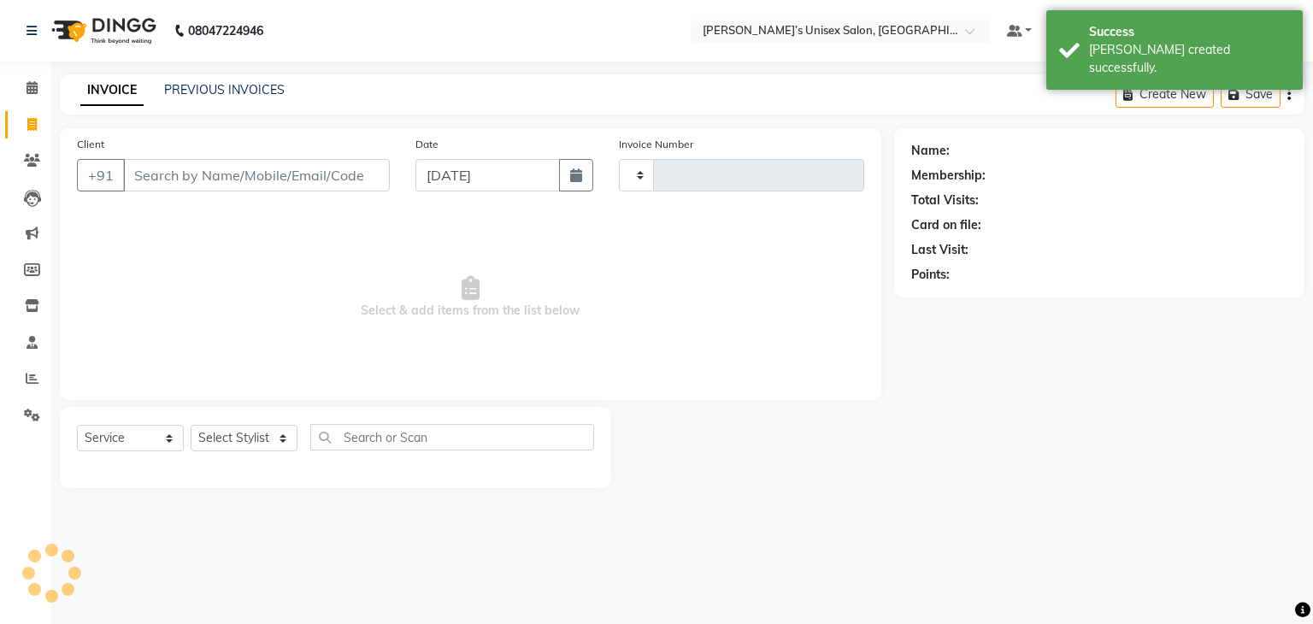
type input "0772"
select select "8637"
click at [424, 172] on input "[DATE]" at bounding box center [488, 175] width 144 height 32
select select "9"
select select "2025"
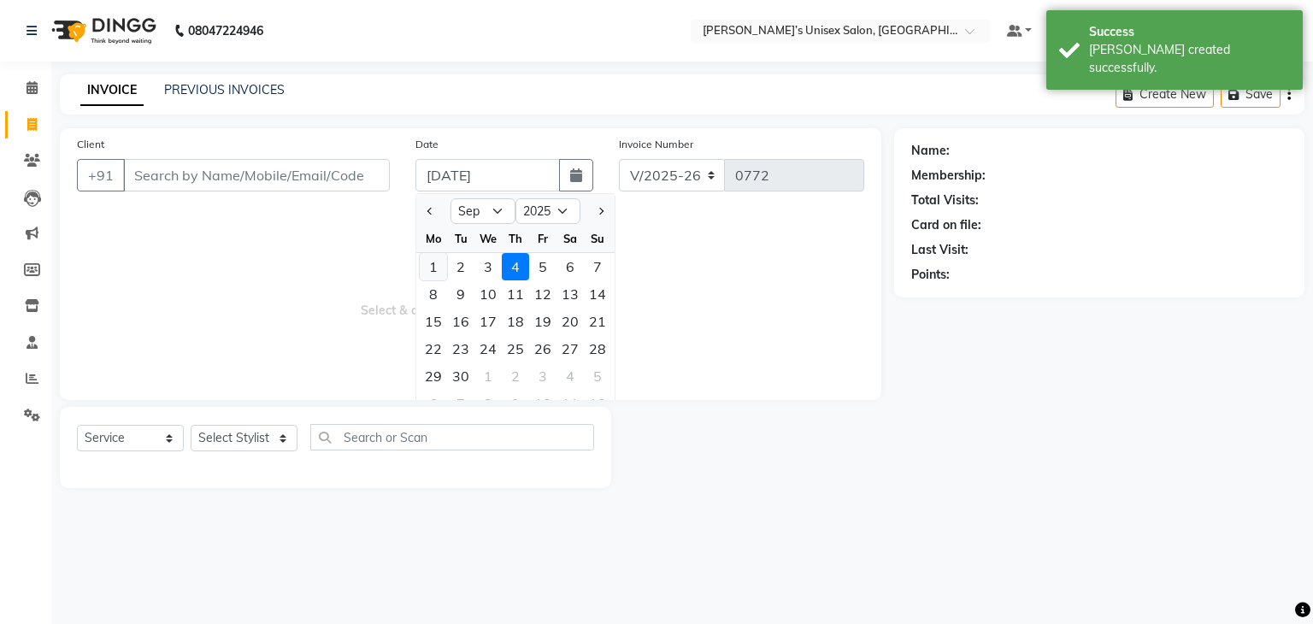
click at [430, 261] on div "1" at bounding box center [433, 266] width 27 height 27
type input "[DATE]"
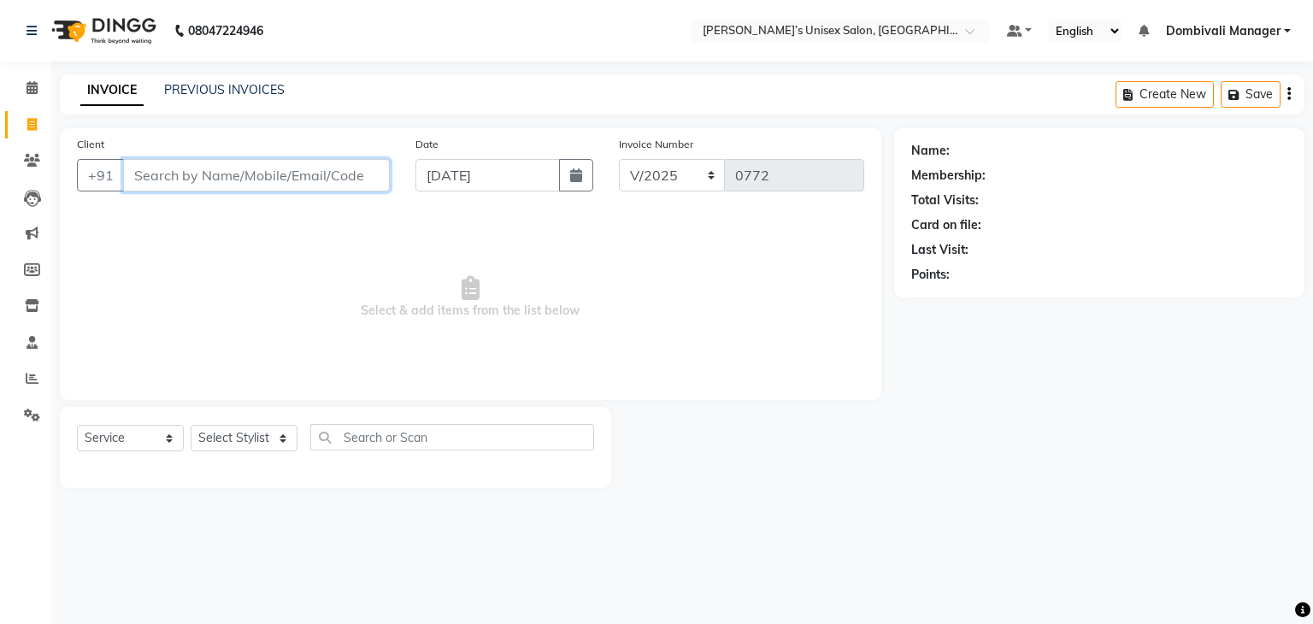
click at [253, 180] on input "Client" at bounding box center [256, 175] width 267 height 32
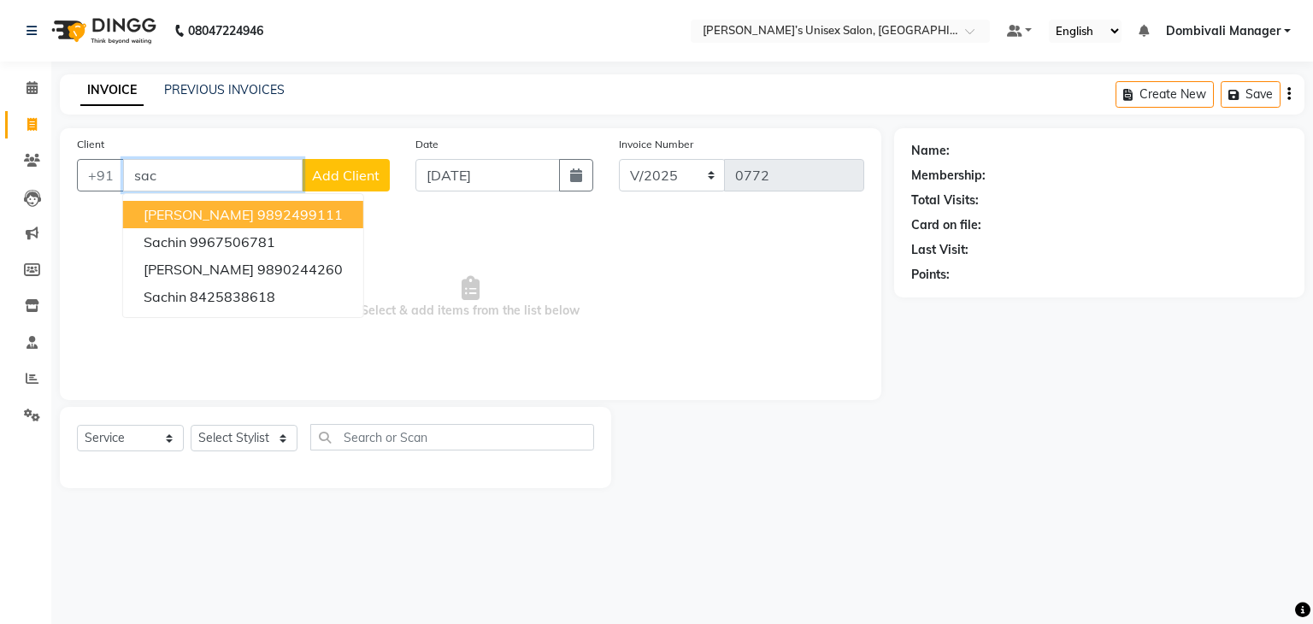
click at [174, 206] on span "[PERSON_NAME]" at bounding box center [199, 214] width 110 height 17
type input "9892499111"
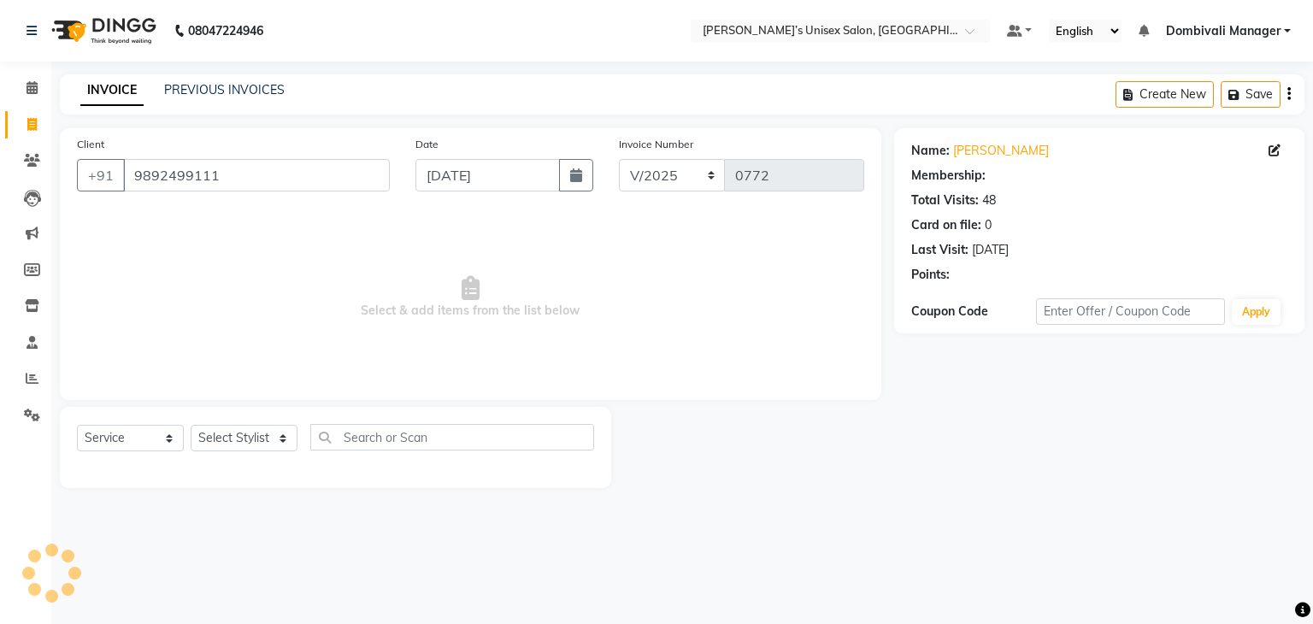
select select "1: Object"
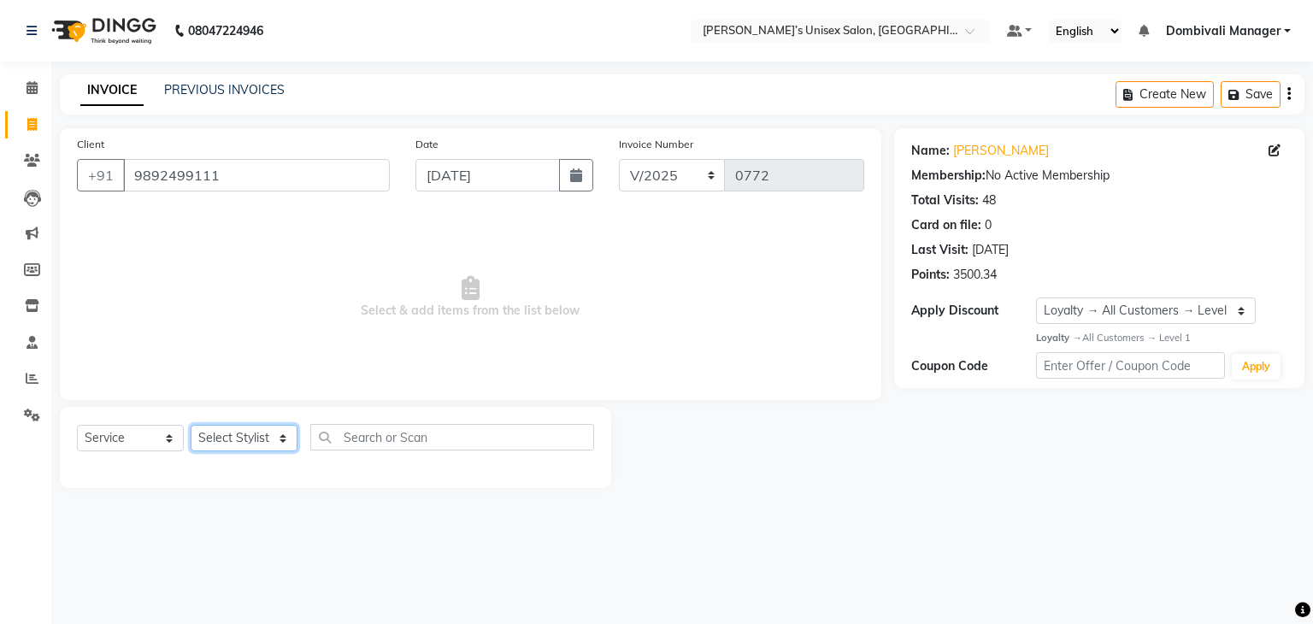
click at [250, 436] on select "Select Stylist Alam Dombivali Manager Farook Hair Stylist [PERSON_NAME] [PERSON…" at bounding box center [244, 438] width 107 height 27
select select "90241"
click at [191, 426] on select "Select Stylist Alam Dombivali Manager Farook Hair Stylist [PERSON_NAME] [PERSON…" at bounding box center [244, 438] width 107 height 27
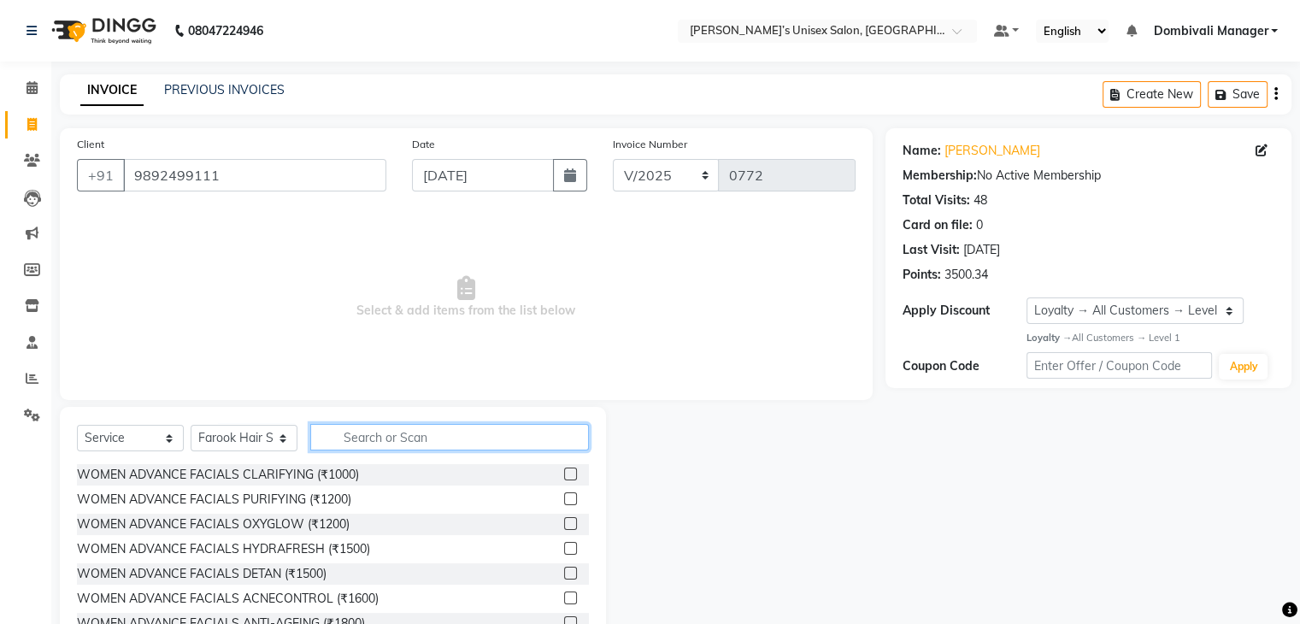
click at [401, 432] on input "text" at bounding box center [449, 437] width 279 height 27
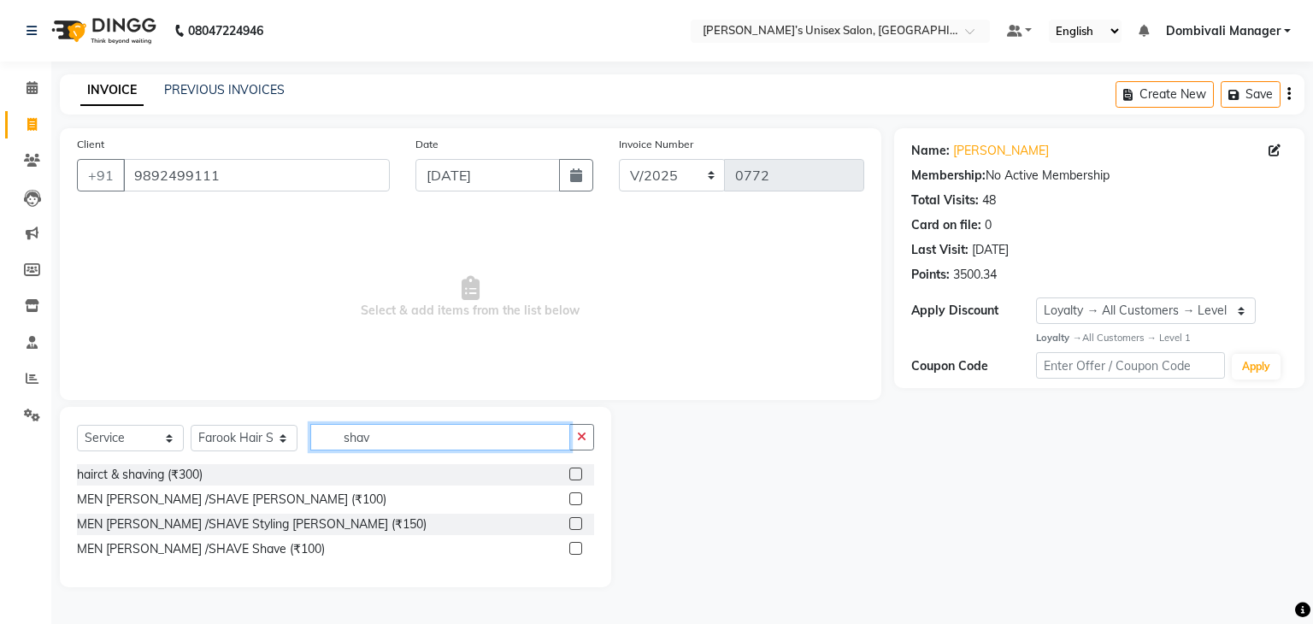
type input "shav"
click at [580, 502] on label at bounding box center [575, 498] width 13 height 13
click at [580, 502] on input "checkbox" at bounding box center [574, 499] width 11 height 11
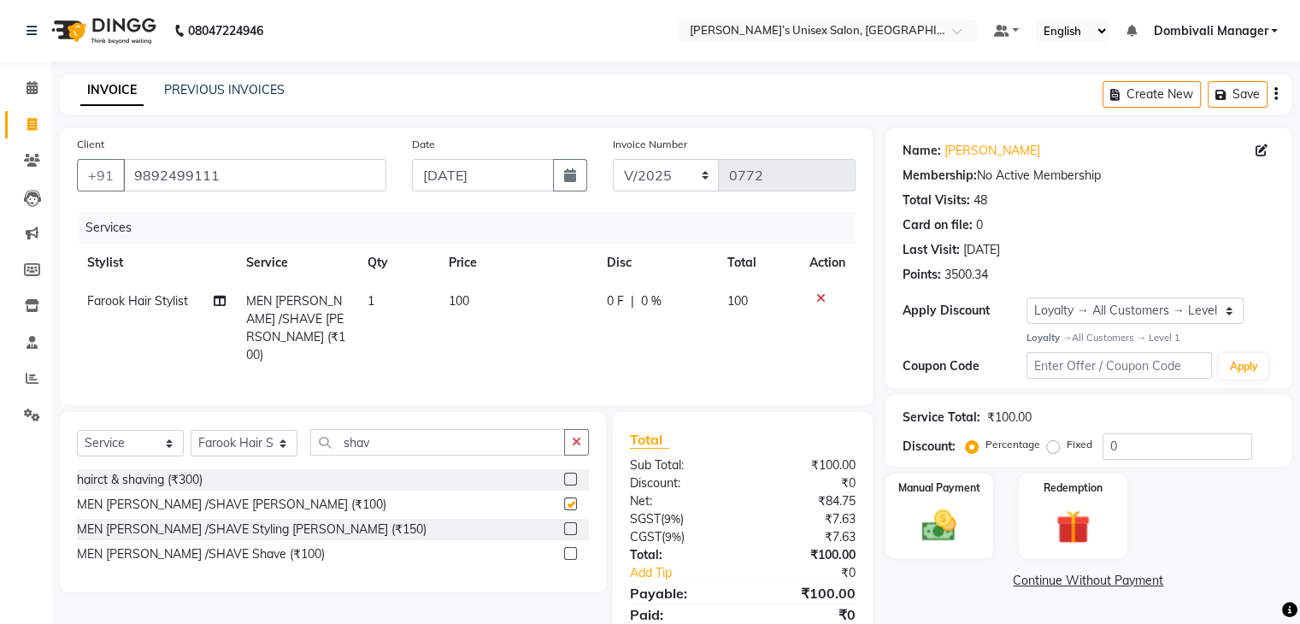
checkbox input "false"
click at [893, 568] on div "Name: [PERSON_NAME] Membership: No Active Membership Total Visits: 48 Card on f…" at bounding box center [1095, 395] width 419 height 535
click at [966, 533] on img at bounding box center [939, 525] width 57 height 41
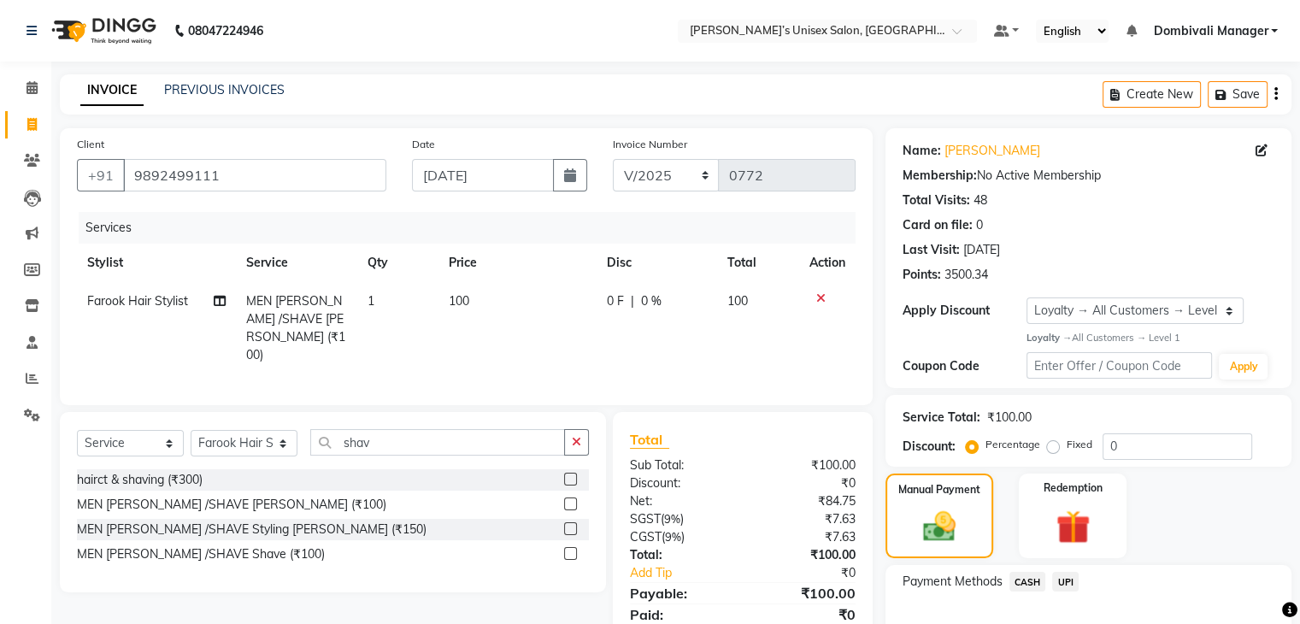
click at [1028, 579] on span "CASH" at bounding box center [1028, 582] width 37 height 20
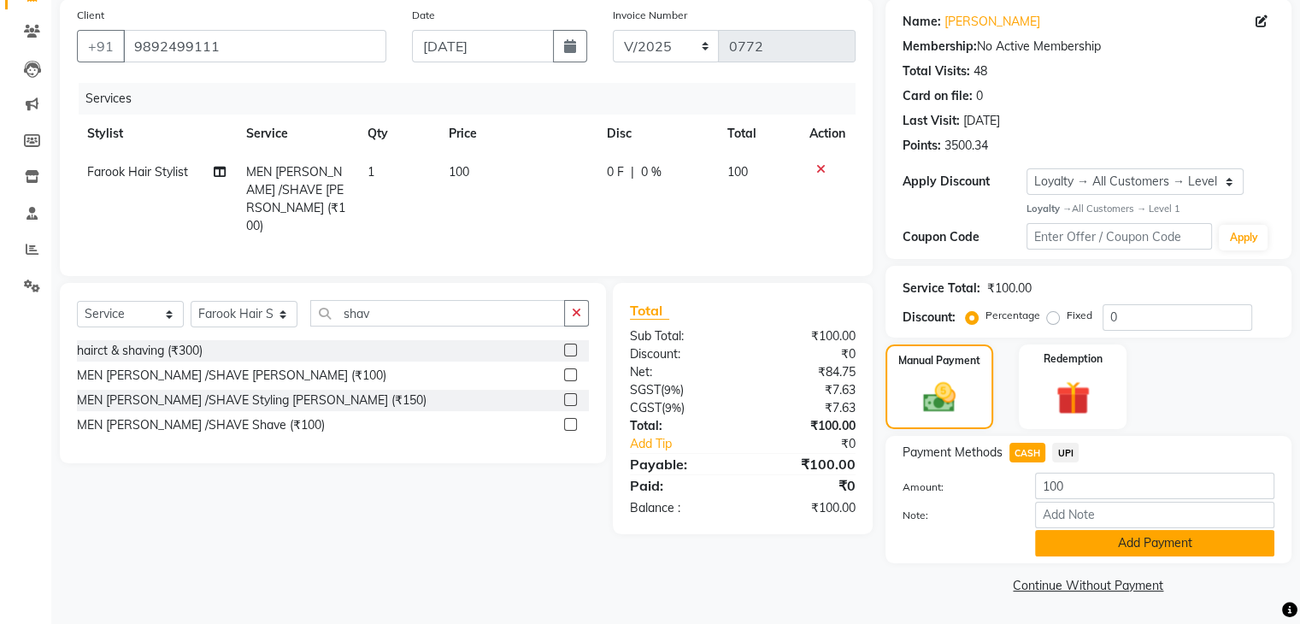
click at [1124, 545] on button "Add Payment" at bounding box center [1154, 543] width 239 height 27
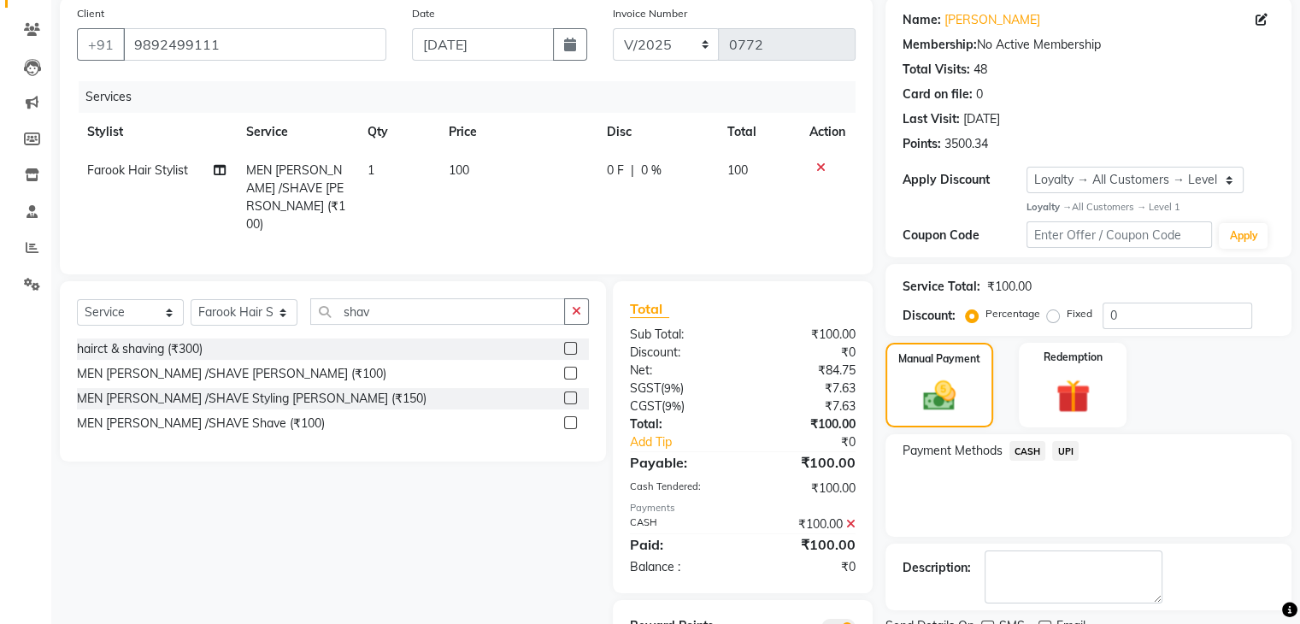
scroll to position [207, 0]
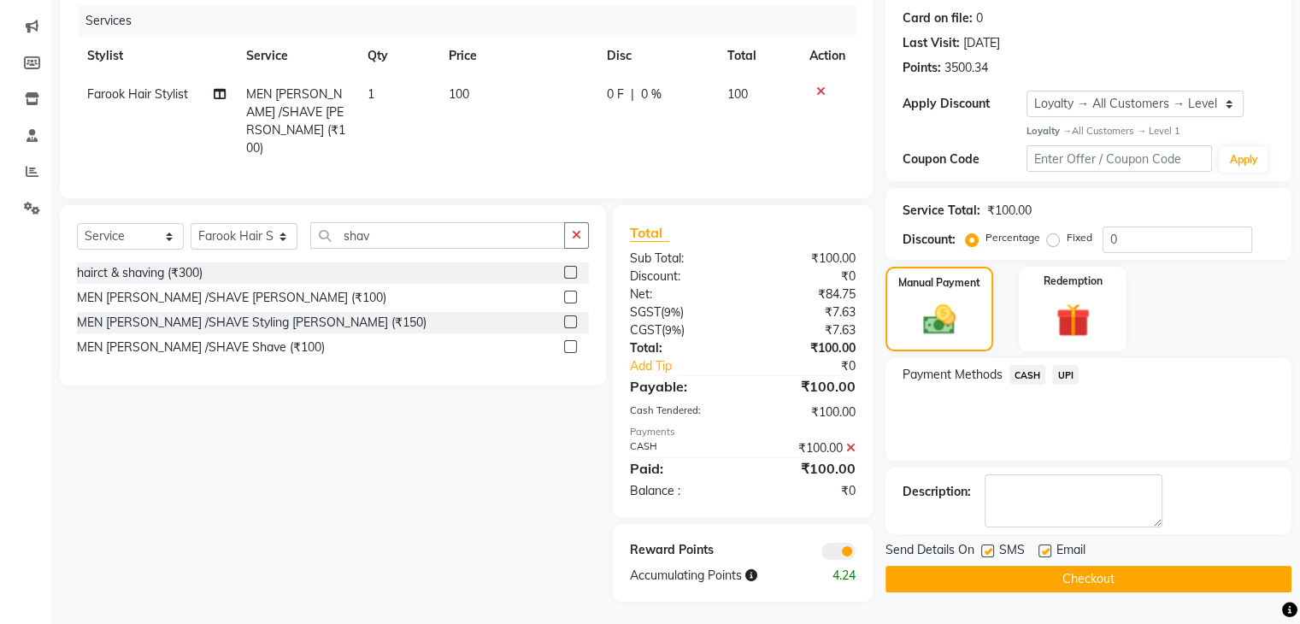
click at [1116, 579] on button "Checkout" at bounding box center [1089, 579] width 406 height 27
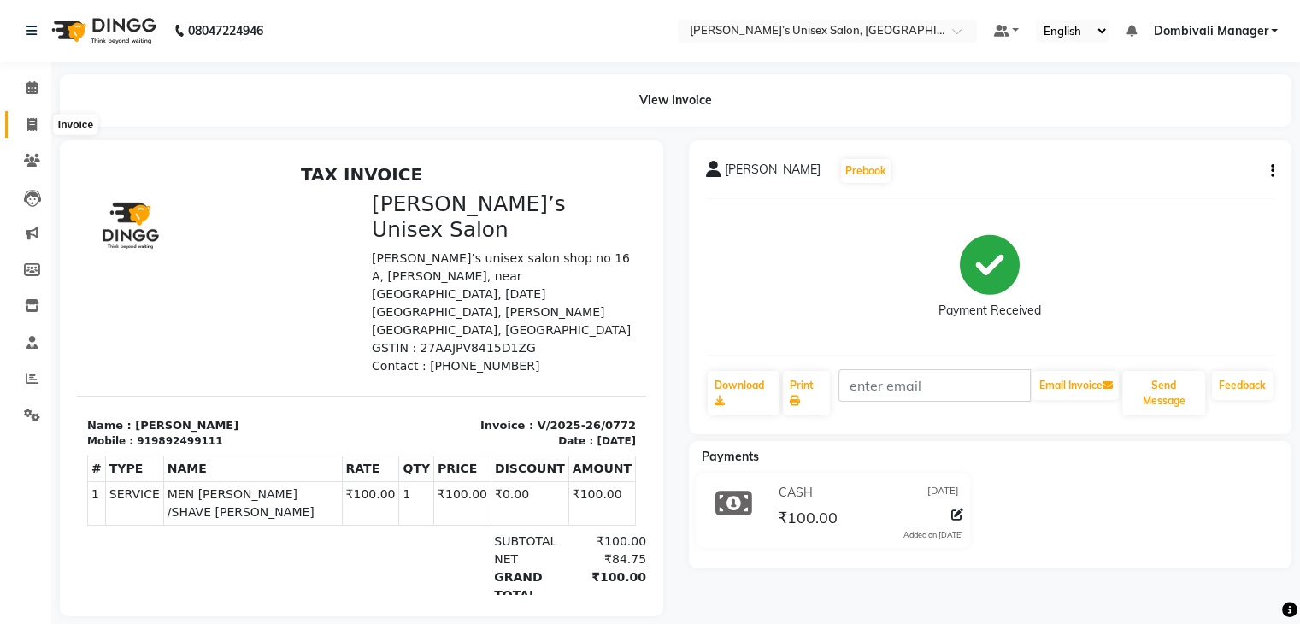
click at [33, 121] on icon at bounding box center [31, 124] width 9 height 13
select select "service"
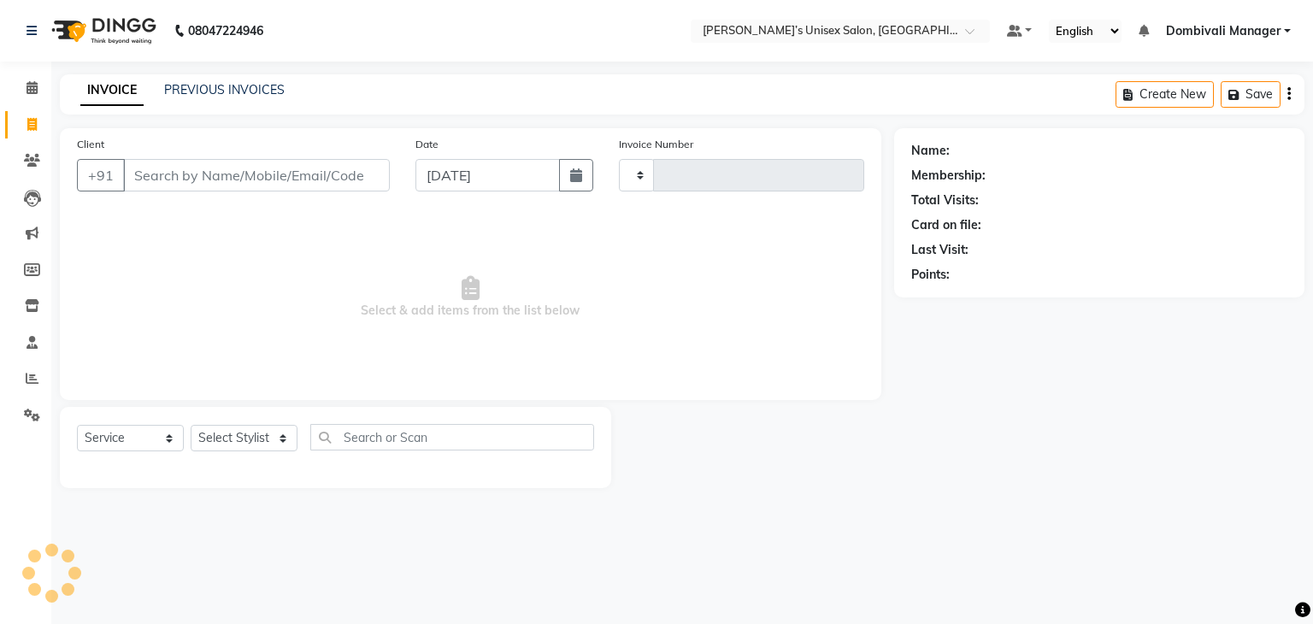
type input "0773"
select select "8637"
click at [461, 177] on input "[DATE]" at bounding box center [488, 175] width 144 height 32
select select "9"
select select "2025"
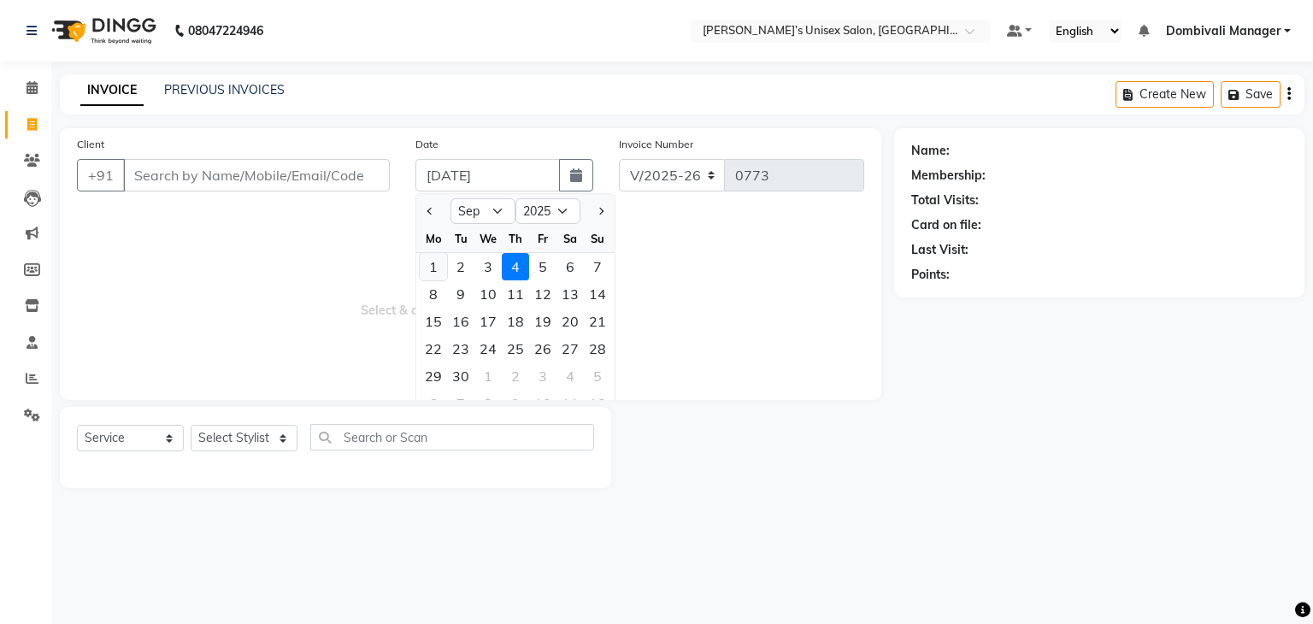
click at [431, 265] on div "1" at bounding box center [433, 266] width 27 height 27
type input "[DATE]"
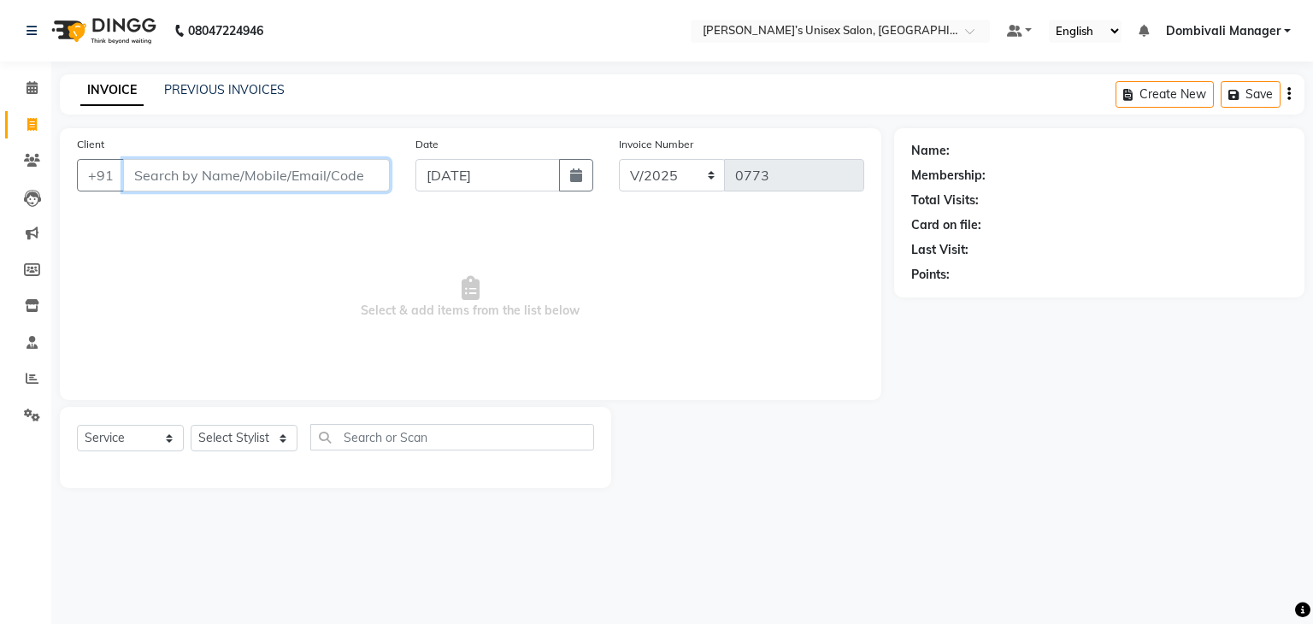
click at [301, 168] on input "Client" at bounding box center [256, 175] width 267 height 32
type input "8329672772"
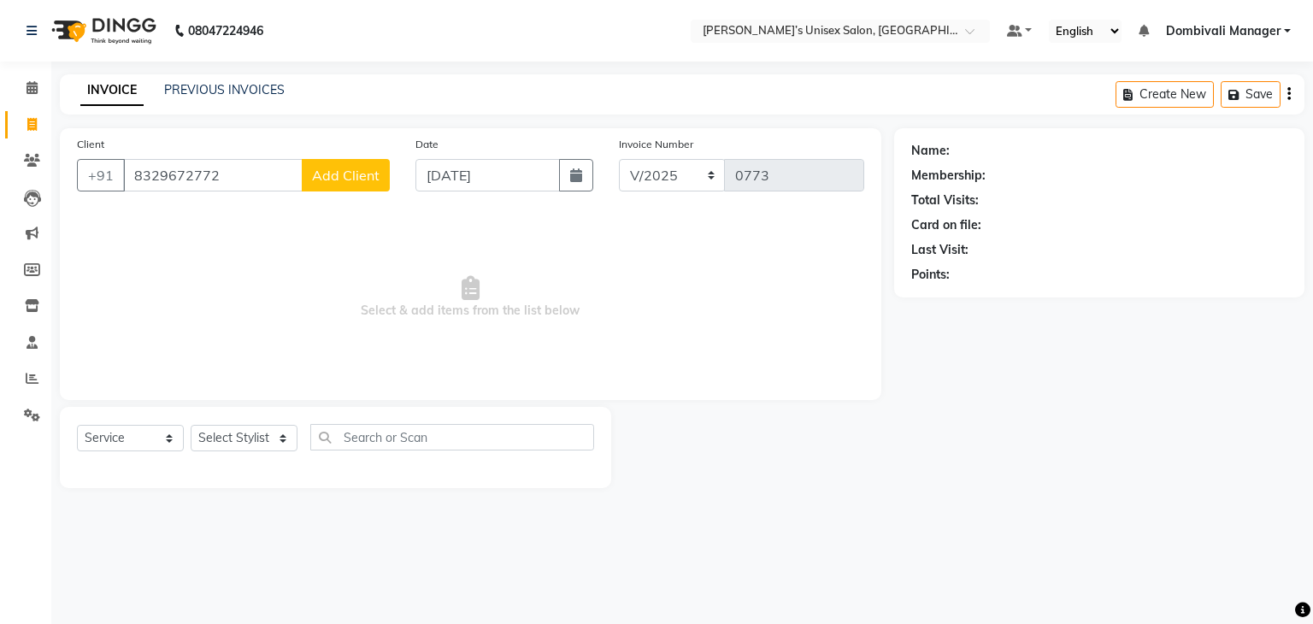
click at [368, 175] on span "Add Client" at bounding box center [346, 175] width 68 height 17
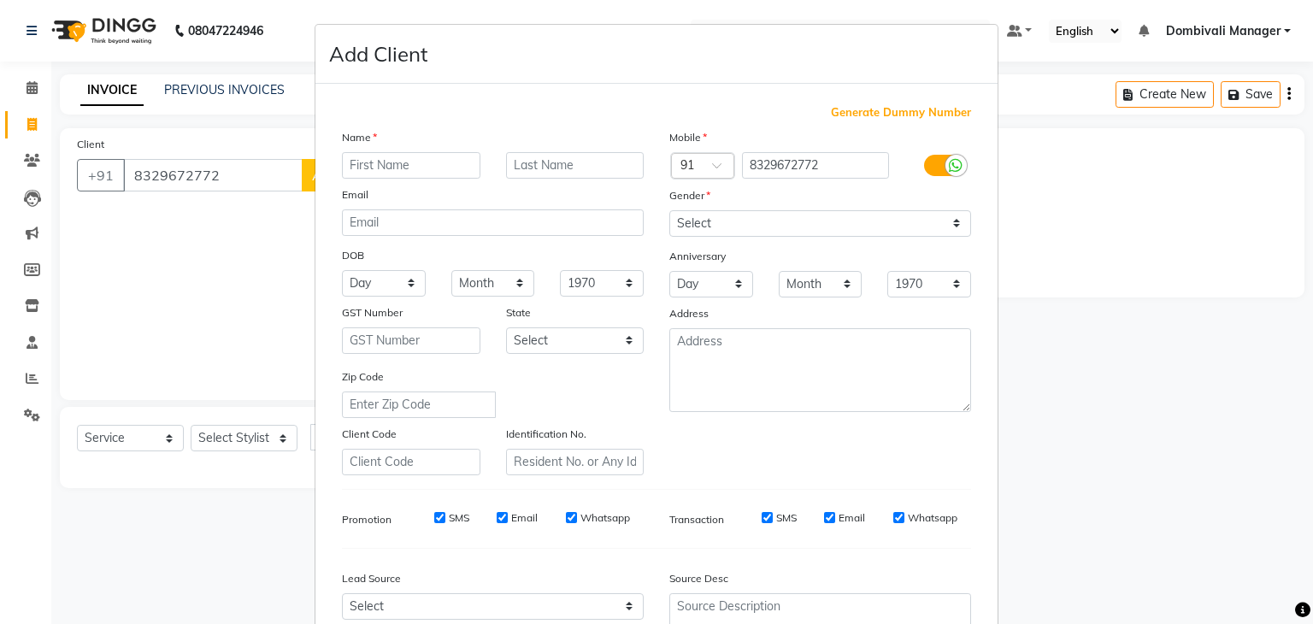
click at [401, 158] on input "text" at bounding box center [411, 165] width 139 height 27
type input "[PERSON_NAME]"
click at [689, 215] on select "Select [DEMOGRAPHIC_DATA] [DEMOGRAPHIC_DATA] Other Prefer Not To Say" at bounding box center [820, 223] width 302 height 27
select select "[DEMOGRAPHIC_DATA]"
click at [669, 211] on select "Select [DEMOGRAPHIC_DATA] [DEMOGRAPHIC_DATA] Other Prefer Not To Say" at bounding box center [820, 223] width 302 height 27
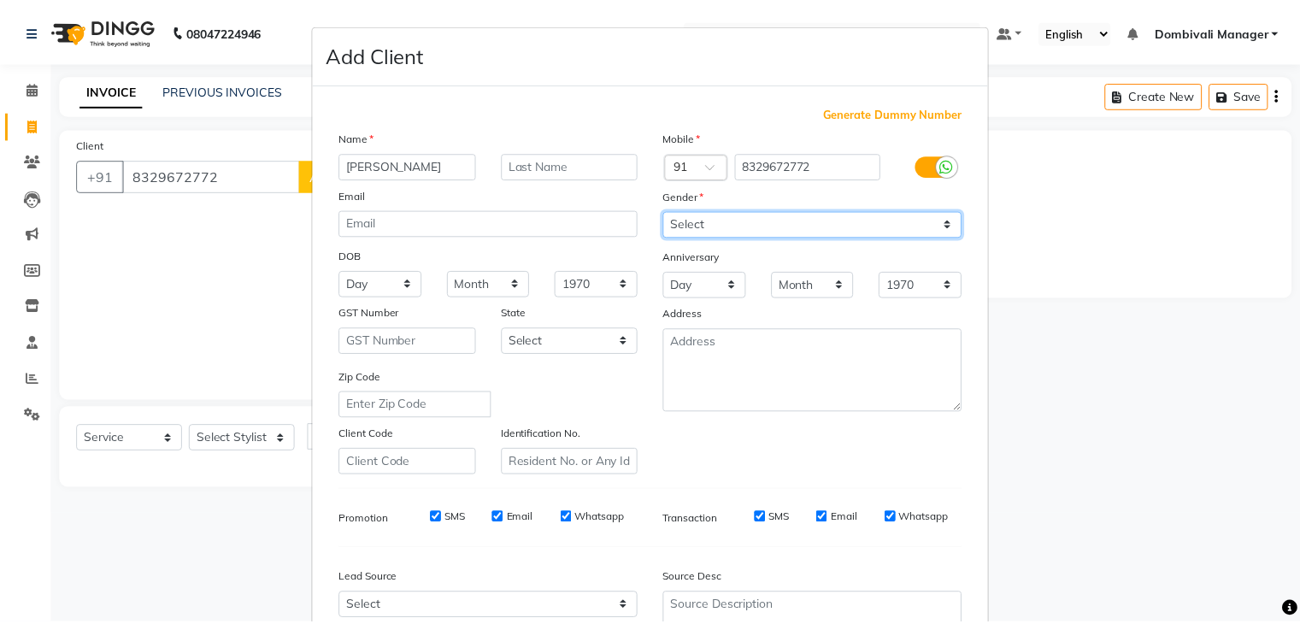
scroll to position [174, 0]
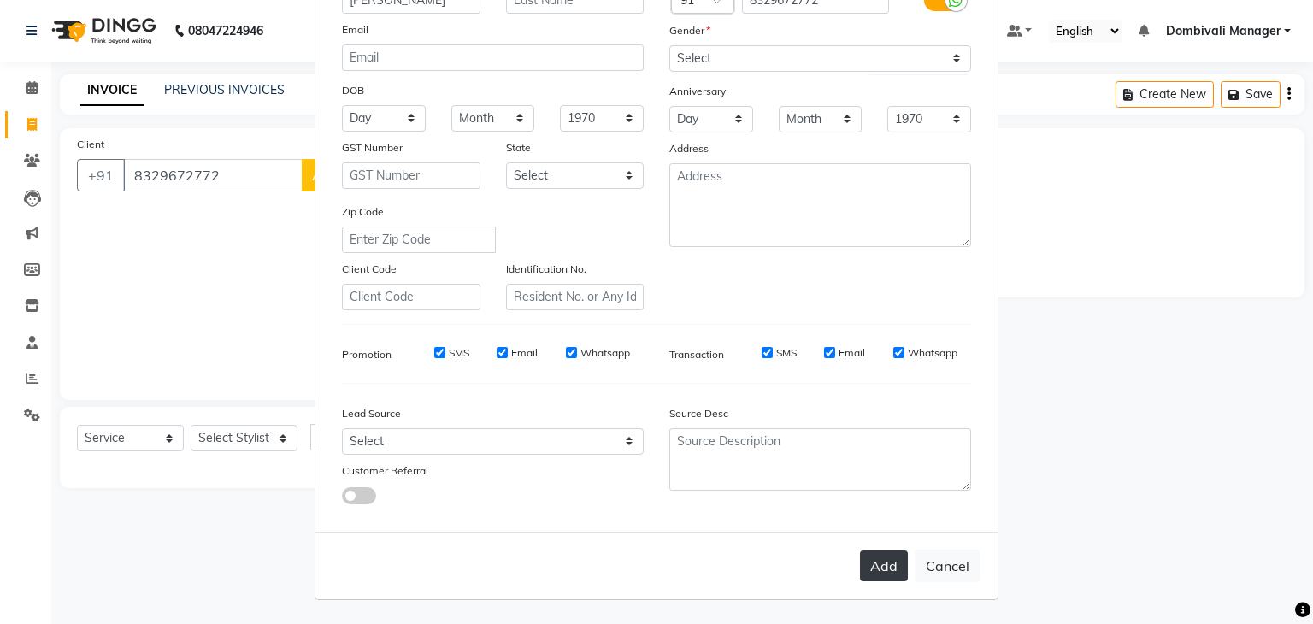
click at [878, 555] on button "Add" at bounding box center [884, 566] width 48 height 31
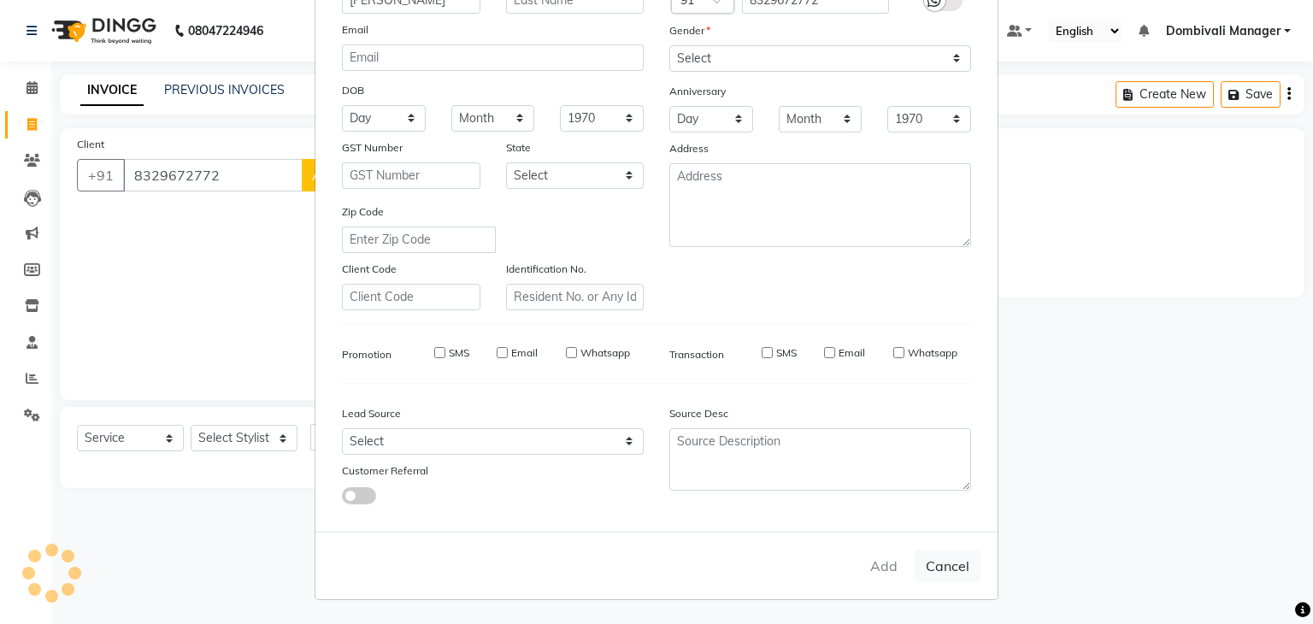
select select
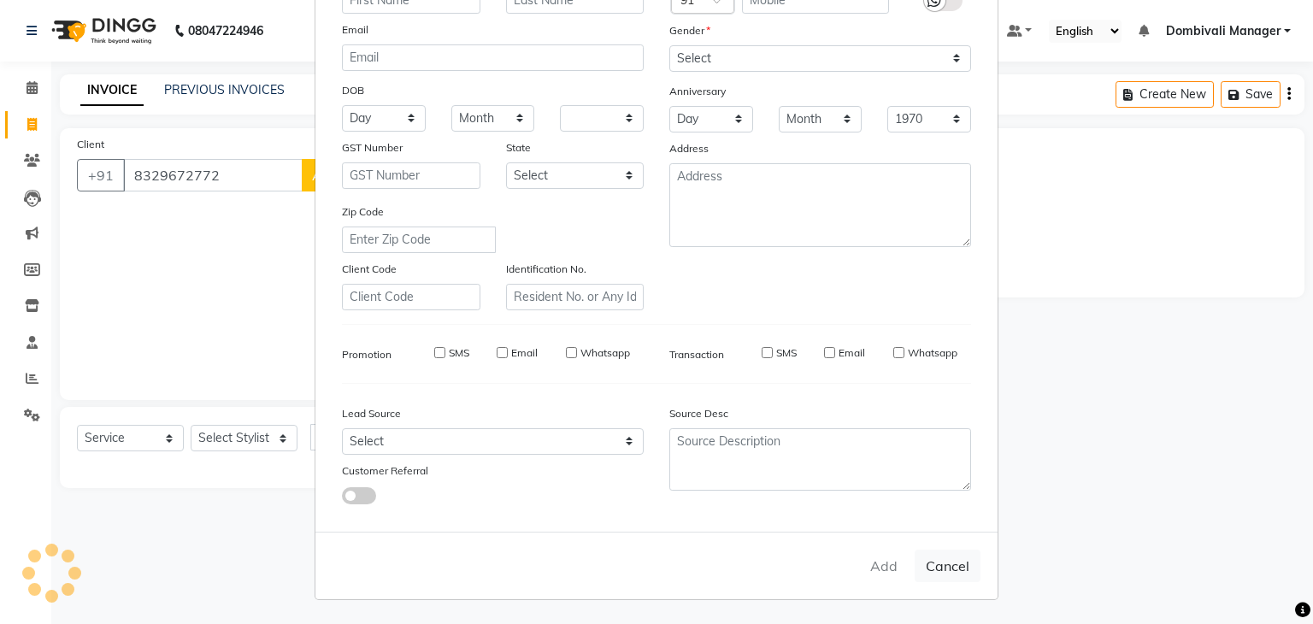
select select
checkbox input "false"
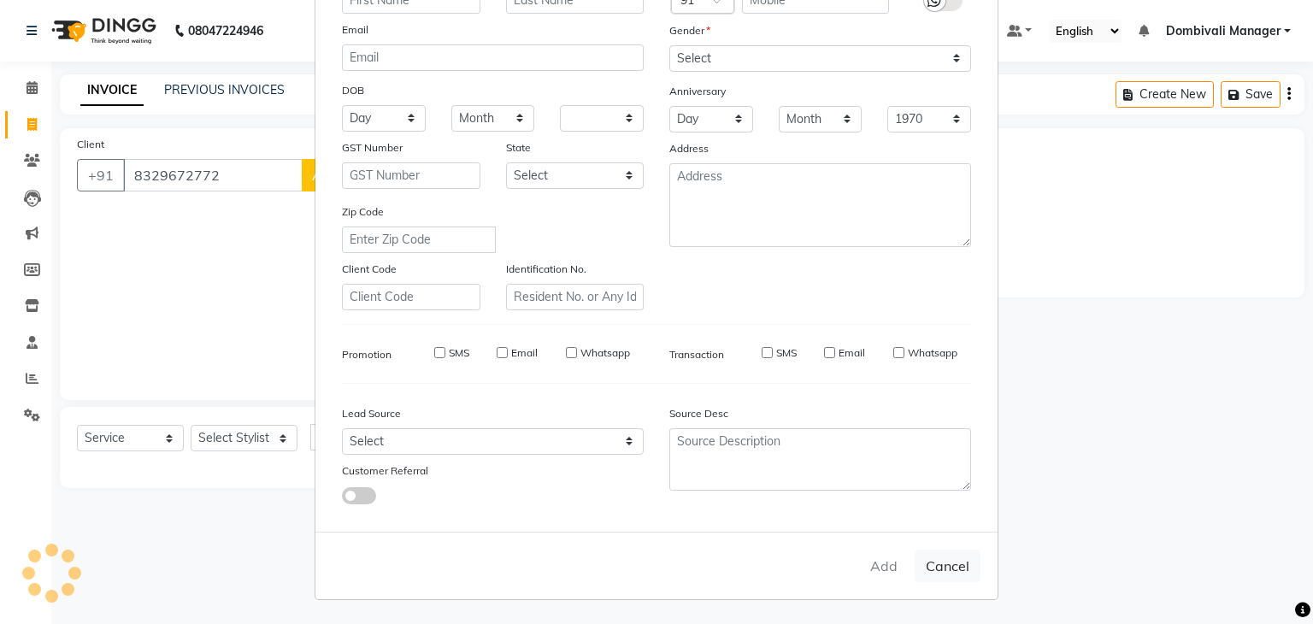
checkbox input "false"
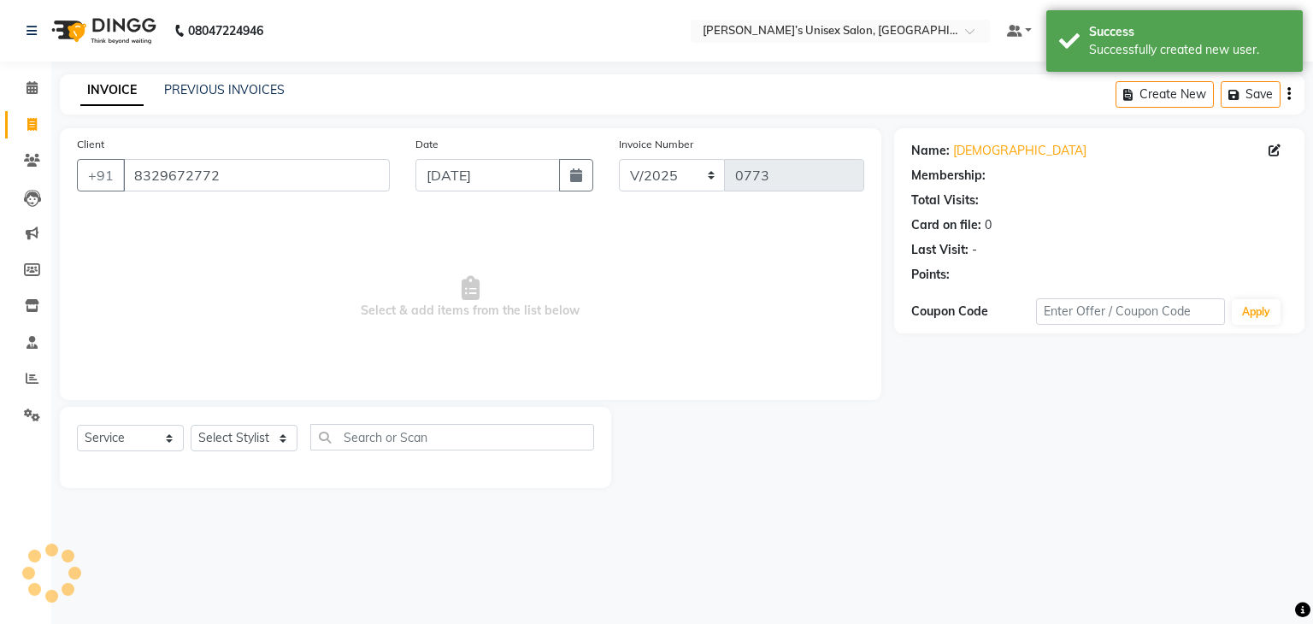
select select "1: Object"
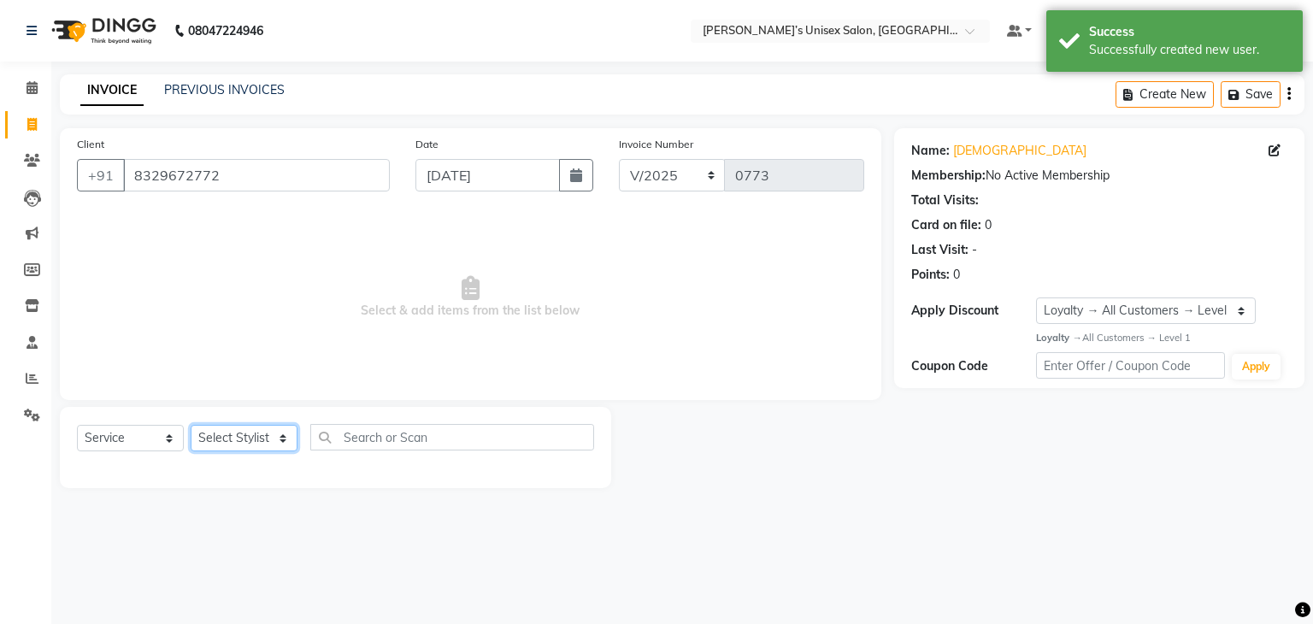
click at [257, 432] on select "Select Stylist Alam Dombivali Manager Farook Hair Stylist [PERSON_NAME] [PERSON…" at bounding box center [244, 438] width 107 height 27
select select "90241"
click at [191, 426] on select "Select Stylist Alam Dombivali Manager Farook Hair Stylist [PERSON_NAME] [PERSON…" at bounding box center [244, 438] width 107 height 27
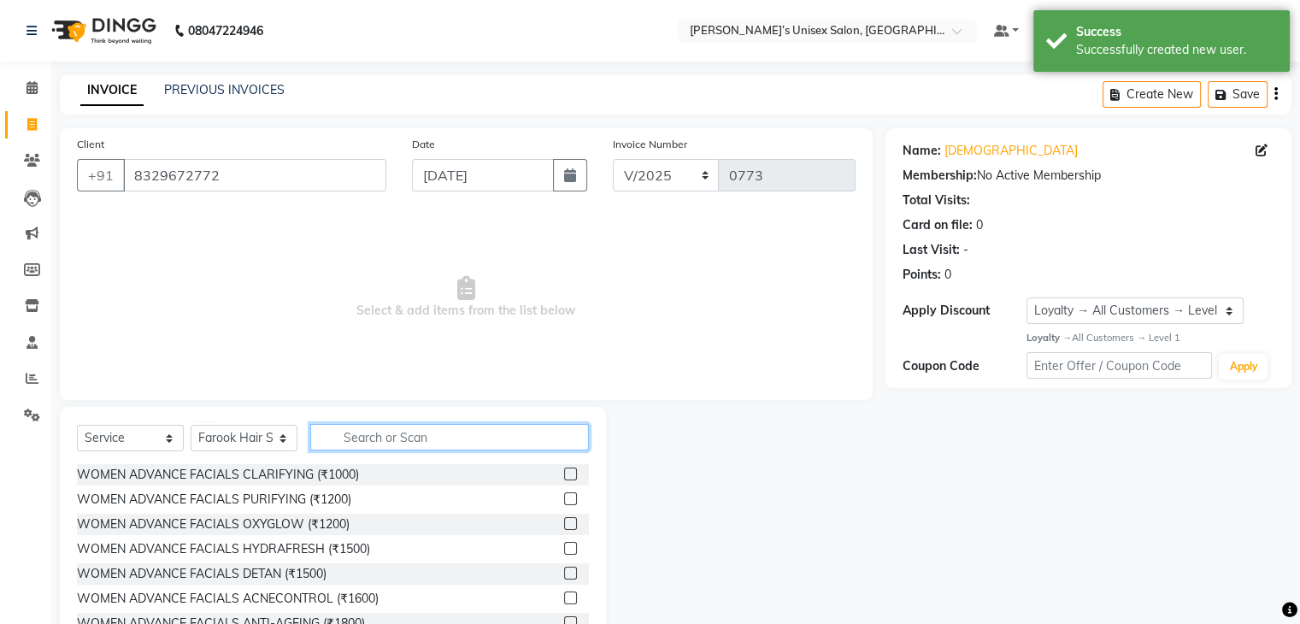
click at [383, 433] on input "text" at bounding box center [449, 437] width 279 height 27
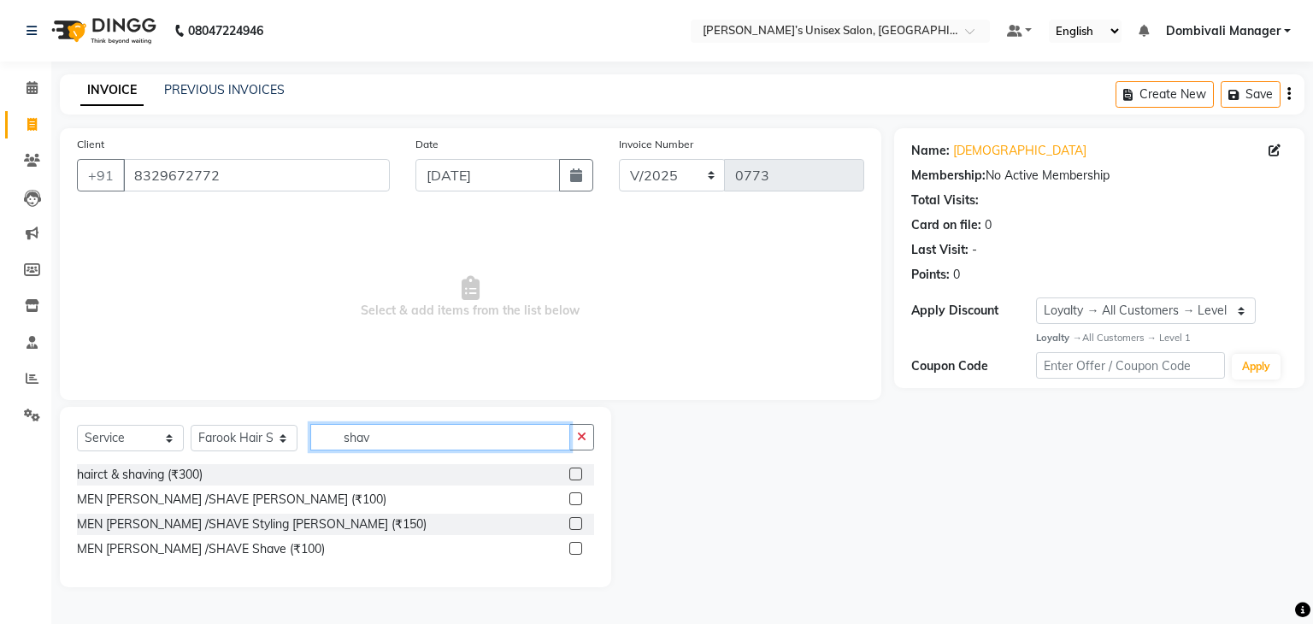
type input "shav"
click at [575, 496] on label at bounding box center [575, 498] width 13 height 13
click at [575, 496] on input "checkbox" at bounding box center [574, 499] width 11 height 11
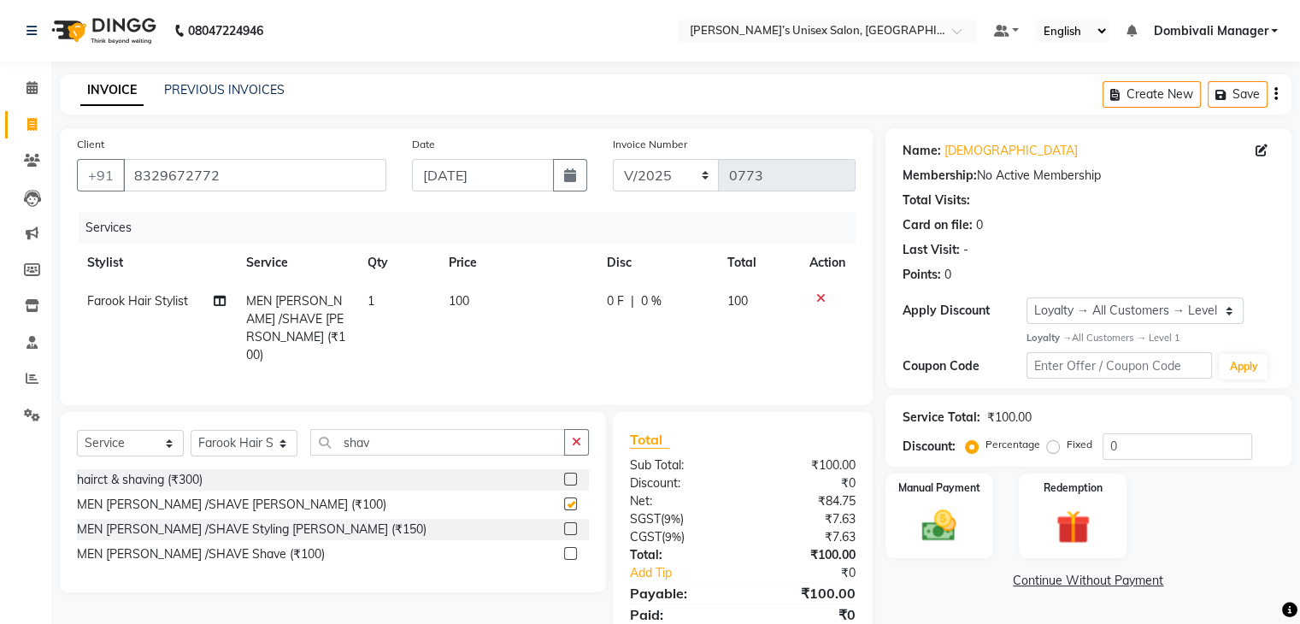
checkbox input "false"
click at [937, 507] on img at bounding box center [939, 525] width 57 height 41
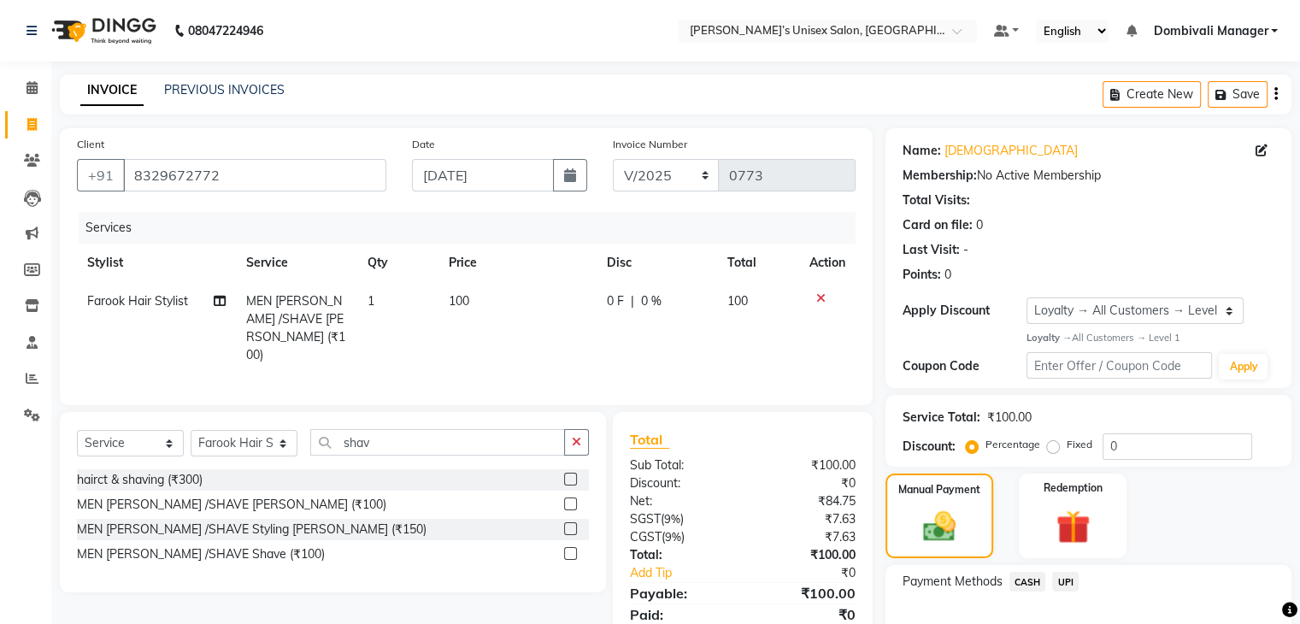
click at [1065, 579] on span "UPI" at bounding box center [1065, 582] width 27 height 20
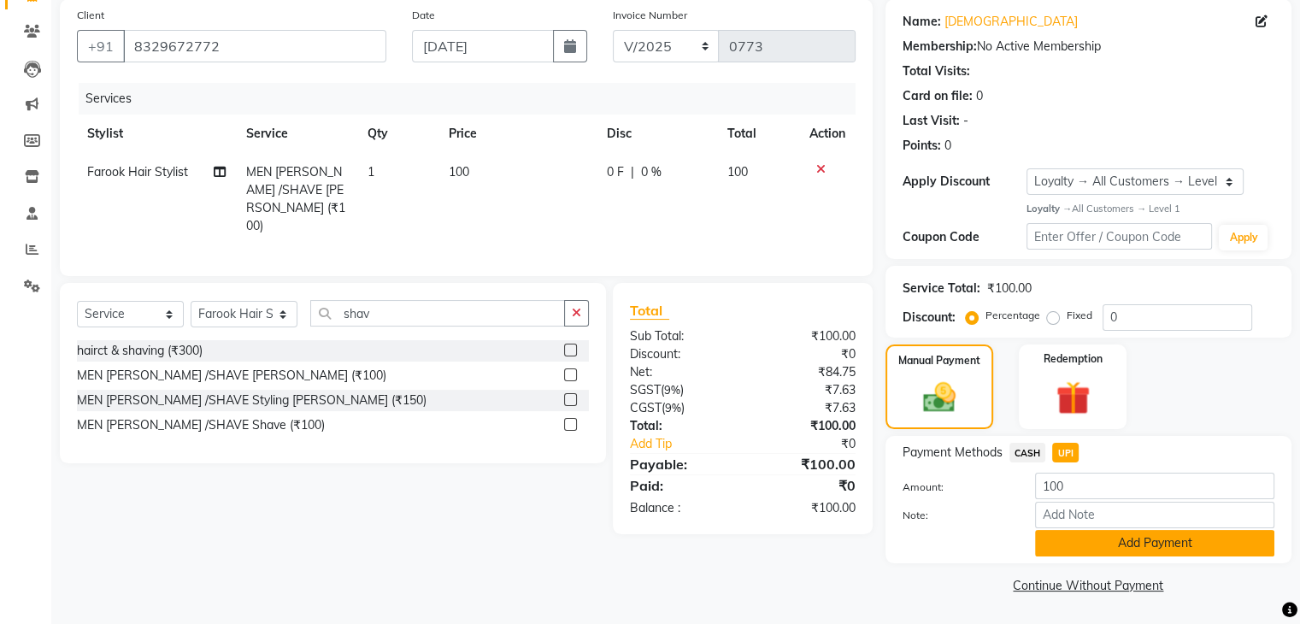
click at [1084, 537] on button "Add Payment" at bounding box center [1154, 543] width 239 height 27
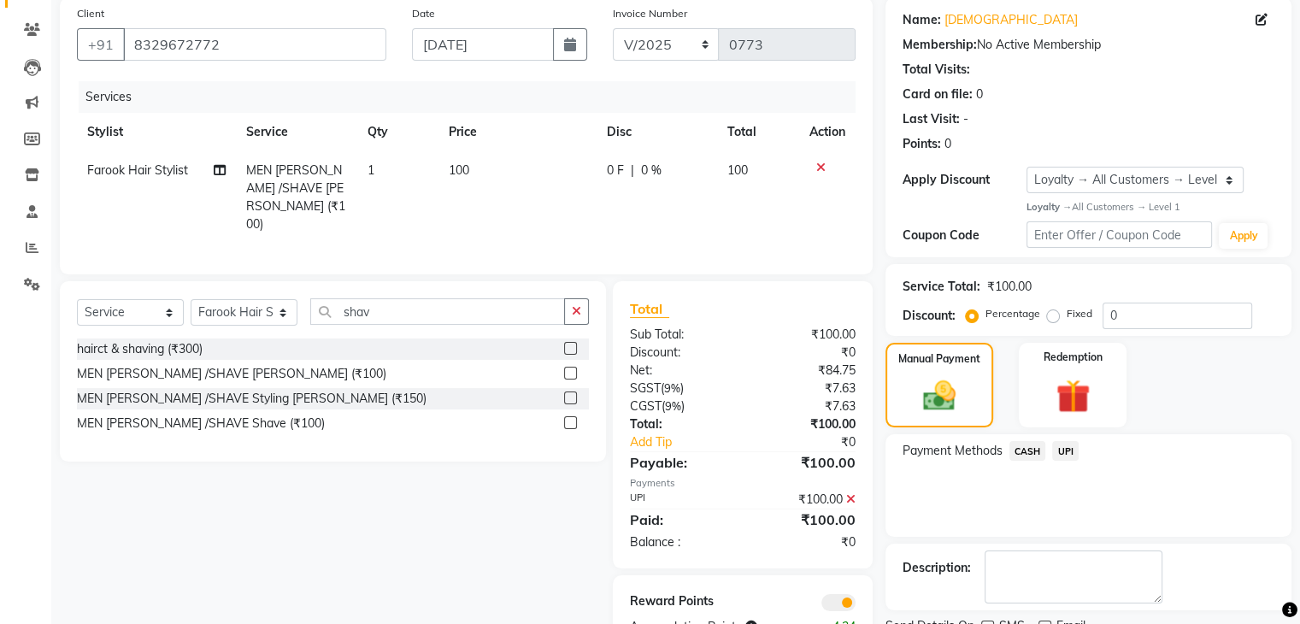
scroll to position [200, 0]
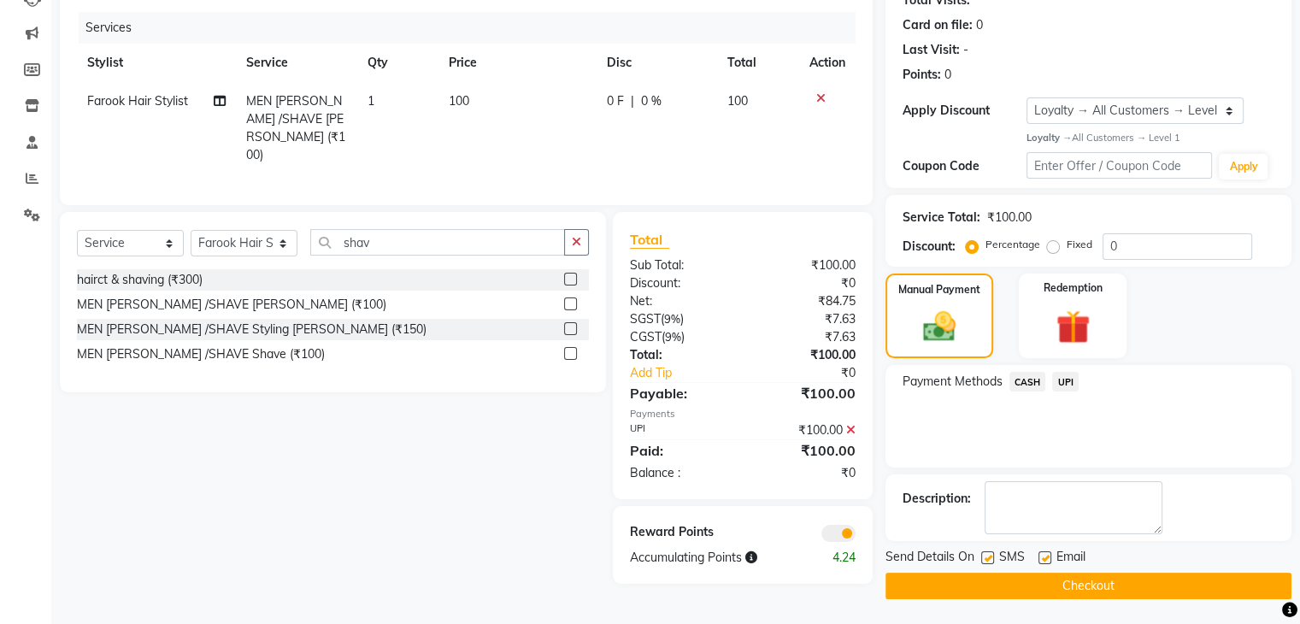
click at [1086, 586] on button "Checkout" at bounding box center [1089, 586] width 406 height 27
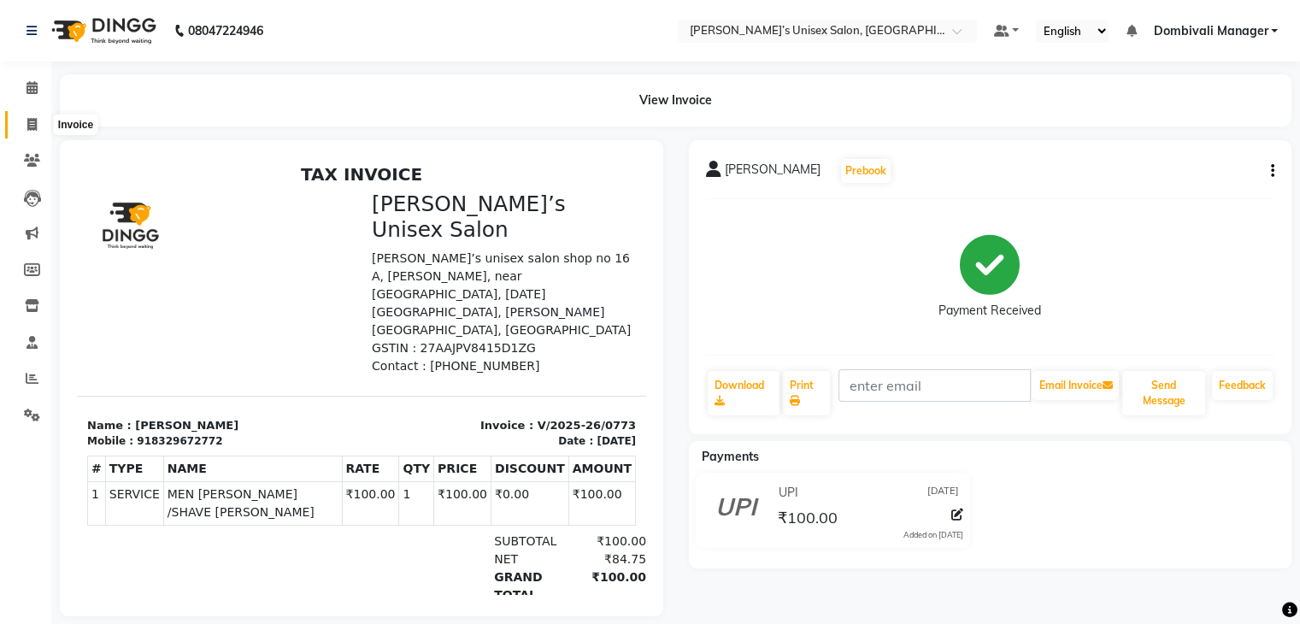
click at [32, 124] on icon at bounding box center [31, 124] width 9 height 13
select select "service"
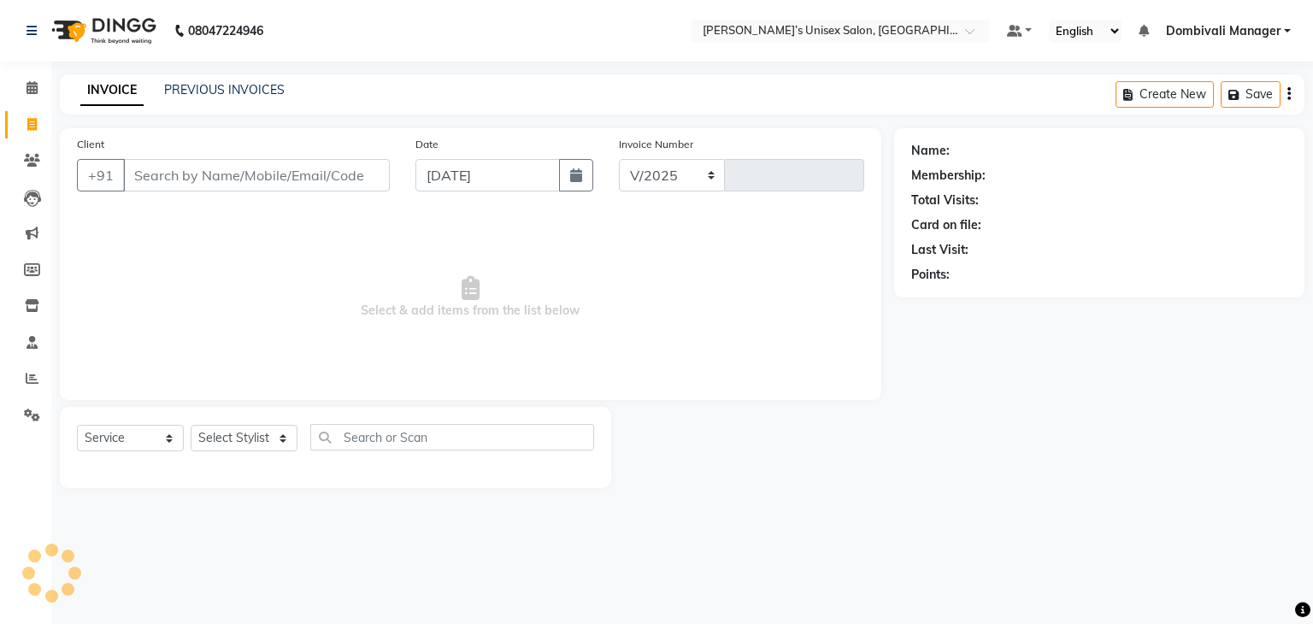
select select "8637"
type input "0774"
click at [437, 165] on input "[DATE]" at bounding box center [488, 175] width 144 height 32
select select "9"
select select "2025"
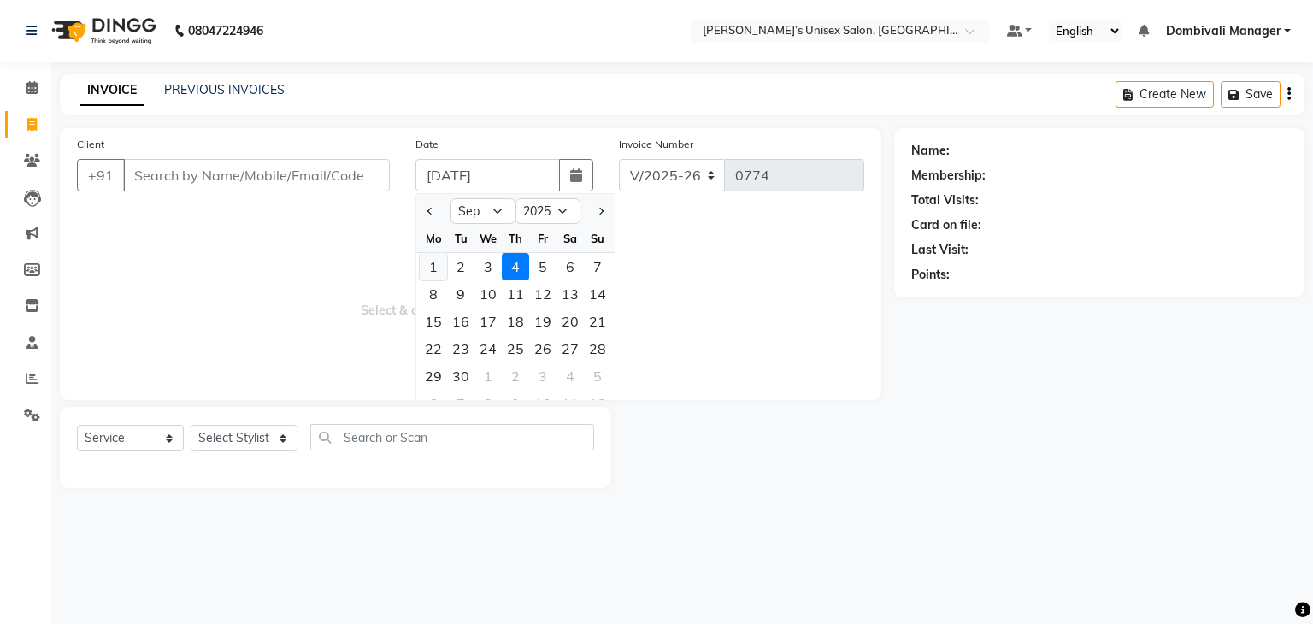
click at [431, 266] on div "1" at bounding box center [433, 266] width 27 height 27
type input "[DATE]"
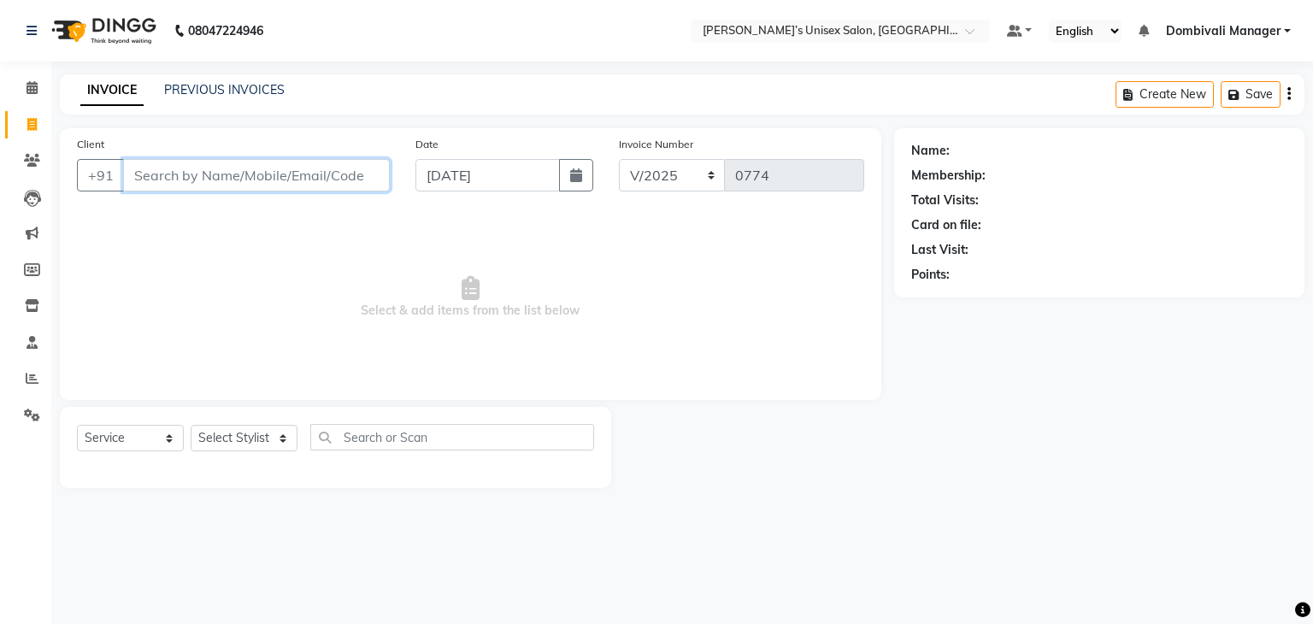
click at [321, 179] on input "Client" at bounding box center [256, 175] width 267 height 32
type input "9167746864"
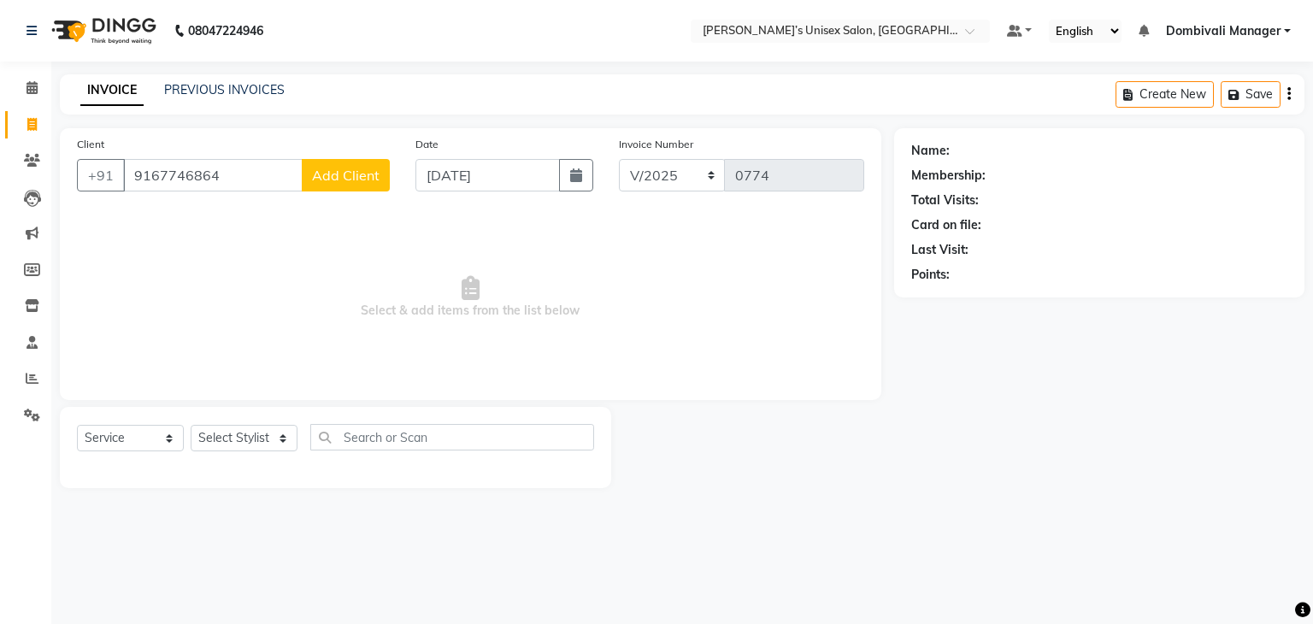
click at [322, 179] on span "Add Client" at bounding box center [346, 175] width 68 height 17
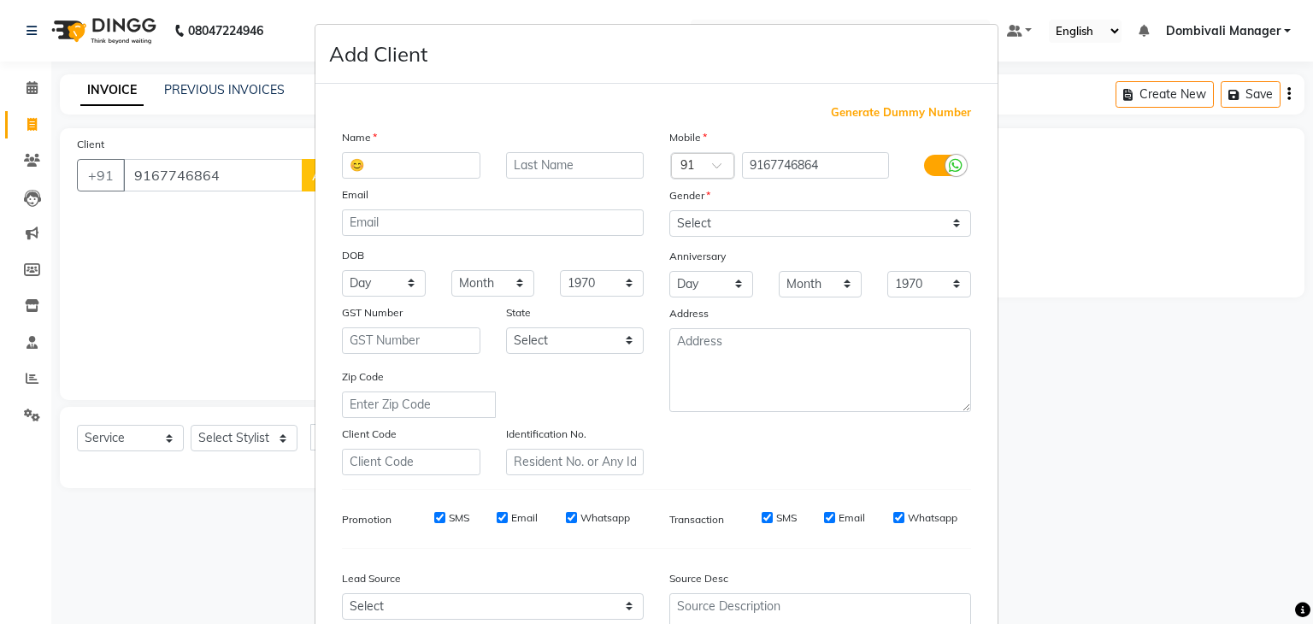
type input "😊"
click at [742, 220] on select "Select [DEMOGRAPHIC_DATA] [DEMOGRAPHIC_DATA] Other Prefer Not To Say" at bounding box center [820, 223] width 302 height 27
select select "[DEMOGRAPHIC_DATA]"
click at [669, 211] on select "Select [DEMOGRAPHIC_DATA] [DEMOGRAPHIC_DATA] Other Prefer Not To Say" at bounding box center [820, 223] width 302 height 27
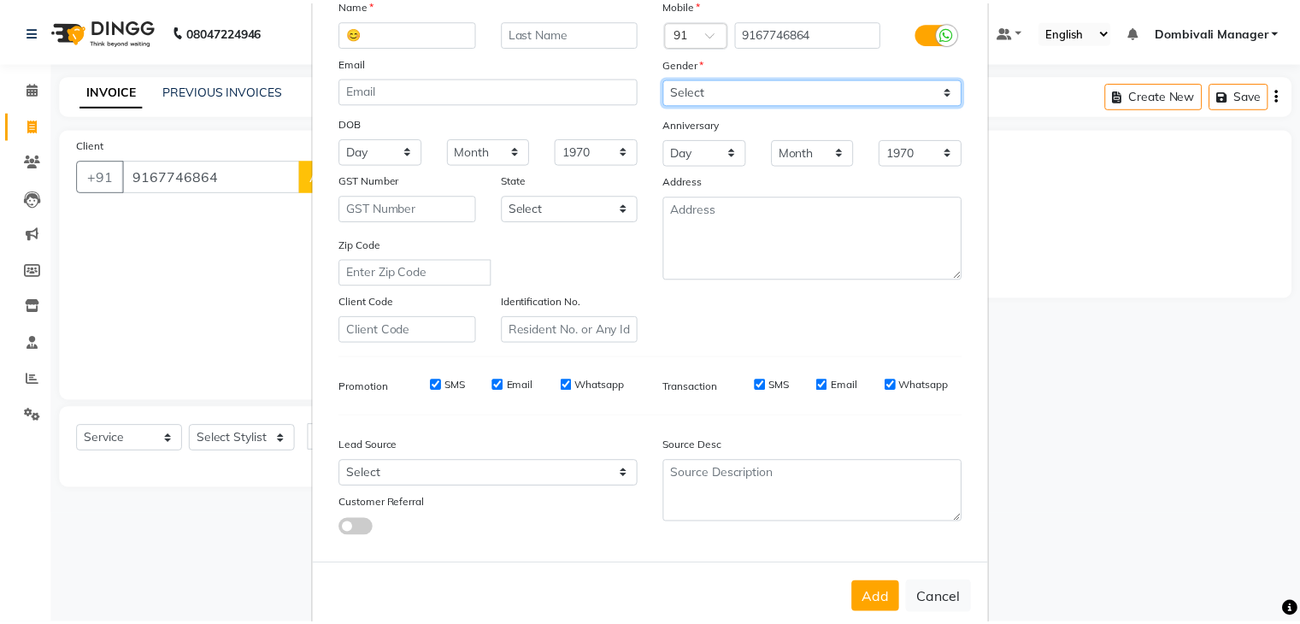
scroll to position [174, 0]
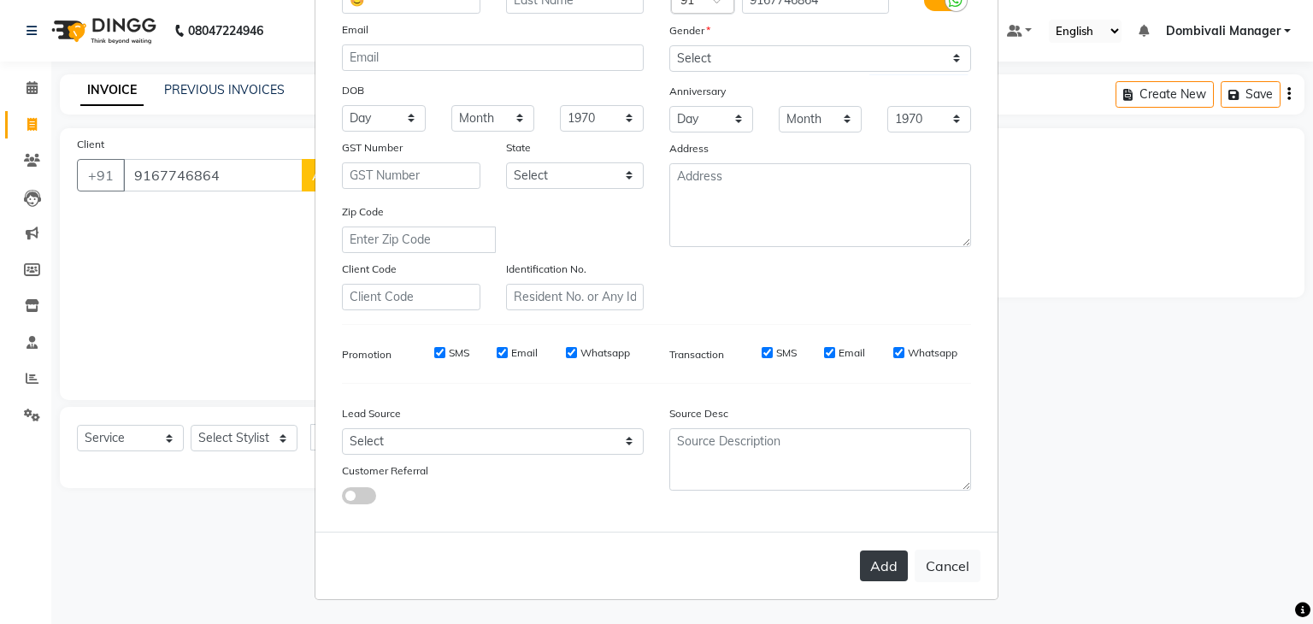
click at [869, 558] on button "Add" at bounding box center [884, 566] width 48 height 31
select select
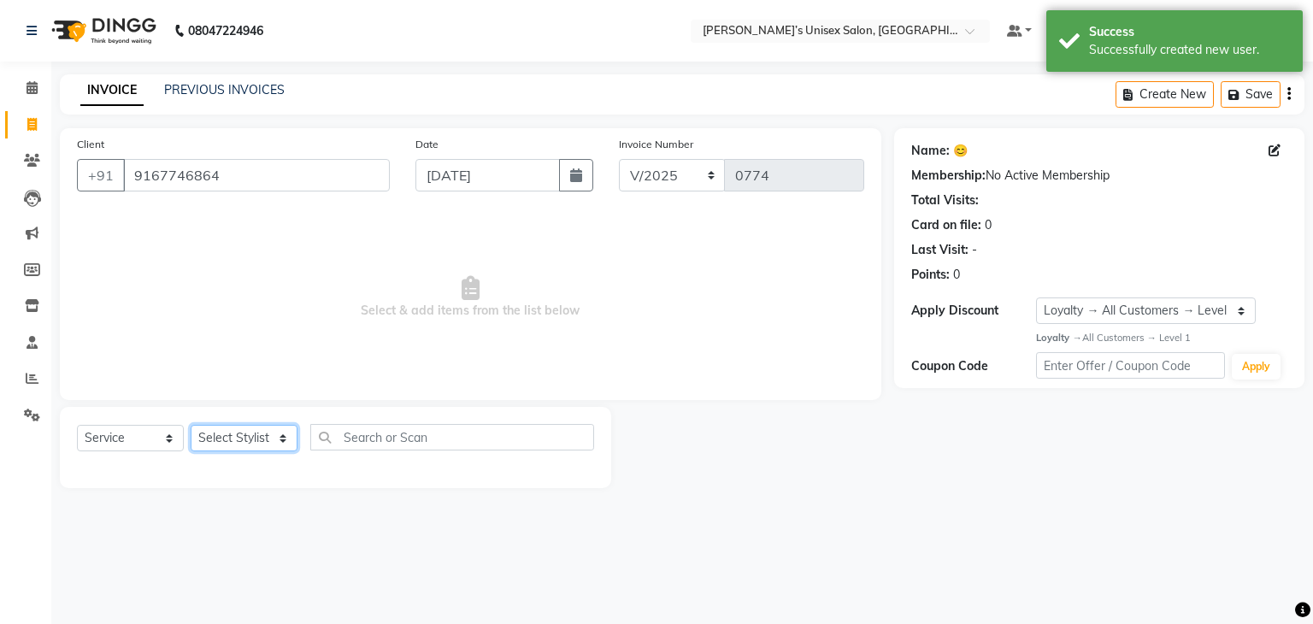
click at [258, 427] on select "Select Stylist Alam Dombivali Manager Farook Hair Stylist [PERSON_NAME] [PERSON…" at bounding box center [244, 438] width 107 height 27
click at [191, 426] on select "Select Stylist Alam Dombivali Manager Farook Hair Stylist [PERSON_NAME] [PERSON…" at bounding box center [244, 438] width 107 height 27
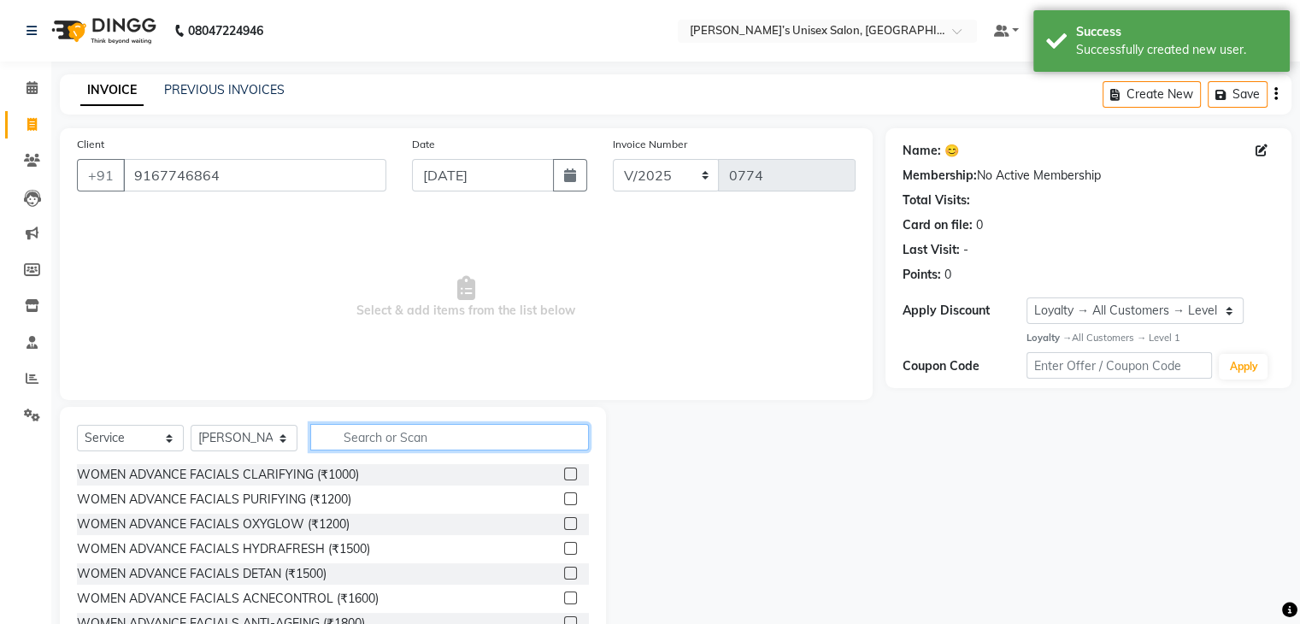
click at [382, 434] on input "text" at bounding box center [449, 437] width 279 height 27
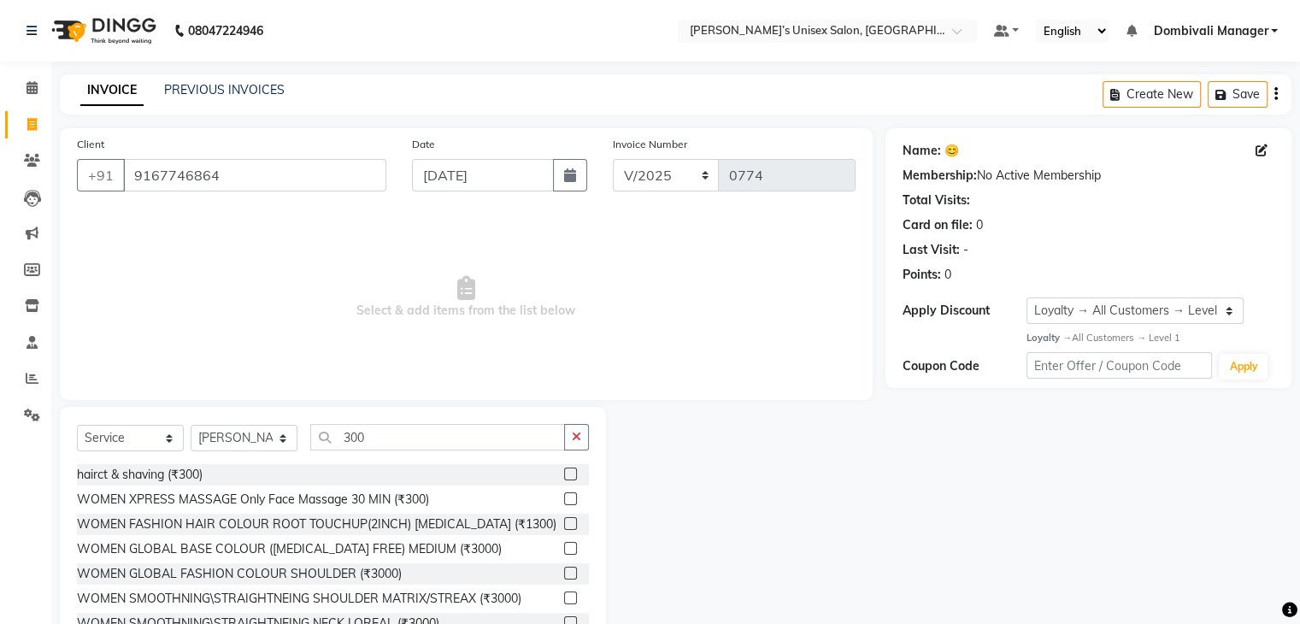
click at [564, 470] on label at bounding box center [570, 474] width 13 height 13
click at [564, 470] on input "checkbox" at bounding box center [569, 474] width 11 height 11
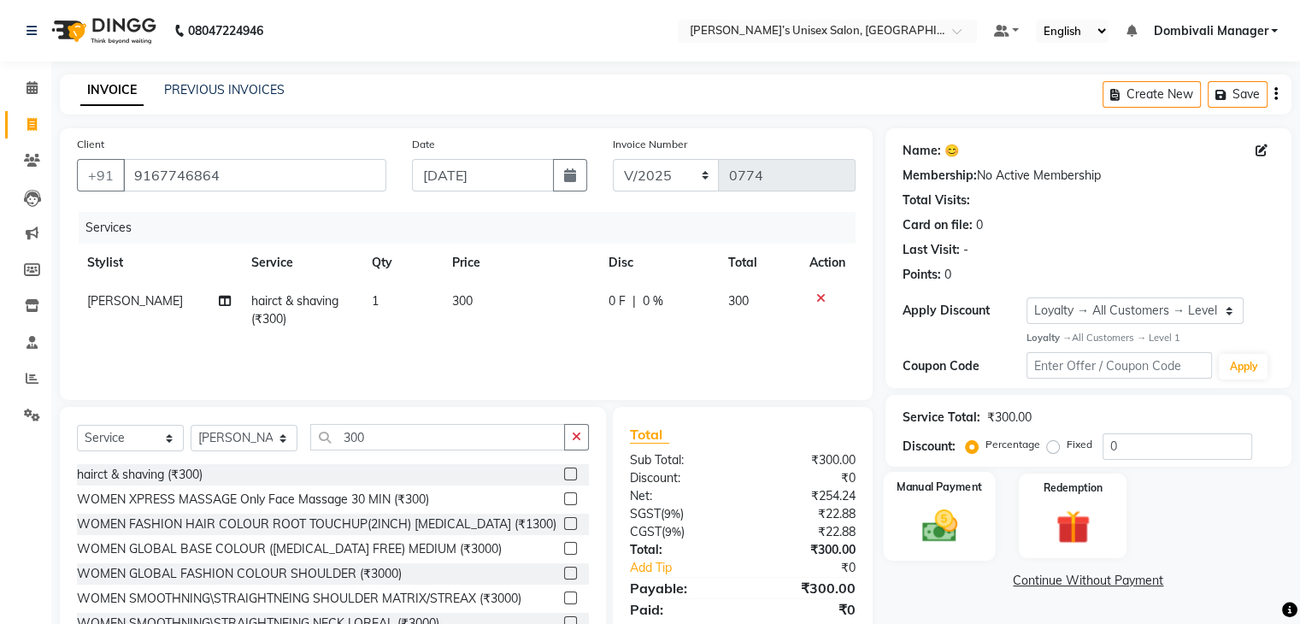
click at [933, 496] on div "Manual Payment" at bounding box center [939, 516] width 112 height 88
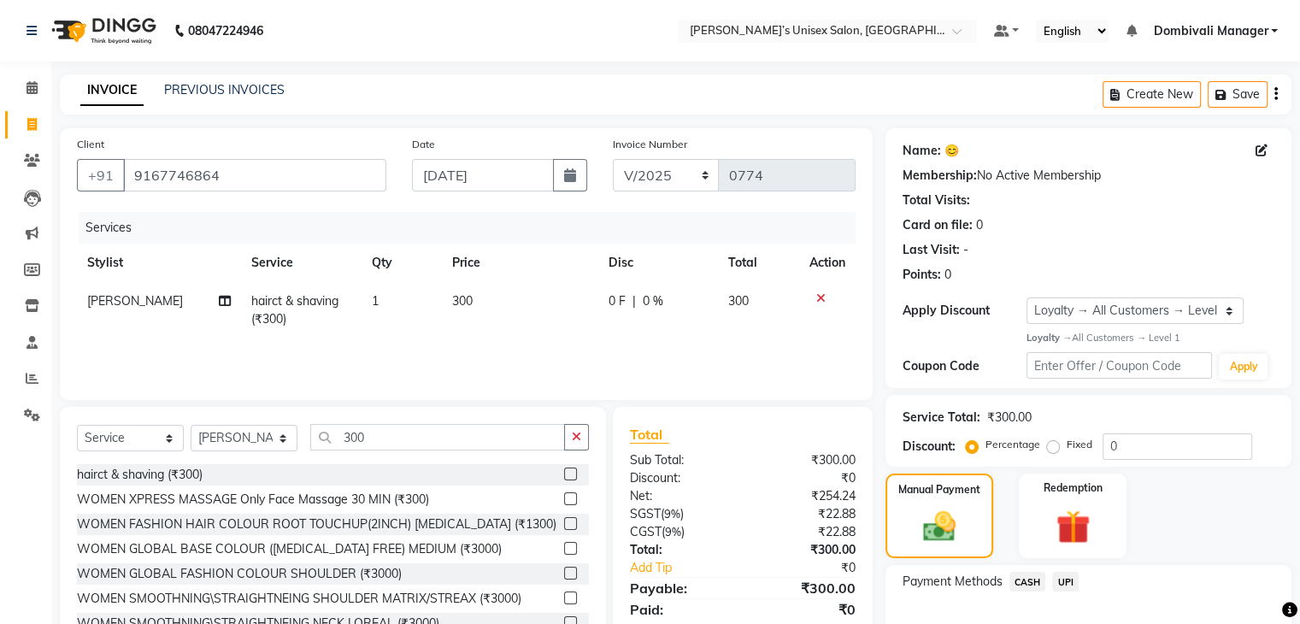
click at [1060, 581] on span "UPI" at bounding box center [1065, 582] width 27 height 20
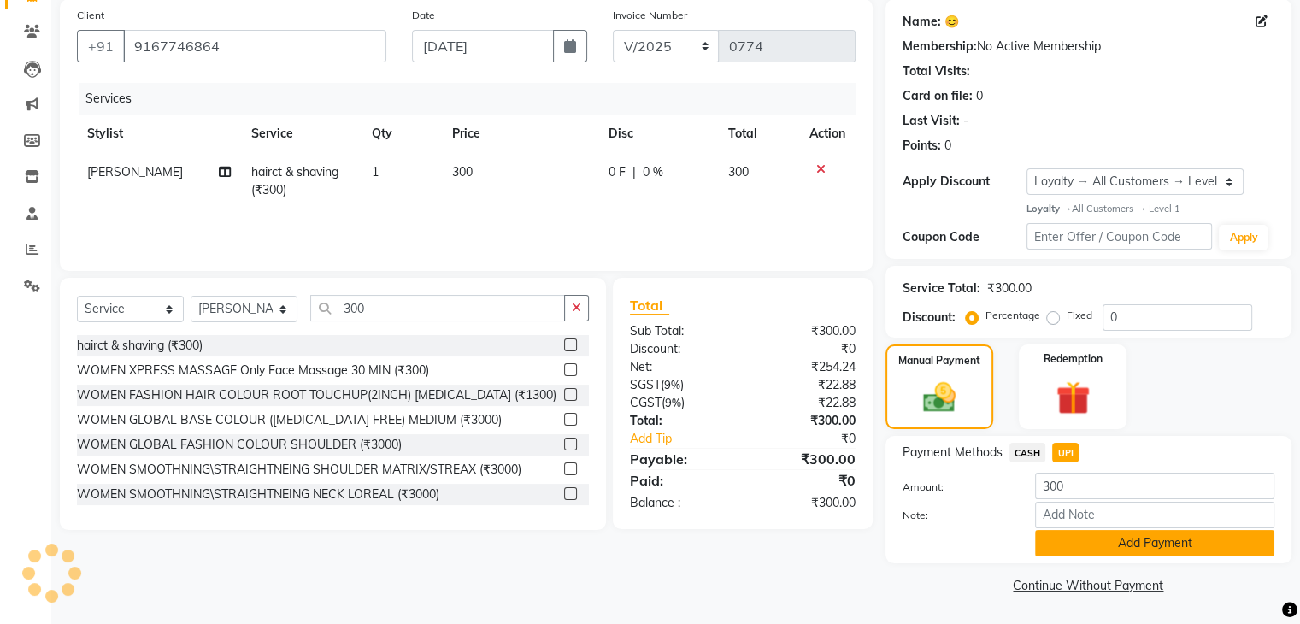
click at [1083, 533] on button "Add Payment" at bounding box center [1154, 543] width 239 height 27
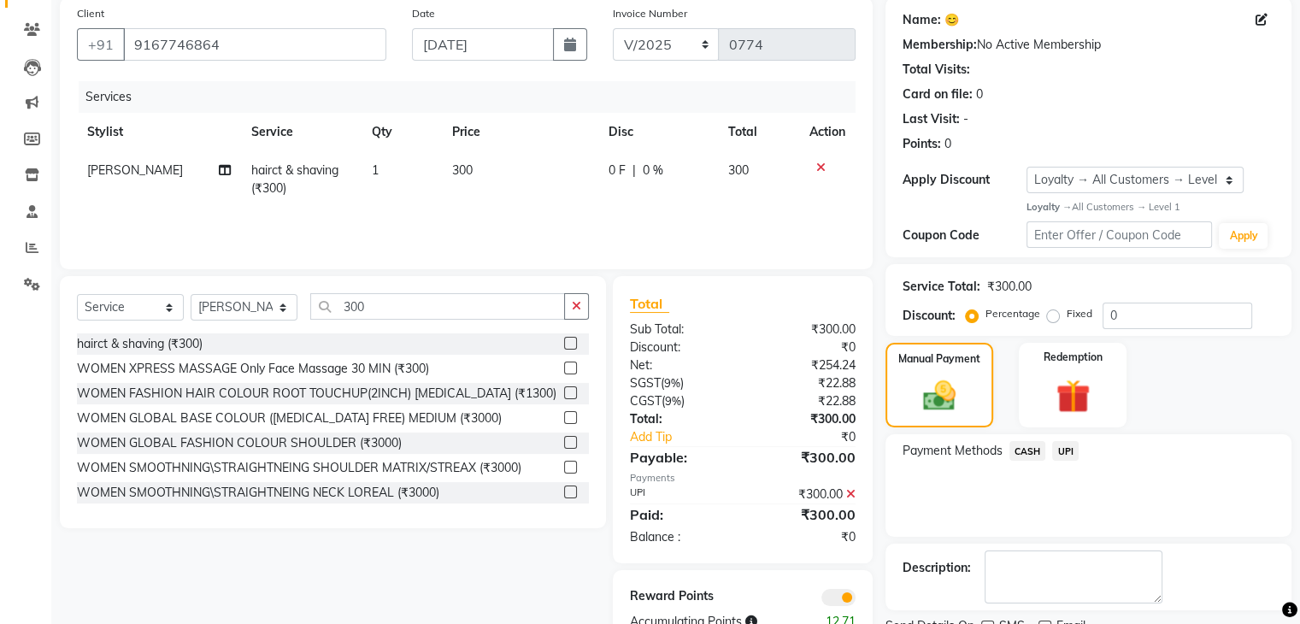
scroll to position [200, 0]
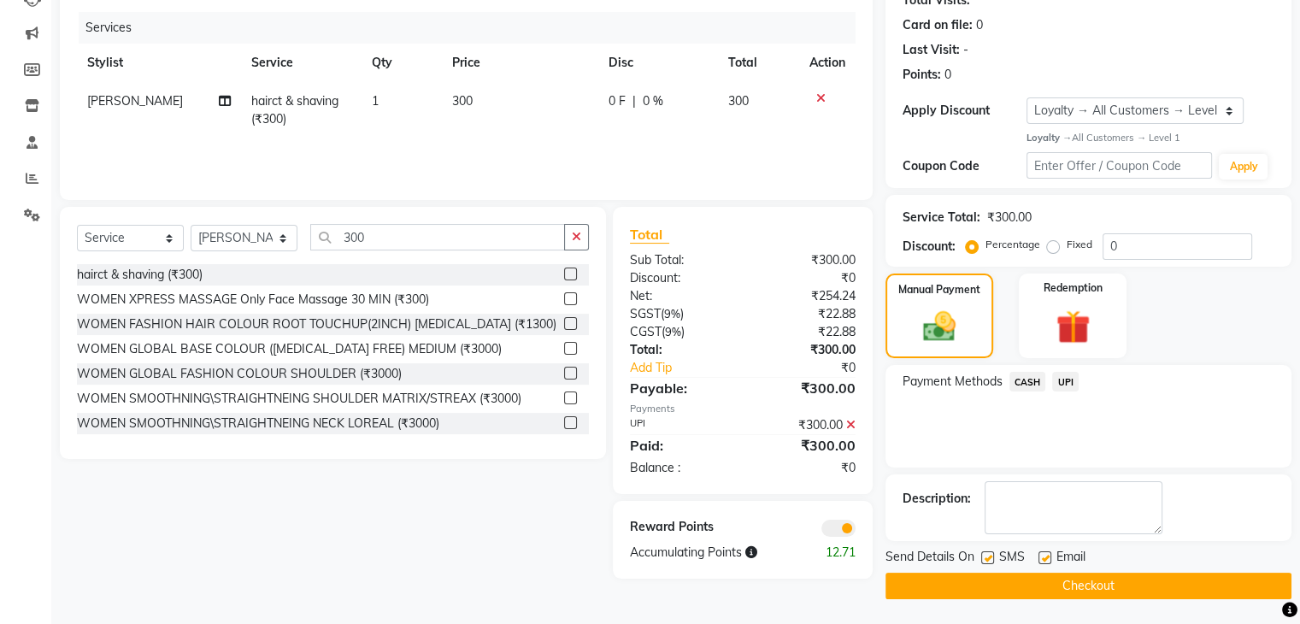
click at [1074, 585] on button "Checkout" at bounding box center [1089, 586] width 406 height 27
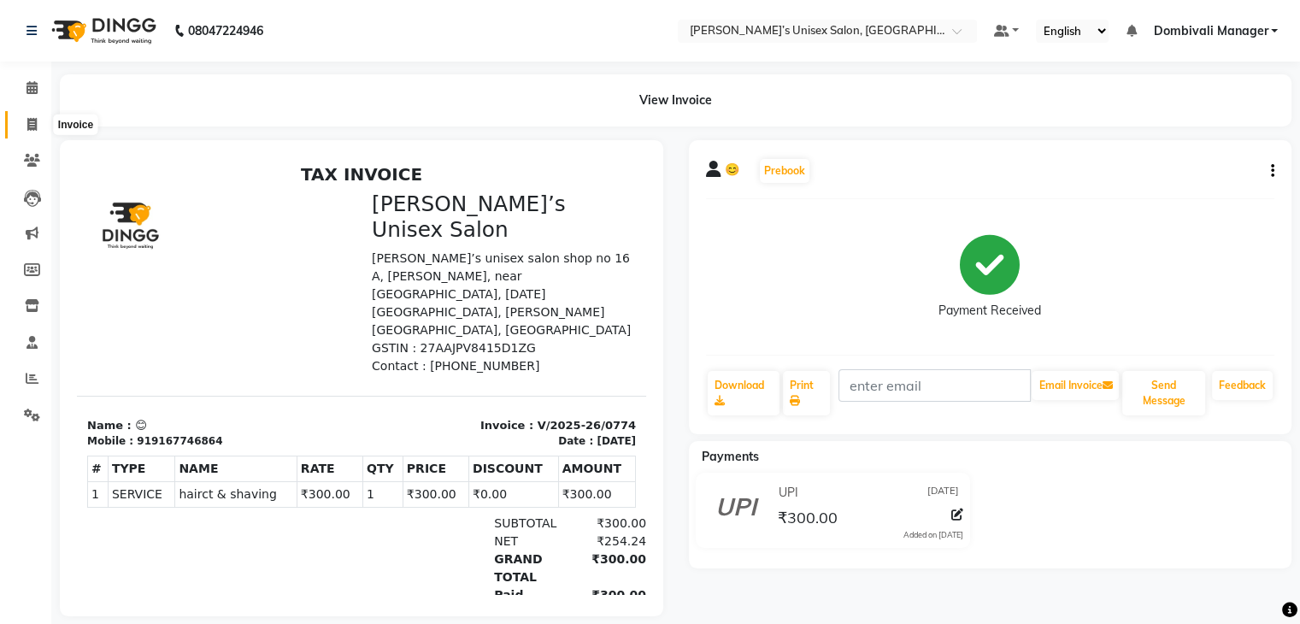
click at [26, 116] on span at bounding box center [32, 125] width 30 height 20
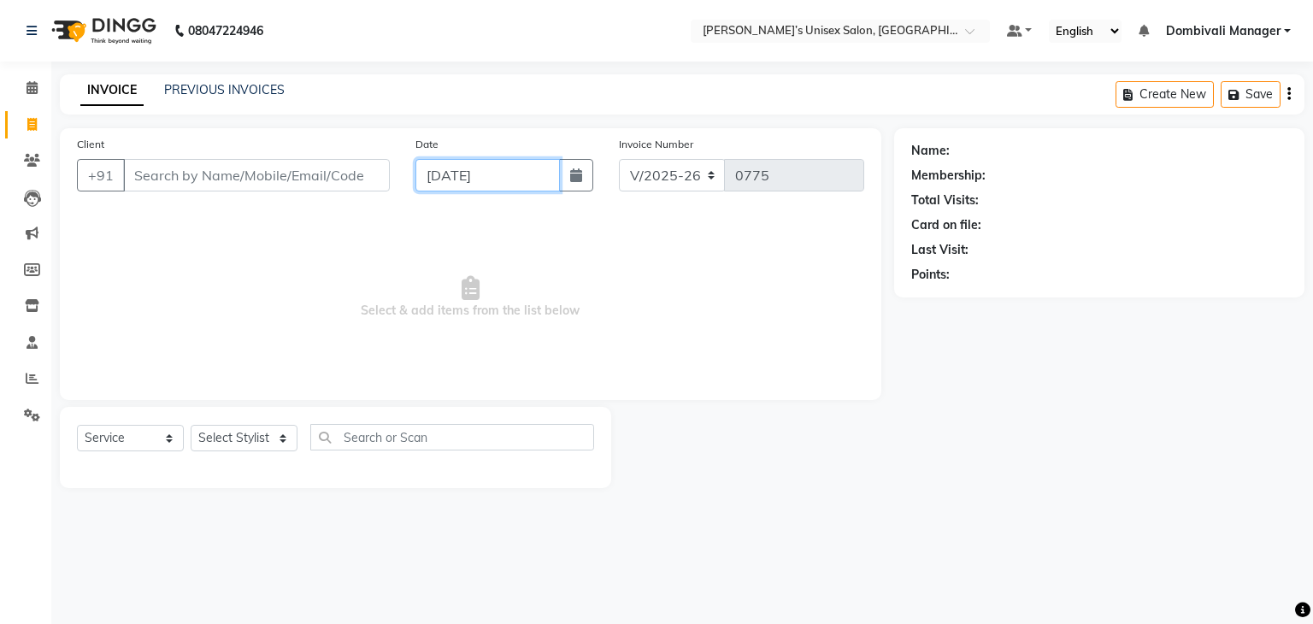
click at [427, 187] on input "[DATE]" at bounding box center [488, 175] width 144 height 32
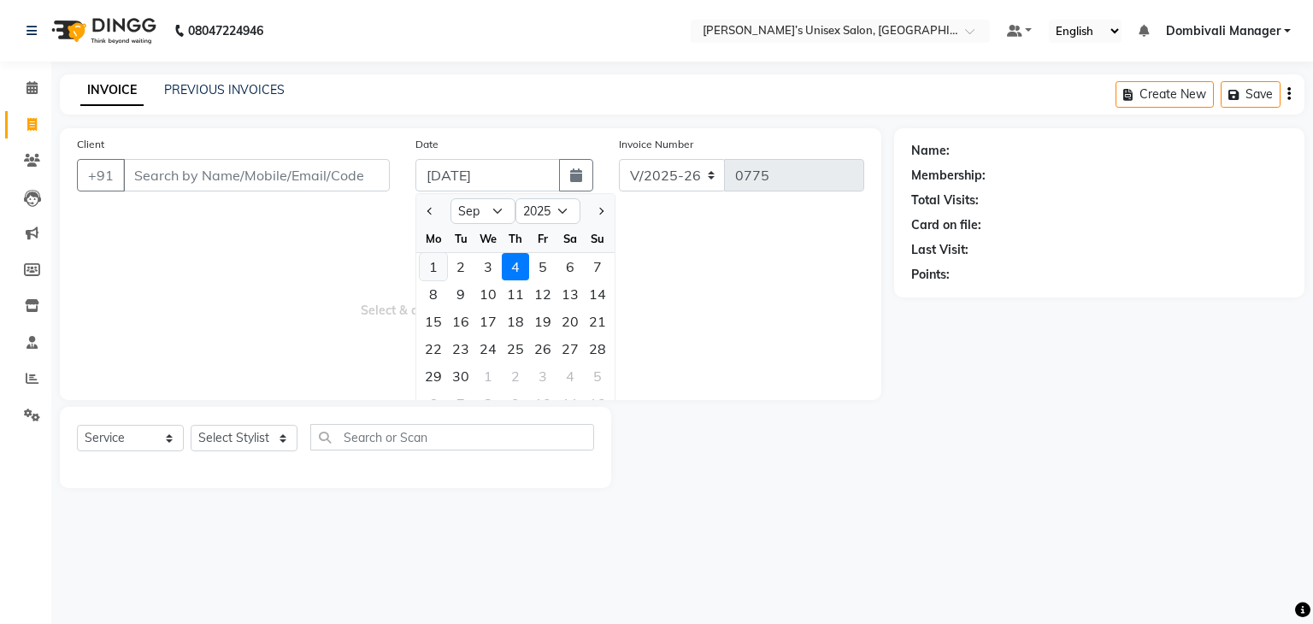
click at [434, 264] on div "1" at bounding box center [433, 266] width 27 height 27
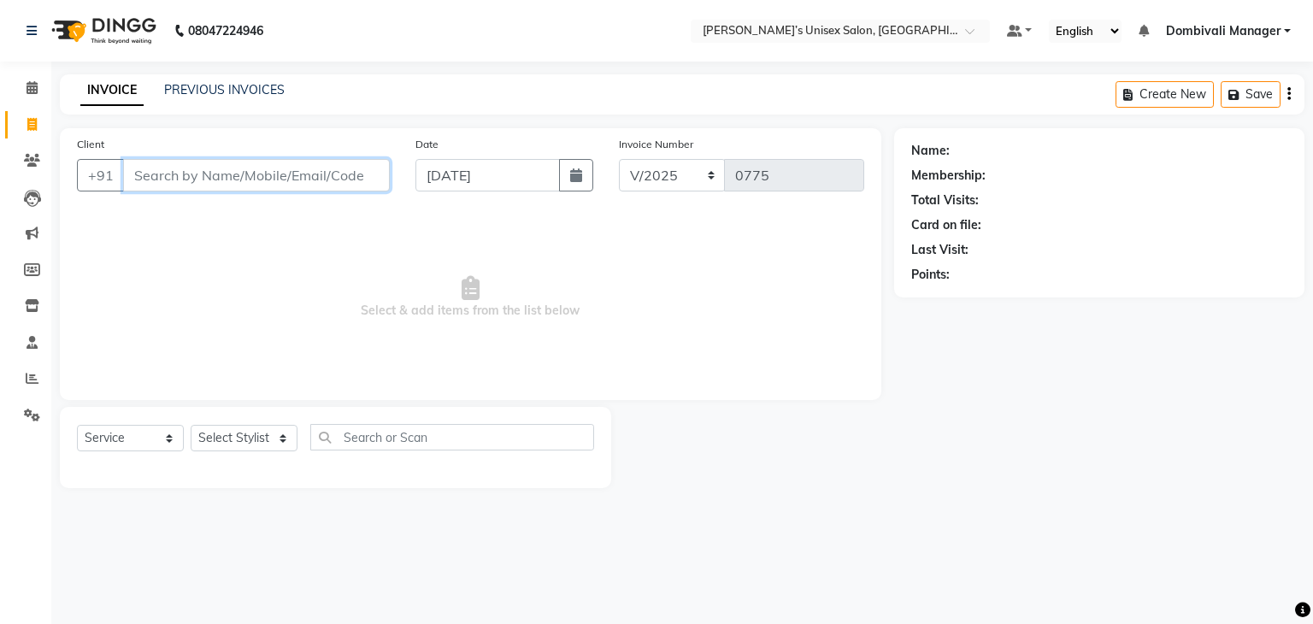
click at [321, 180] on input "Client" at bounding box center [256, 175] width 267 height 32
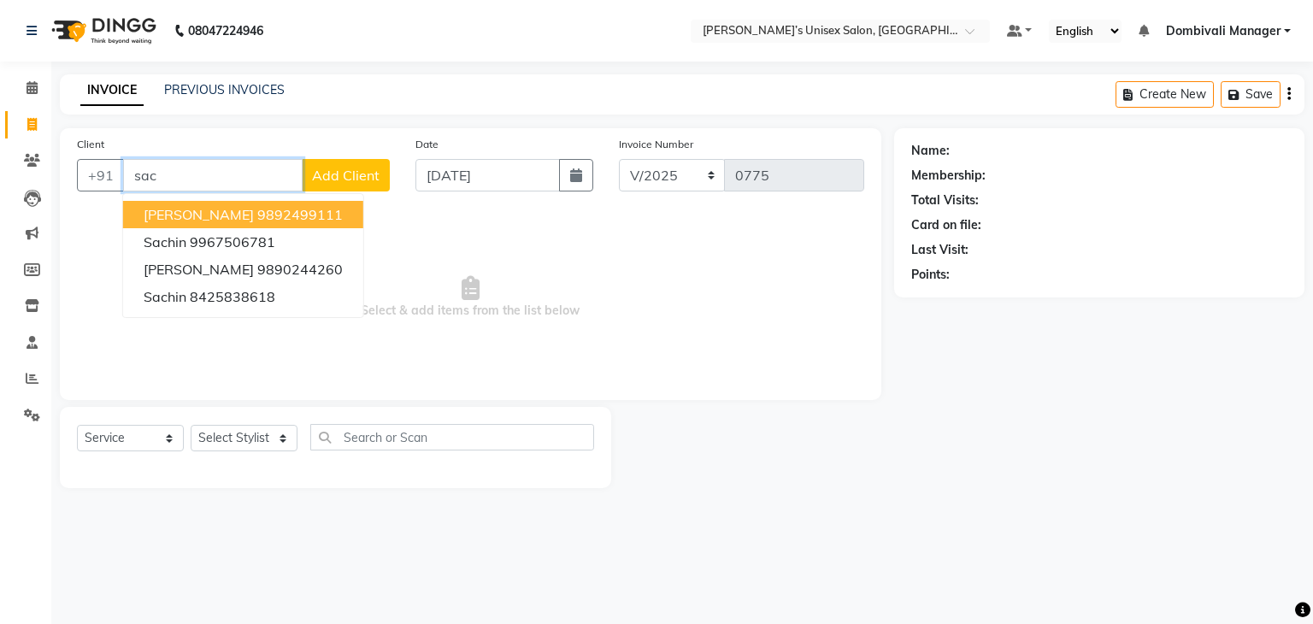
click at [168, 208] on span "[PERSON_NAME]" at bounding box center [199, 214] width 110 height 17
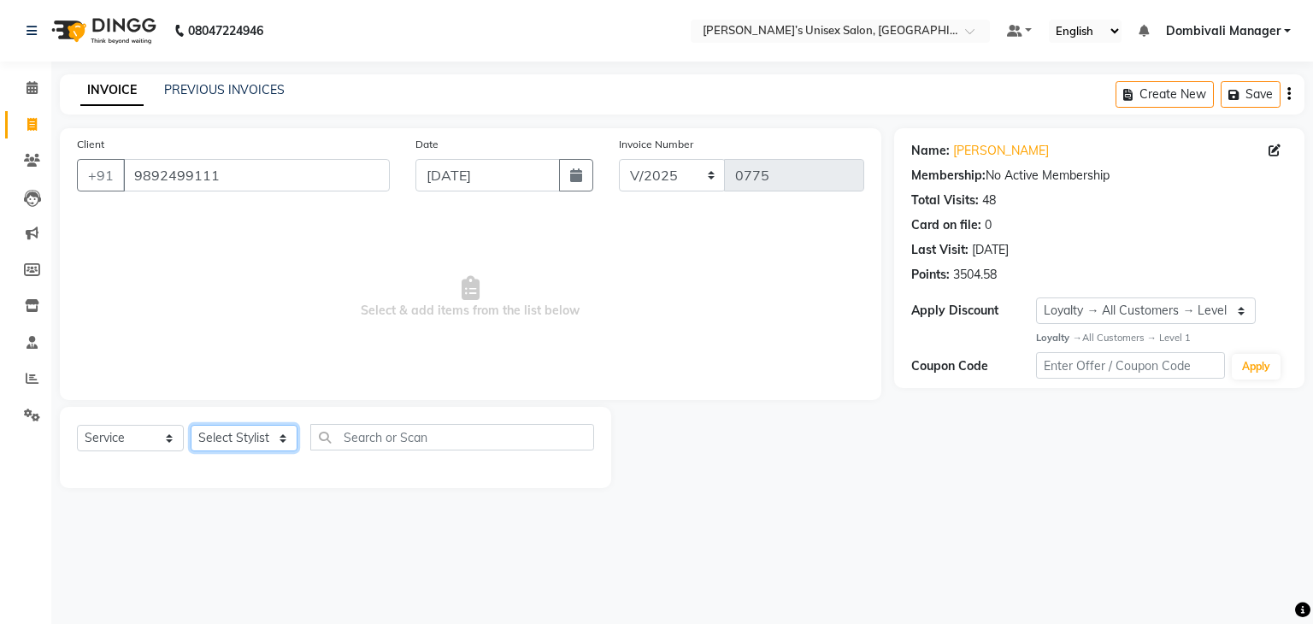
click at [274, 439] on select "Select Stylist Alam Dombivali Manager Farook Hair Stylist [PERSON_NAME] [PERSON…" at bounding box center [244, 438] width 107 height 27
click at [191, 426] on select "Select Stylist Alam Dombivali Manager Farook Hair Stylist [PERSON_NAME] [PERSON…" at bounding box center [244, 438] width 107 height 27
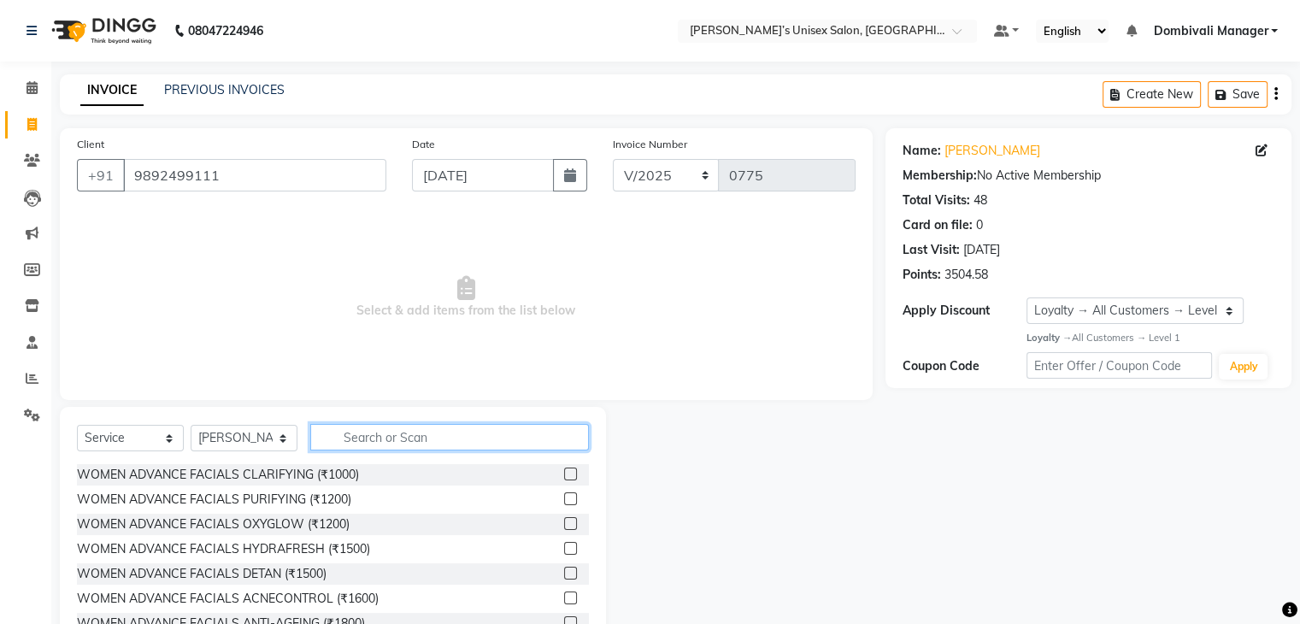
click at [420, 433] on input "text" at bounding box center [449, 437] width 279 height 27
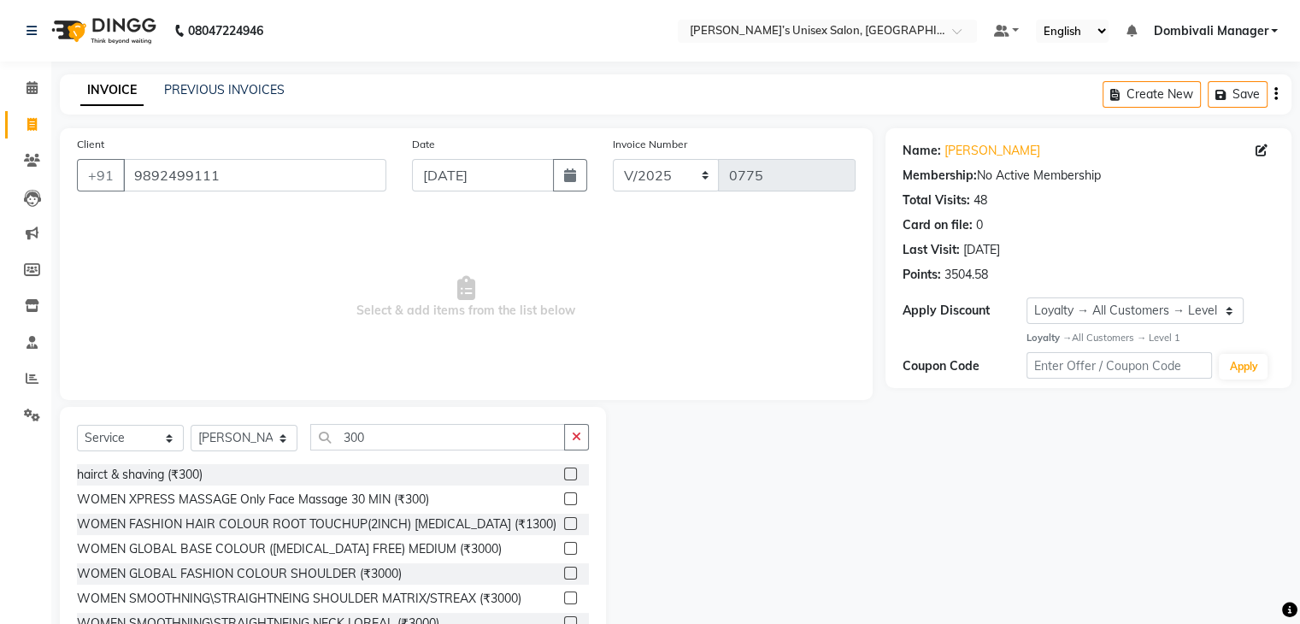
click at [564, 469] on label at bounding box center [570, 474] width 13 height 13
click at [564, 469] on input "checkbox" at bounding box center [569, 474] width 11 height 11
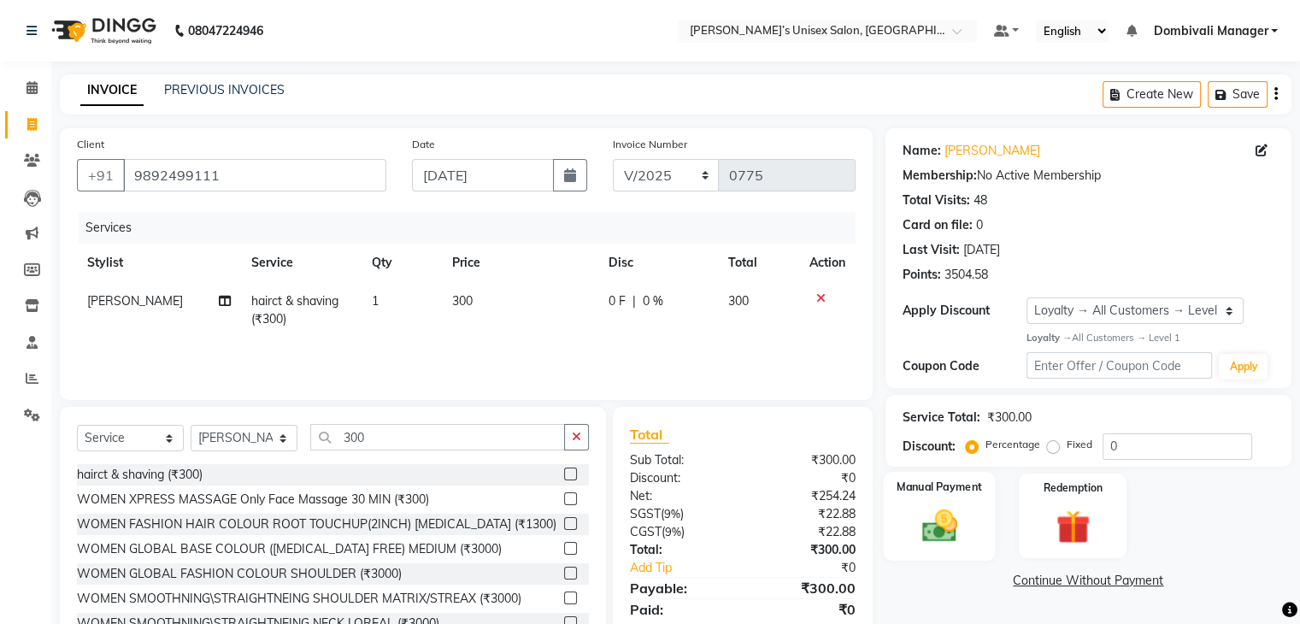
click at [966, 486] on label "Manual Payment" at bounding box center [939, 487] width 85 height 16
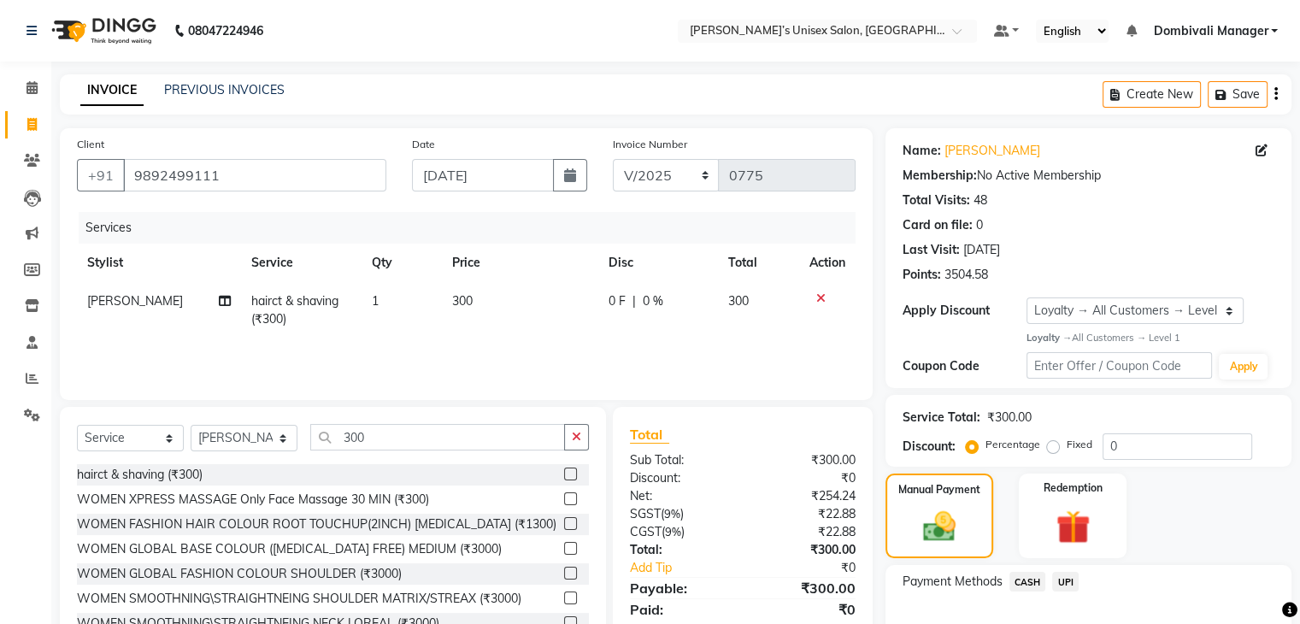
click at [1070, 580] on span "UPI" at bounding box center [1065, 582] width 27 height 20
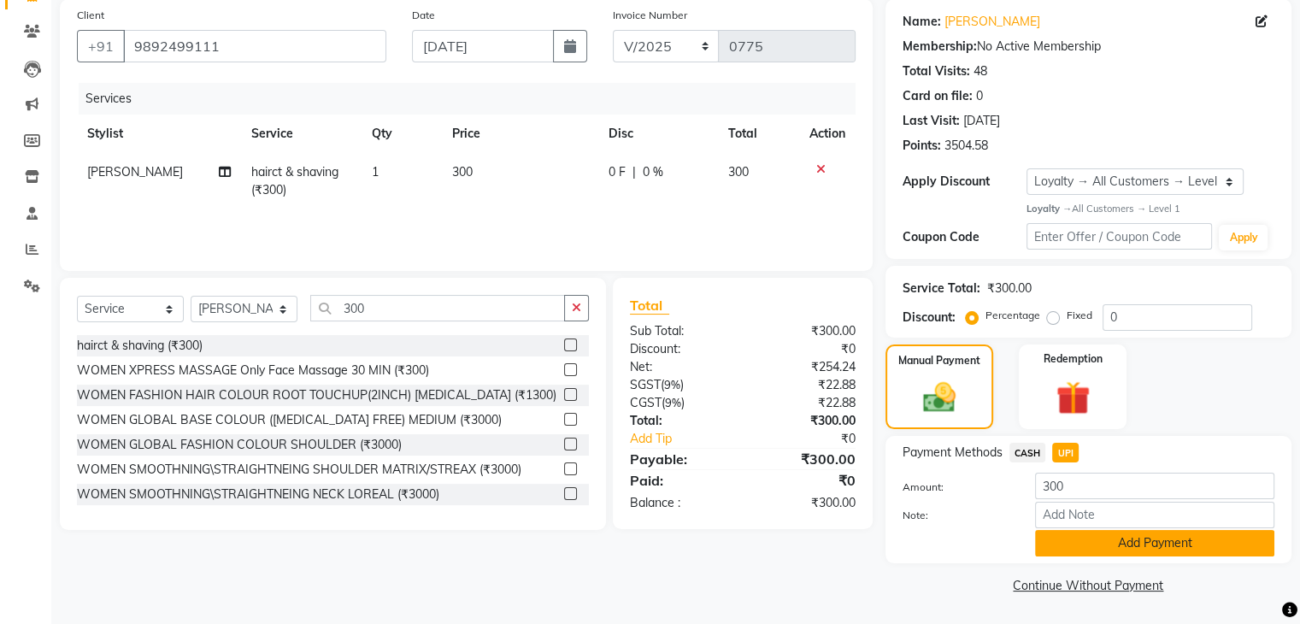
click at [1162, 542] on button "Add Payment" at bounding box center [1154, 543] width 239 height 27
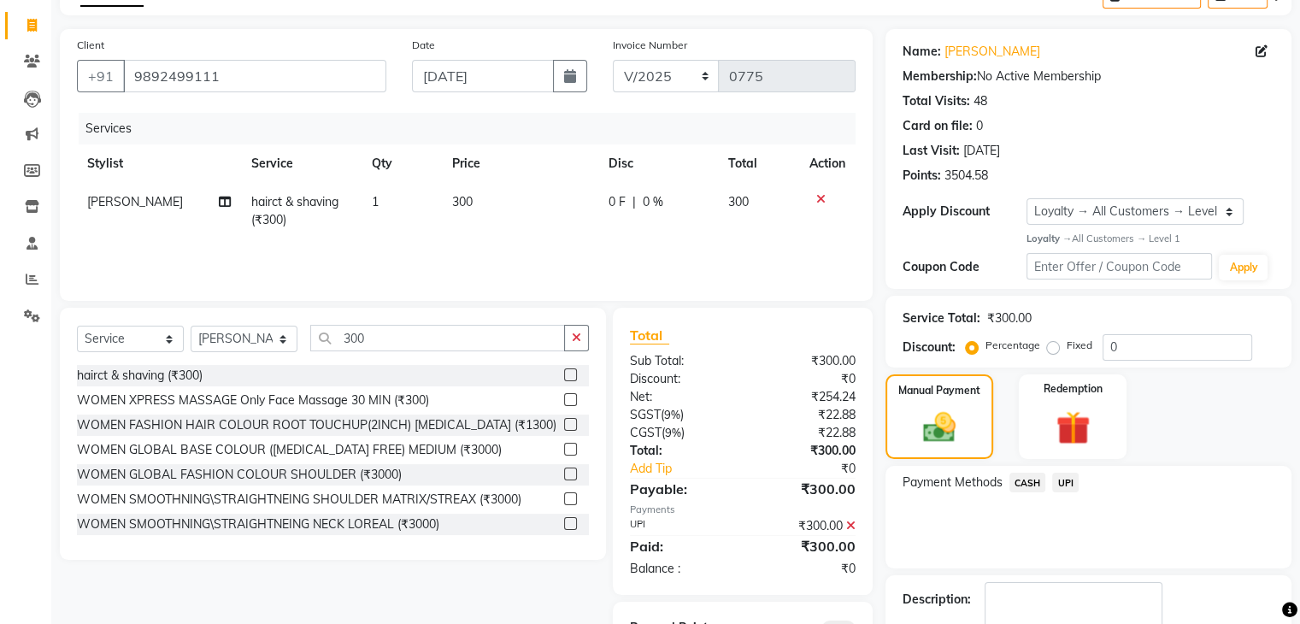
scroll to position [200, 0]
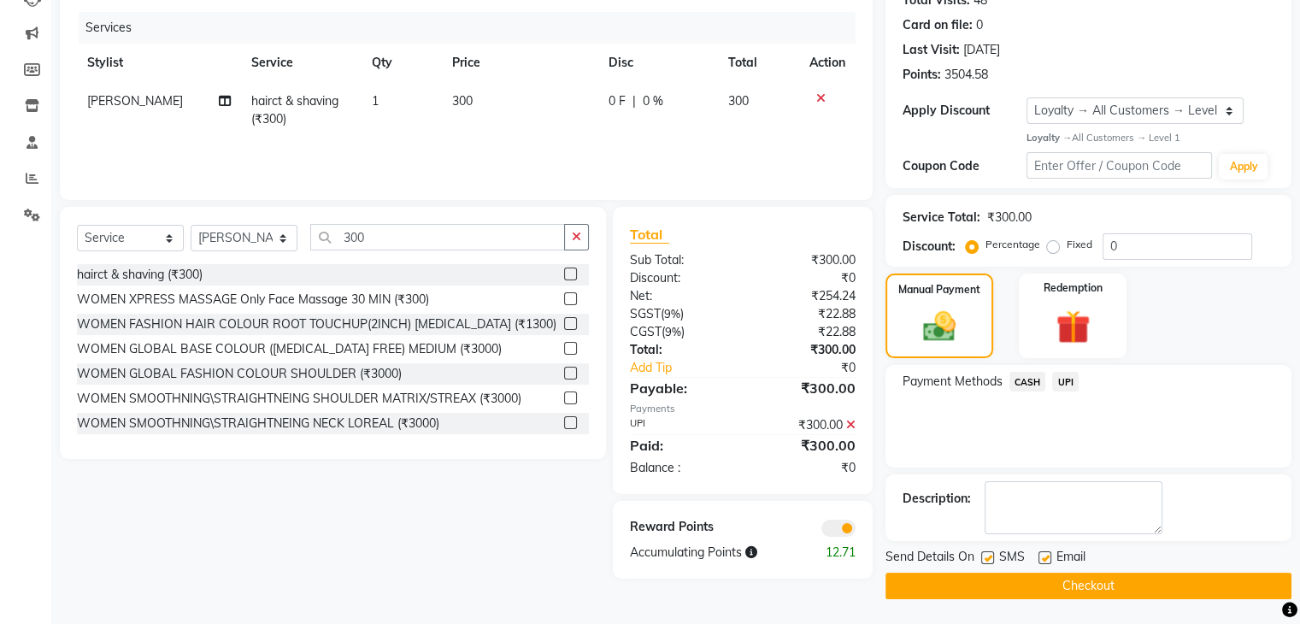
click at [1155, 586] on button "Checkout" at bounding box center [1089, 586] width 406 height 27
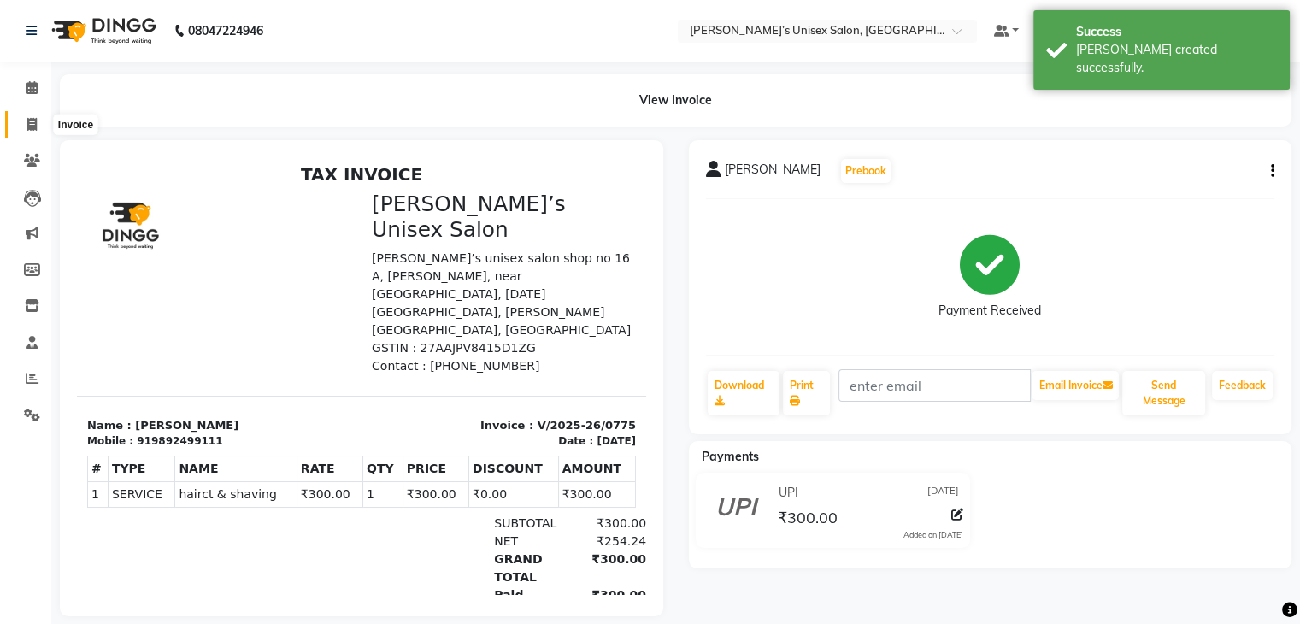
click at [28, 124] on icon at bounding box center [31, 124] width 9 height 13
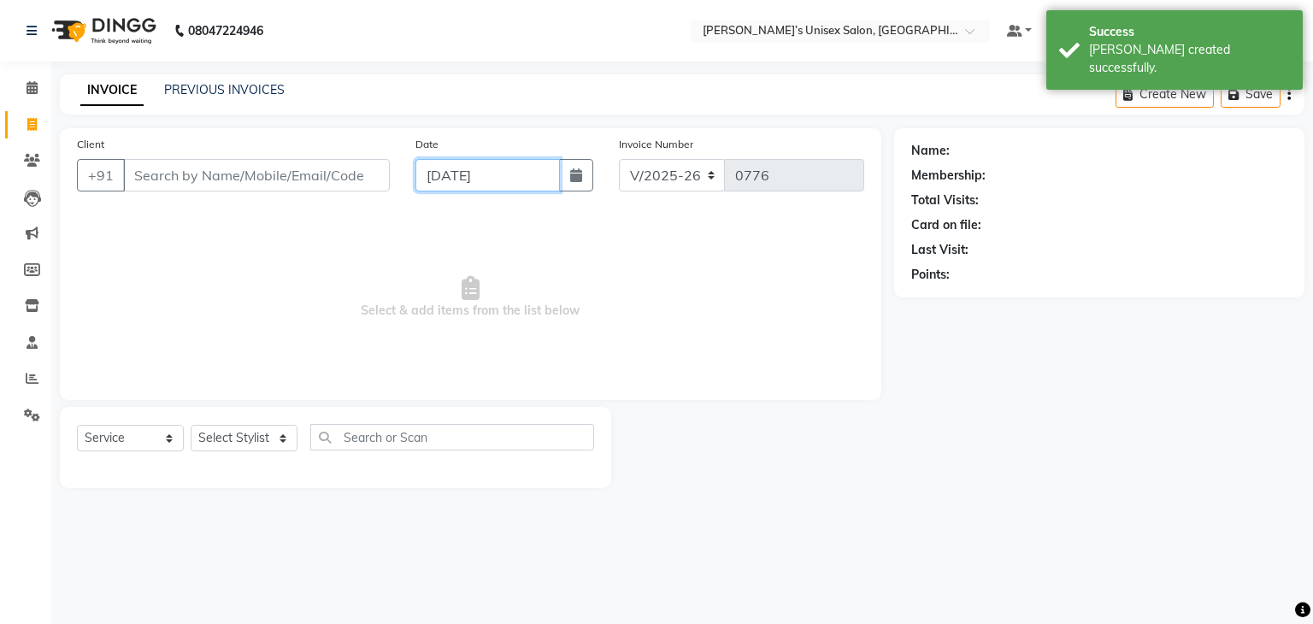
click at [436, 168] on input "[DATE]" at bounding box center [488, 175] width 144 height 32
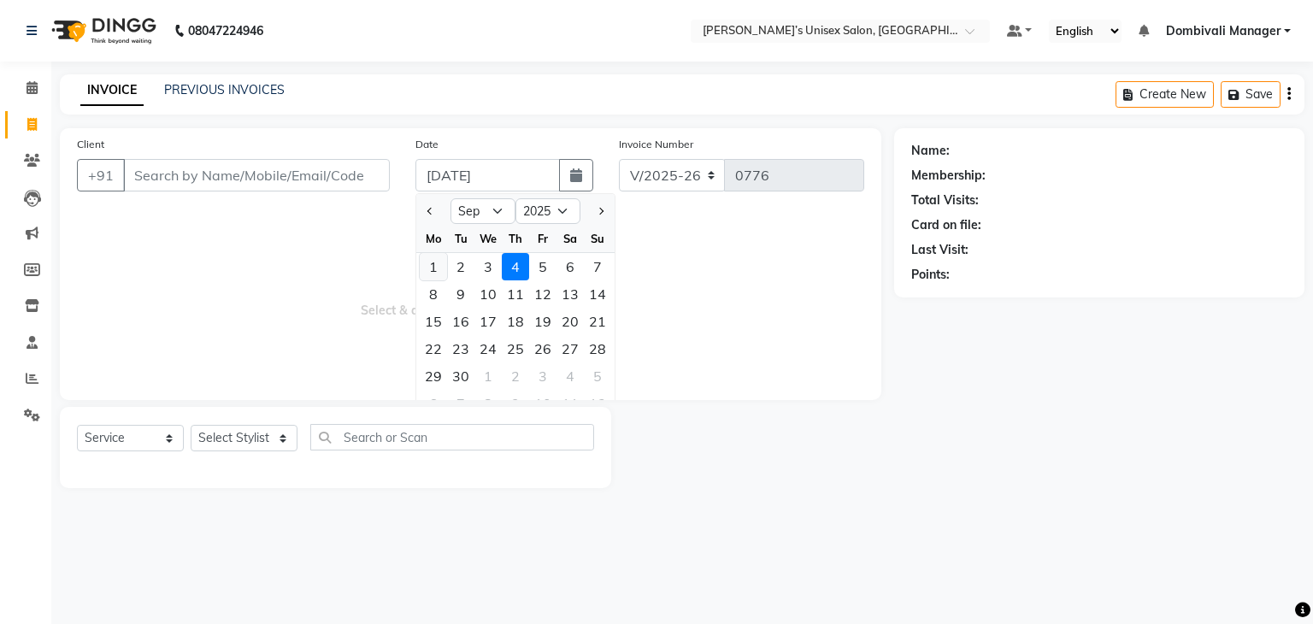
click at [427, 263] on div "1" at bounding box center [433, 266] width 27 height 27
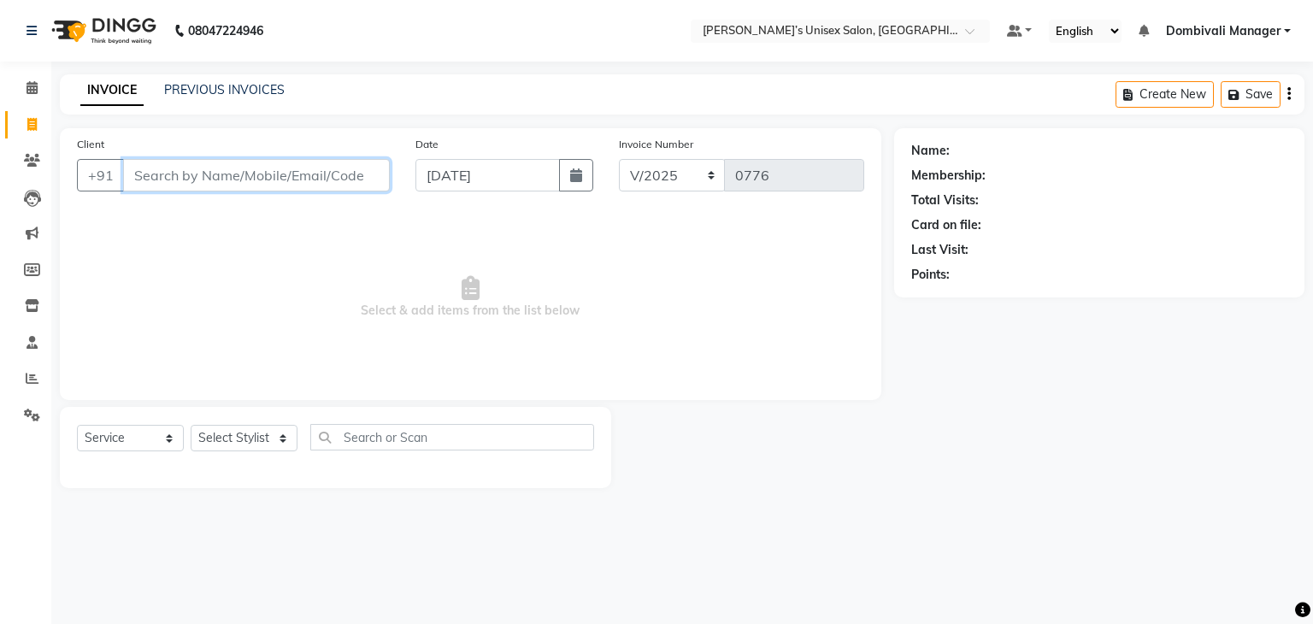
click at [286, 179] on input "Client" at bounding box center [256, 175] width 267 height 32
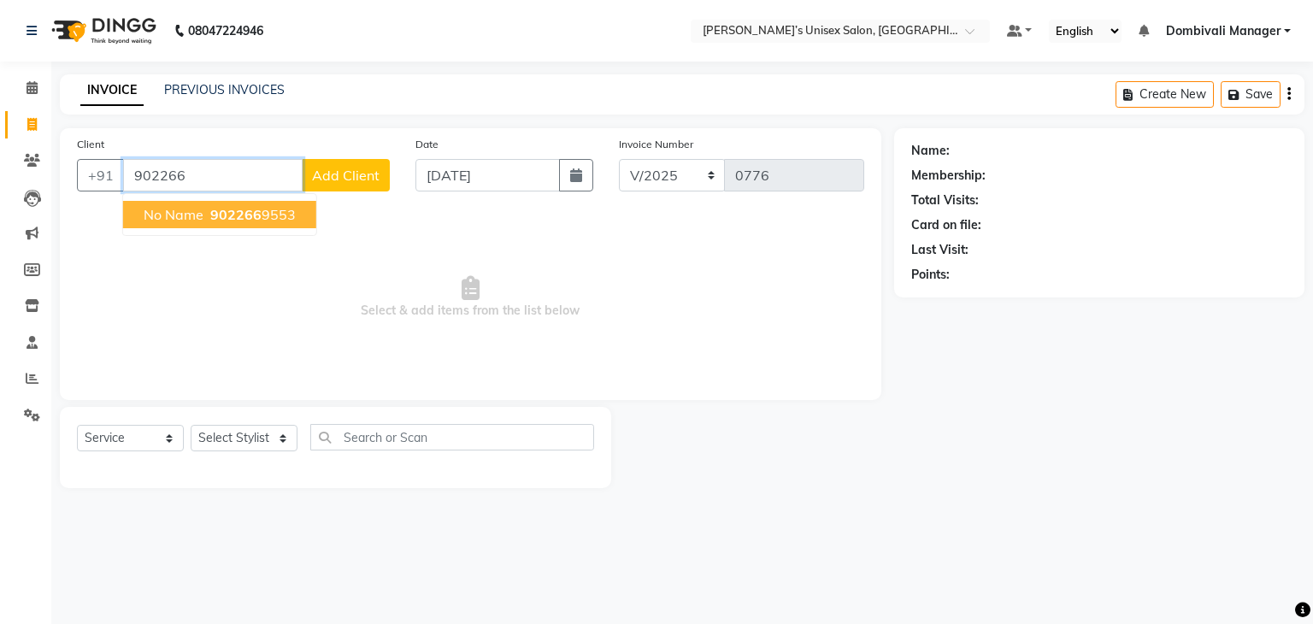
click at [299, 217] on button "no name 902266 9553" at bounding box center [219, 214] width 193 height 27
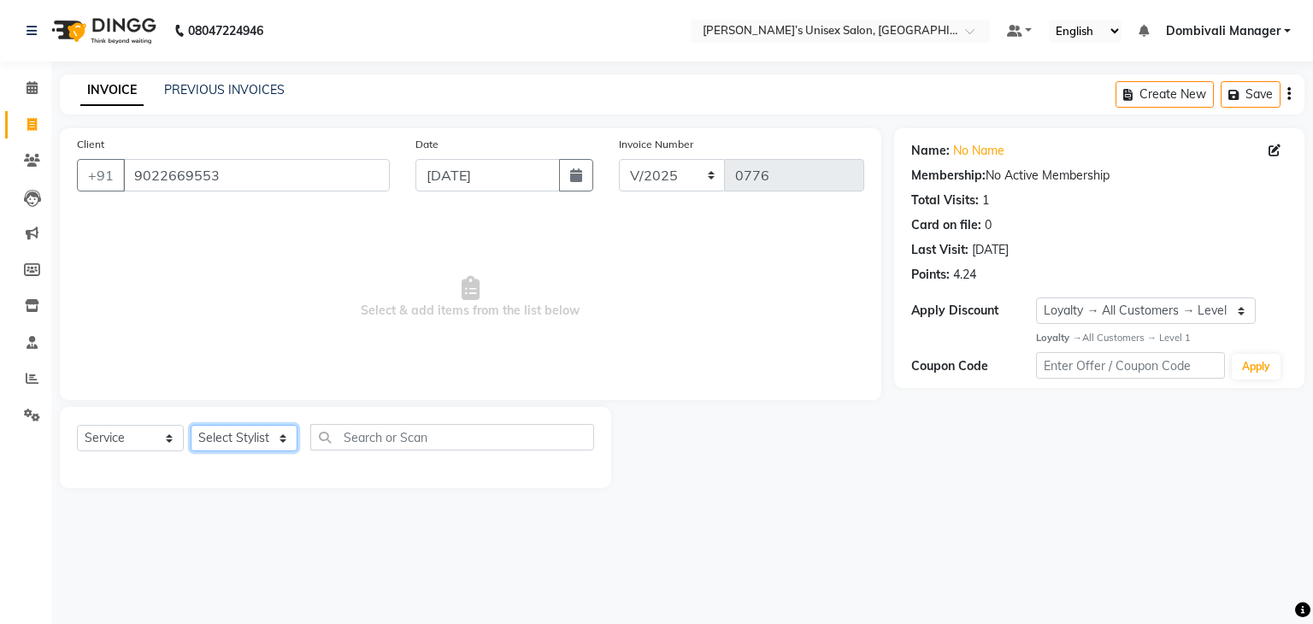
click at [250, 433] on select "Select Stylist Alam Dombivali Manager Farook Hair Stylist [PERSON_NAME] [PERSON…" at bounding box center [244, 438] width 107 height 27
click at [191, 426] on select "Select Stylist Alam Dombivali Manager Farook Hair Stylist [PERSON_NAME] [PERSON…" at bounding box center [244, 438] width 107 height 27
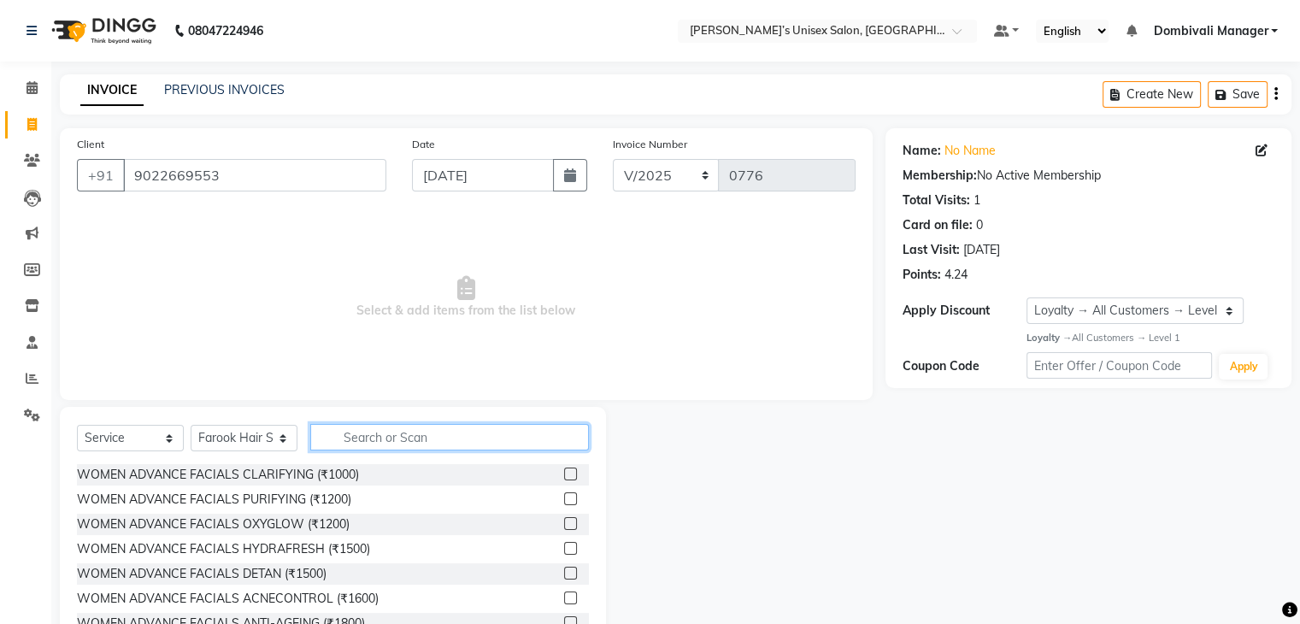
click at [402, 445] on input "text" at bounding box center [449, 437] width 279 height 27
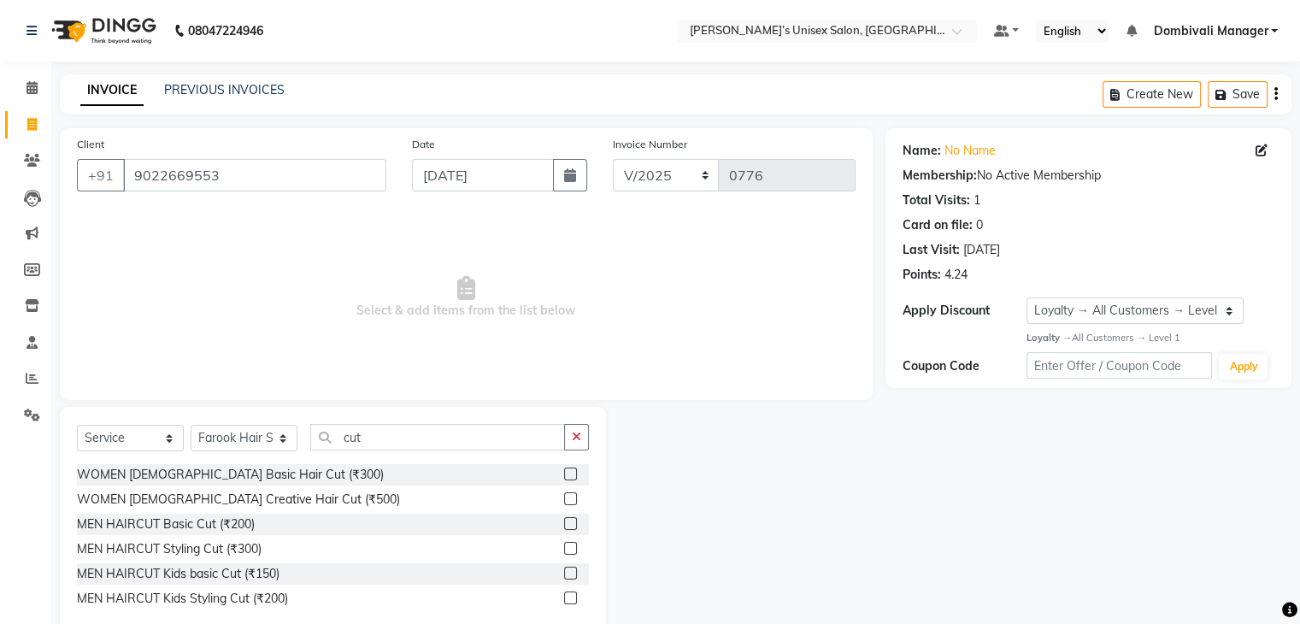
click at [571, 521] on label at bounding box center [570, 523] width 13 height 13
click at [571, 521] on input "checkbox" at bounding box center [569, 524] width 11 height 11
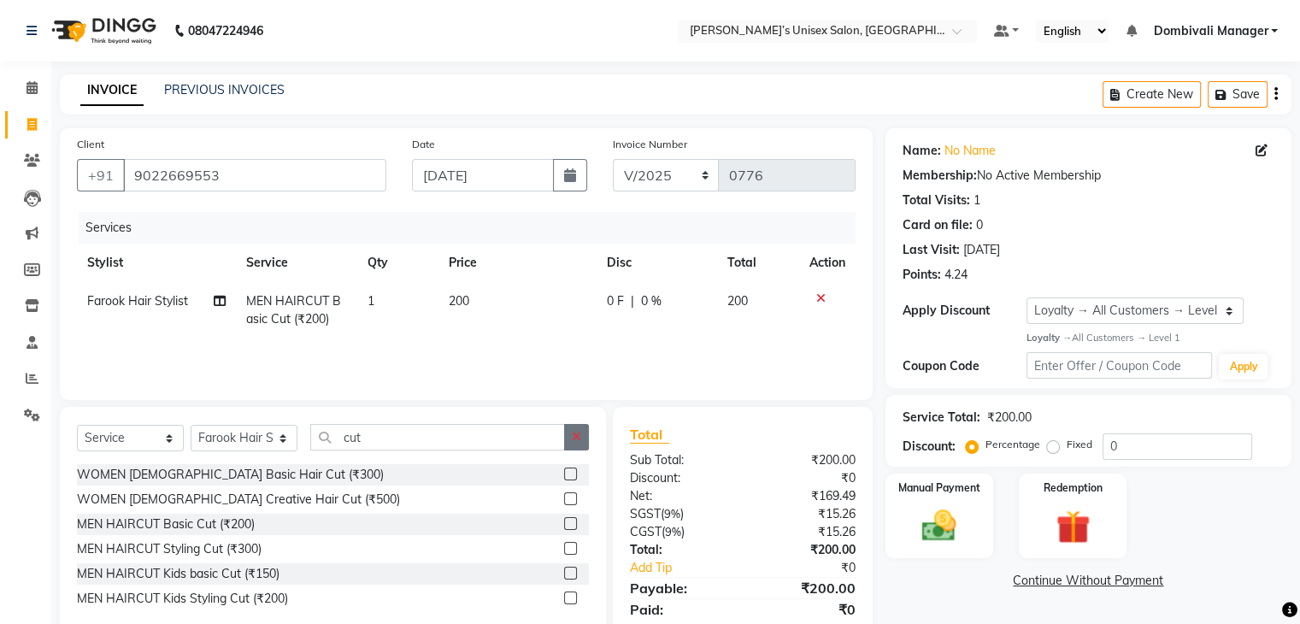
click at [581, 426] on button "button" at bounding box center [576, 437] width 25 height 27
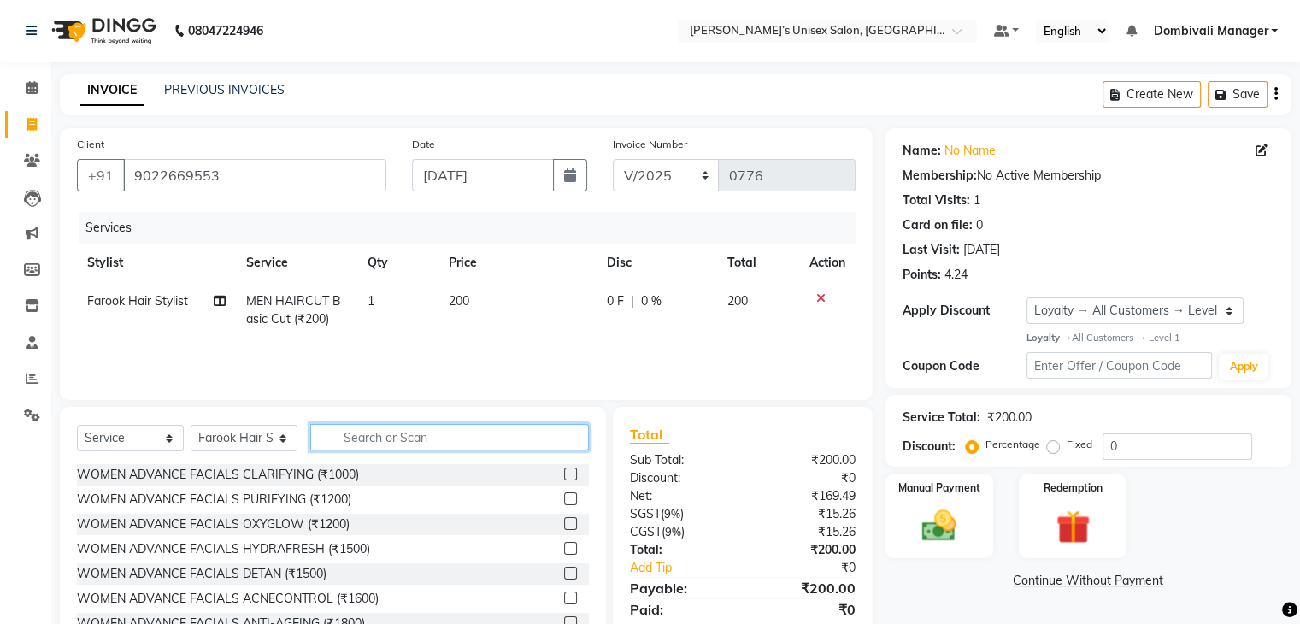
click at [533, 433] on input "text" at bounding box center [449, 437] width 279 height 27
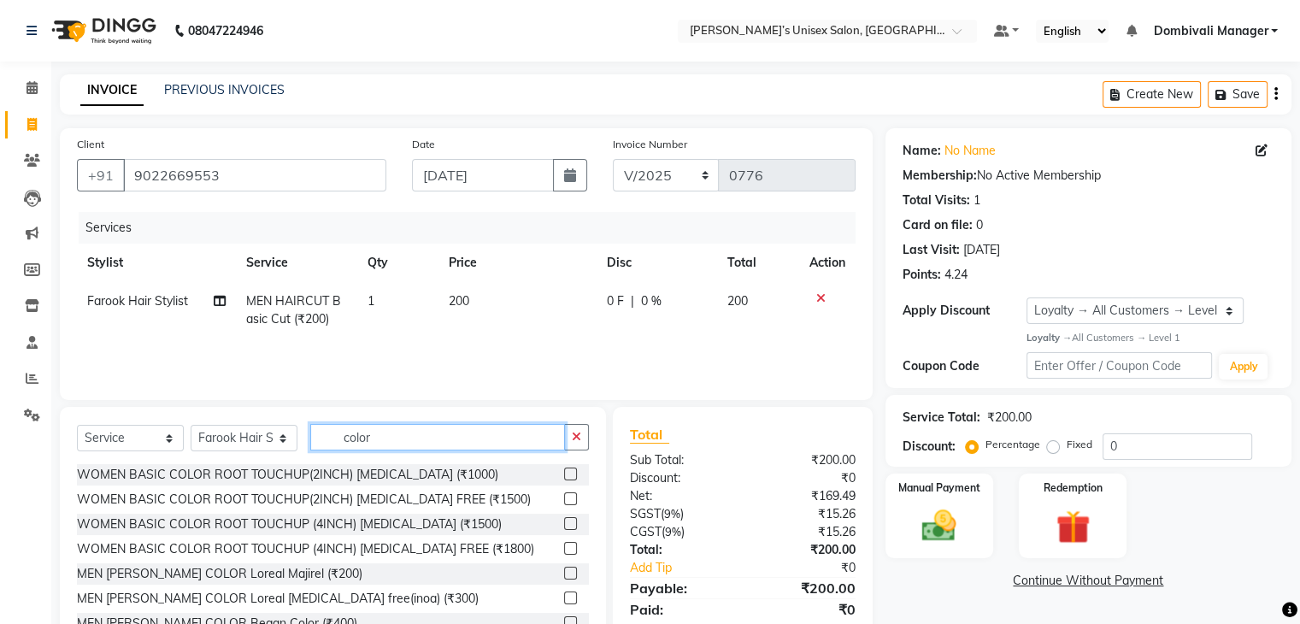
scroll to position [161, 0]
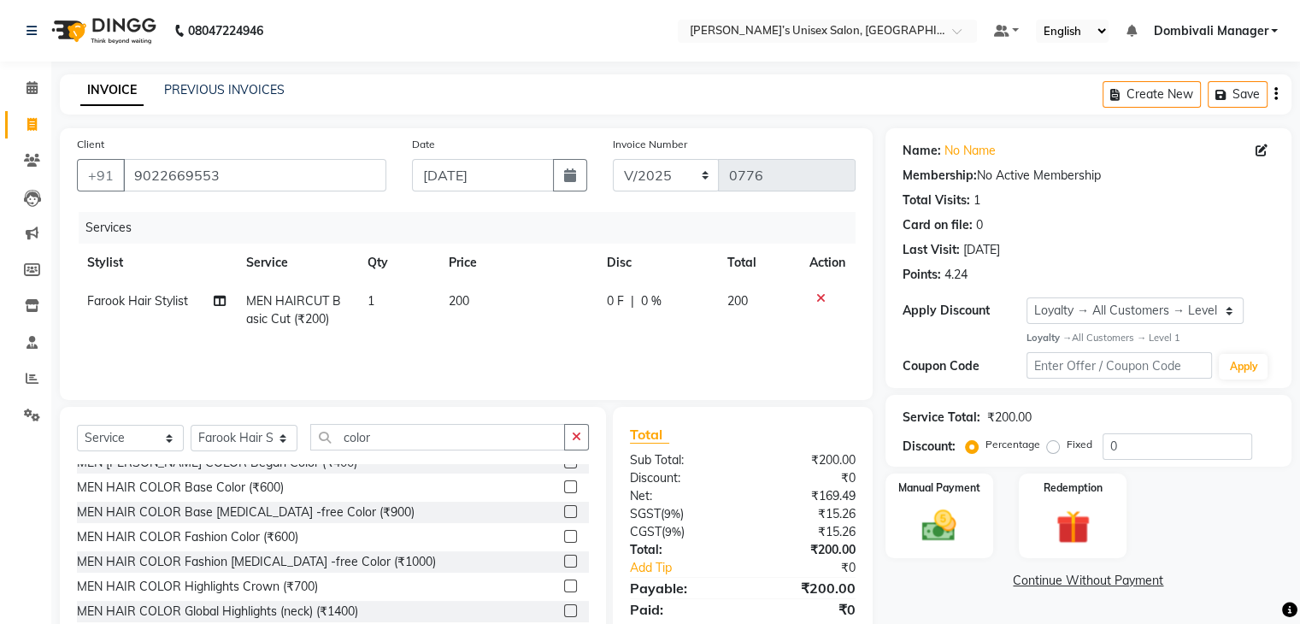
click at [564, 511] on label at bounding box center [570, 511] width 13 height 13
click at [564, 511] on input "checkbox" at bounding box center [569, 512] width 11 height 11
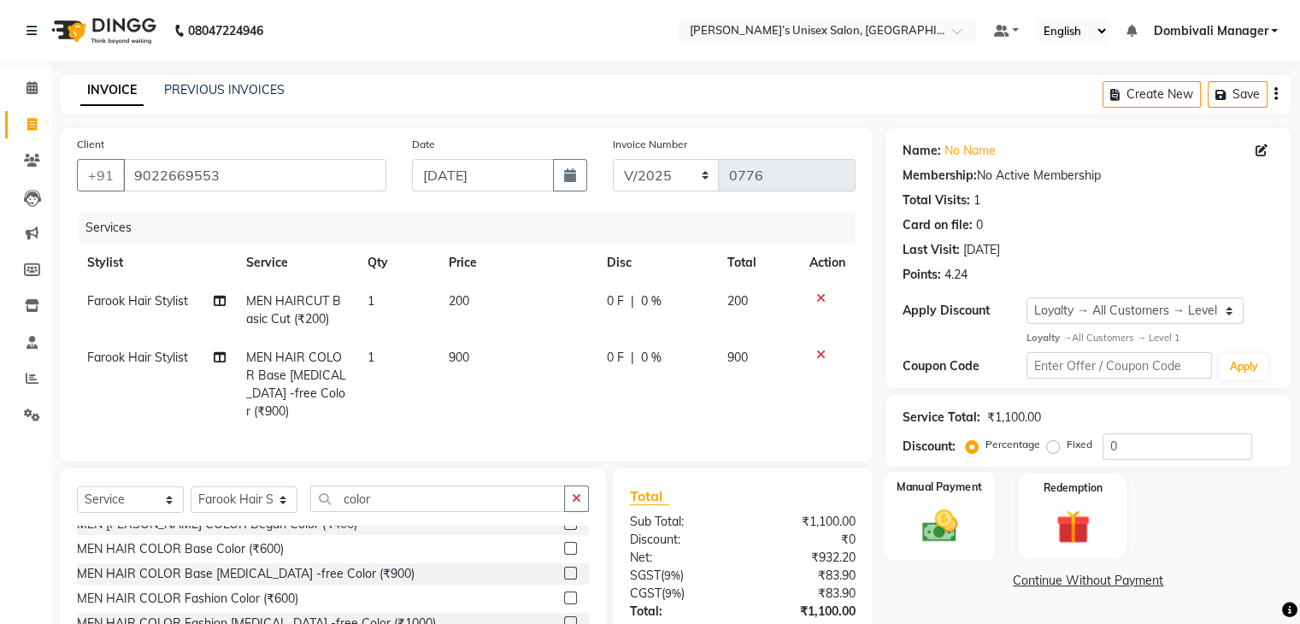
click at [973, 516] on div "Manual Payment" at bounding box center [939, 516] width 112 height 88
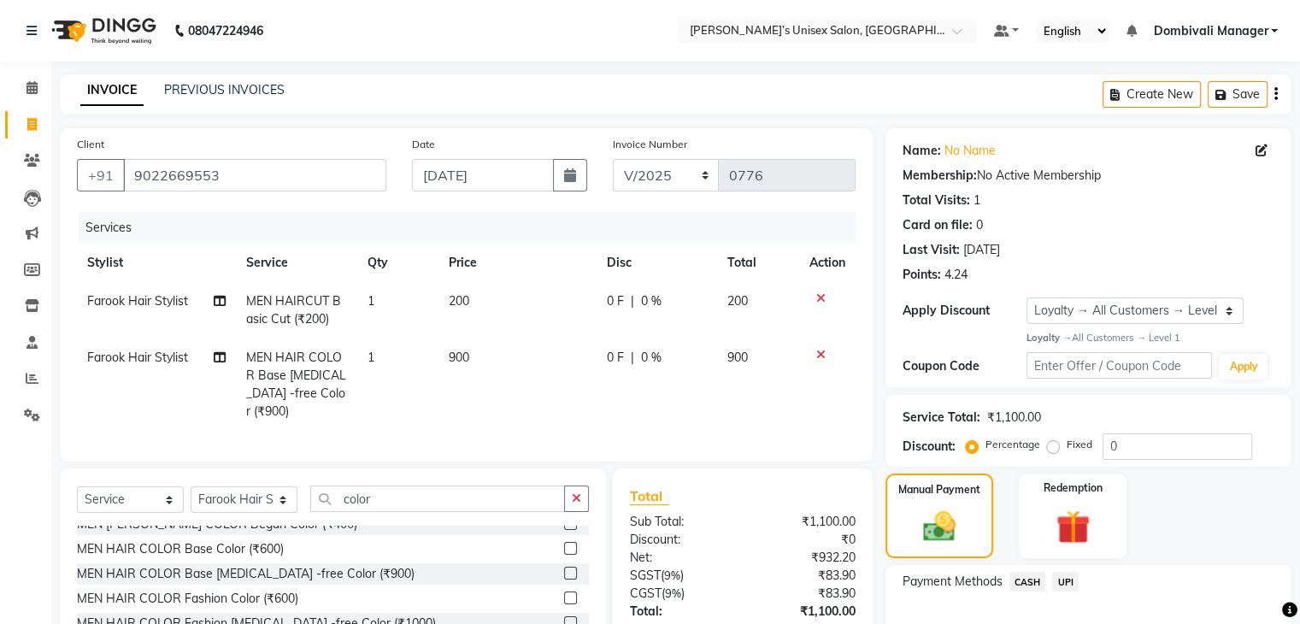
click at [1067, 579] on span "UPI" at bounding box center [1065, 582] width 27 height 20
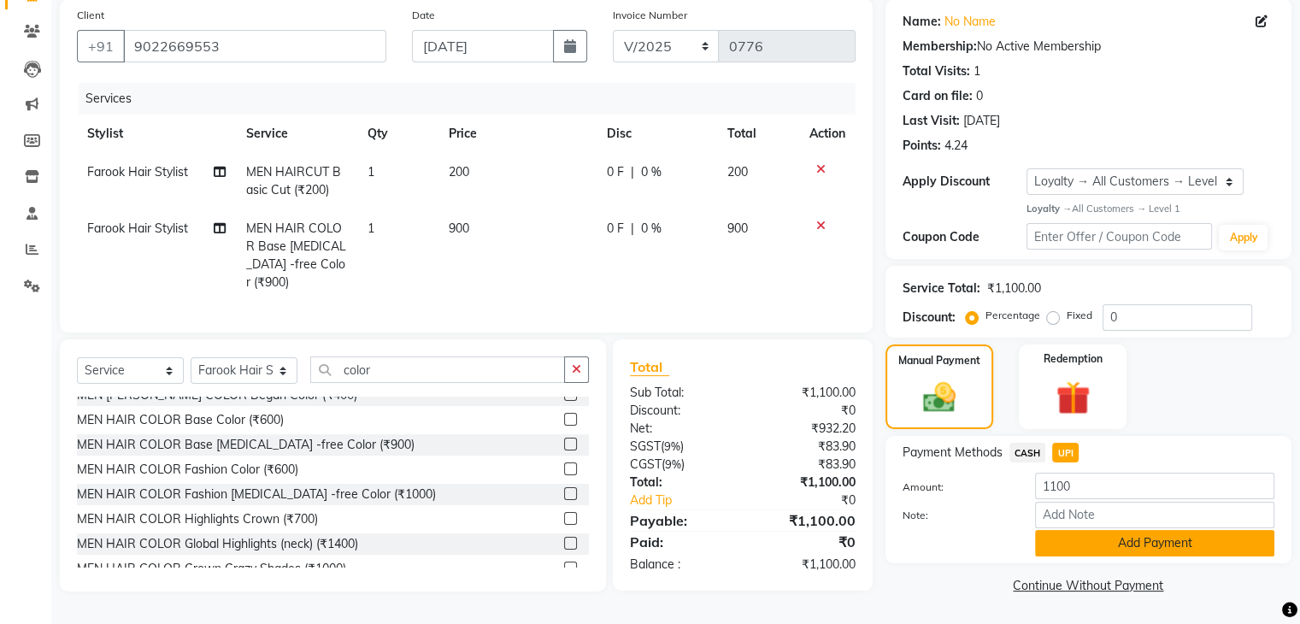
click at [1080, 540] on button "Add Payment" at bounding box center [1154, 543] width 239 height 27
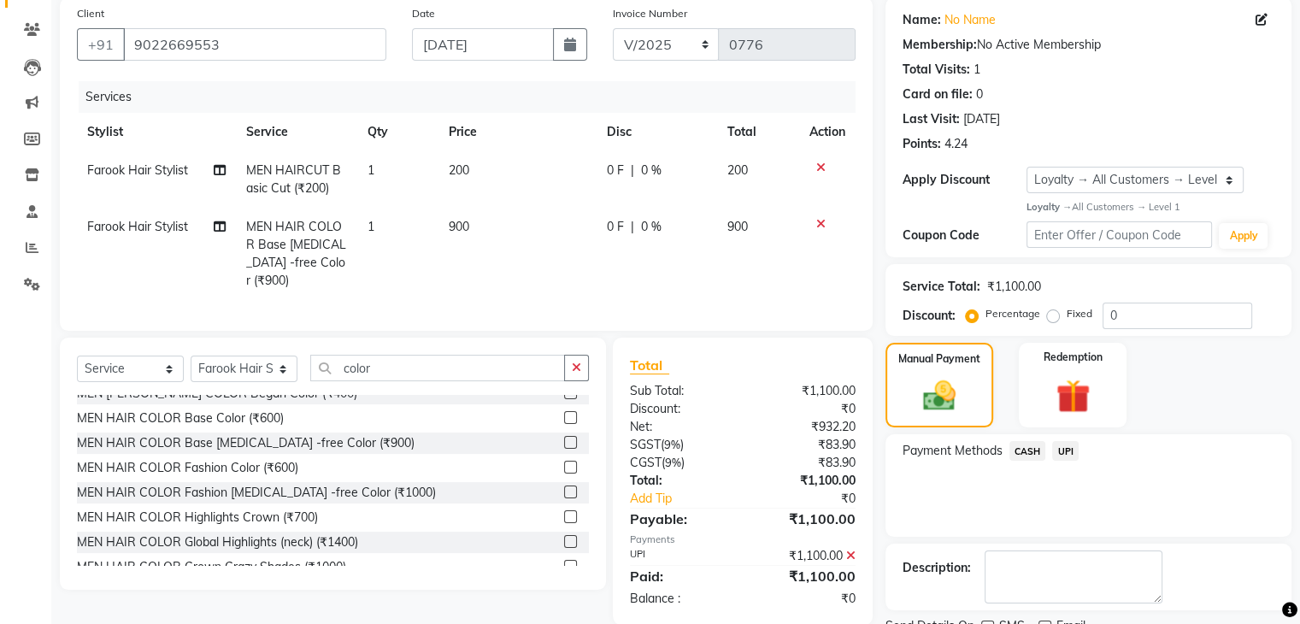
scroll to position [239, 0]
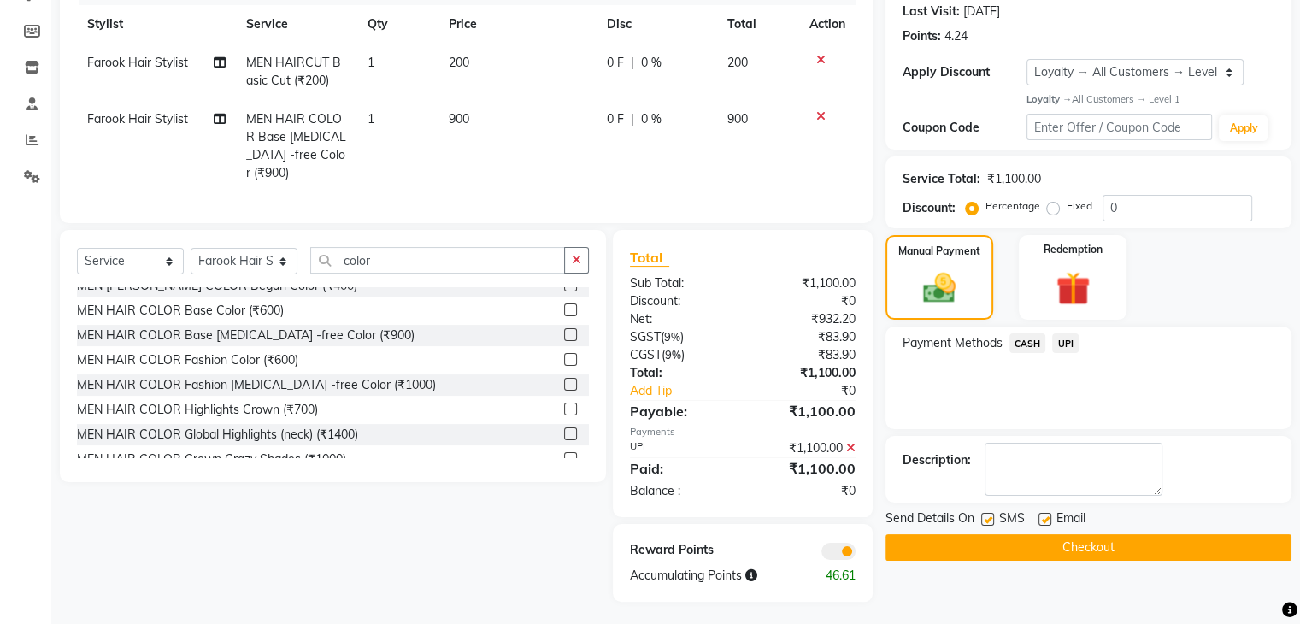
click at [1079, 548] on button "Checkout" at bounding box center [1089, 547] width 406 height 27
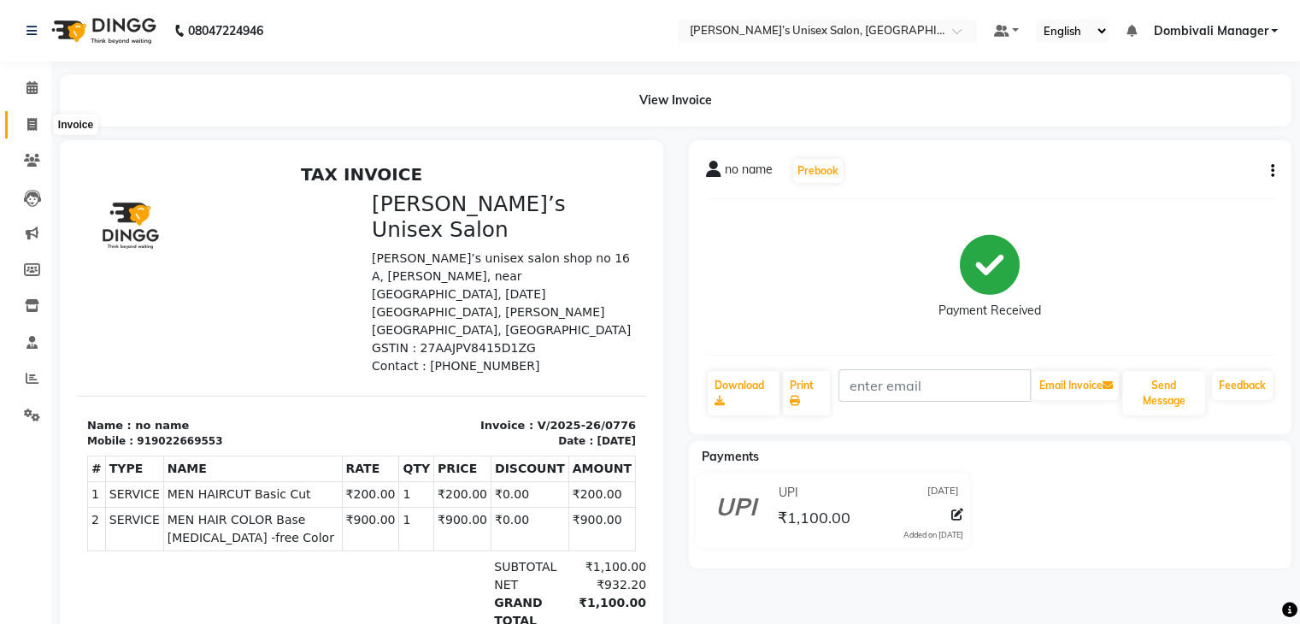
click at [28, 121] on icon at bounding box center [31, 124] width 9 height 13
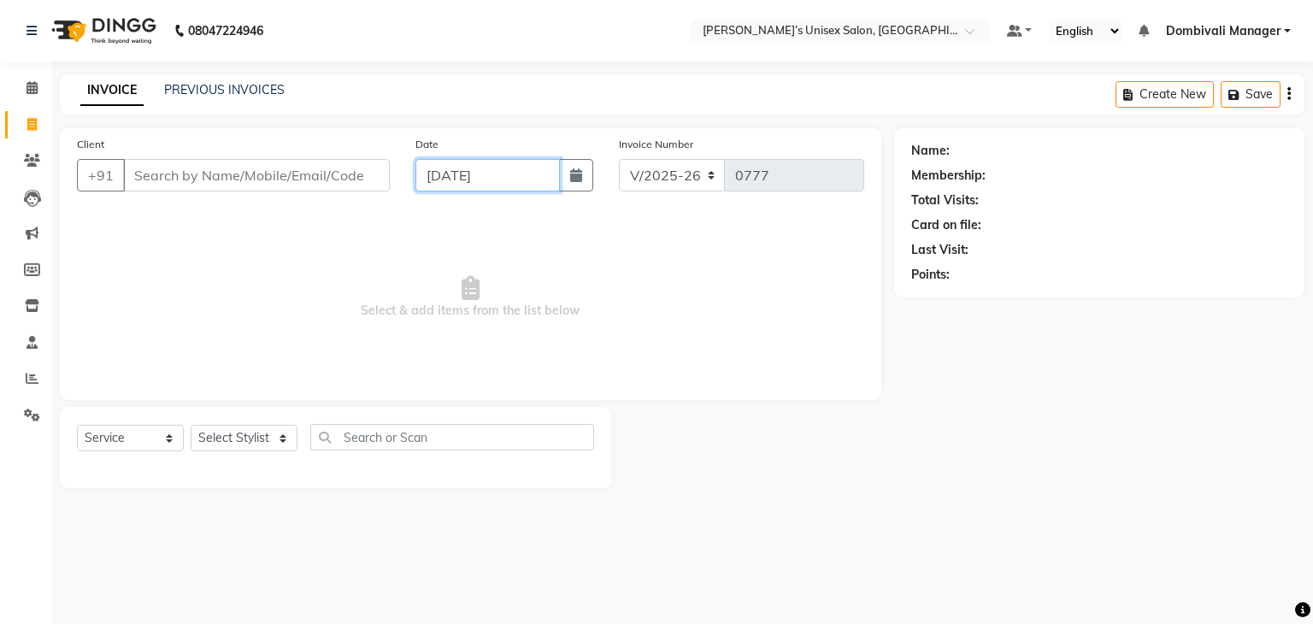
click at [432, 166] on input "[DATE]" at bounding box center [488, 175] width 144 height 32
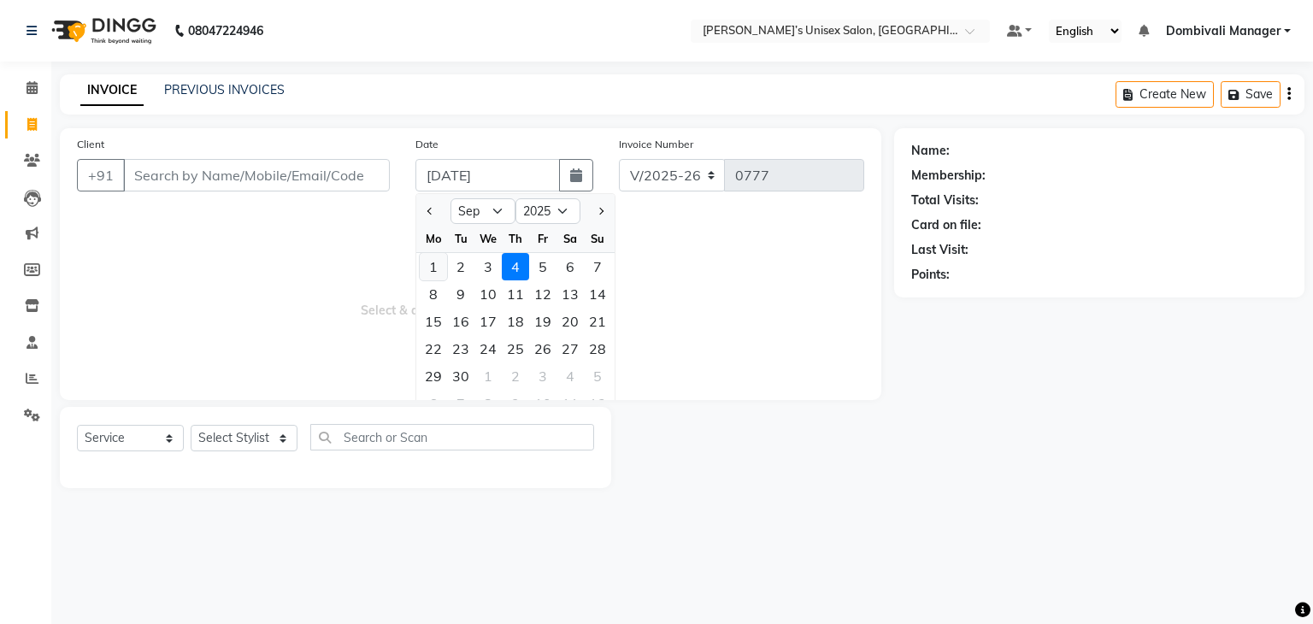
click at [433, 265] on div "1" at bounding box center [433, 266] width 27 height 27
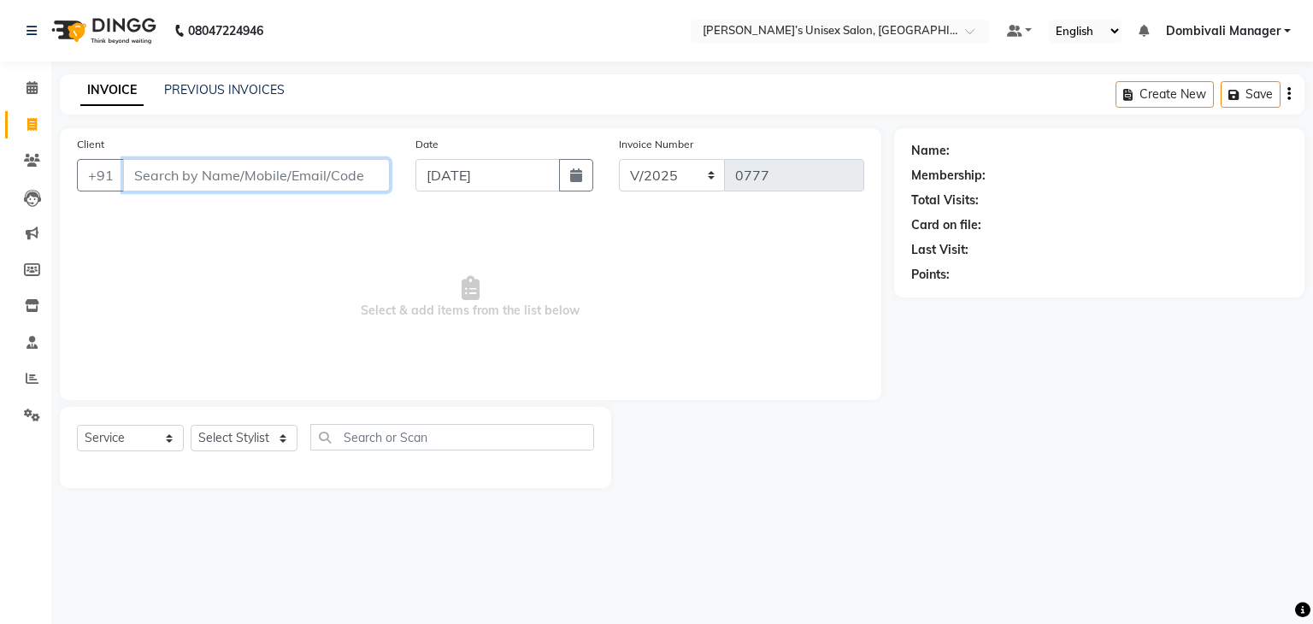
click at [281, 165] on input "Client" at bounding box center [256, 175] width 267 height 32
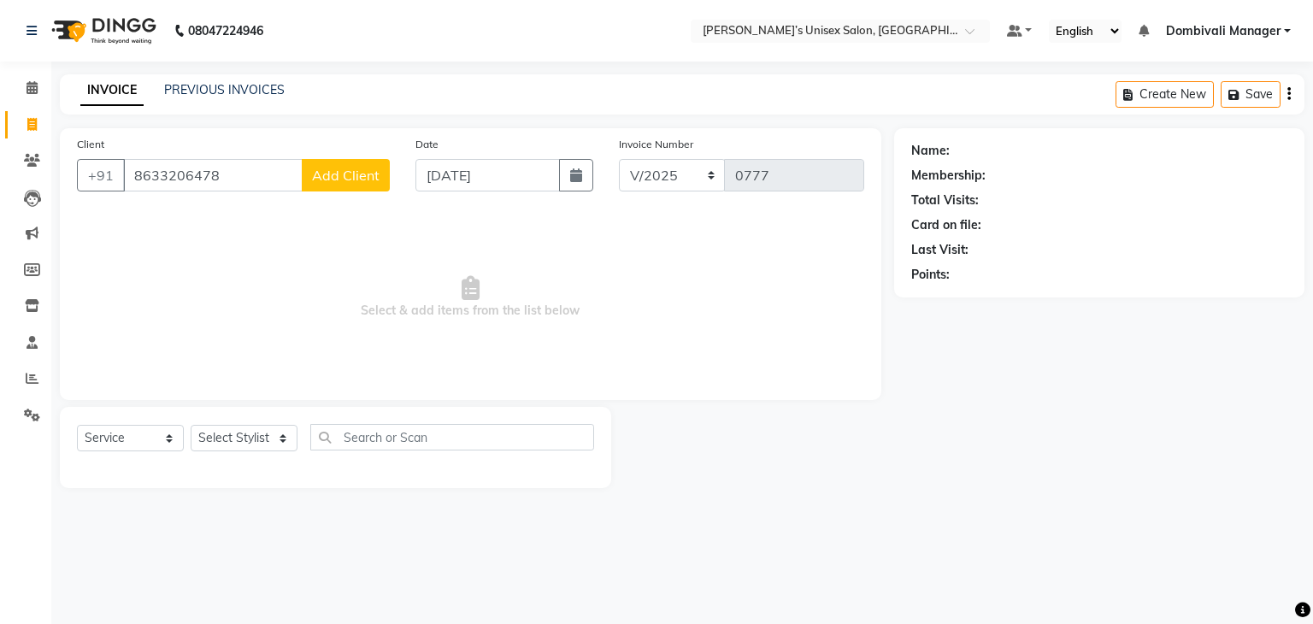
click at [356, 158] on div "Client [PHONE_NUMBER] Add Client" at bounding box center [233, 170] width 339 height 70
click at [376, 180] on span "Add Client" at bounding box center [346, 175] width 68 height 17
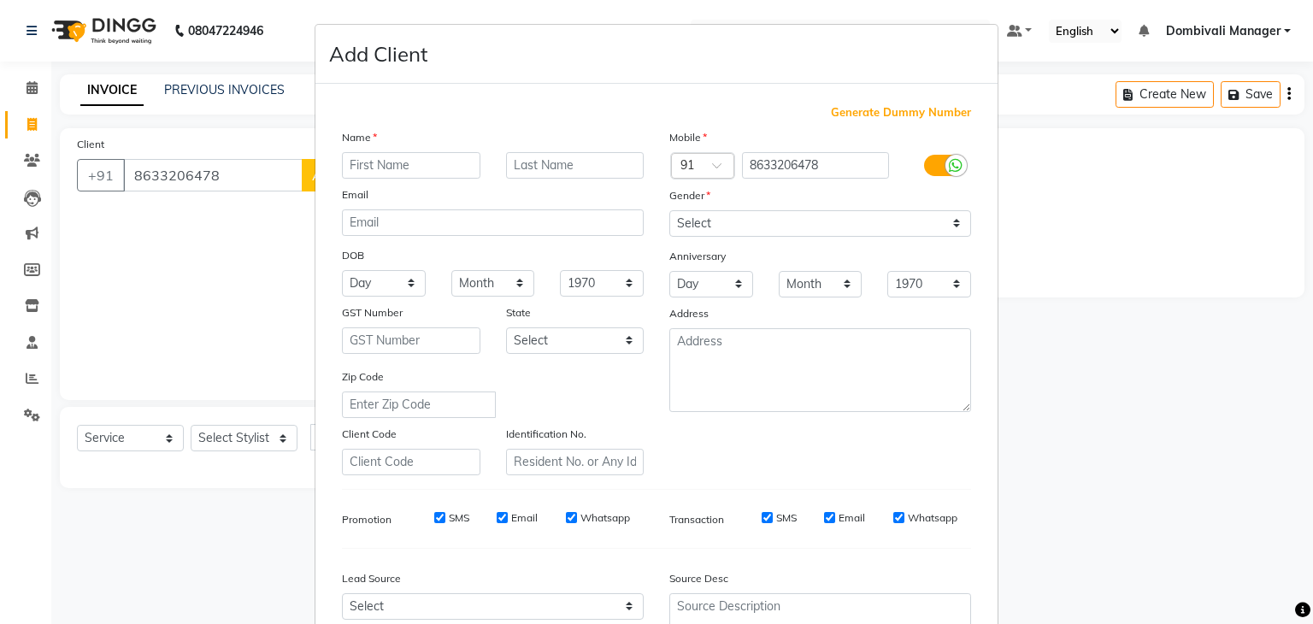
click at [394, 165] on input "text" at bounding box center [411, 165] width 139 height 27
click at [693, 232] on select "Select [DEMOGRAPHIC_DATA] [DEMOGRAPHIC_DATA] Other Prefer Not To Say" at bounding box center [820, 223] width 302 height 27
click at [669, 211] on select "Select [DEMOGRAPHIC_DATA] [DEMOGRAPHIC_DATA] Other Prefer Not To Say" at bounding box center [820, 223] width 302 height 27
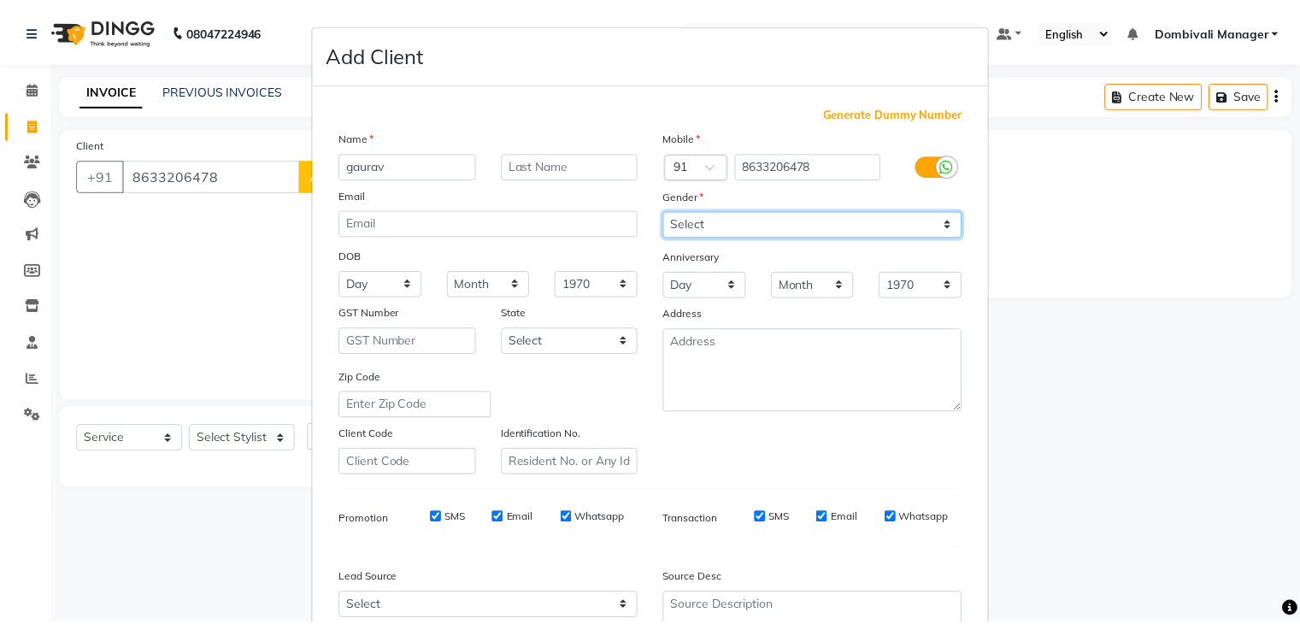
scroll to position [174, 0]
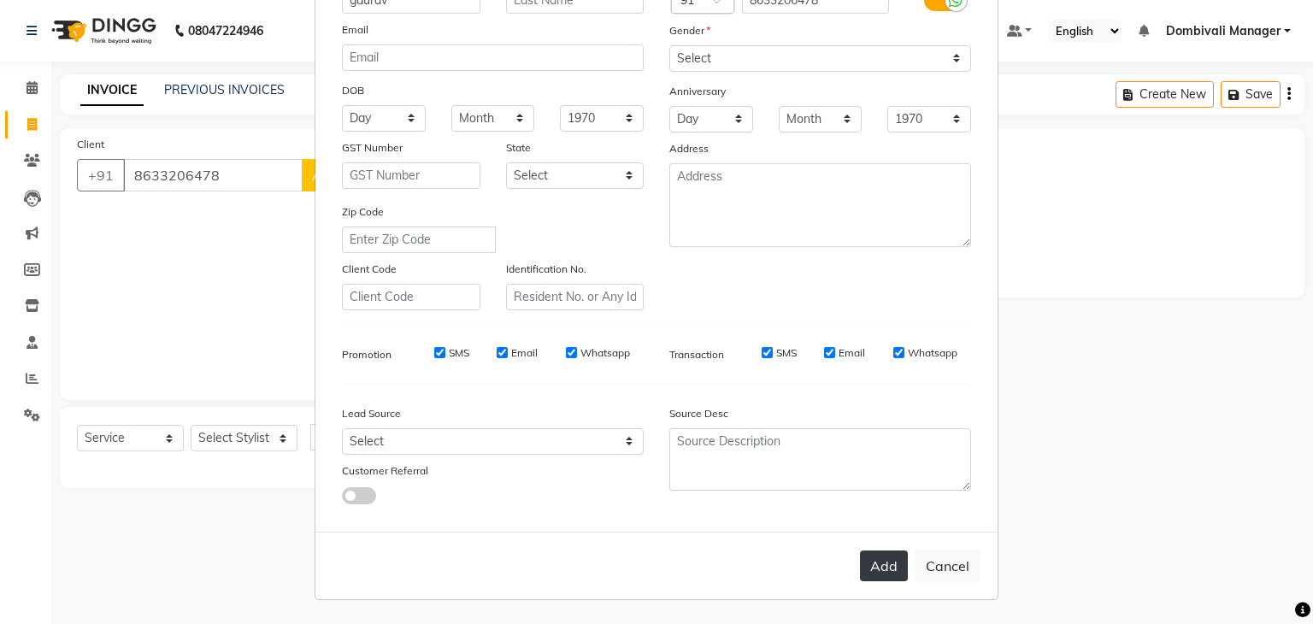
click at [899, 565] on button "Add" at bounding box center [884, 566] width 48 height 31
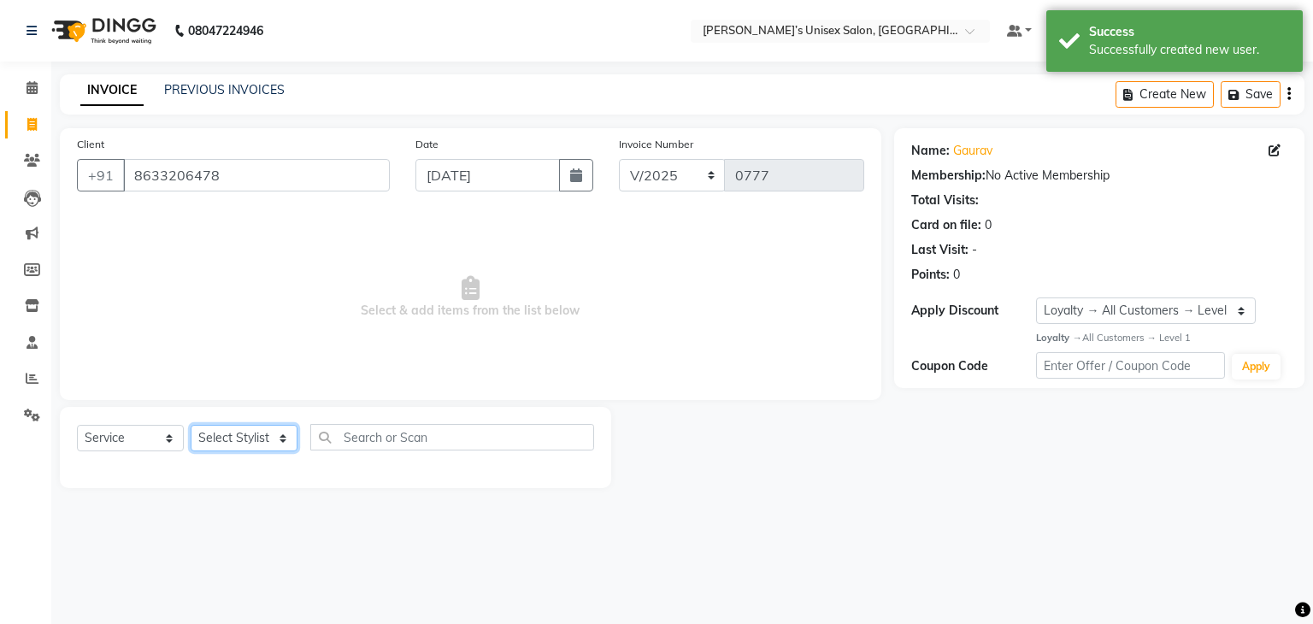
click at [263, 434] on select "Select Stylist Alam Dombivali Manager Farook Hair Stylist [PERSON_NAME] [PERSON…" at bounding box center [244, 438] width 107 height 27
click at [191, 426] on select "Select Stylist Alam Dombivali Manager Farook Hair Stylist [PERSON_NAME] [PERSON…" at bounding box center [244, 438] width 107 height 27
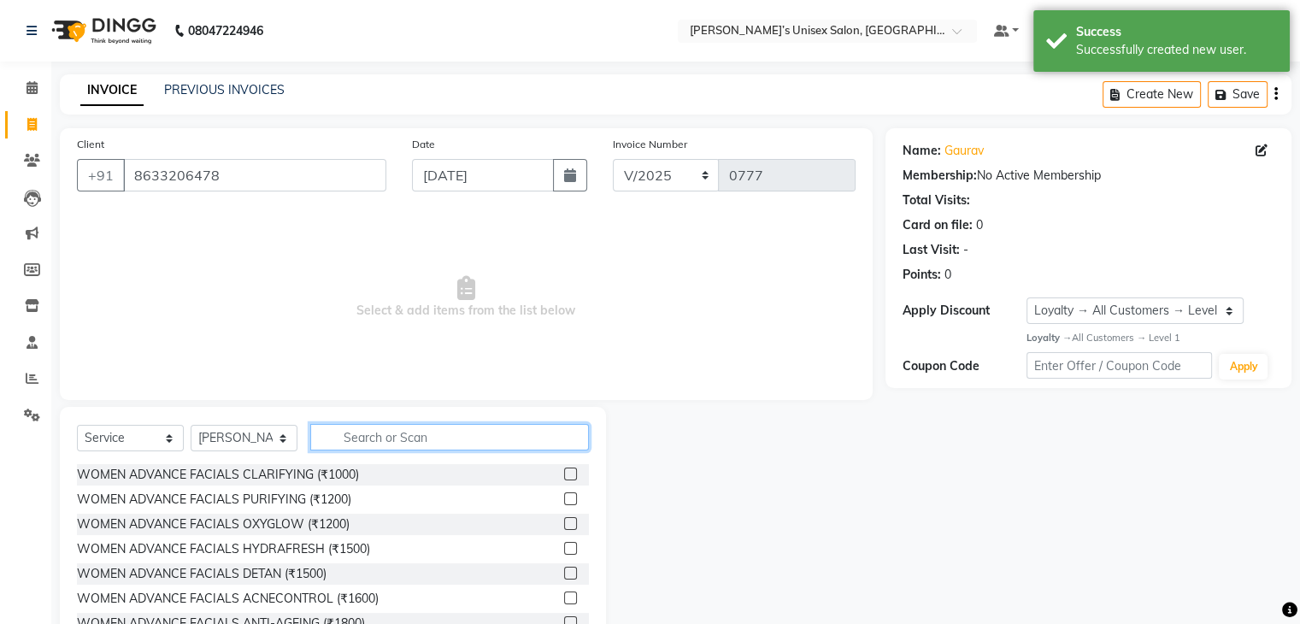
click at [418, 445] on input "text" at bounding box center [449, 437] width 279 height 27
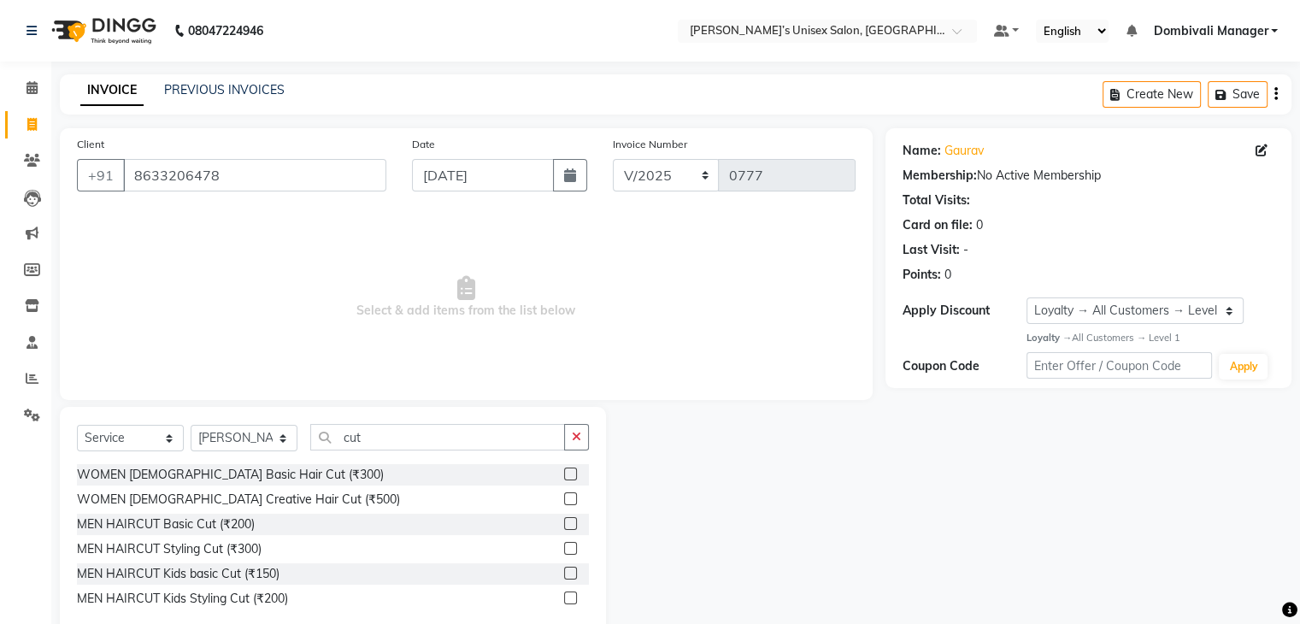
click at [573, 522] on label at bounding box center [570, 523] width 13 height 13
click at [573, 522] on input "checkbox" at bounding box center [569, 524] width 11 height 11
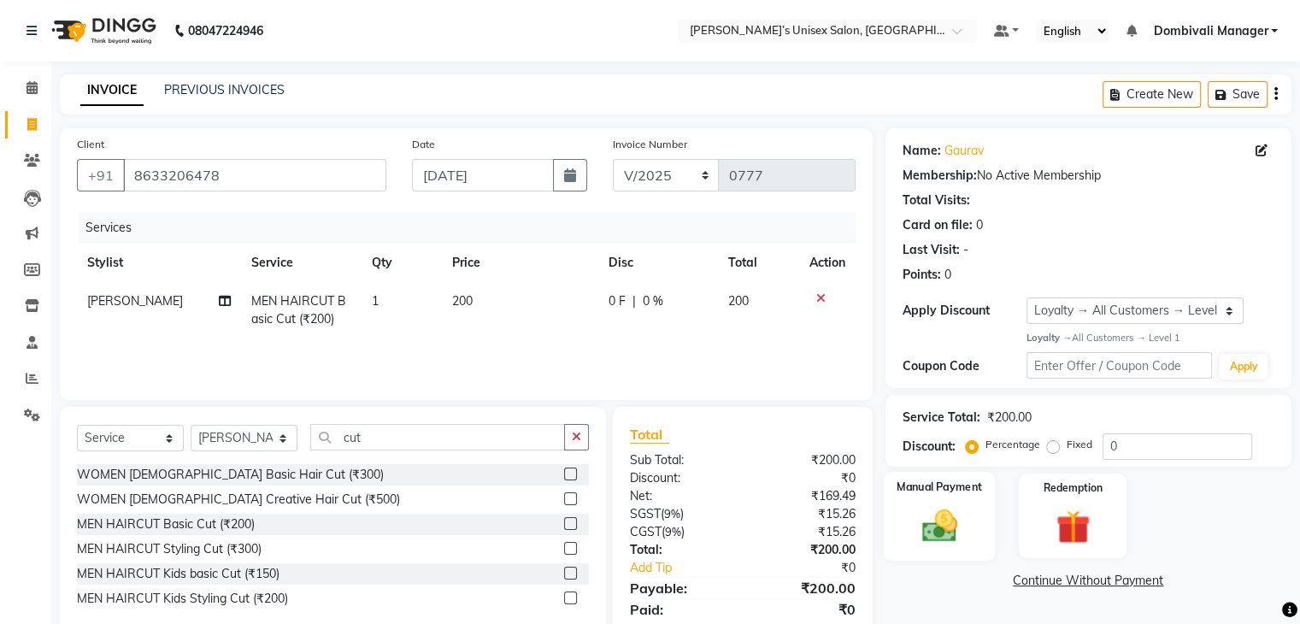
click at [929, 514] on img at bounding box center [939, 525] width 57 height 41
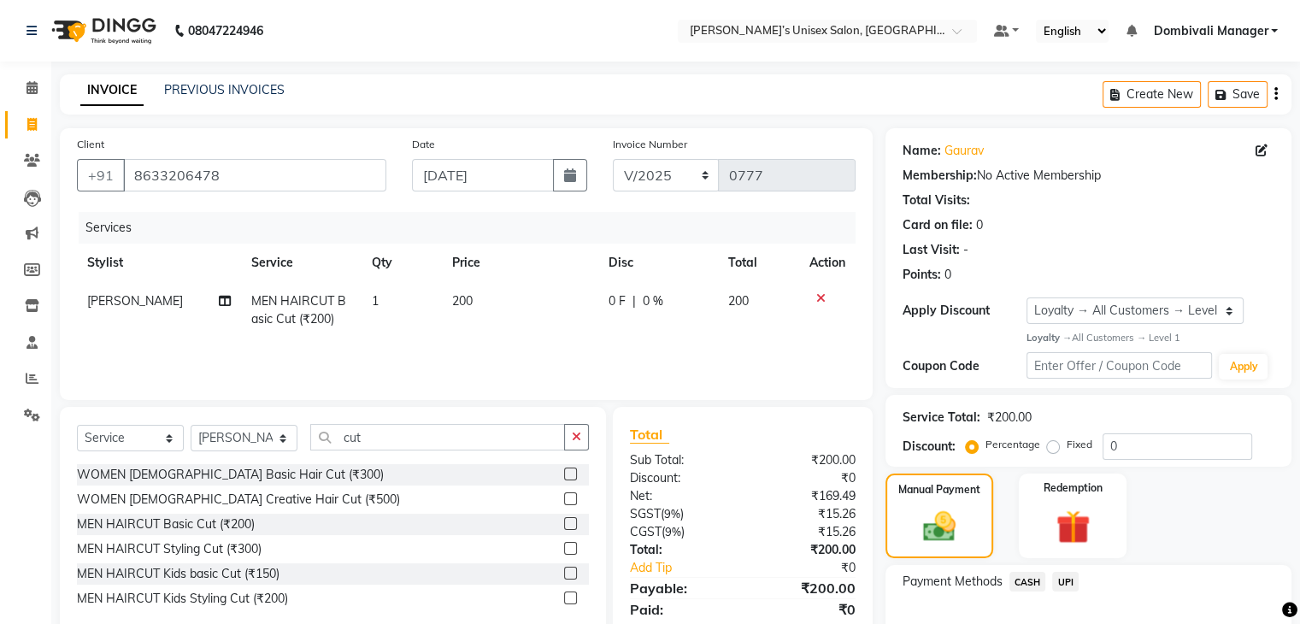
click at [1067, 575] on span "UPI" at bounding box center [1065, 582] width 27 height 20
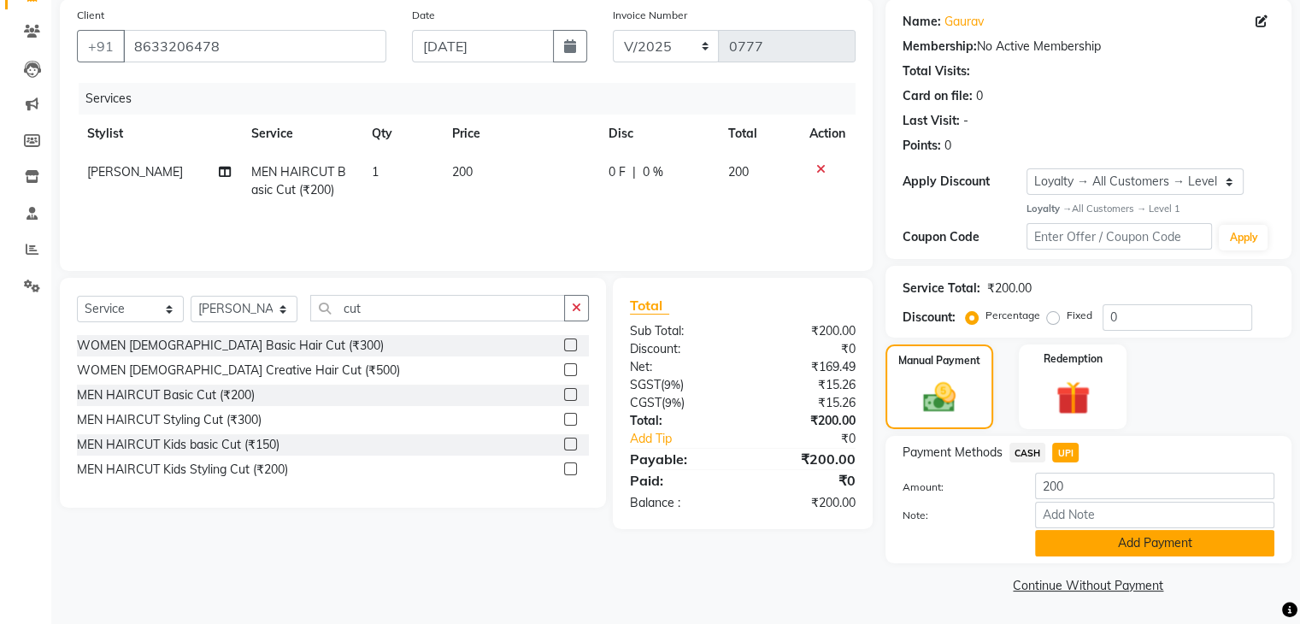
click at [1086, 539] on button "Add Payment" at bounding box center [1154, 543] width 239 height 27
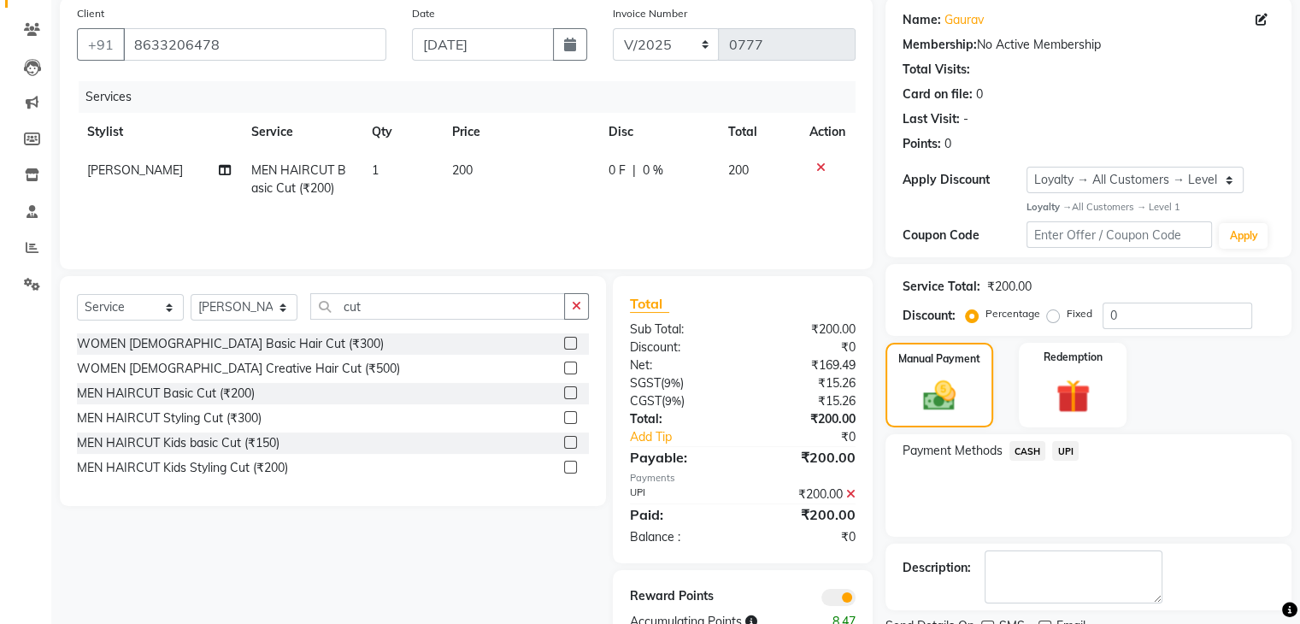
scroll to position [200, 0]
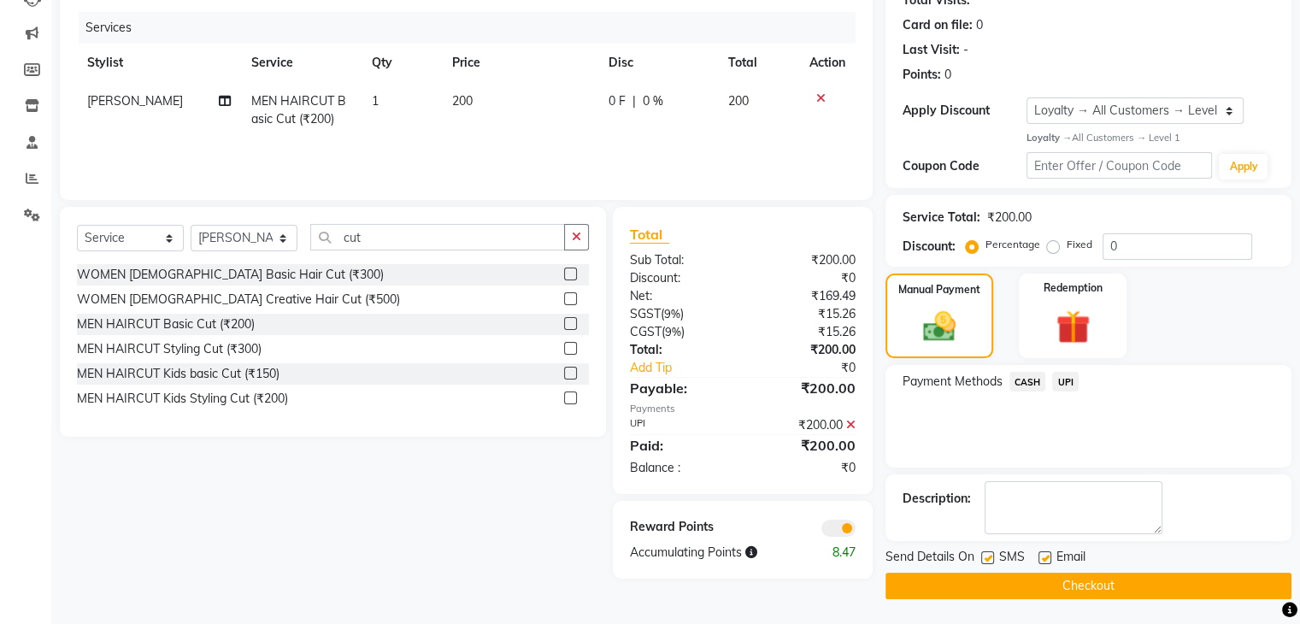
click at [1091, 578] on button "Checkout" at bounding box center [1089, 586] width 406 height 27
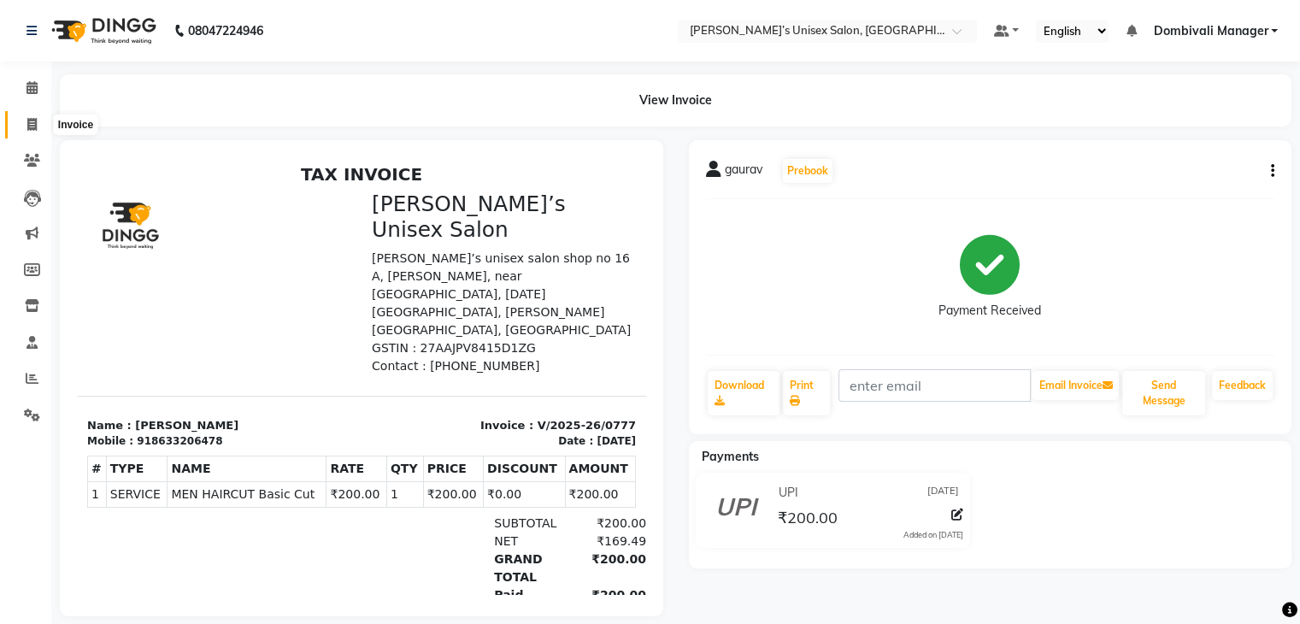
click at [31, 118] on icon at bounding box center [31, 124] width 9 height 13
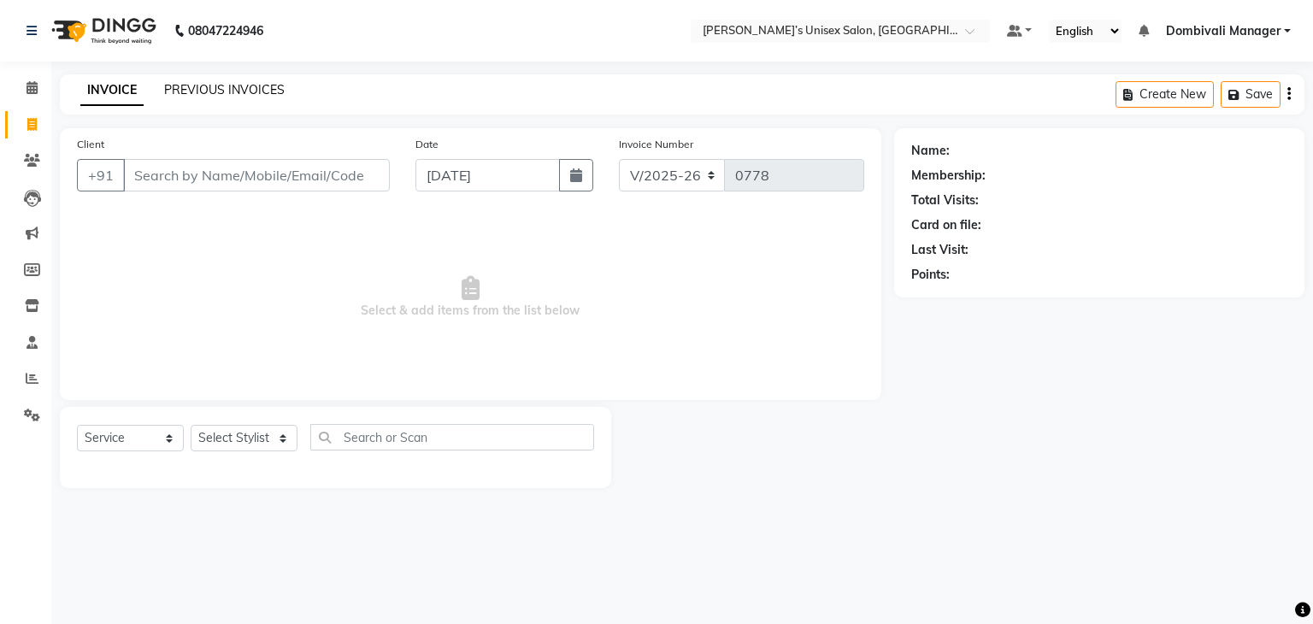
click at [229, 91] on link "PREVIOUS INVOICES" at bounding box center [224, 89] width 121 height 15
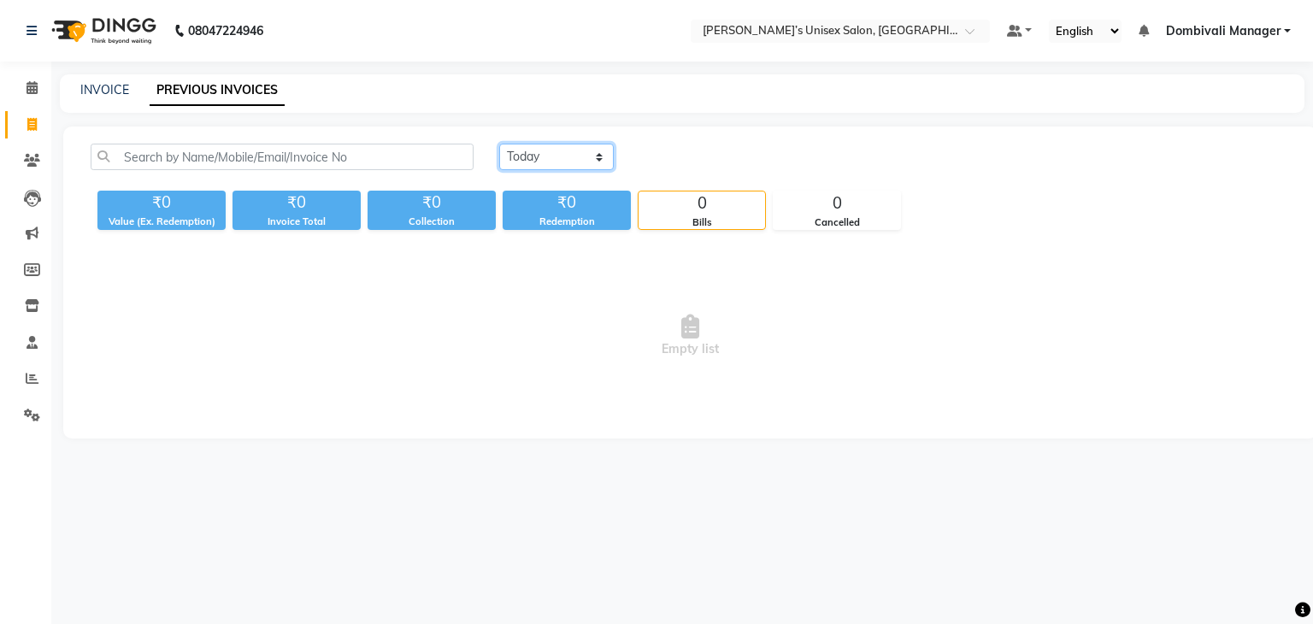
click at [581, 154] on select "[DATE] [DATE] Custom Range" at bounding box center [556, 157] width 115 height 27
click at [597, 151] on select "[DATE] [DATE] Custom Range" at bounding box center [556, 157] width 115 height 27
click at [499, 144] on select "[DATE] [DATE] Custom Range" at bounding box center [556, 157] width 115 height 27
click at [670, 155] on input "[DATE]" at bounding box center [696, 157] width 120 height 24
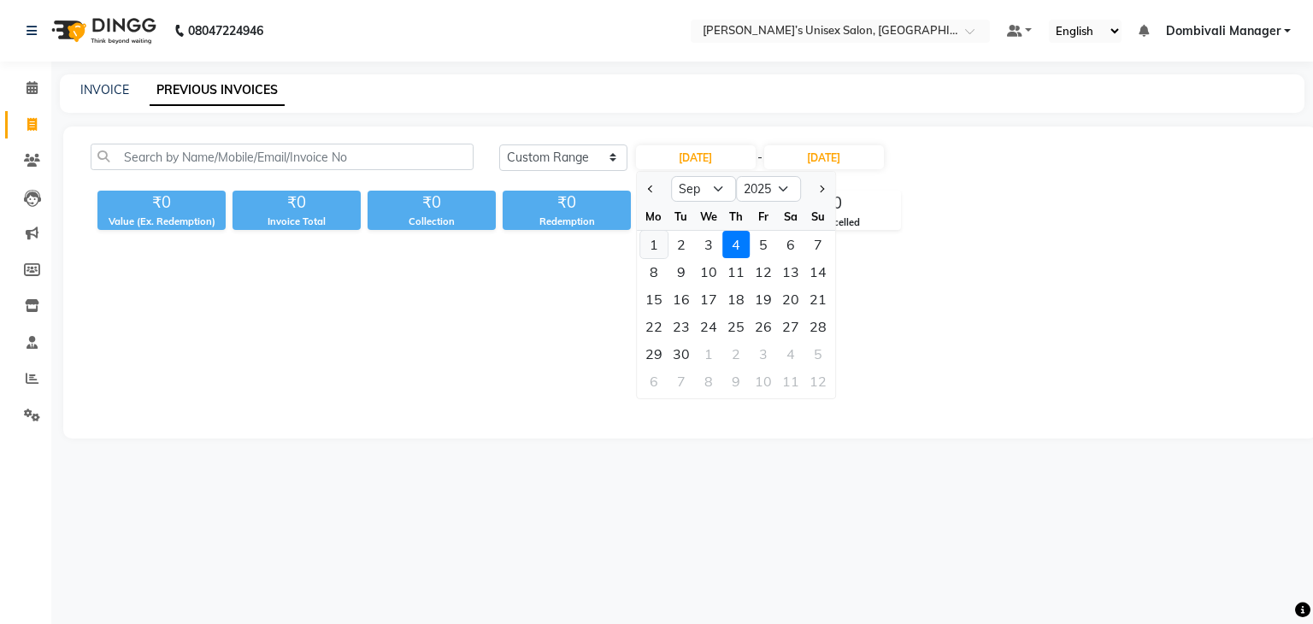
click at [656, 238] on div "1" at bounding box center [653, 244] width 27 height 27
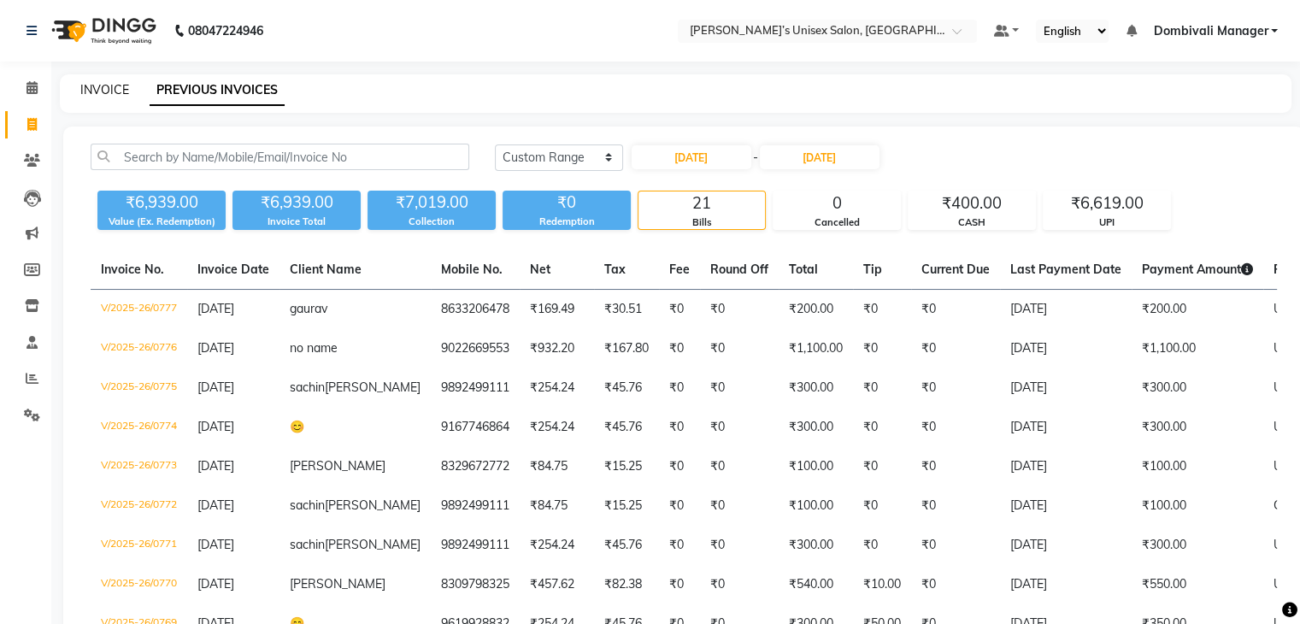
click at [103, 84] on link "INVOICE" at bounding box center [104, 89] width 49 height 15
